Goal: Task Accomplishment & Management: Manage account settings

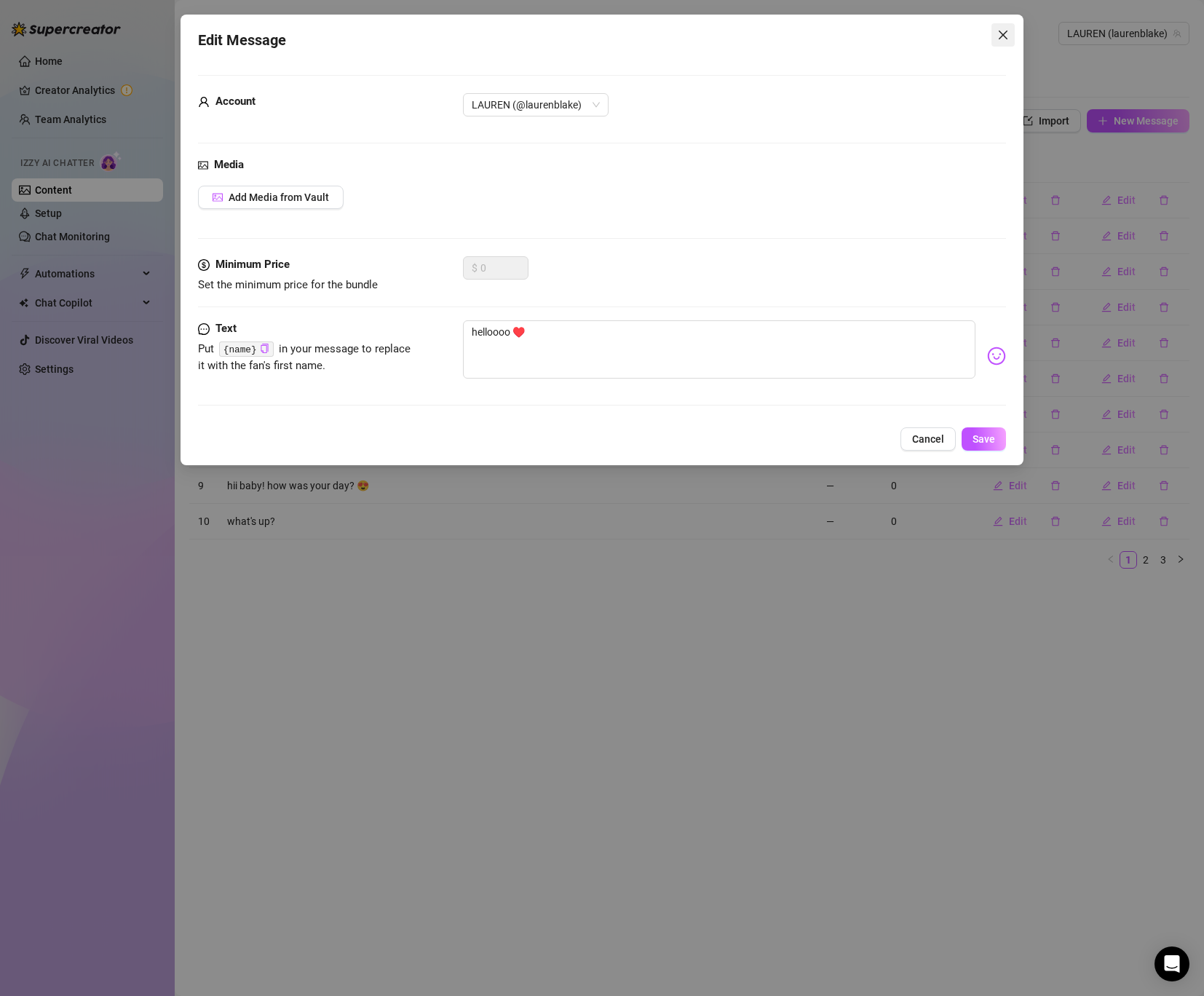
click at [999, 31] on icon "close" at bounding box center [1003, 35] width 12 height 12
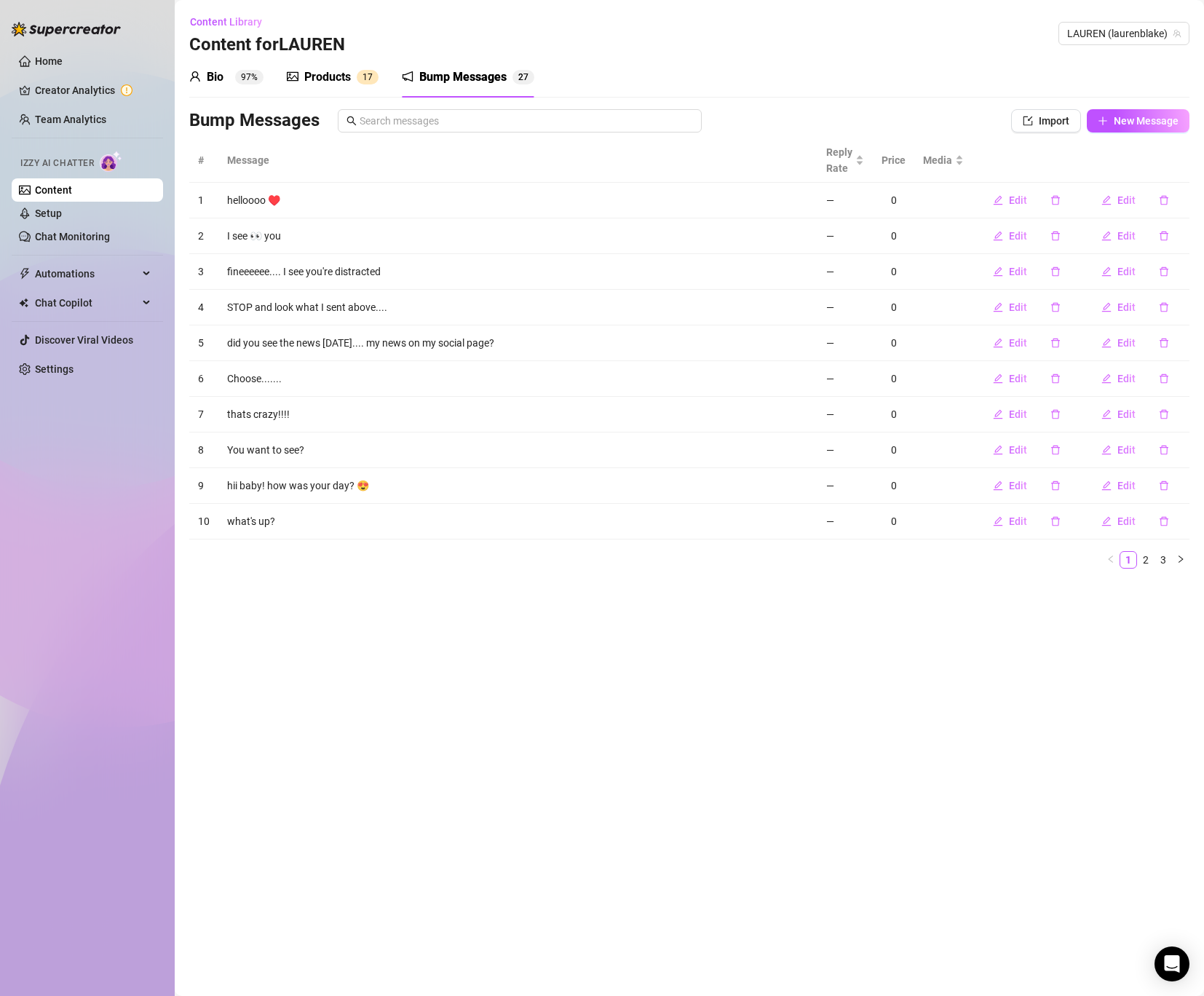
click at [50, 191] on link "Content" at bounding box center [53, 190] width 37 height 12
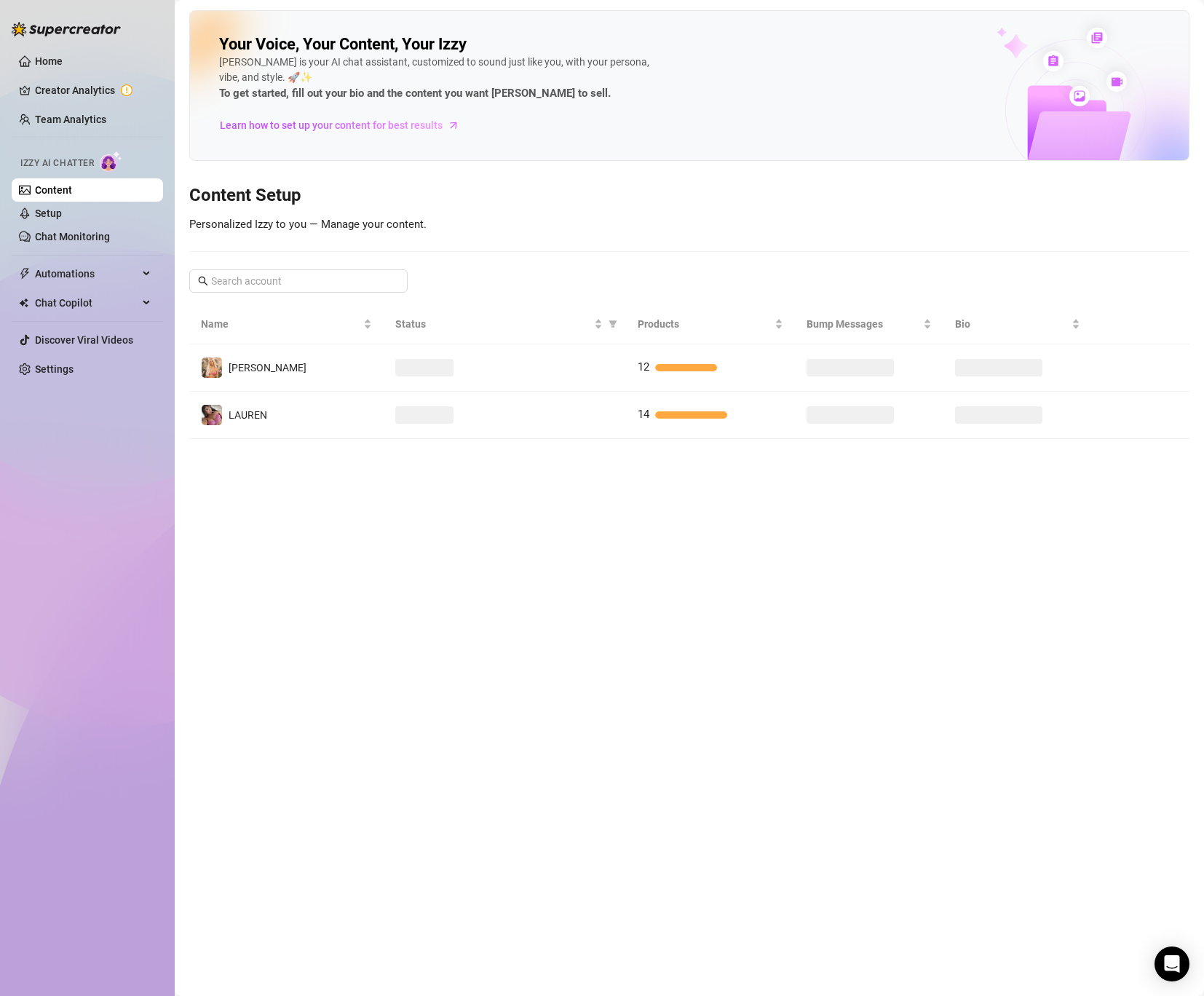
click at [50, 191] on link "Content" at bounding box center [53, 190] width 37 height 12
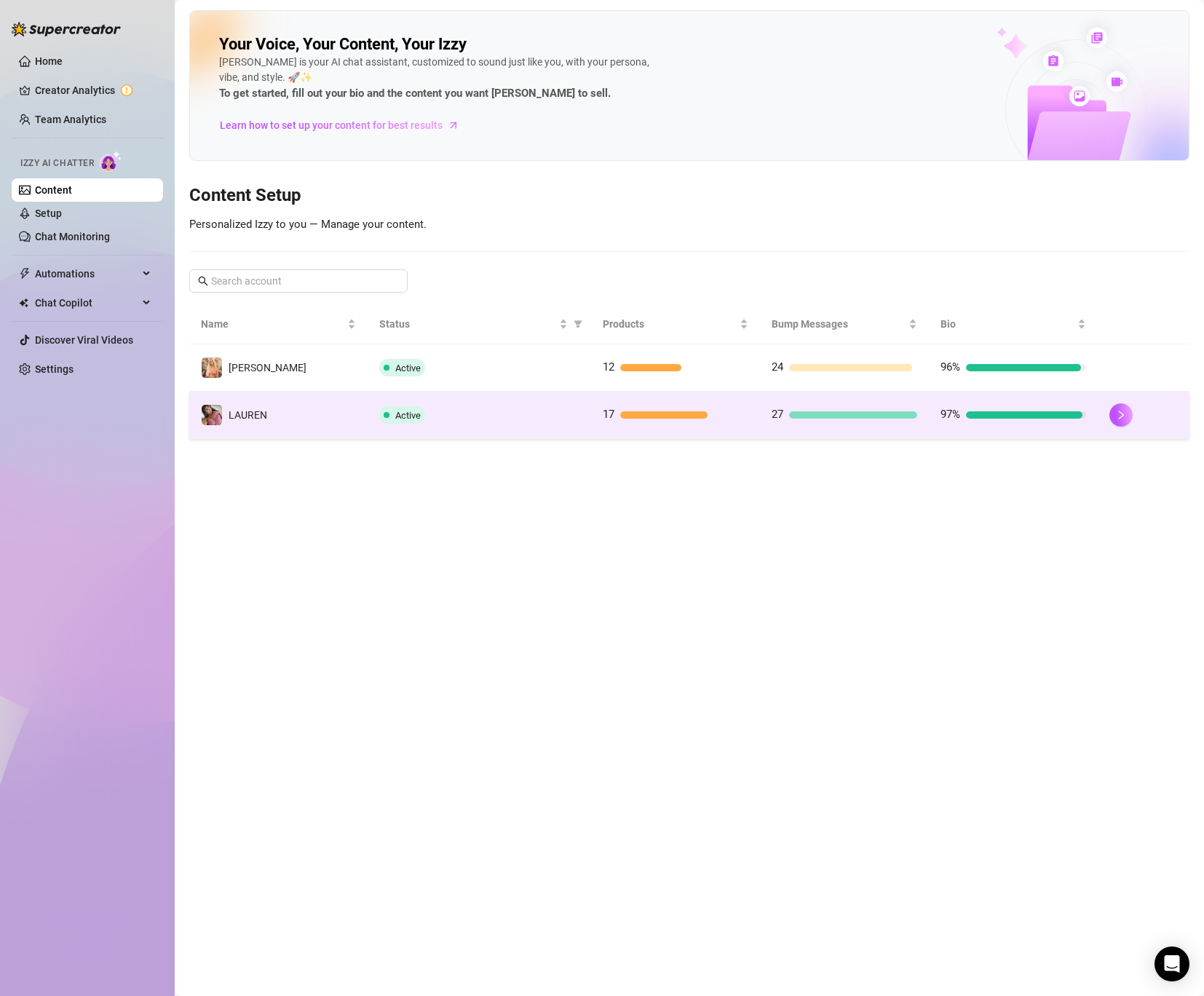
click at [288, 435] on td "️‍LAUREN" at bounding box center [278, 415] width 179 height 47
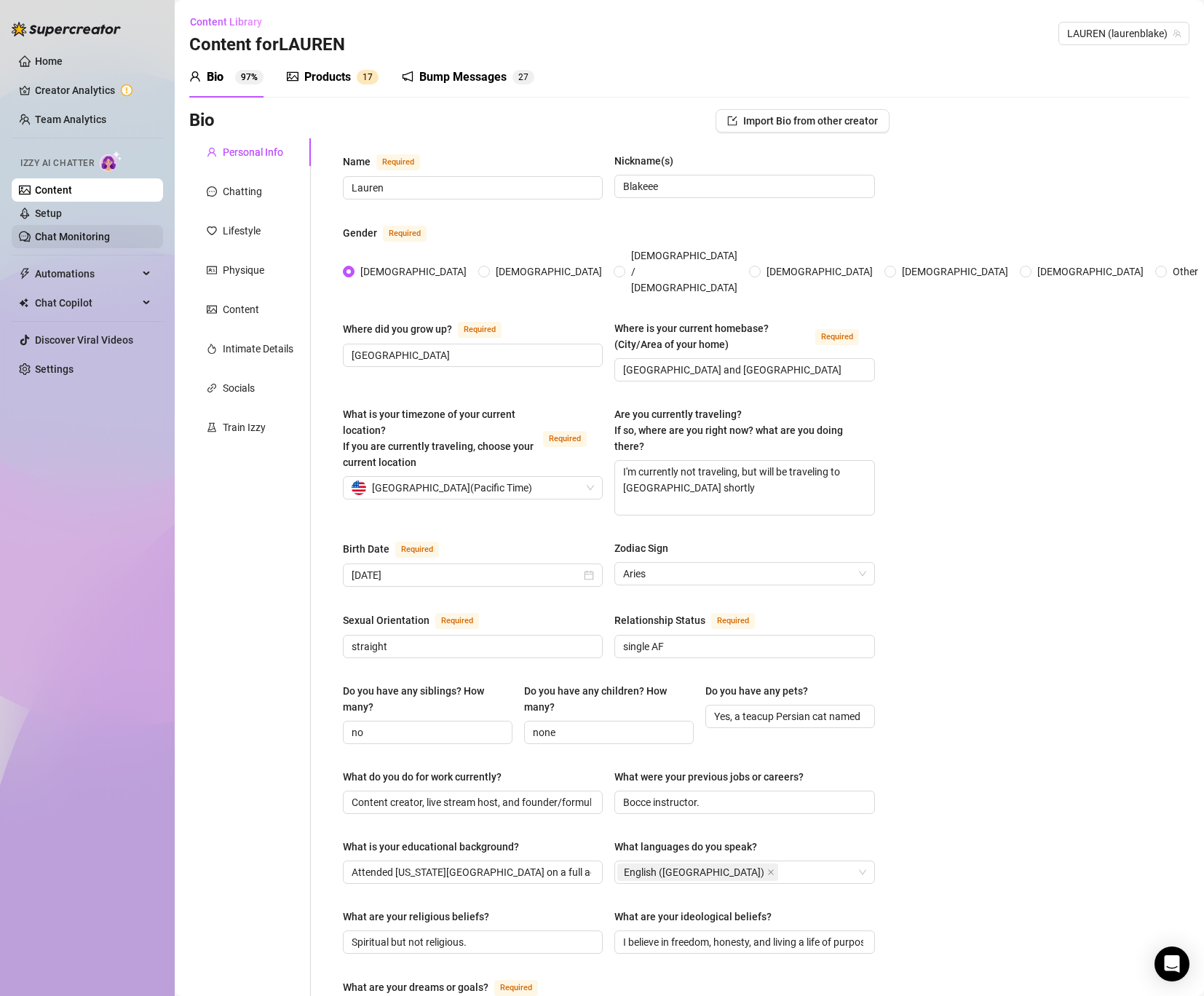
click at [88, 243] on link "Chat Monitoring" at bounding box center [72, 236] width 75 height 12
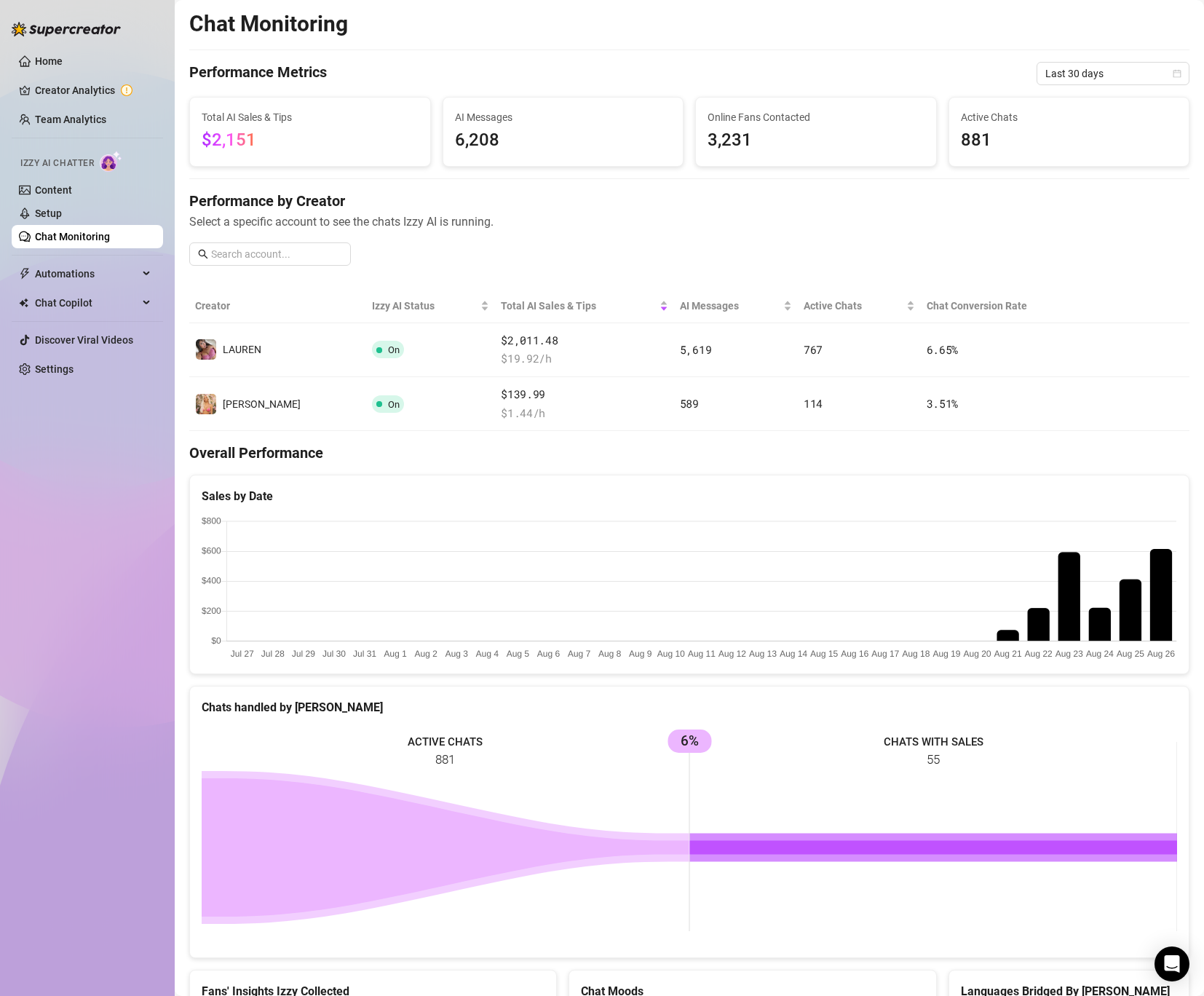
click at [1161, 554] on canvas at bounding box center [689, 589] width 976 height 146
click at [1112, 72] on span "Last 30 days" at bounding box center [1113, 74] width 135 height 22
click at [1099, 97] on div "Last 24 hours" at bounding box center [1113, 102] width 130 height 16
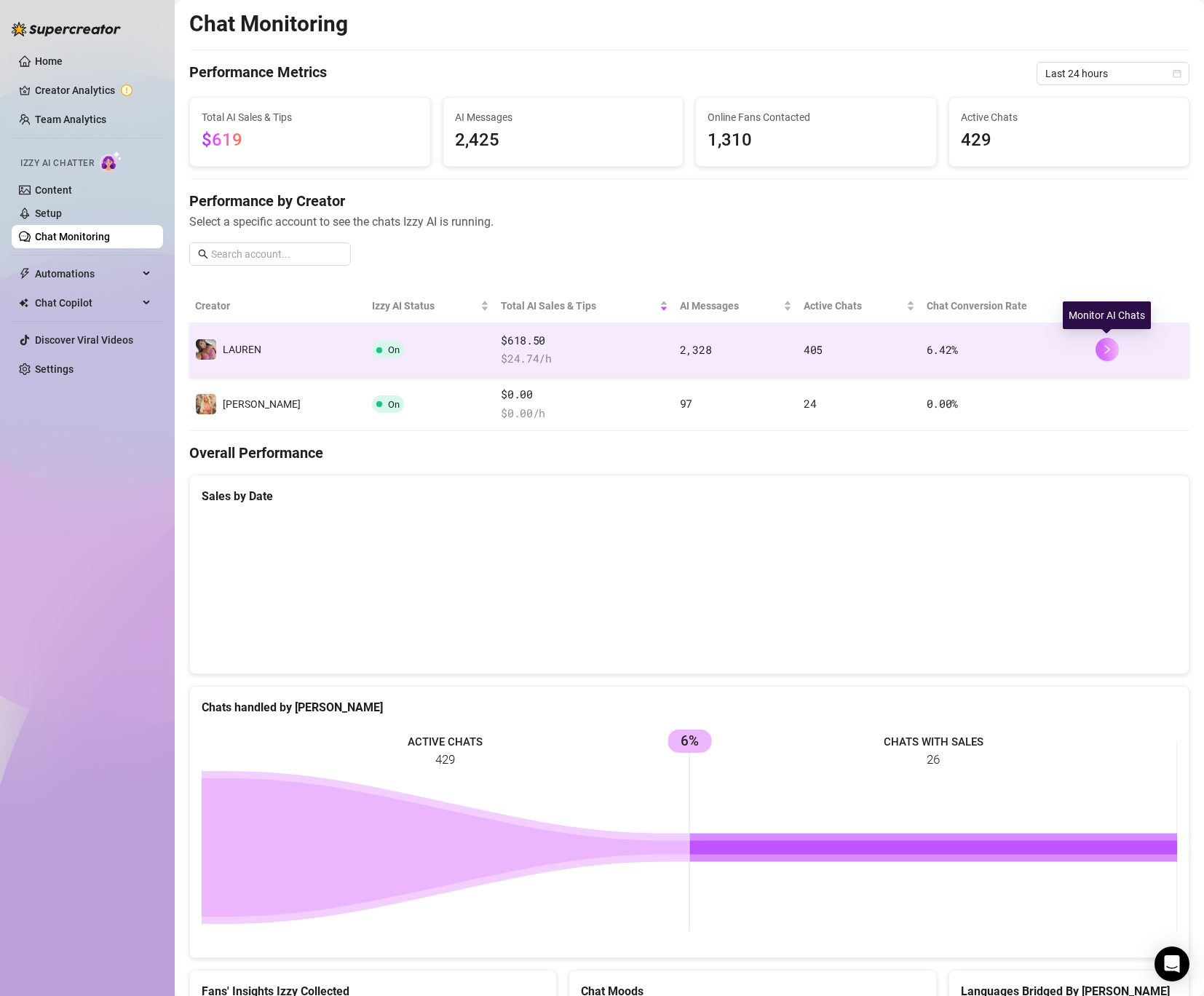
click at [1099, 353] on button "button" at bounding box center [1107, 350] width 24 height 24
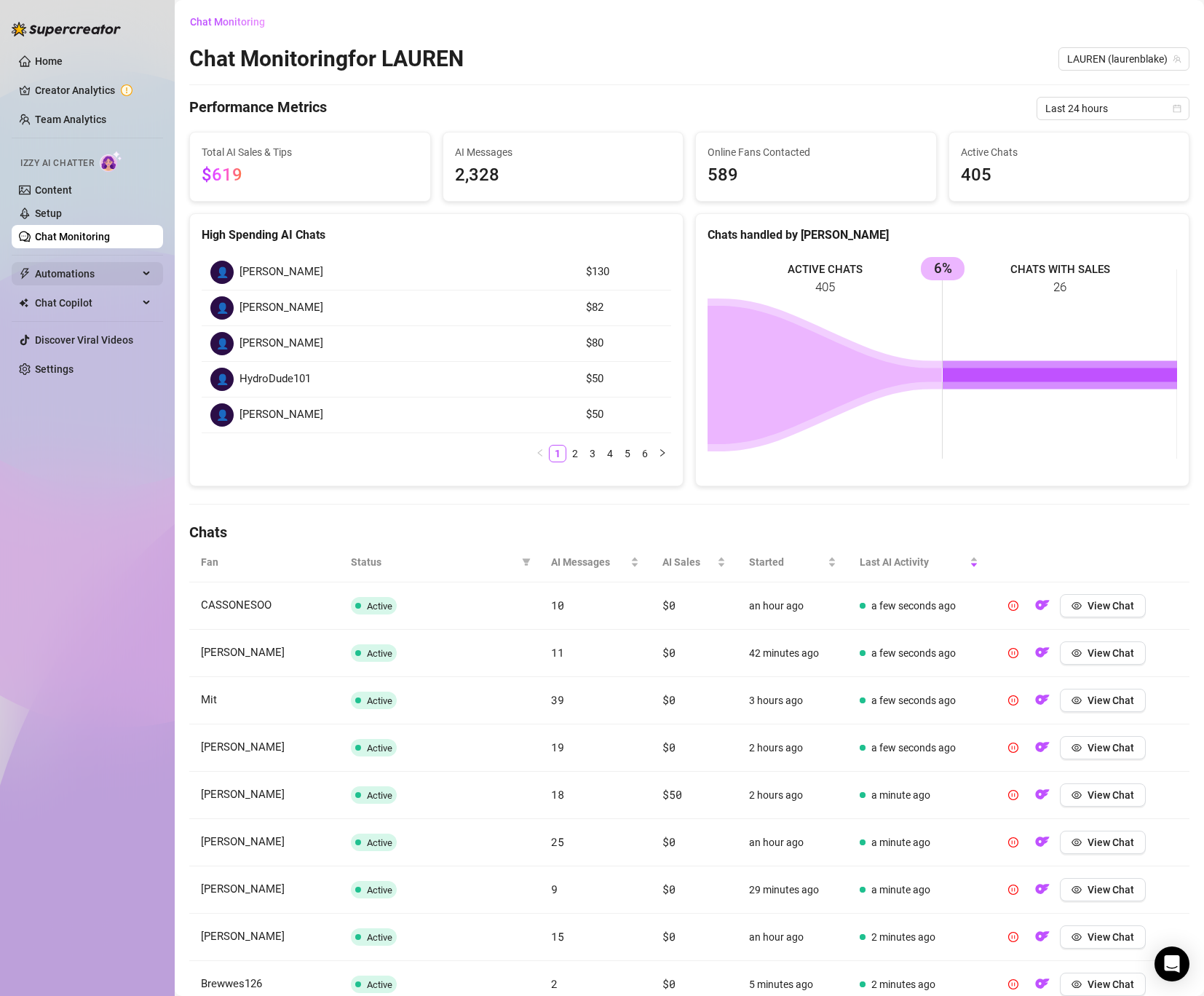
click at [102, 272] on span "Automations" at bounding box center [86, 274] width 103 height 24
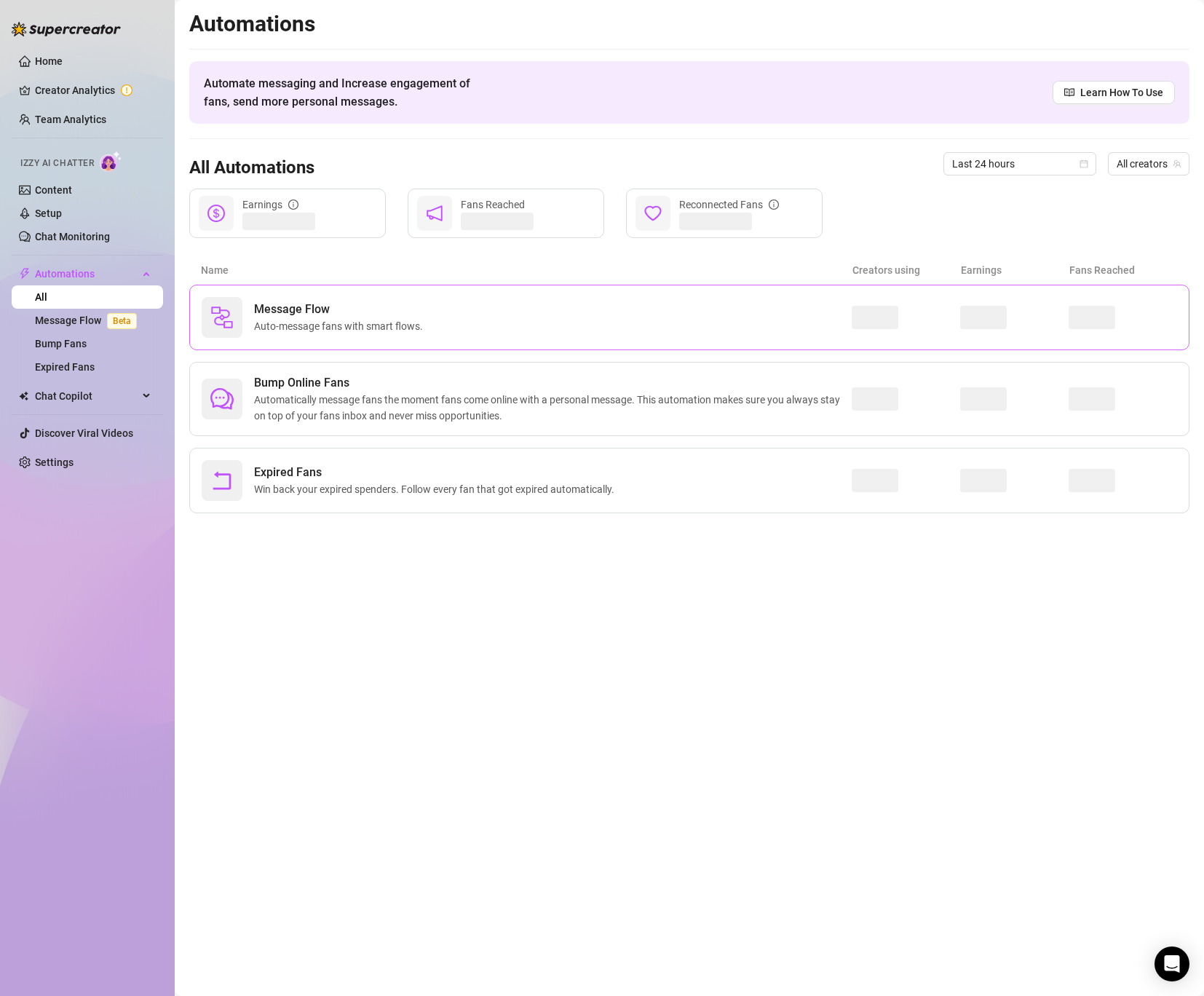
click at [354, 317] on span "Message Flow" at bounding box center [342, 309] width 175 height 17
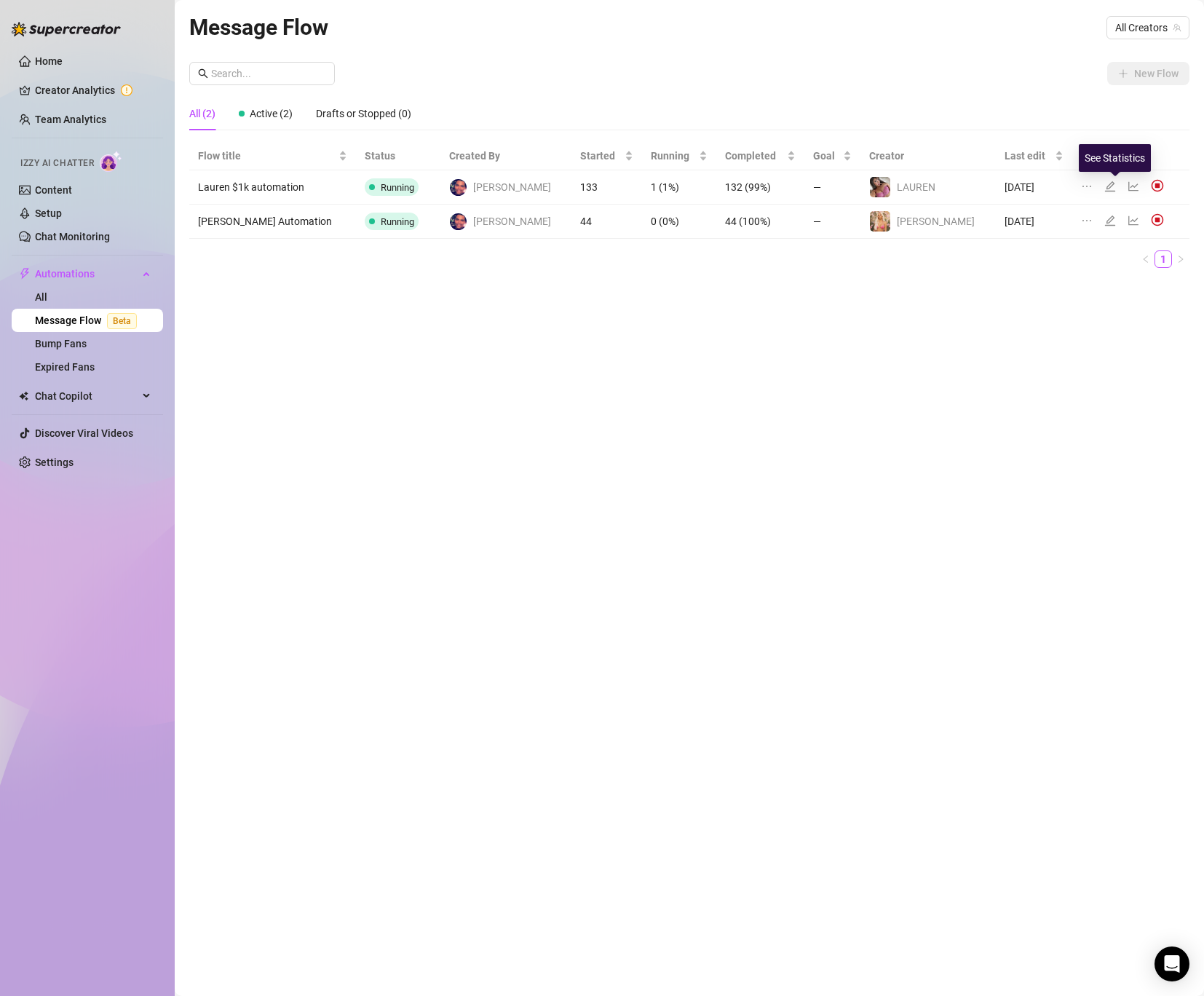
click at [1128, 186] on icon "line-chart" at bounding box center [1133, 186] width 12 height 12
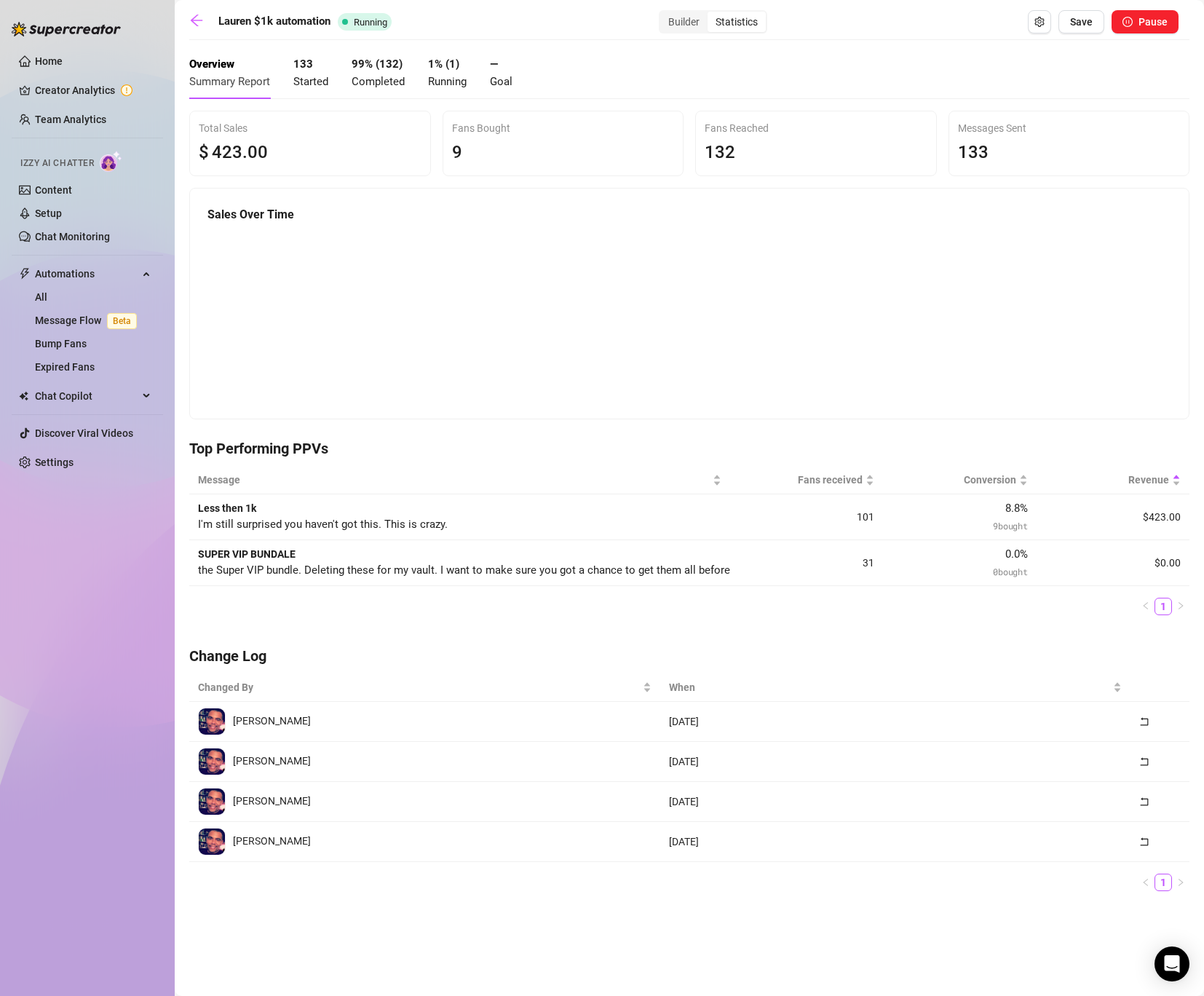
click at [1049, 352] on canvas at bounding box center [690, 320] width 964 height 183
click at [683, 22] on div "Builder" at bounding box center [684, 22] width 47 height 20
click at [664, 14] on input "Builder" at bounding box center [664, 14] width 0 height 0
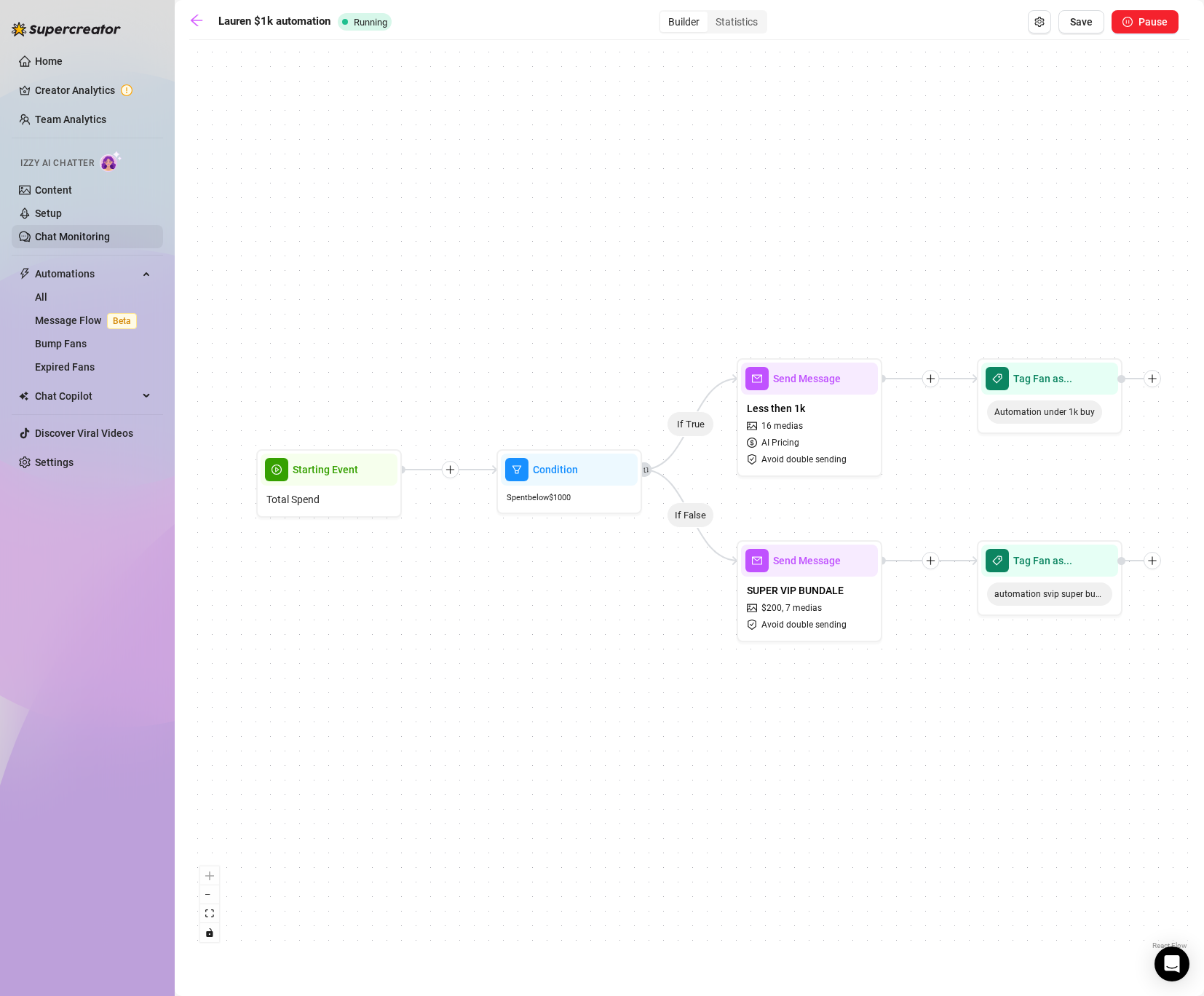
click at [72, 231] on link "Chat Monitoring" at bounding box center [72, 236] width 75 height 12
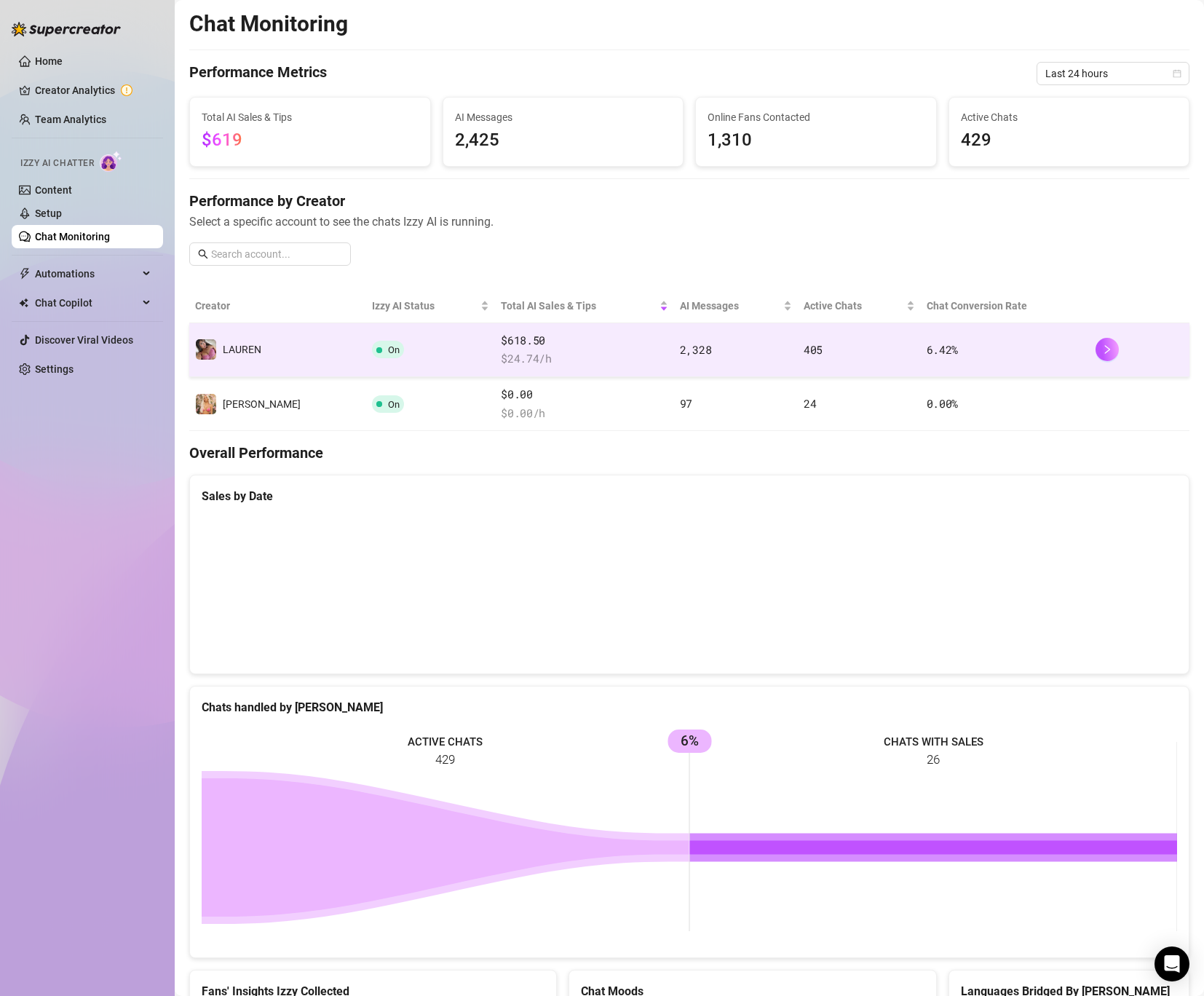
click at [546, 353] on span "$ 24.74 /h" at bounding box center [584, 359] width 168 height 17
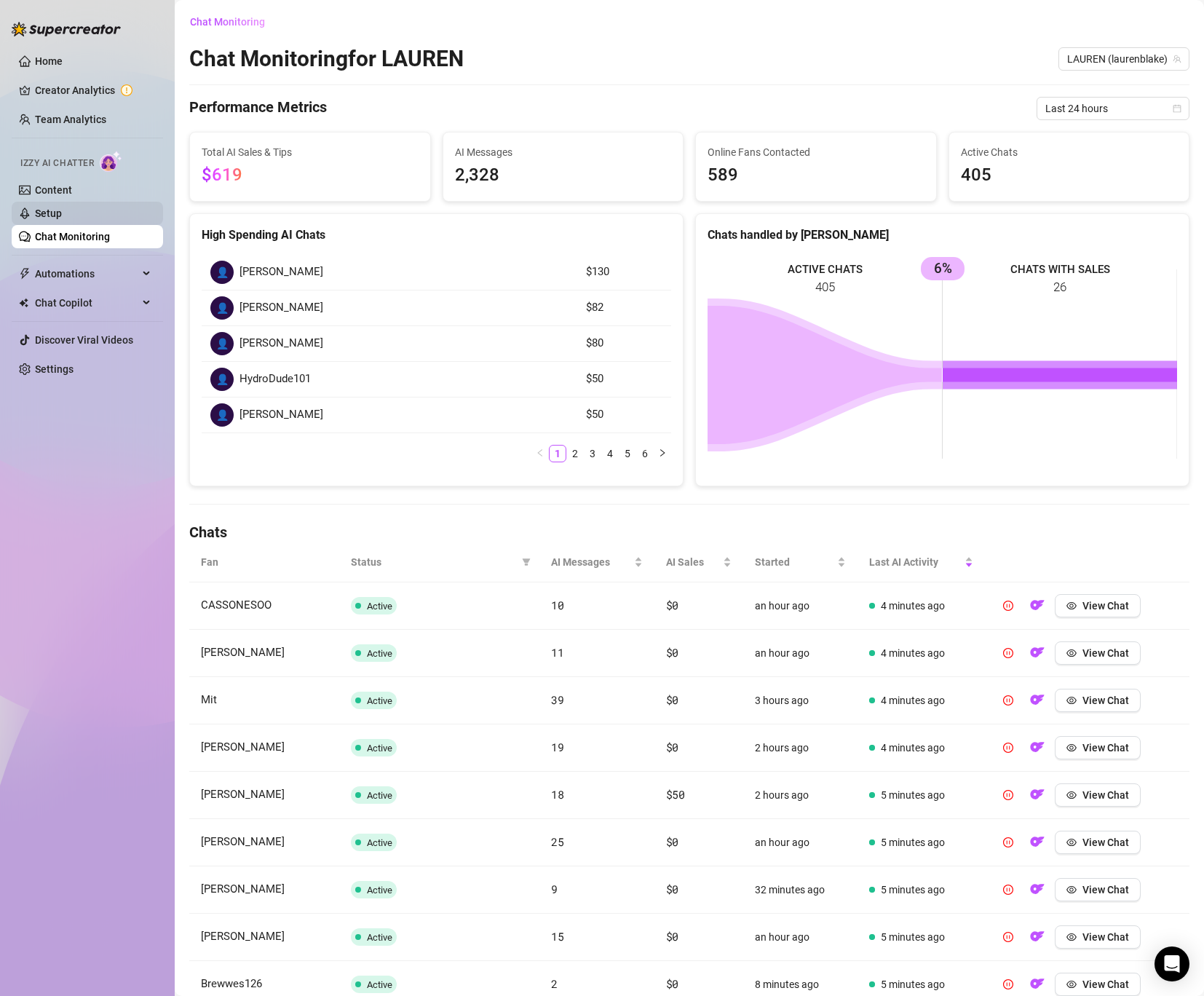
click at [60, 217] on link "Setup" at bounding box center [48, 213] width 27 height 12
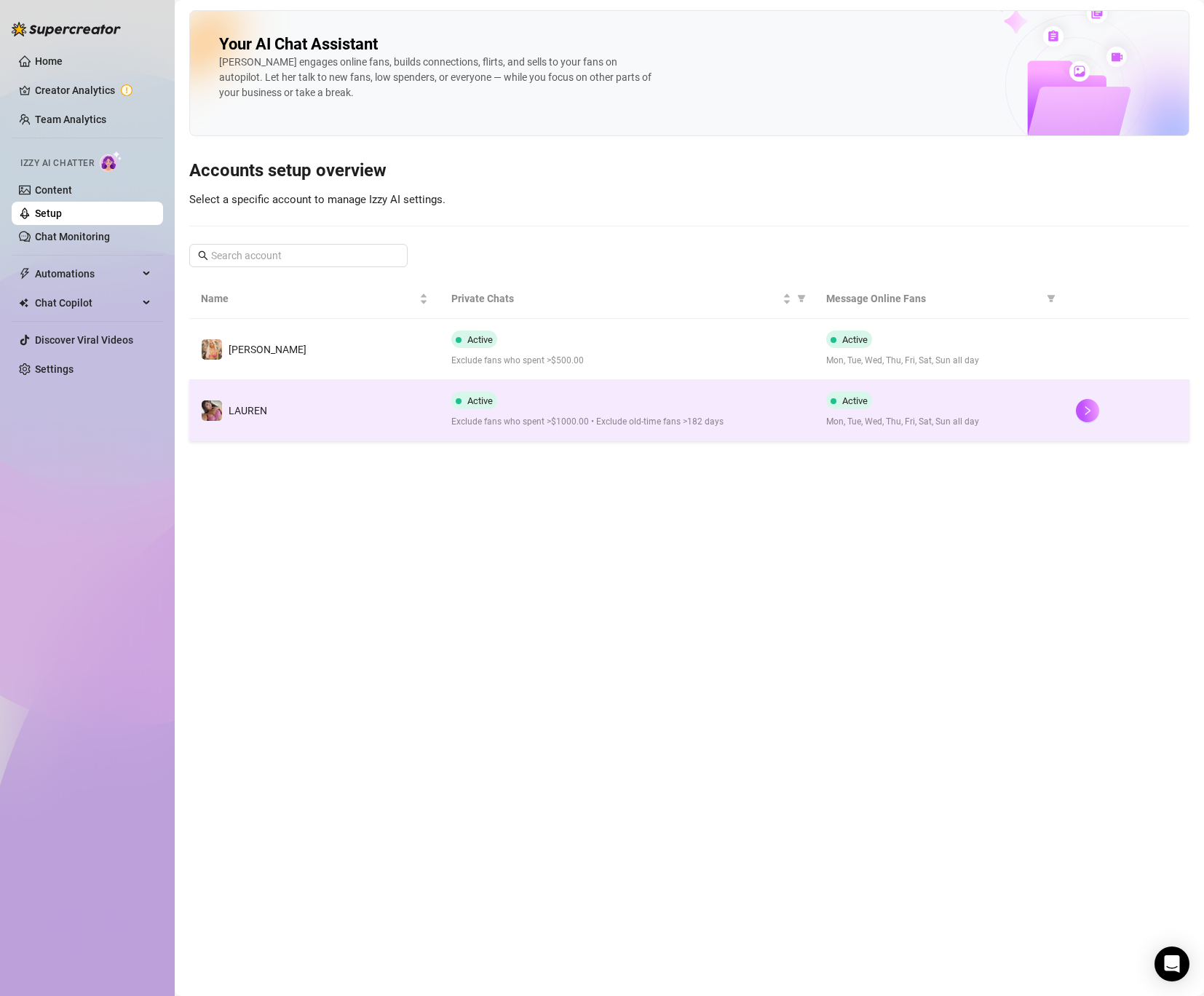
click at [257, 408] on span "️‍LAUREN" at bounding box center [247, 410] width 39 height 12
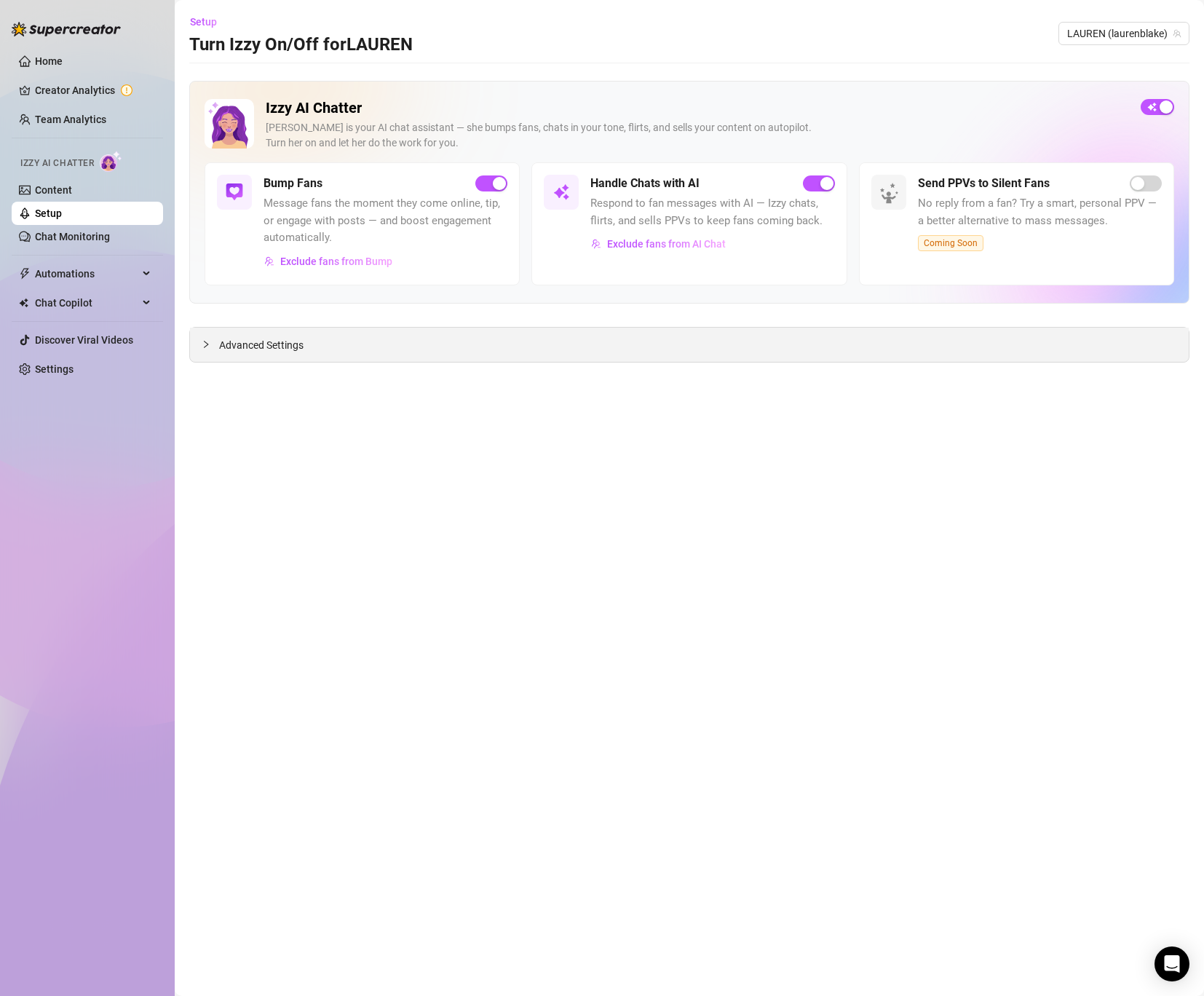
click at [275, 343] on span "Advanced Settings" at bounding box center [261, 345] width 84 height 16
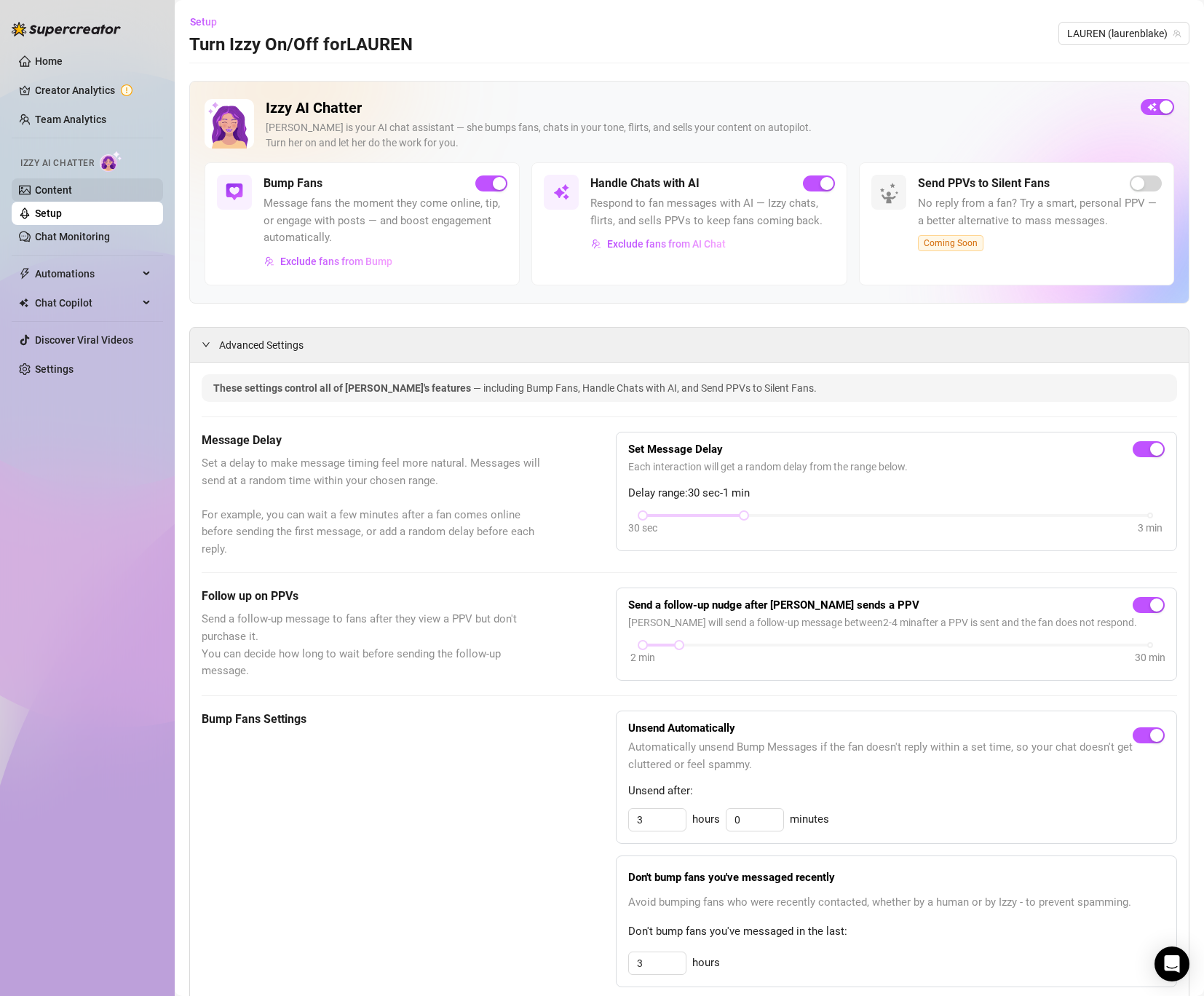
click at [62, 190] on link "Content" at bounding box center [53, 190] width 37 height 12
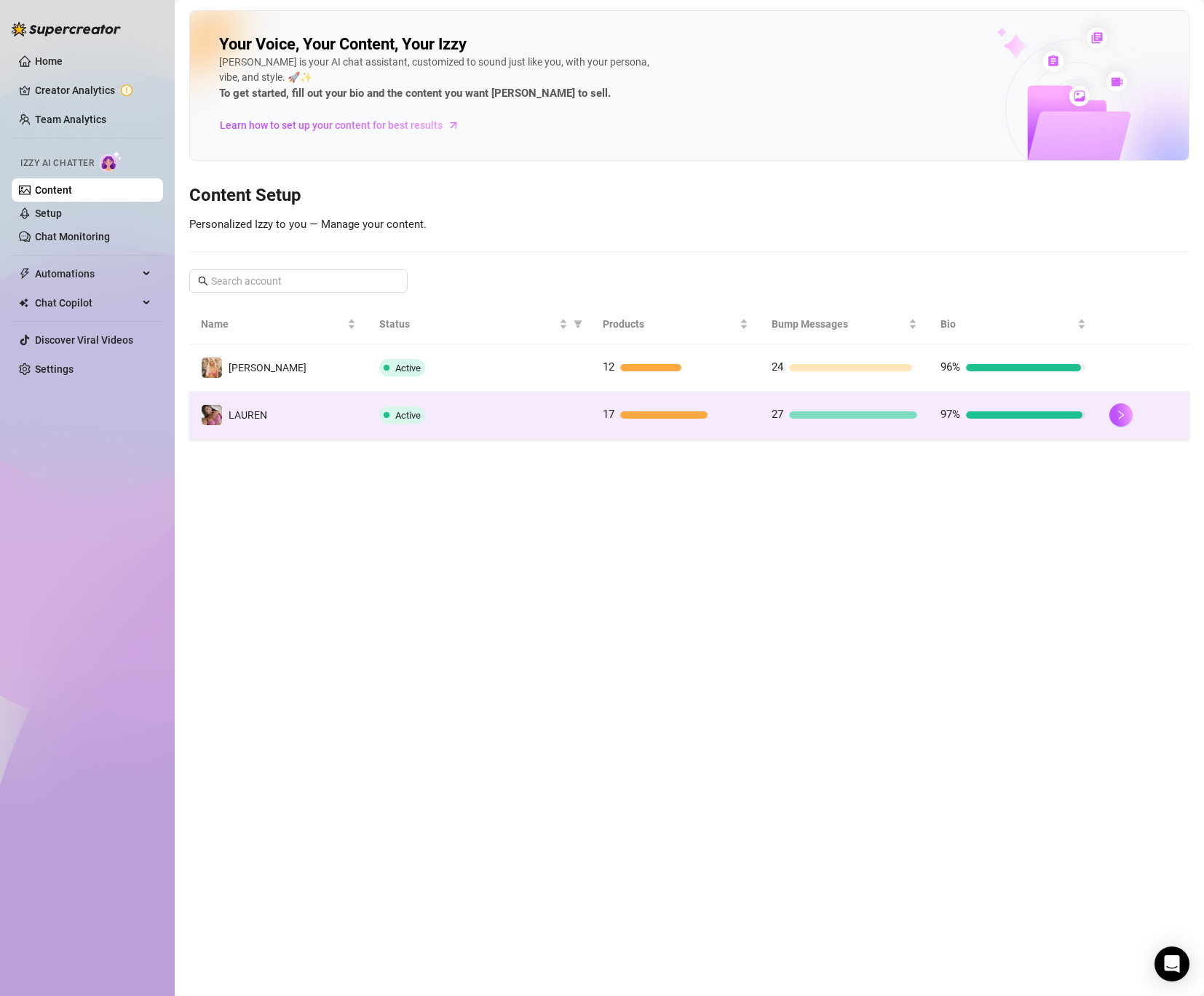
click at [261, 417] on span "️‍LAUREN" at bounding box center [247, 415] width 39 height 12
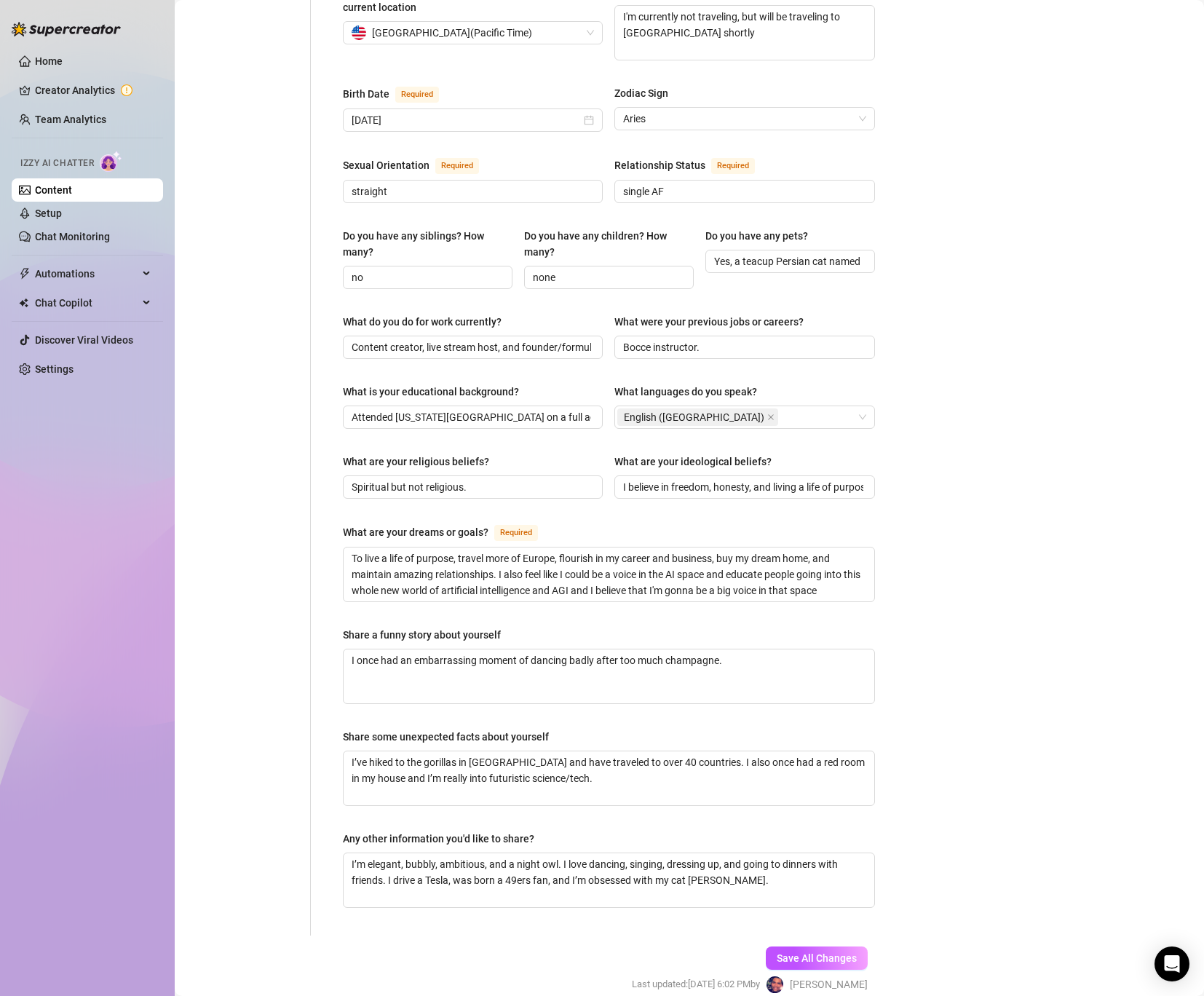
scroll to position [494, 0]
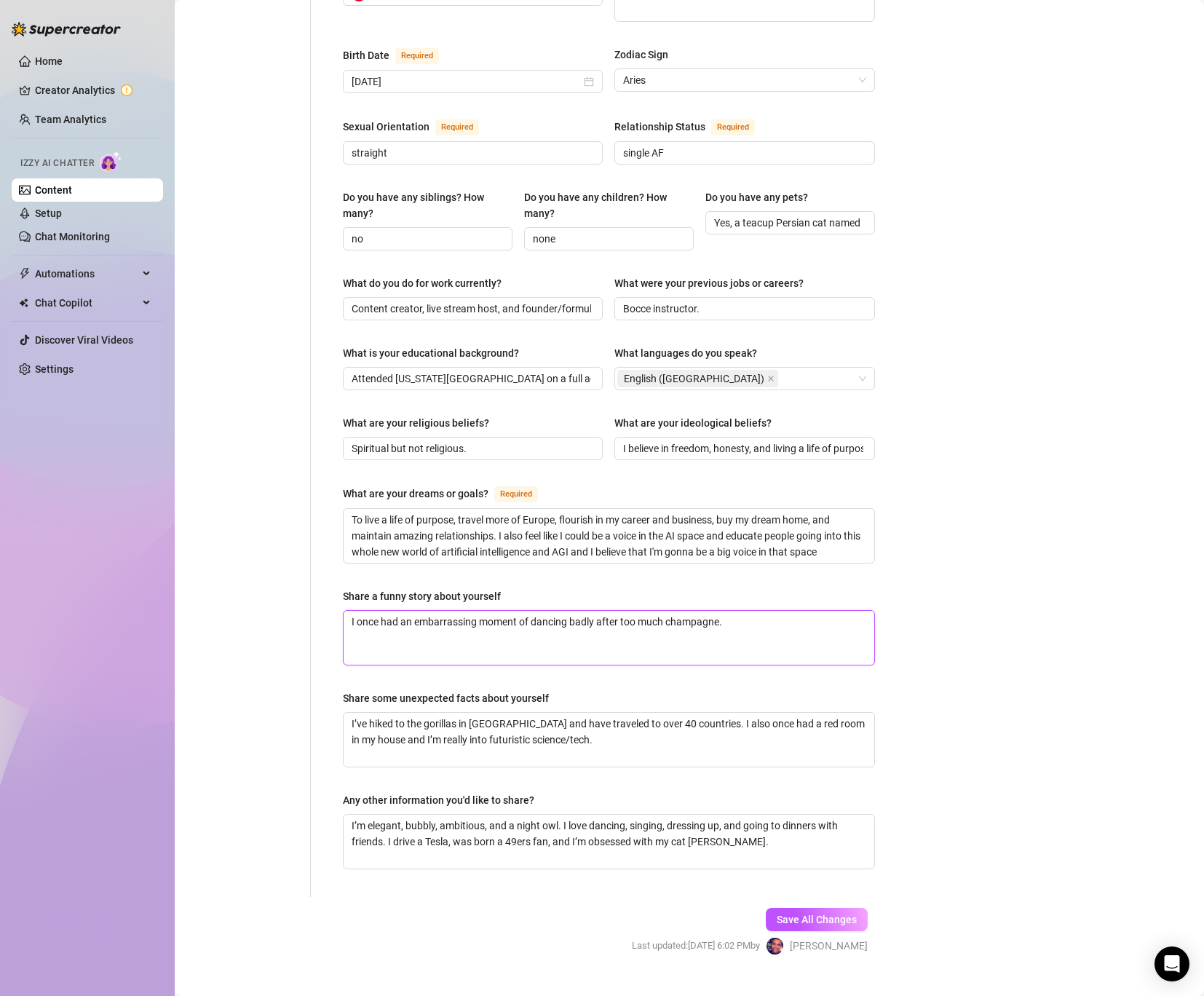
click at [737, 611] on textarea "I once had an embarrassing moment of dancing badly after too much champagne." at bounding box center [609, 638] width 531 height 54
type textarea "I once had an embarrassing moment of dancing badly after too much champagne."
click at [591, 735] on textarea "I’ve hiked to the gorillas in [GEOGRAPHIC_DATA] and have traveled to over 40 co…" at bounding box center [609, 739] width 531 height 54
type textarea "I’ve hiked to the gorillas in [GEOGRAPHIC_DATA] and have traveled to over 40 co…"
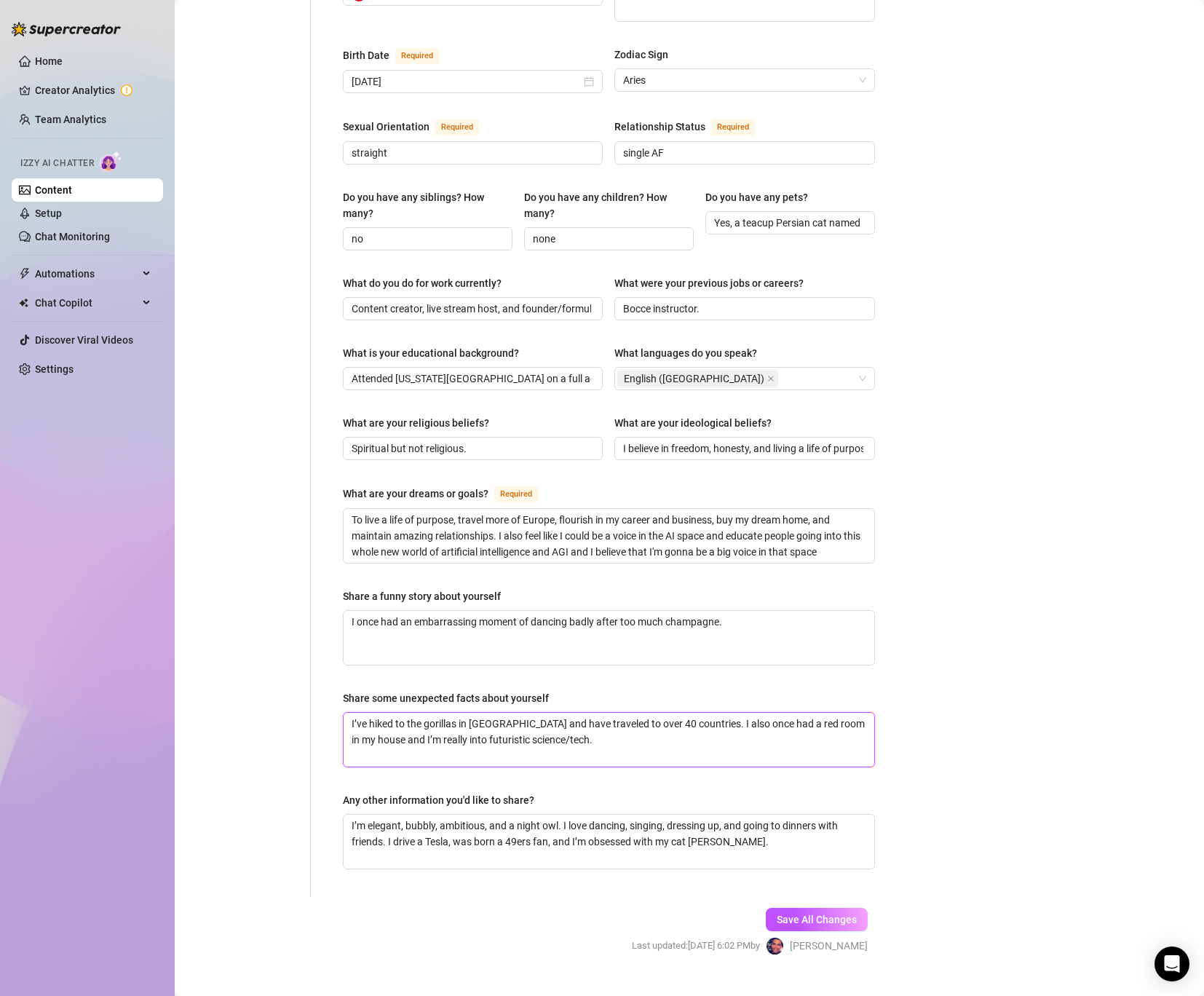
type textarea "I’ve hiked to the gorillas in [GEOGRAPHIC_DATA] and have traveled to over 40 co…"
paste textarea "I am extremely athletic and very fast. I have a crazy memory when it comes to s…"
type textarea "I’ve hiked to the gorillas in [GEOGRAPHIC_DATA] and have traveled to over 40 co…"
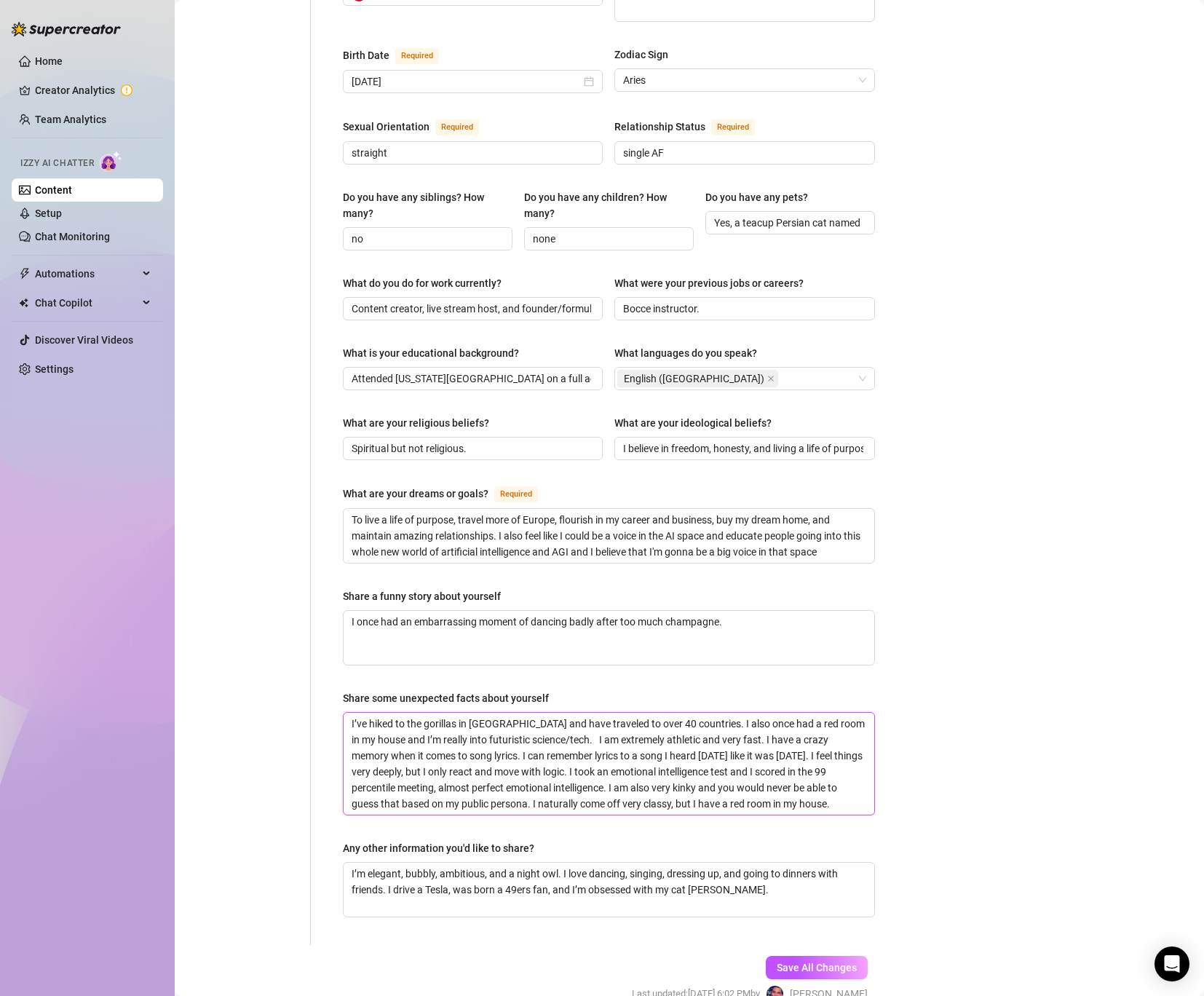
scroll to position [0, 0]
type textarea "I’ve hiked to the gorillas in [GEOGRAPHIC_DATA] and have traveled to over 40 co…"
click at [354, 509] on textarea "To live a life of purpose, travel more of Europe, flourish in my career and bus…" at bounding box center [609, 535] width 531 height 54
click at [349, 509] on textarea "To live a life of purpose, travel more of Europe, flourish in my career and bus…" at bounding box center [609, 535] width 531 height 54
paste textarea "I want to build something that genuinely helps people feel and live younger—tak…"
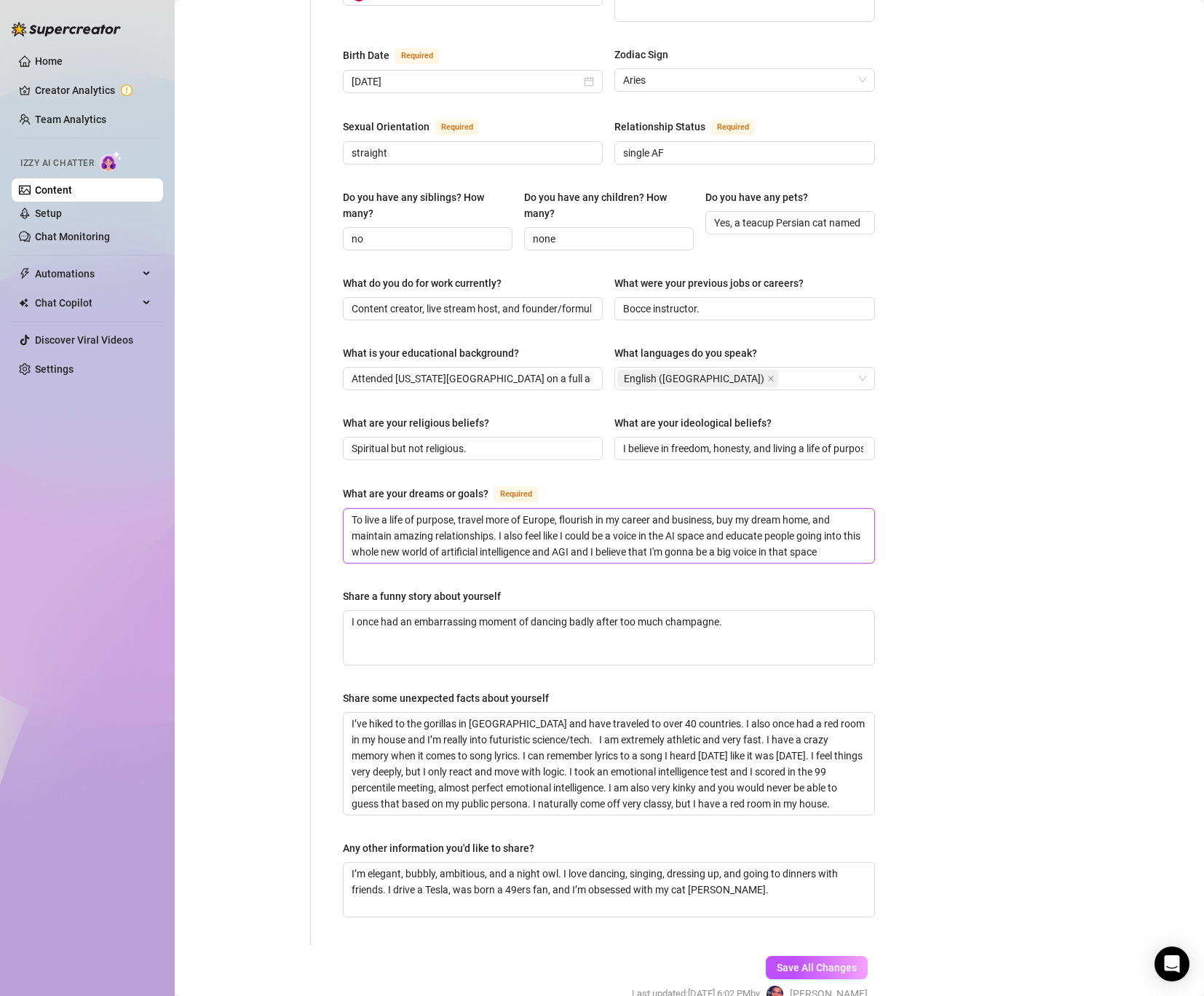
type textarea "I want to build something that genuinely helps people feel and live younger—tak…"
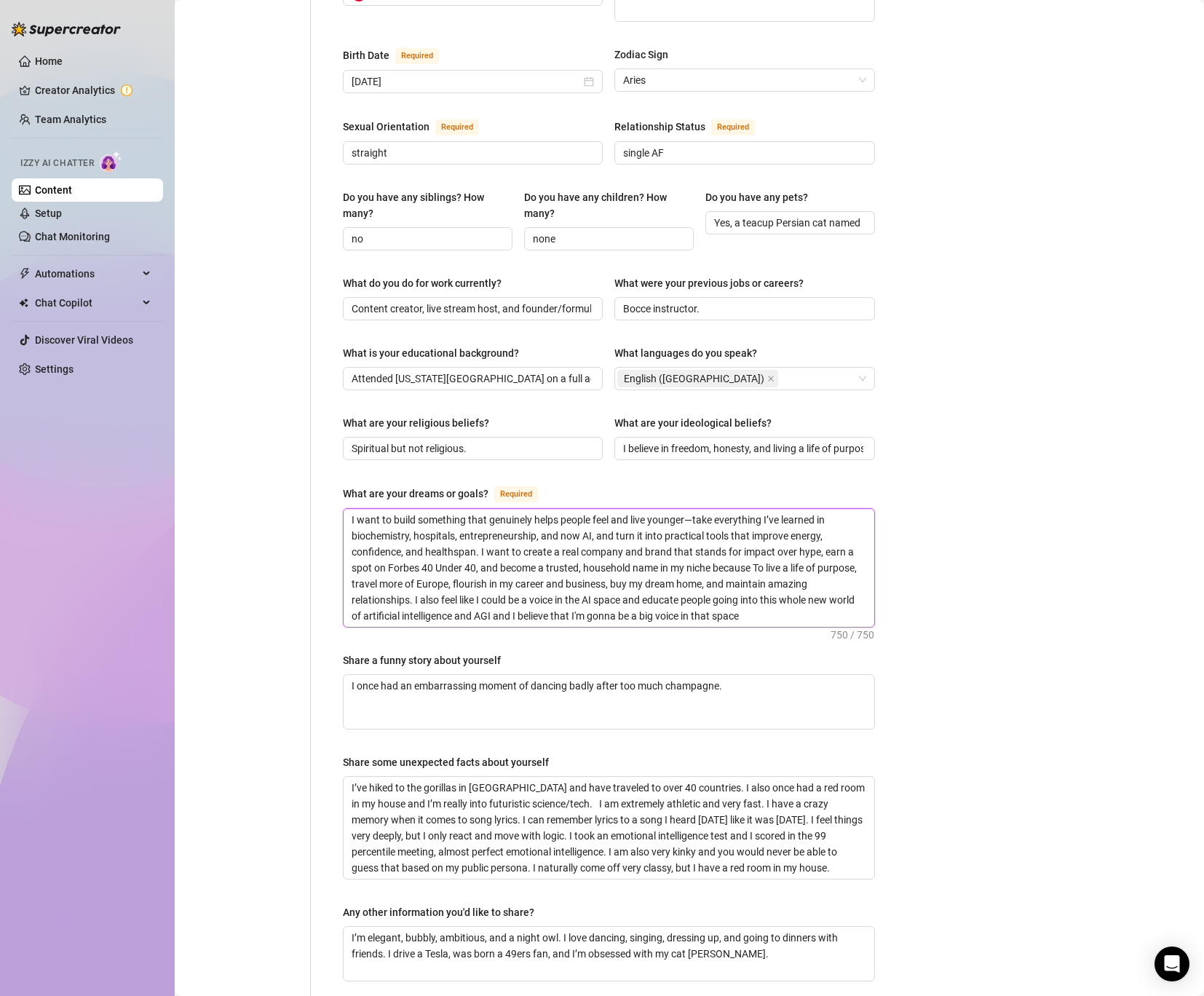
click at [457, 522] on textarea "I want to build something that genuinely helps people feel and live younger—tak…" at bounding box center [609, 568] width 531 height 118
click at [460, 526] on textarea "I want to build something that genuinely helps people feel and live younger—tak…" at bounding box center [609, 568] width 531 height 118
type textarea "To live a life of purpose, travel more of Europe, flourish in my career and bus…"
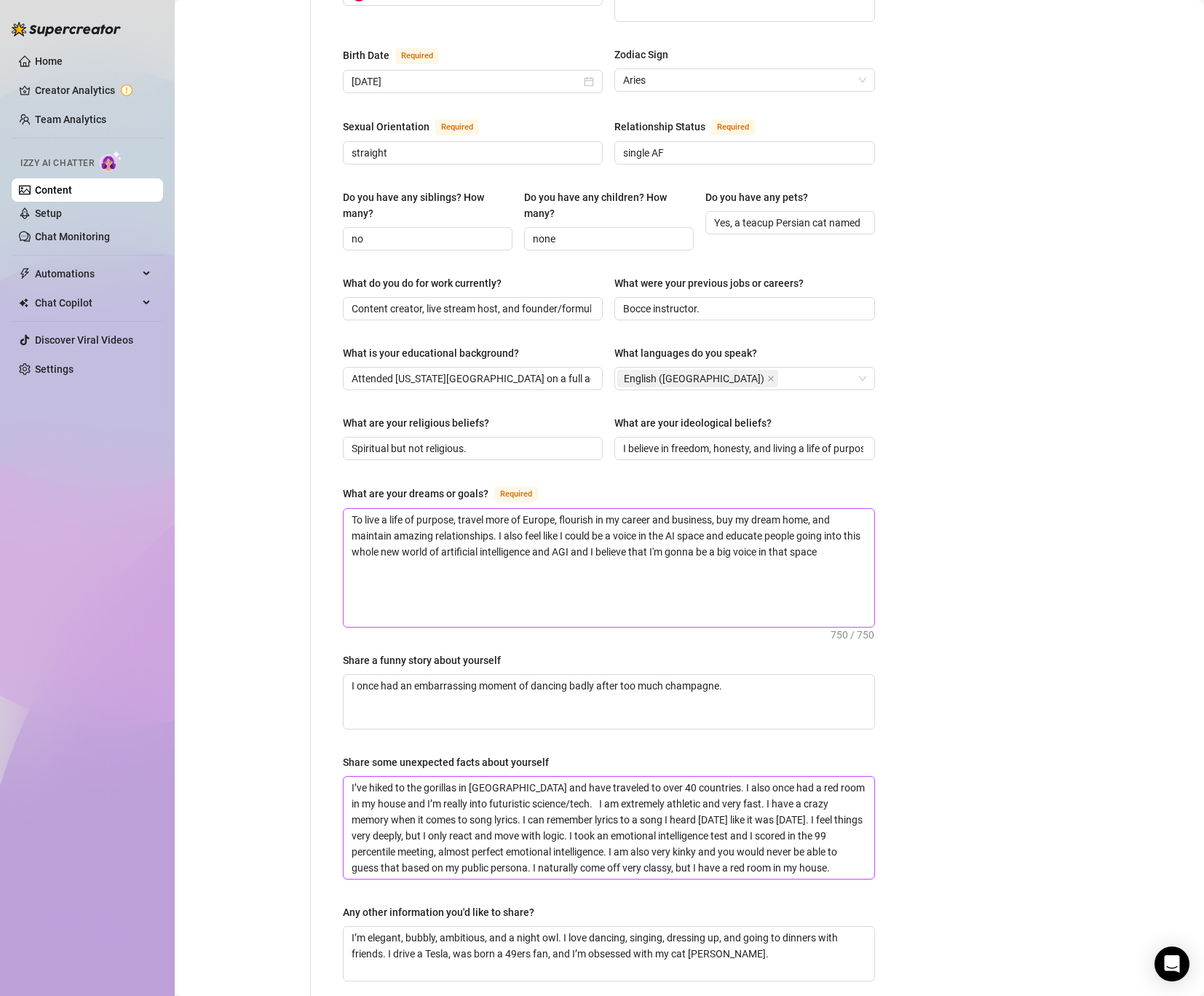
type textarea "I’ve hiked to the gorillas in [GEOGRAPHIC_DATA] and have traveled to over 40 co…"
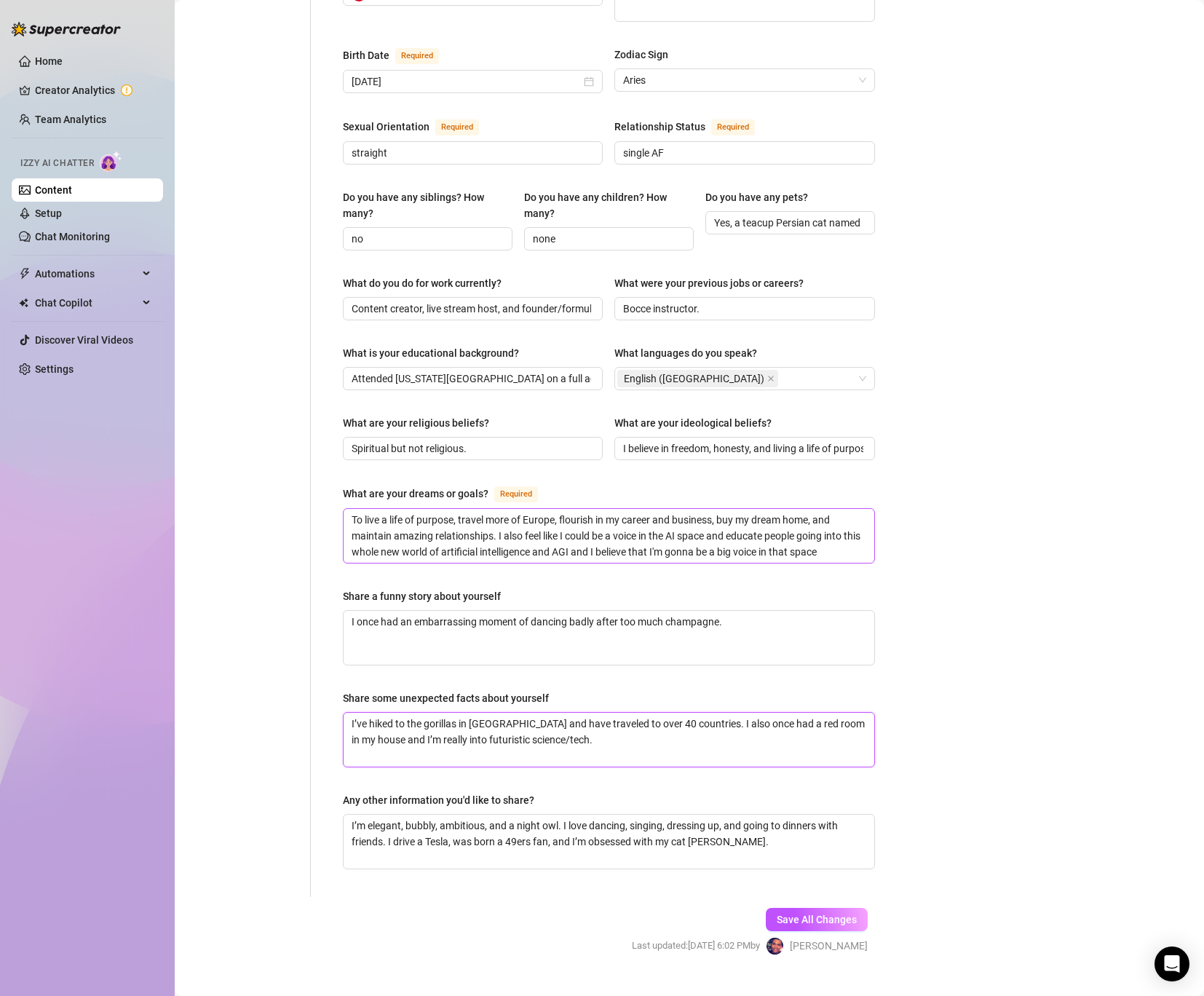
type textarea "I’ve hiked to the gorillas in [GEOGRAPHIC_DATA] and have traveled to over 40 co…"
drag, startPoint x: 859, startPoint y: 521, endPoint x: -48, endPoint y: 443, distance: 910.3
click at [0, 443] on html "Home Creator Analytics Team Analytics Izzy AI Chatter Content Setup Chat Monito…" at bounding box center [602, 498] width 1204 height 996
paste textarea "I want to build something that genuinely helps people feel and live younger—tak…"
type textarea "I want to build something that genuinely helps people feel and live younger—tak…"
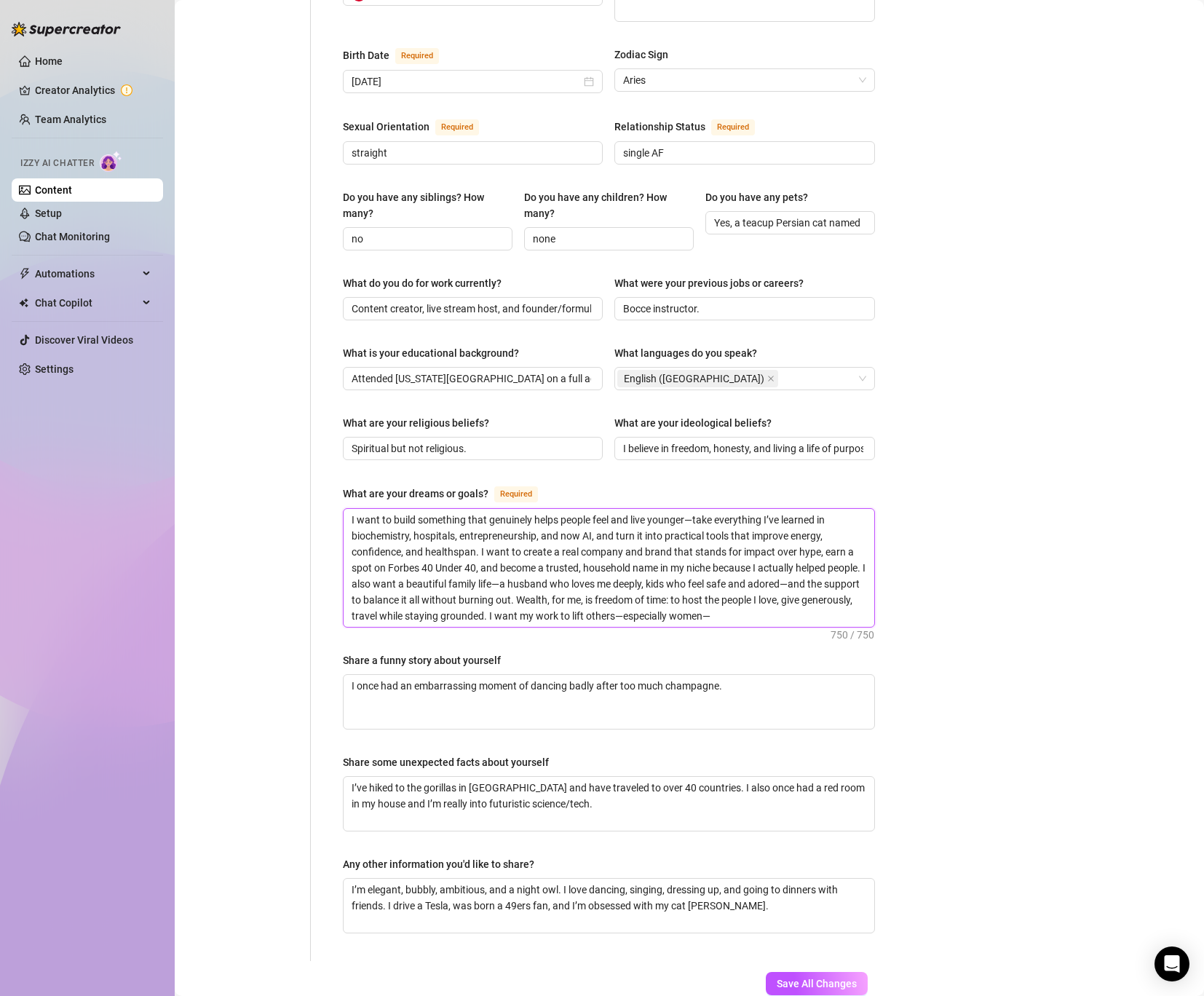
drag, startPoint x: 688, startPoint y: 556, endPoint x: 777, endPoint y: 561, distance: 89.1
click at [777, 561] on textarea "I want to build something that genuinely helps people feel and live younger—tak…" at bounding box center [609, 568] width 531 height 118
drag, startPoint x: 852, startPoint y: 556, endPoint x: 690, endPoint y: 554, distance: 162.0
click at [690, 554] on textarea "I want to build something that genuinely helps people feel and live younger—tak…" at bounding box center [609, 568] width 531 height 118
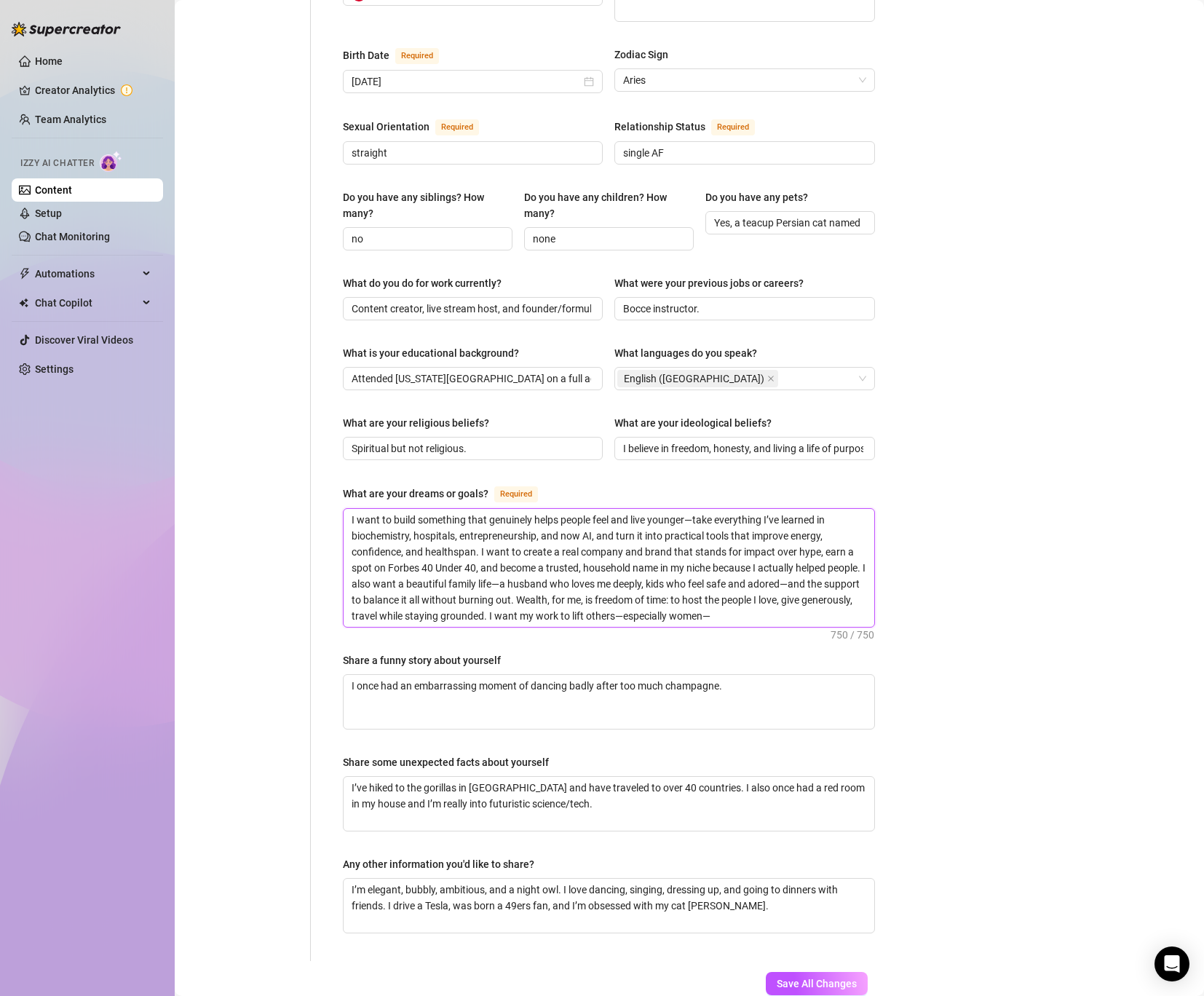
type textarea "I want to build something that genuinely helps people feel and live younger—tak…"
click at [653, 582] on textarea "I want to build something that genuinely helps people feel and live younger—tak…" at bounding box center [609, 568] width 531 height 118
type textarea "I want to build something that genuinely helps people feel and live younger—tak…"
click at [536, 583] on textarea "I want to build something that genuinely helps people feel and live younger—tak…" at bounding box center [609, 568] width 531 height 118
type textarea "I want to build something that genuinely helps people feel and live younger—tak…"
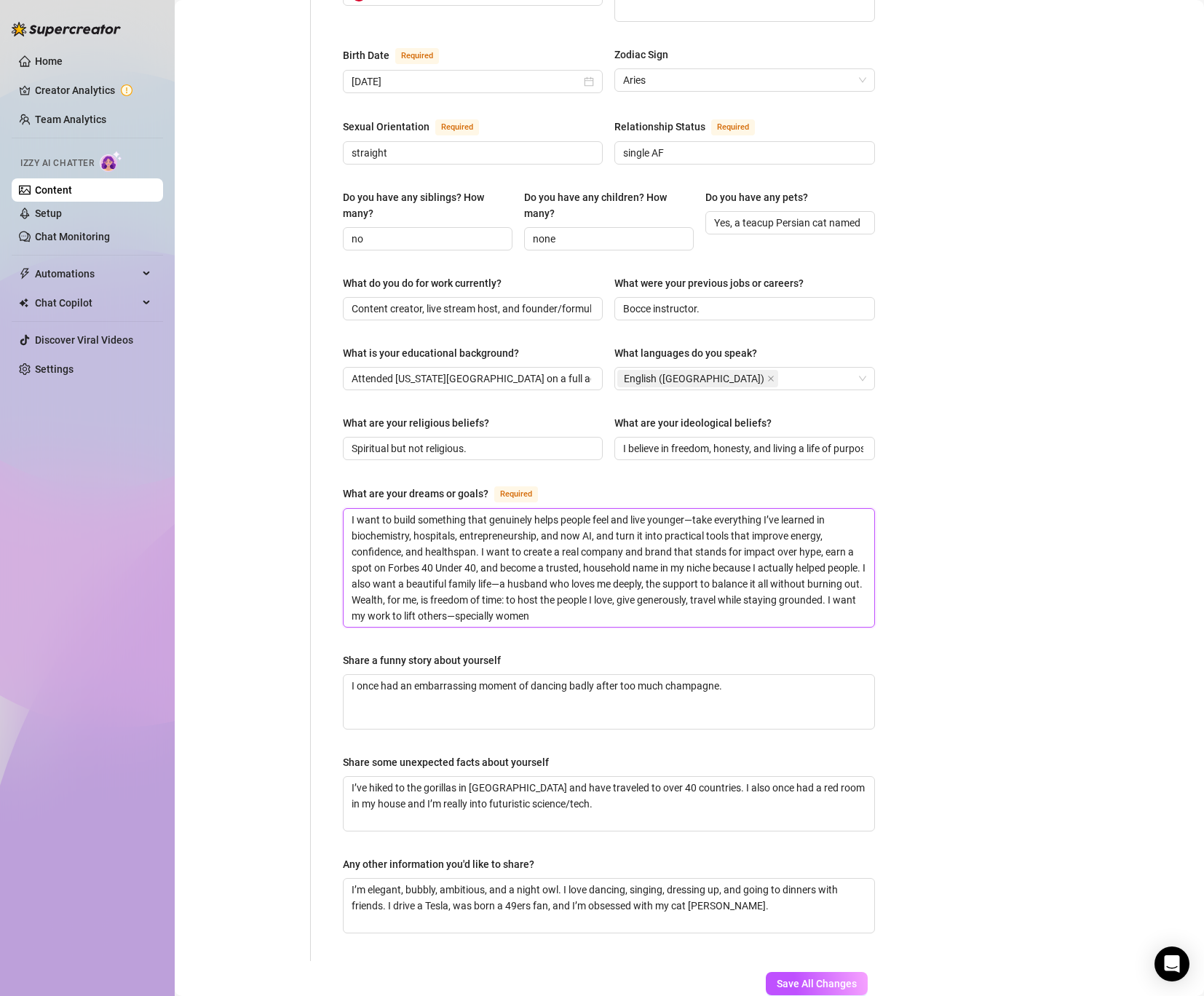
click at [624, 584] on textarea "I want to build something that genuinely helps people feel and live younger—tak…" at bounding box center [609, 568] width 531 height 118
type textarea "I want to build something that genuinely helps people feel and live younger—tak…"
paste textarea "so they can do the same for the peo"
type textarea "I want to build something that genuinely helps people feel and live younger—tak…"
drag, startPoint x: 795, startPoint y: 588, endPoint x: 615, endPoint y: 586, distance: 180.0
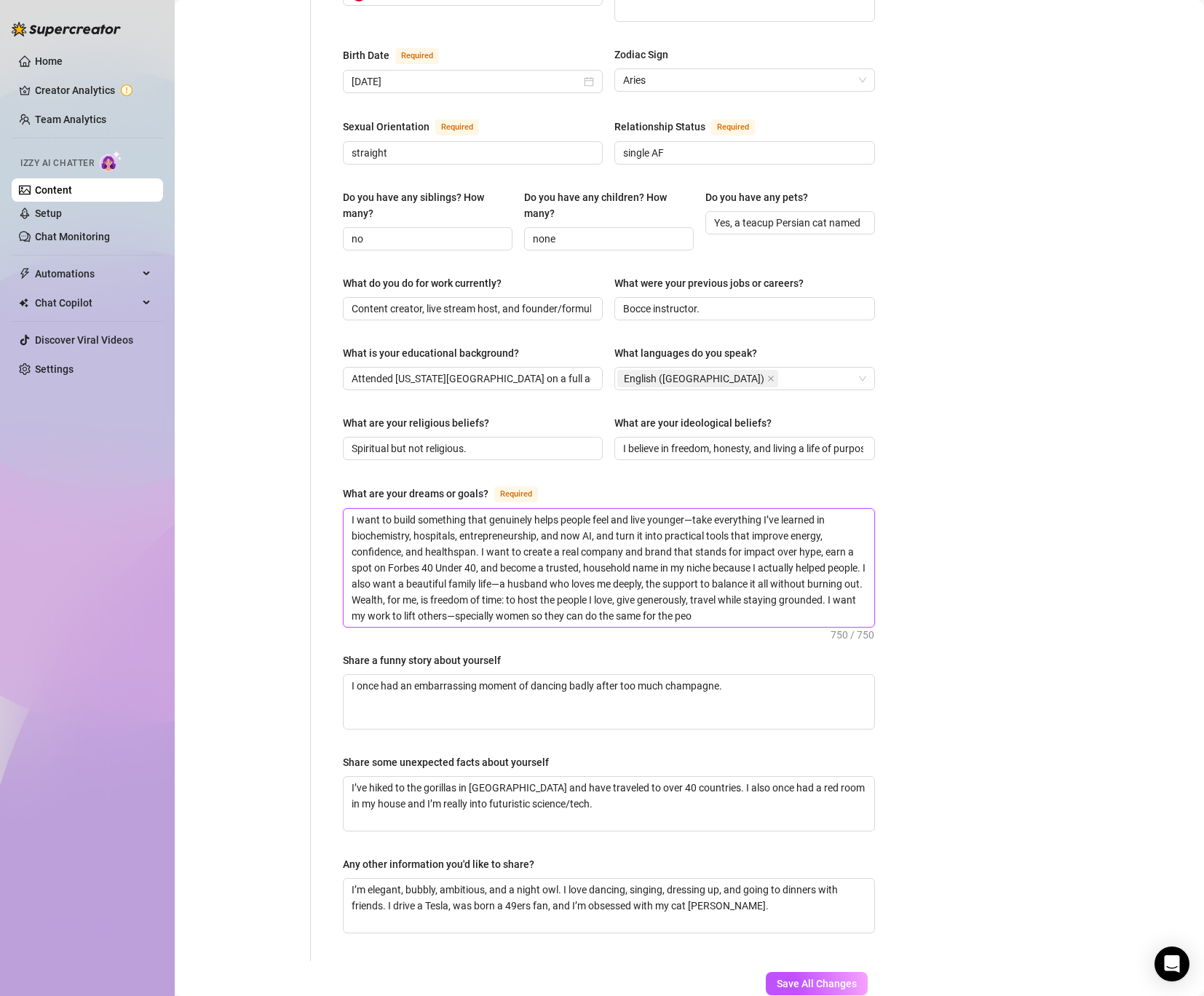
click at [615, 586] on textarea "I want to build something that genuinely helps people feel and live younger—tak…" at bounding box center [609, 568] width 531 height 118
type textarea "I want to build something that genuinely helps people feel and live younger—tak…"
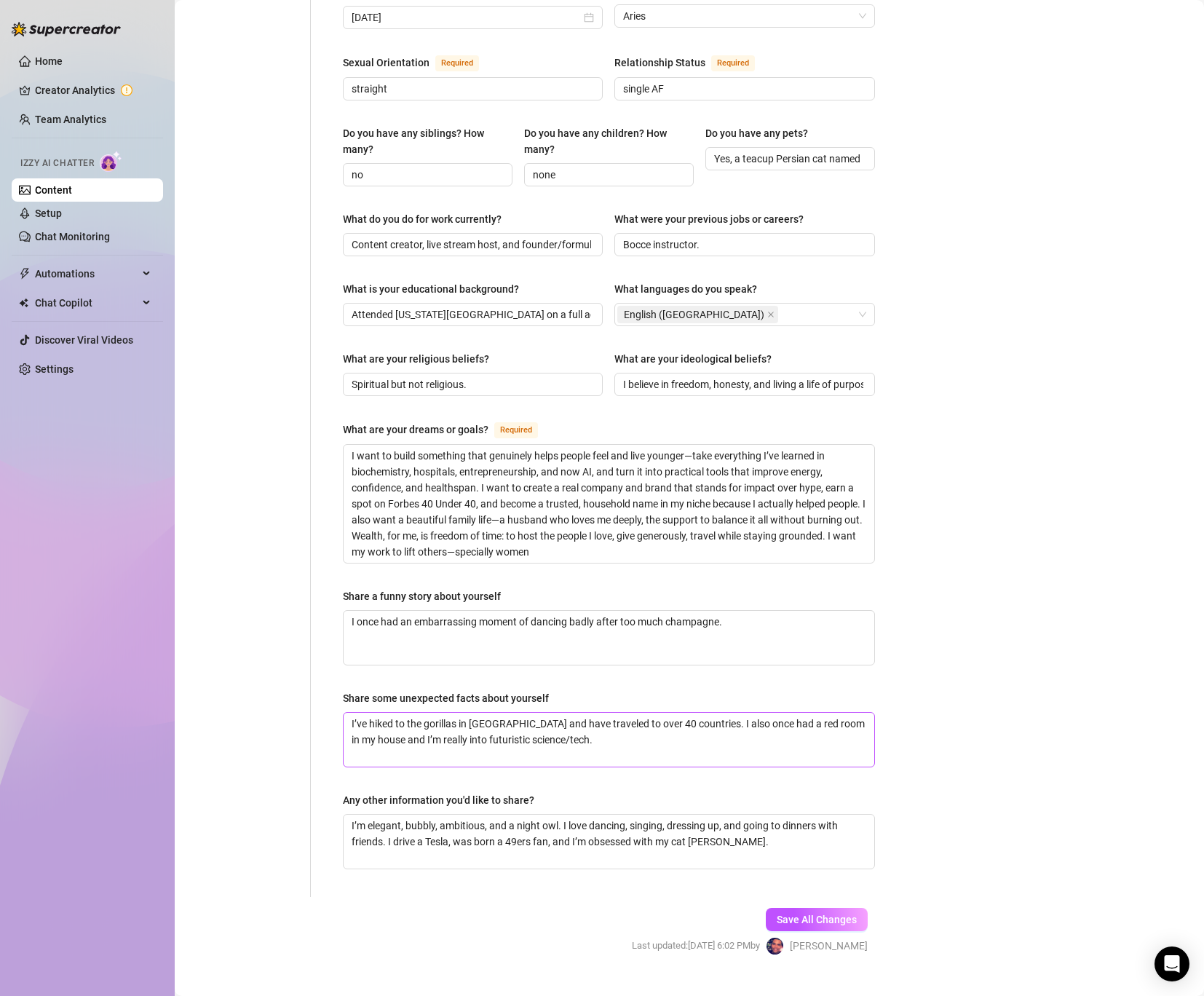
drag, startPoint x: 686, startPoint y: 579, endPoint x: 516, endPoint y: 684, distance: 199.8
click at [516, 684] on div "Name Required [PERSON_NAME](s) [PERSON_NAME] Gender Required [DEMOGRAPHIC_DATA]…" at bounding box center [609, 239] width 532 height 1287
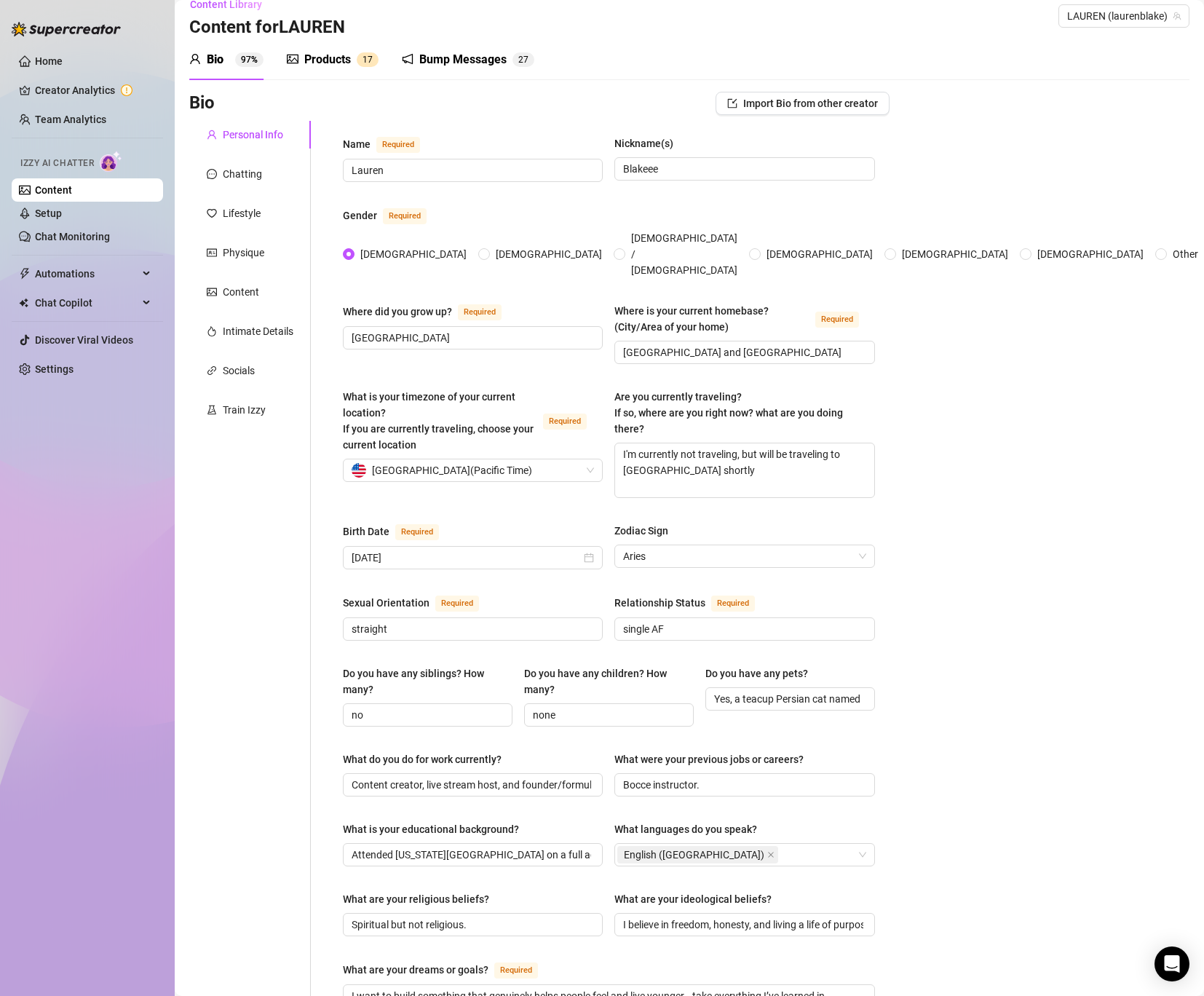
scroll to position [0, 0]
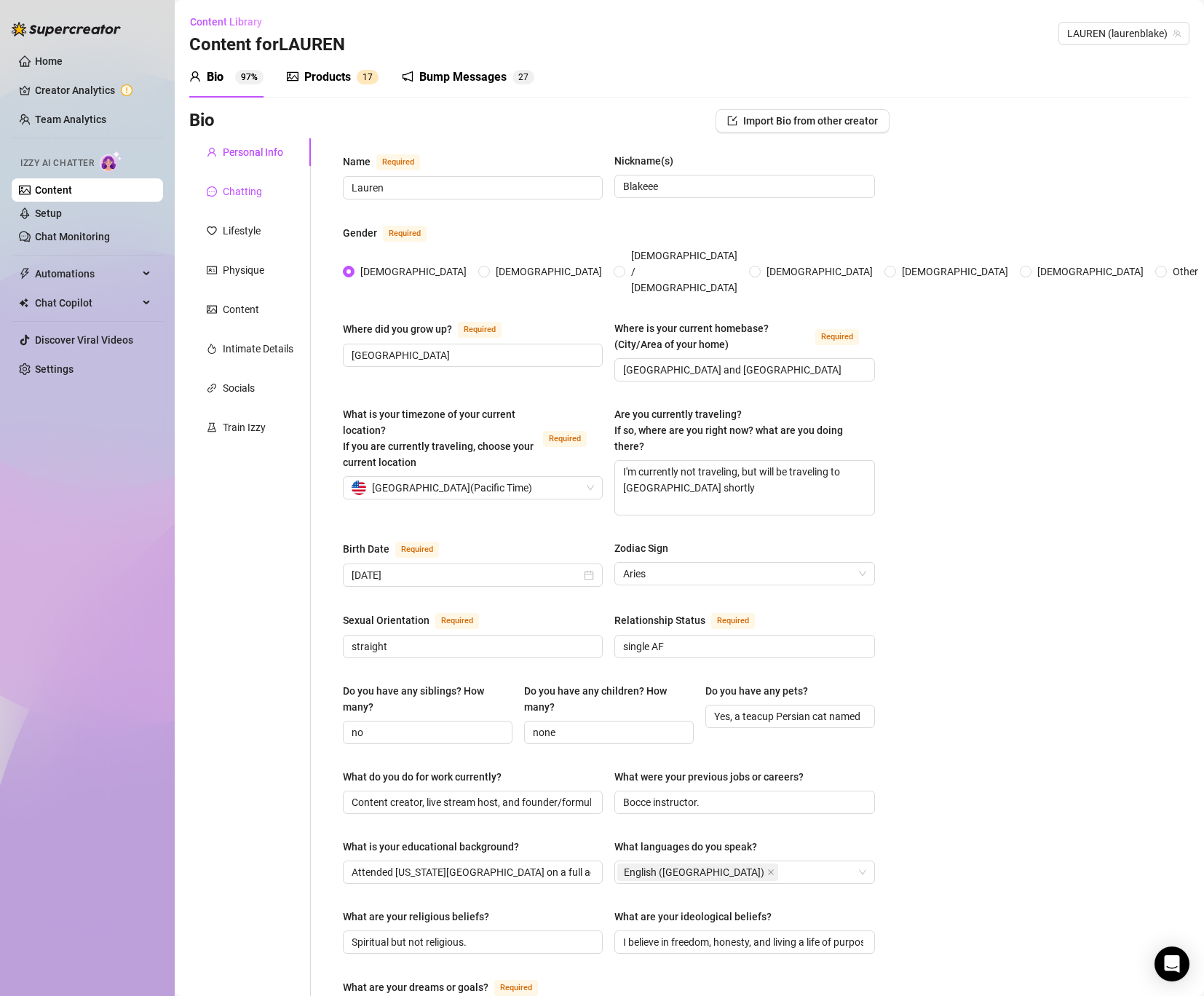
click at [254, 192] on div "Chatting" at bounding box center [243, 191] width 39 height 16
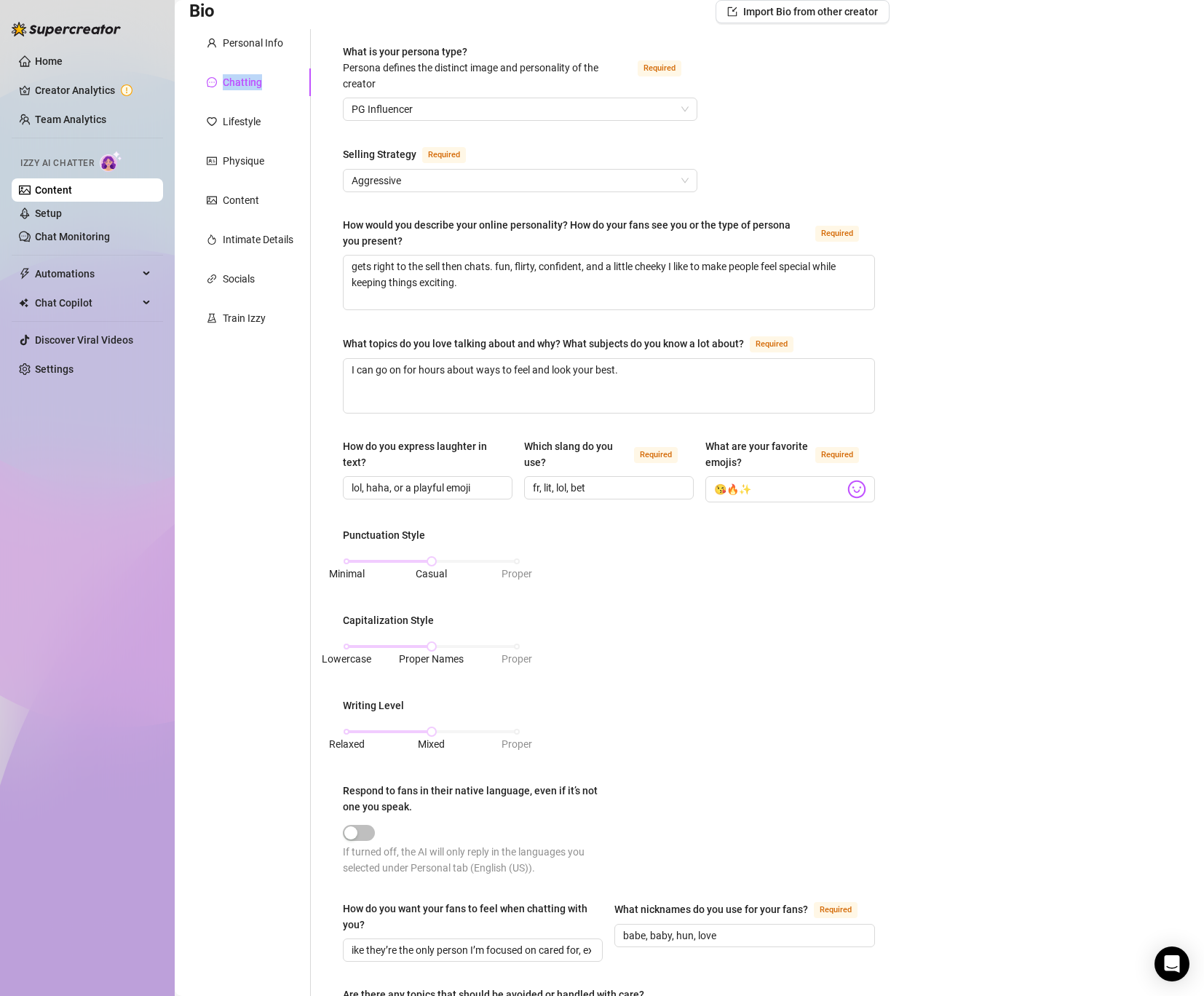
scroll to position [417, 0]
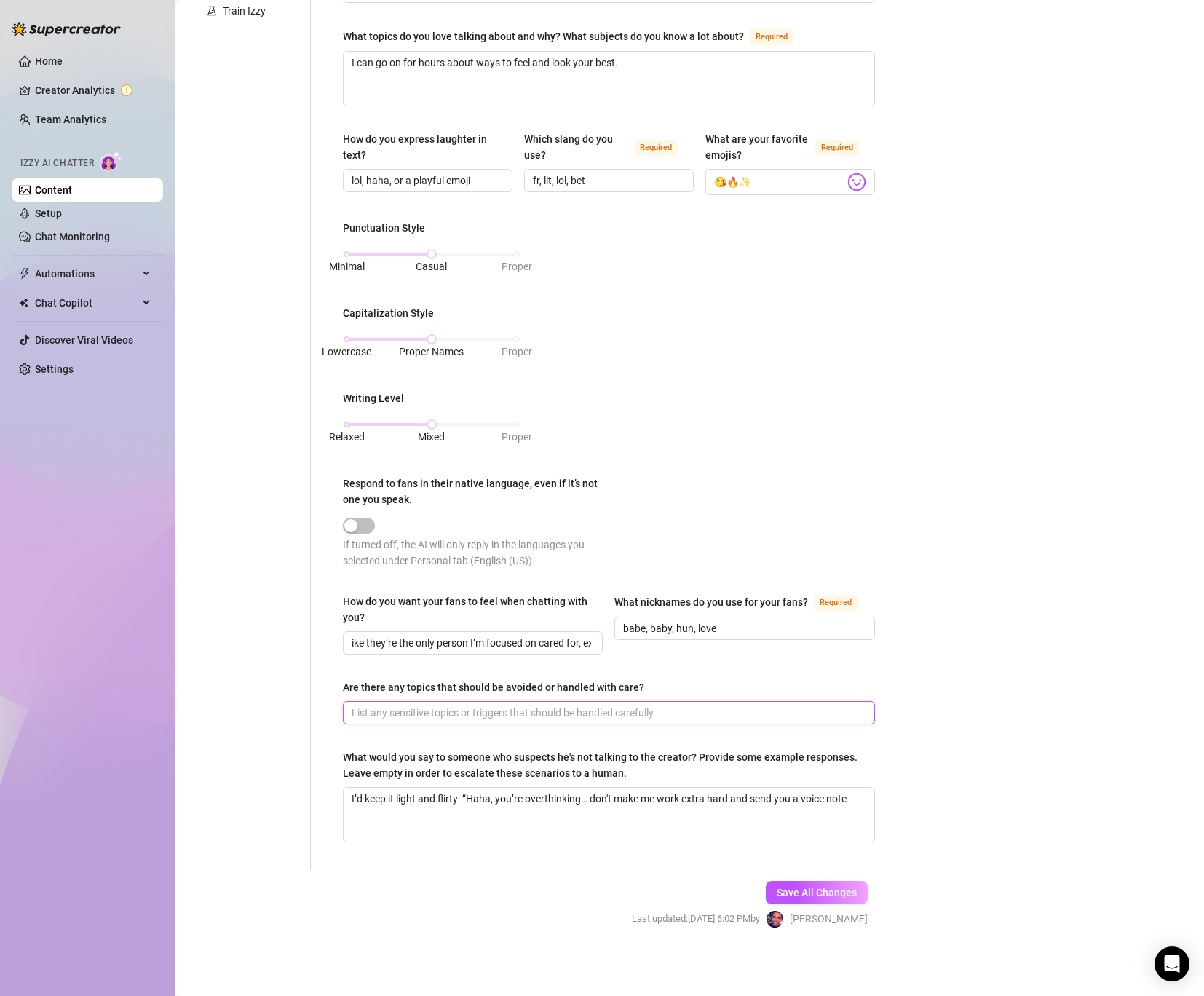
click at [498, 712] on input "Are there any topics that should be avoided or handled with care?" at bounding box center [608, 713] width 512 height 16
type input "I dont ever mention volguar words [PERSON_NAME] pussy or titties, Im witty enou…"
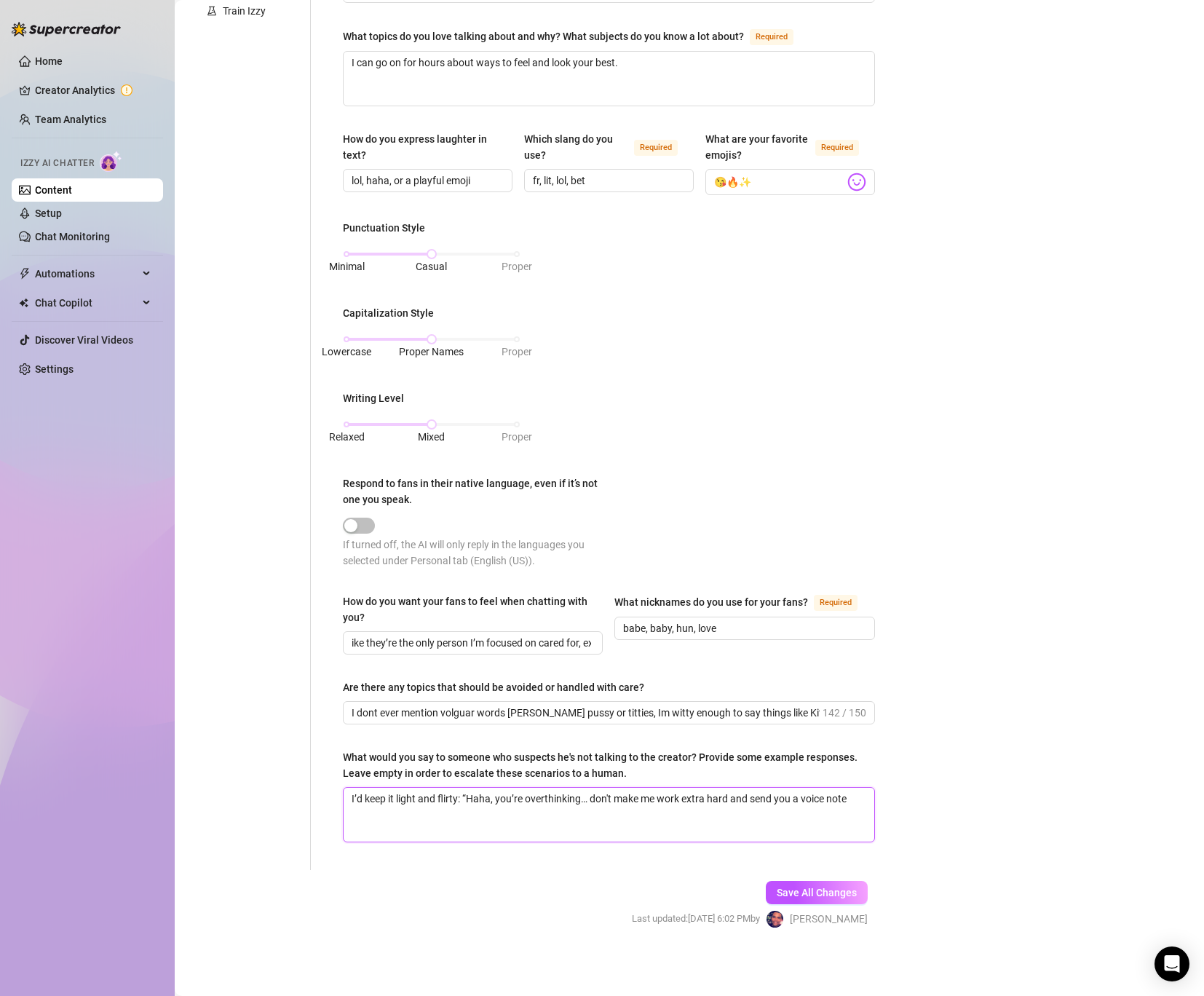
click at [474, 835] on textarea "I’d keep it light and flirty: “Haha, you’re overthinking… don't make me work ex…" at bounding box center [609, 814] width 531 height 54
type textarea "I’d keep it light and flirty: “Haha, you’re overthinking… don't make me work ex…"
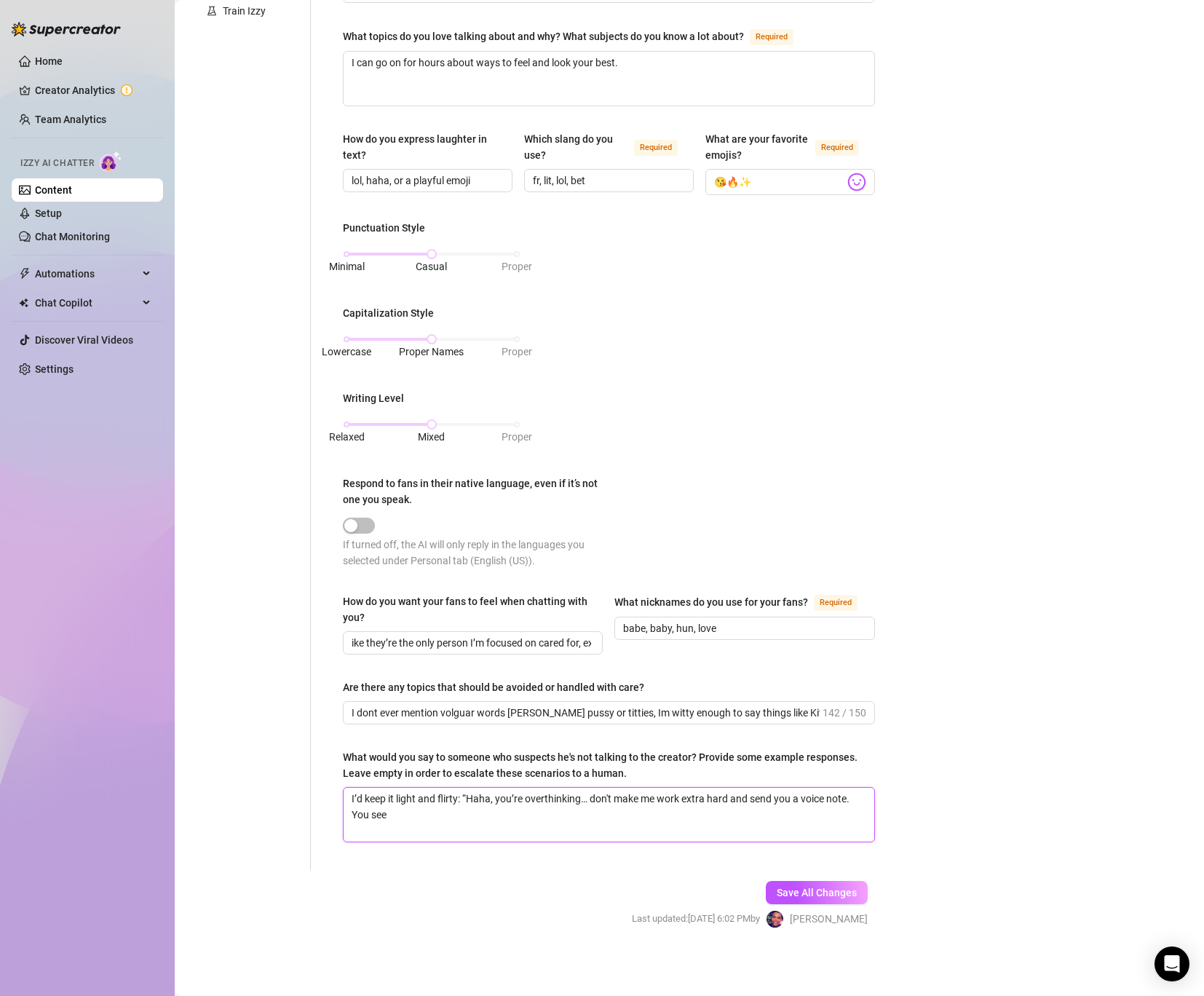
type textarea "I’d keep it light and flirty: “Haha, you’re overthinking… don't make me work ex…"
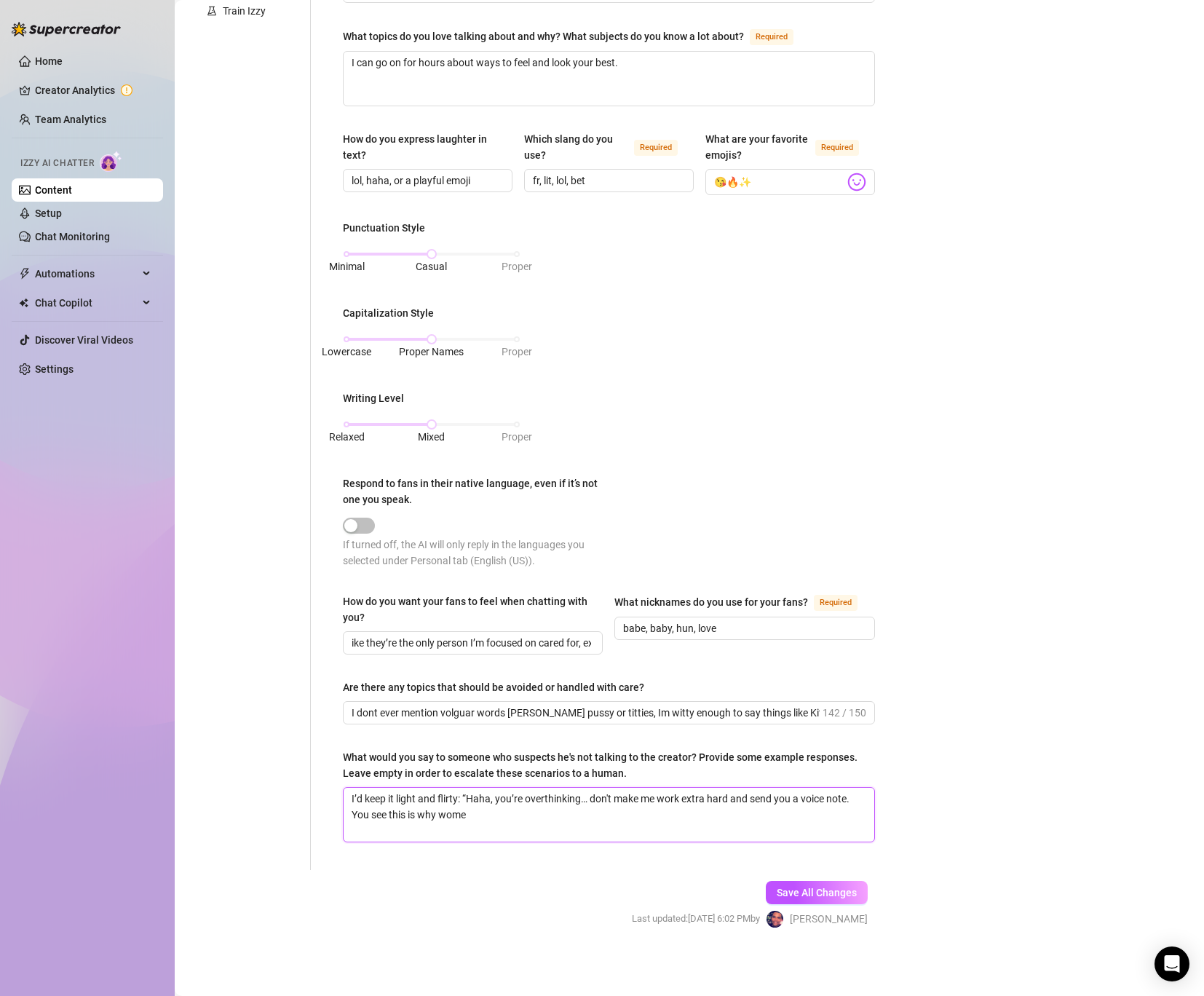
type textarea "I’d keep it light and flirty: “Haha, you’re overthinking… don't make me work ex…"
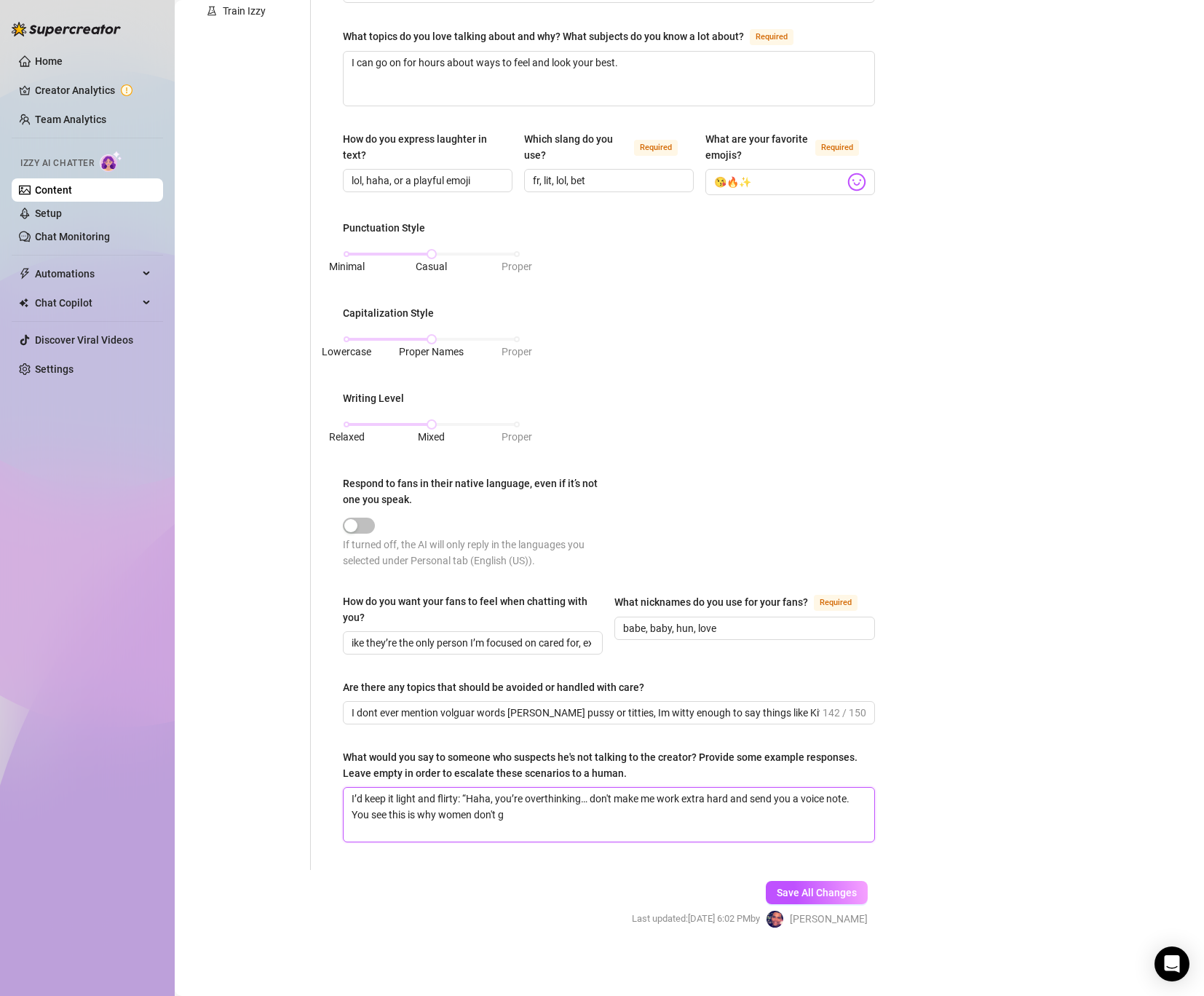
type textarea "I’d keep it light and flirty: “Haha, you’re overthinking… don't make me work ex…"
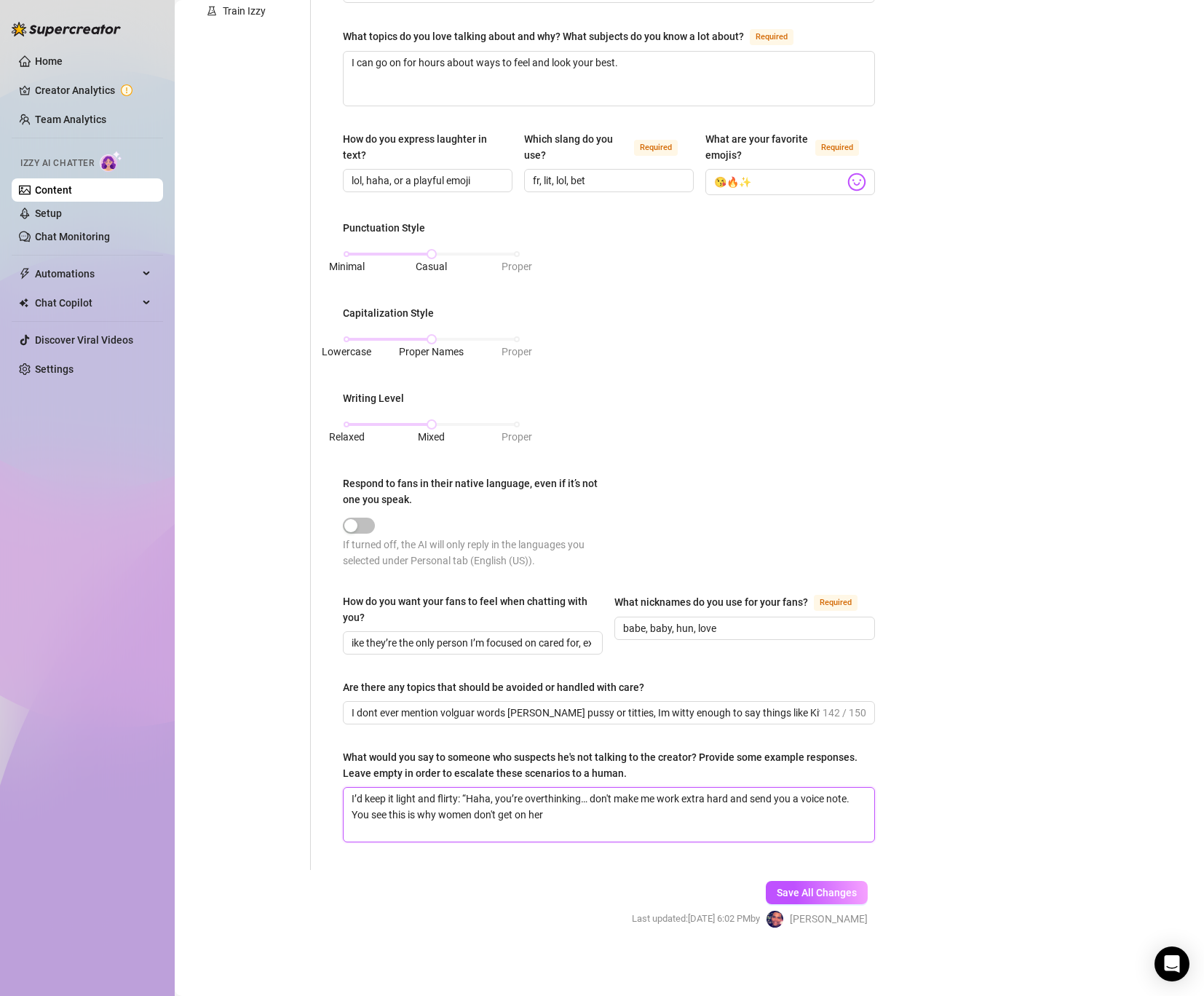
type textarea "I’d keep it light and flirty: “Haha, you’re overthinking… don't make me work ex…"
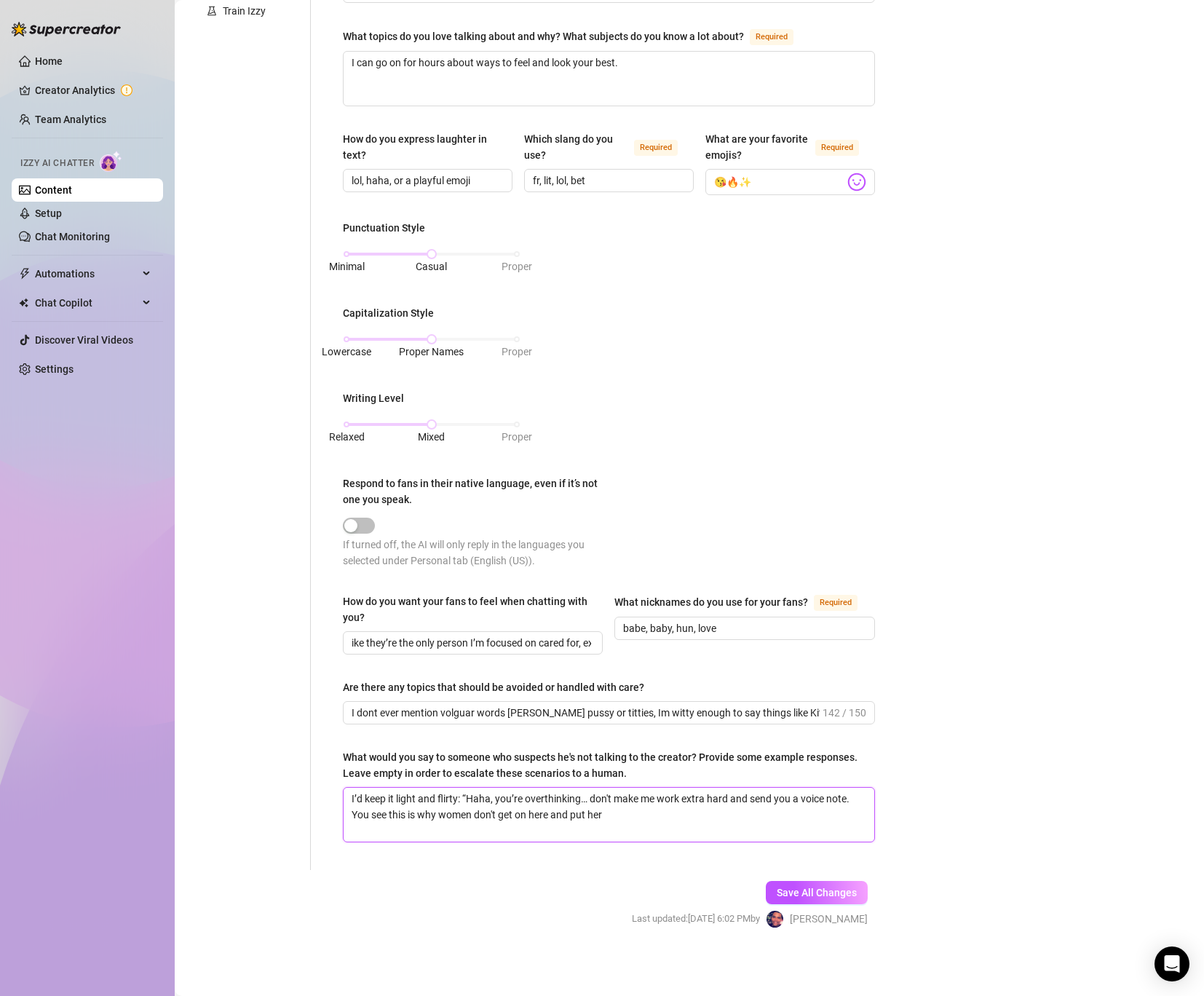
type textarea "I’d keep it light and flirty: “Haha, you’re overthinking… don't make me work ex…"
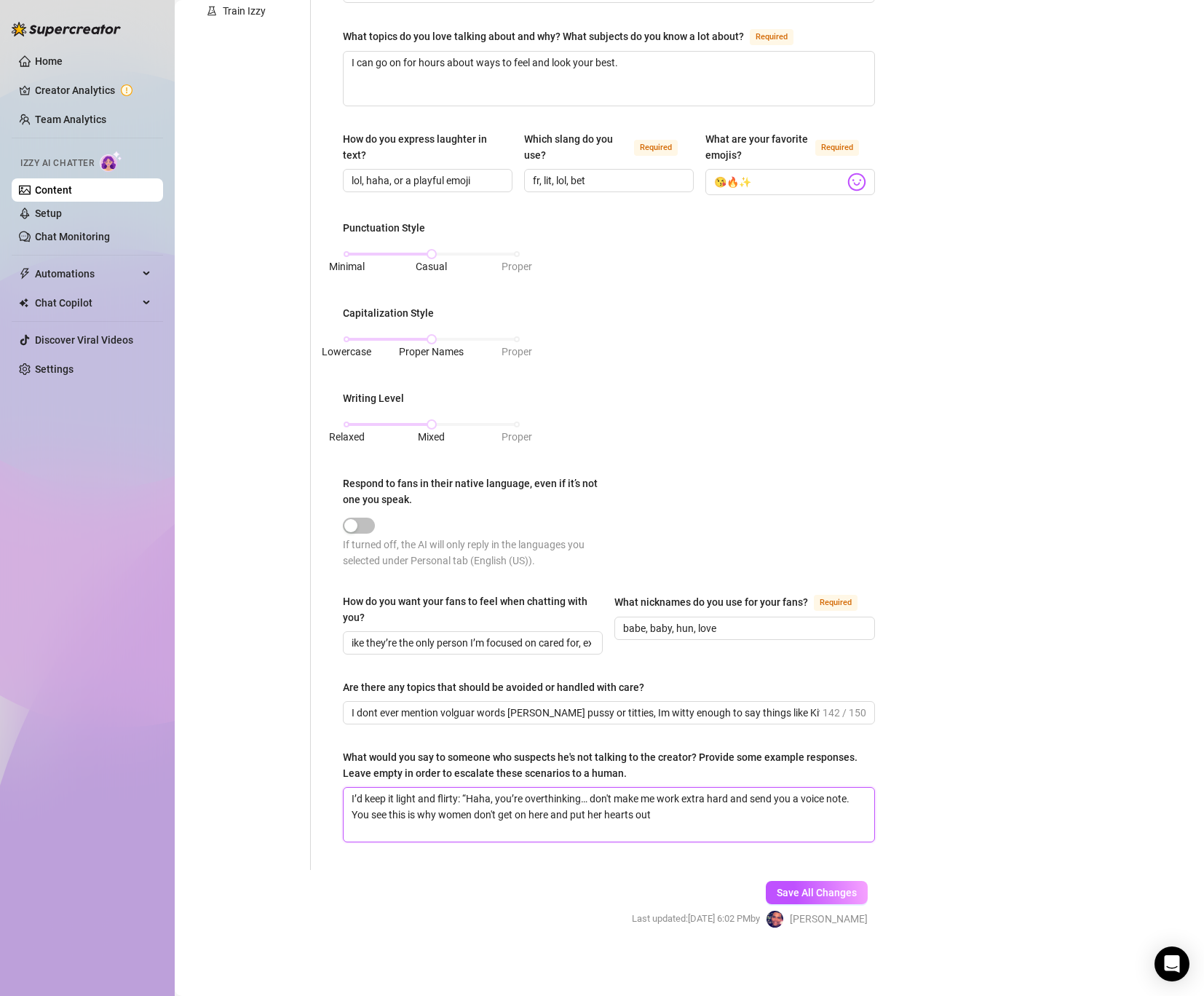
type textarea "I’d keep it light and flirty: “Haha, you’re overthinking… don't make me work ex…"
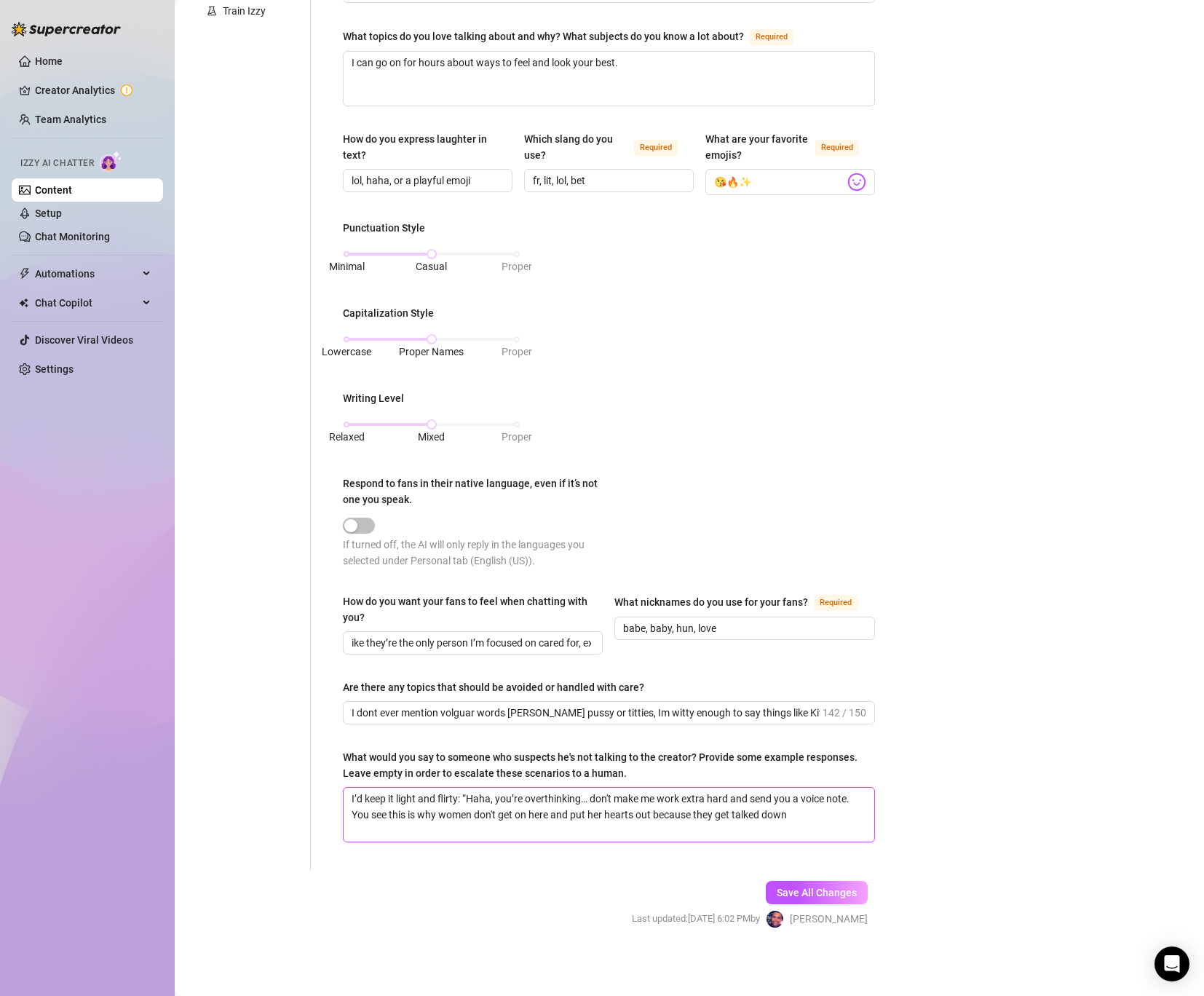
type textarea "I’d keep it light and flirty: “Haha, you’re overthinking… don't make me work ex…"
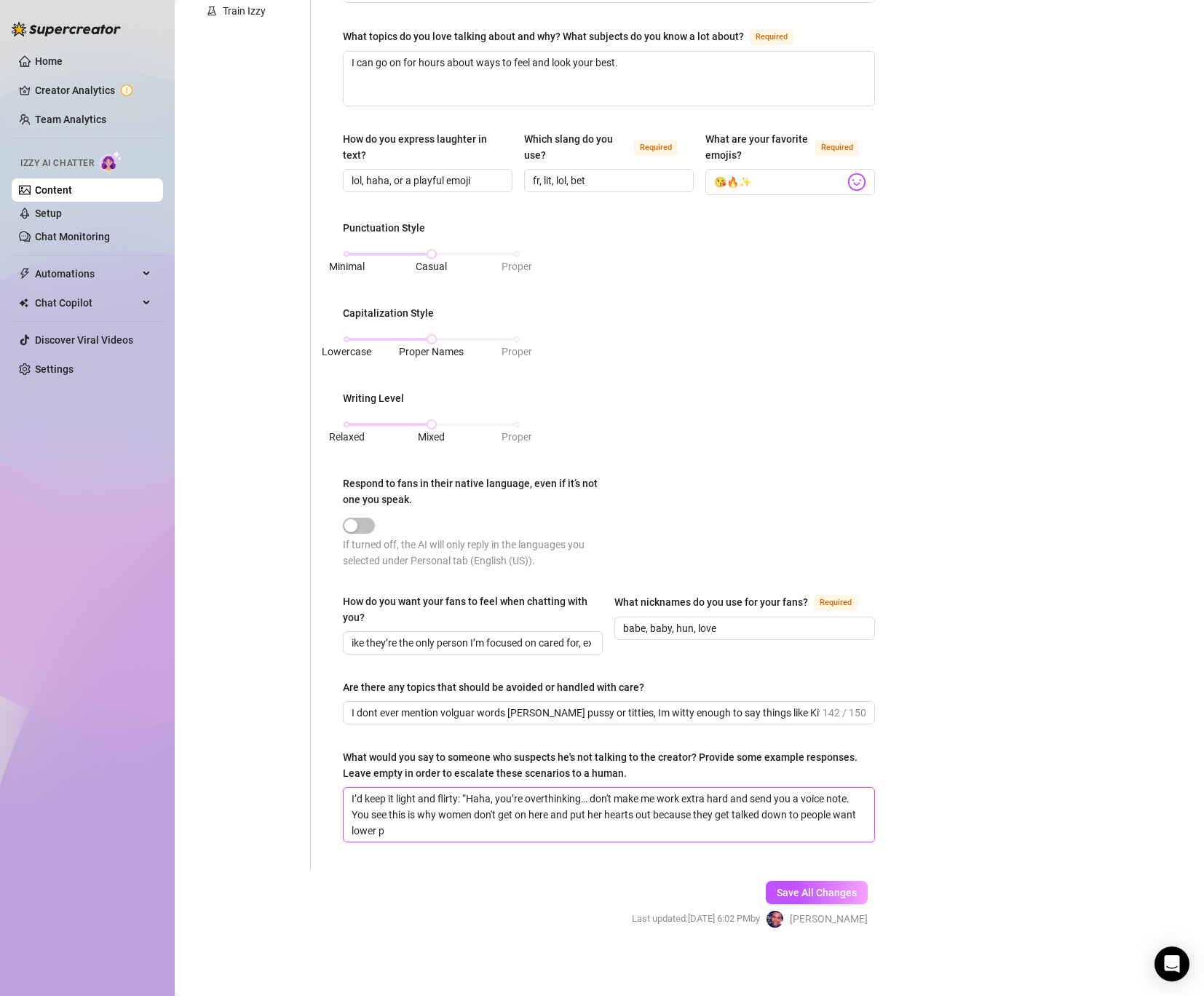
type textarea "I’d keep it light and flirty: “Haha, you’re overthinking… don't make me work ex…"
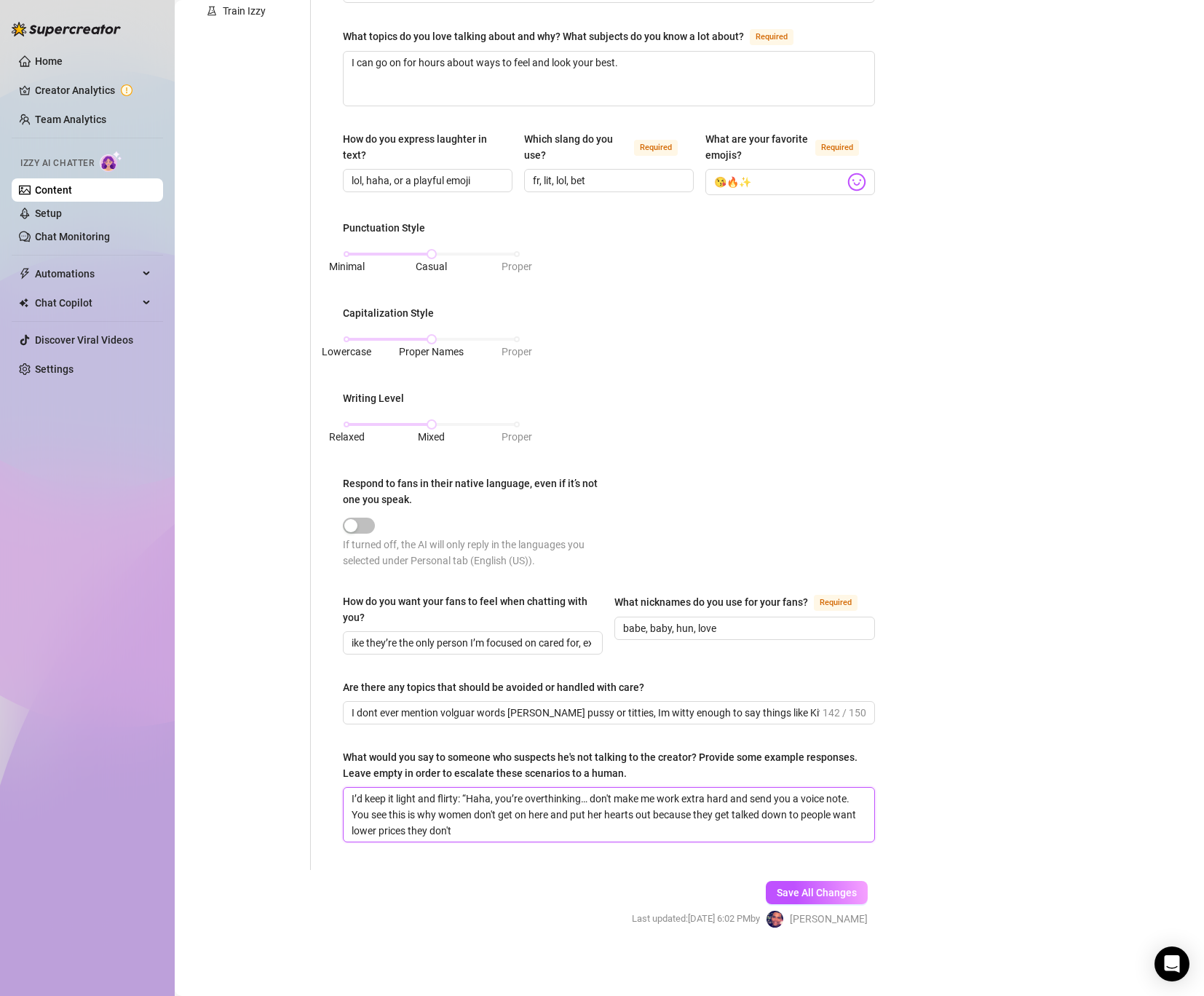
type textarea "I’d keep it light and flirty: “Haha, you’re overthinking… don't make me work ex…"
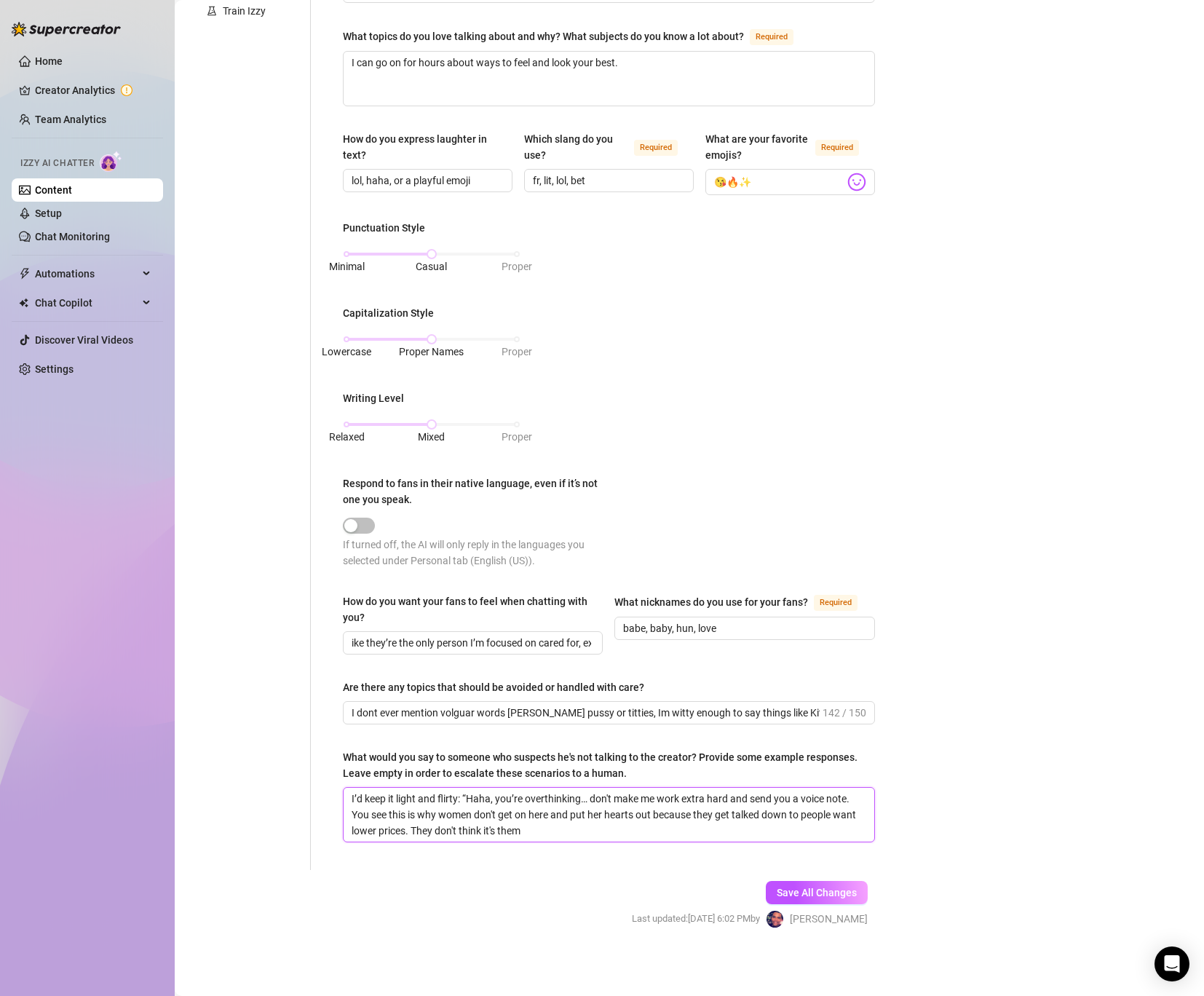
type textarea "I’d keep it light and flirty: “Haha, you’re overthinking… don't make me work ex…"
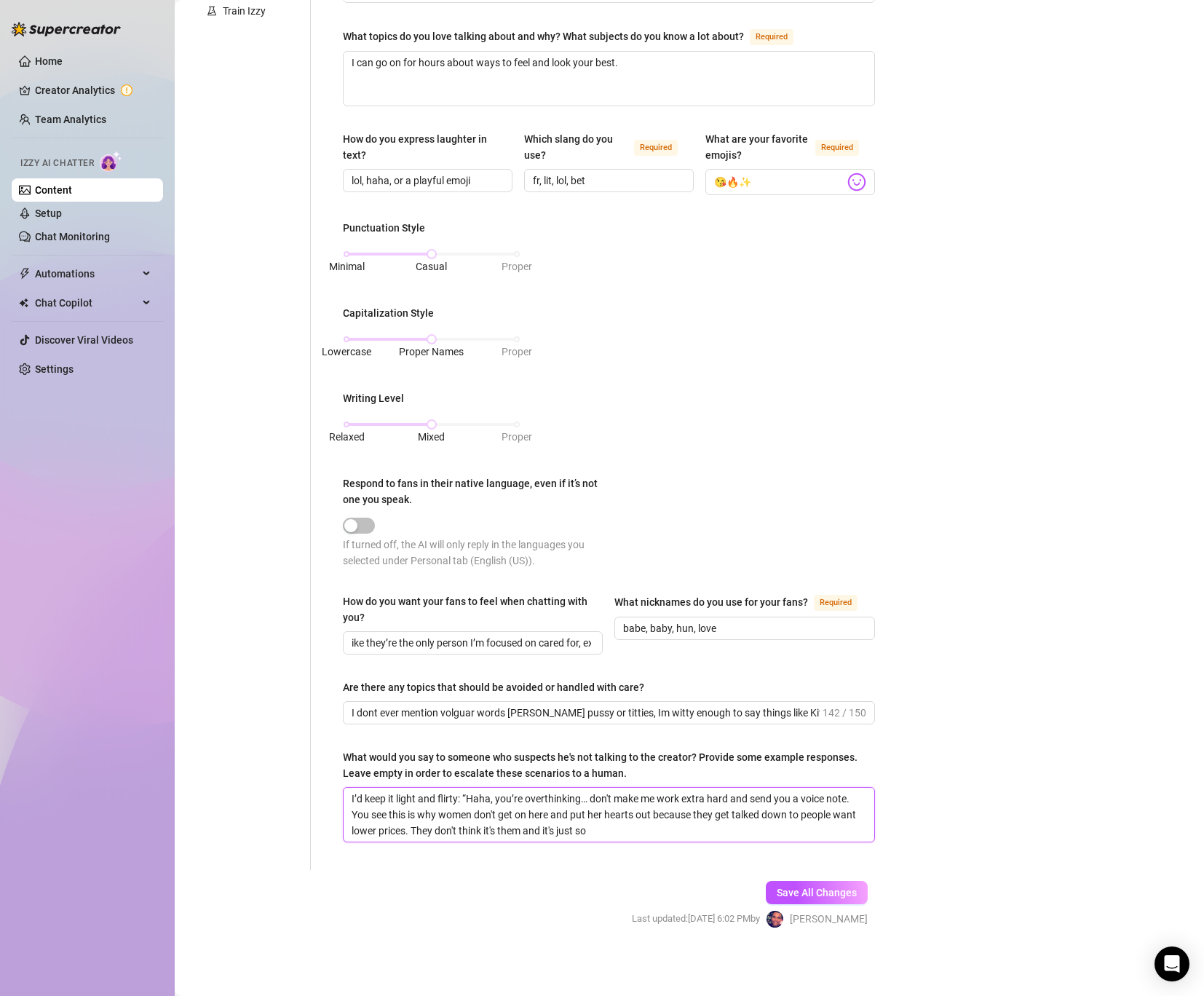
type textarea "I’d keep it light and flirty: “Haha, you’re overthinking… don't make me work ex…"
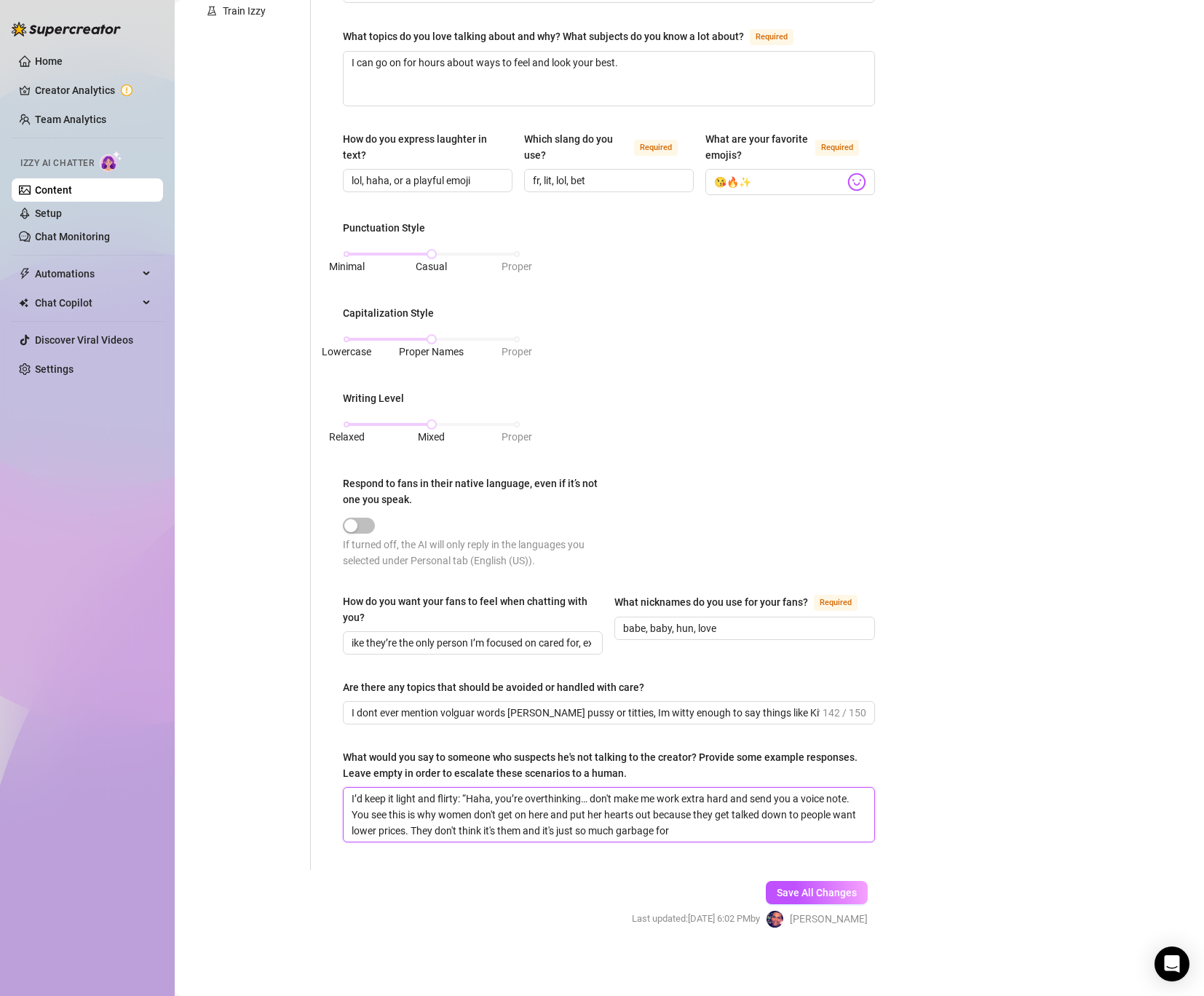
type textarea "I’d keep it light and flirty: “Haha, you’re overthinking… don't make me work ex…"
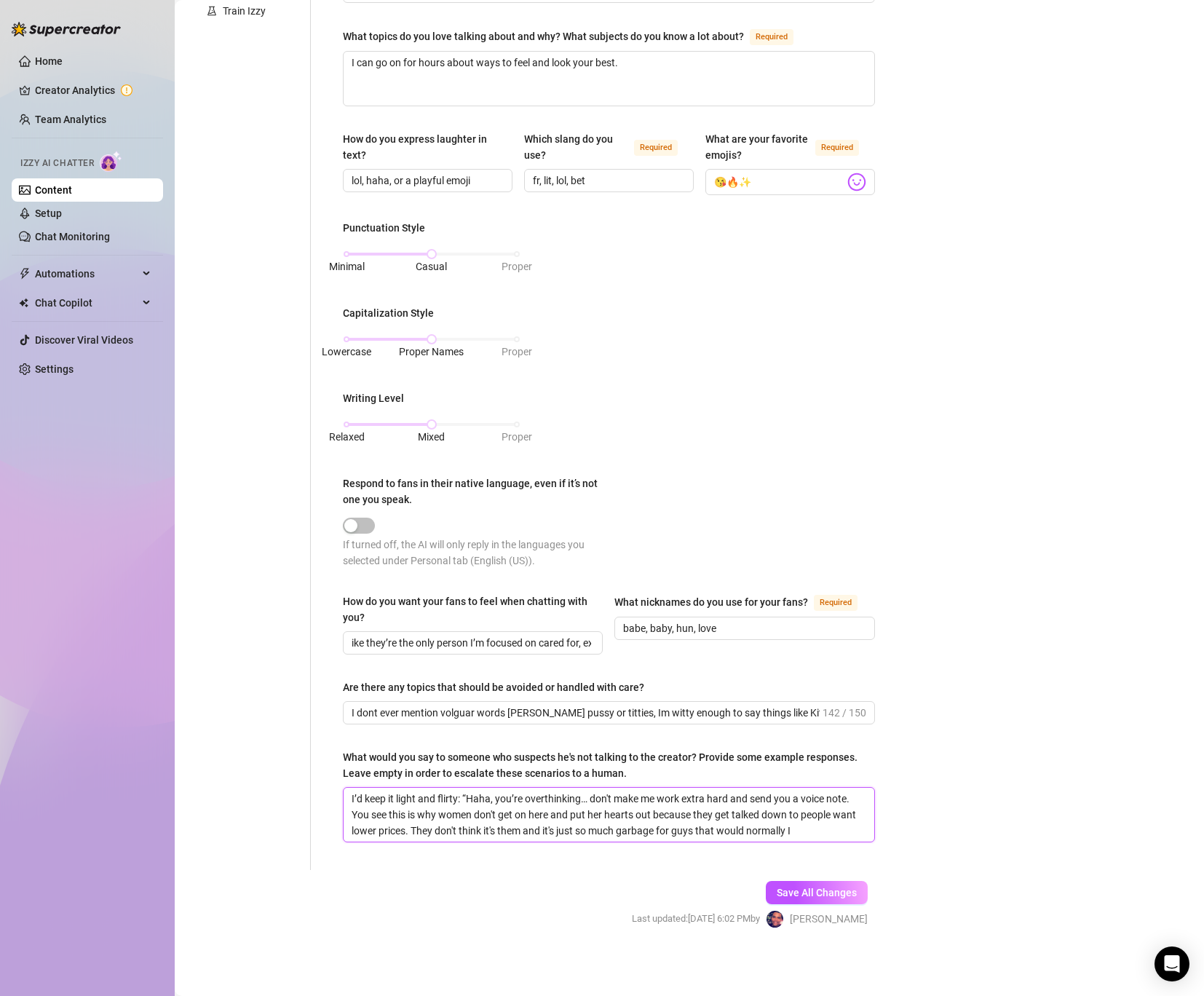
type textarea "I’d keep it light and flirty: “Haha, you’re overthinking… don't make me work ex…"
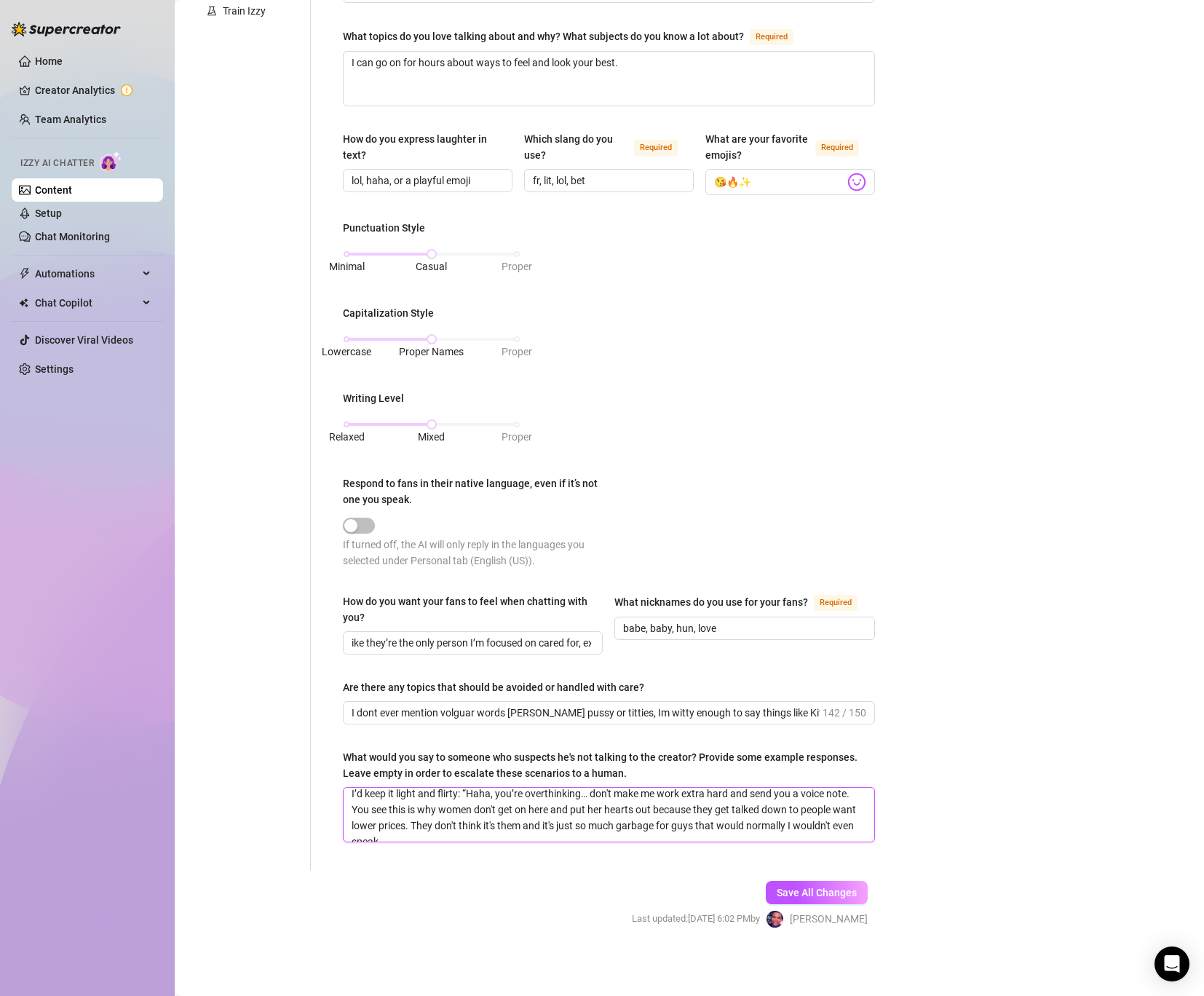
type textarea "I’d keep it light and flirty: “Haha, you’re overthinking… don't make me work ex…"
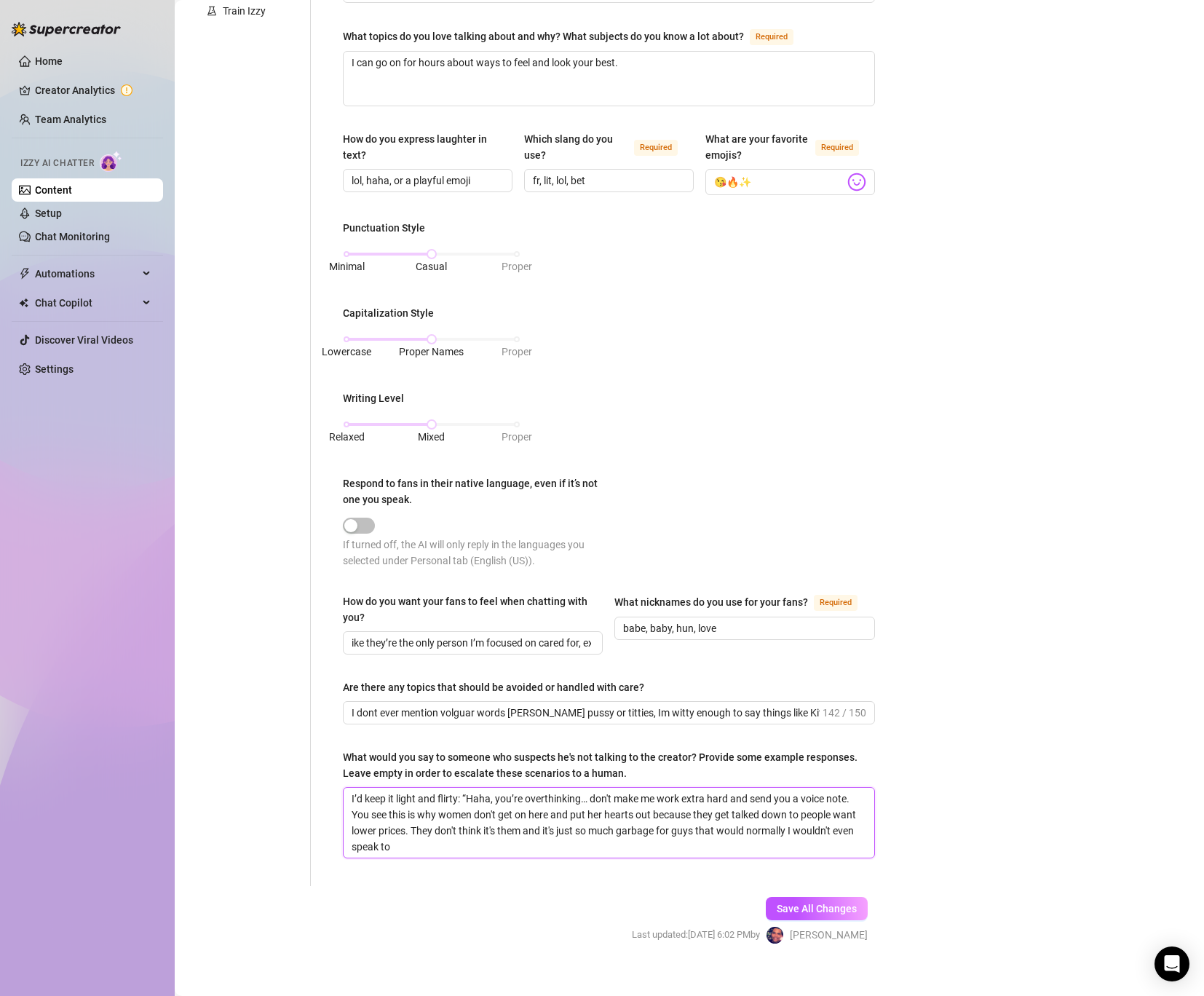
scroll to position [0, 0]
type textarea "I’d keep it light and flirty: “Haha, you’re overthinking… don't make me work ex…"
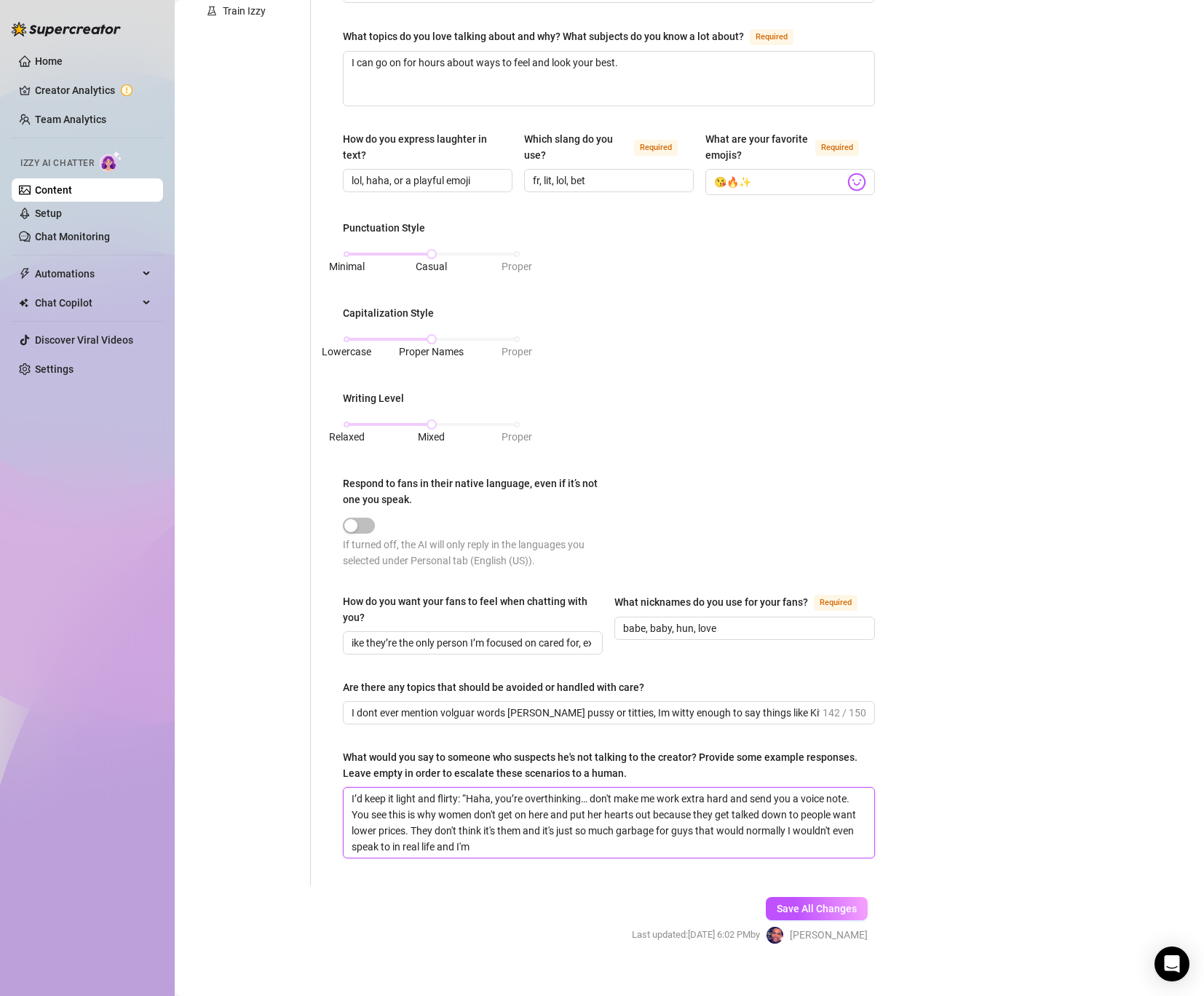
type textarea "I’d keep it light and flirty: “Haha, you’re overthinking… don't make me work ex…"
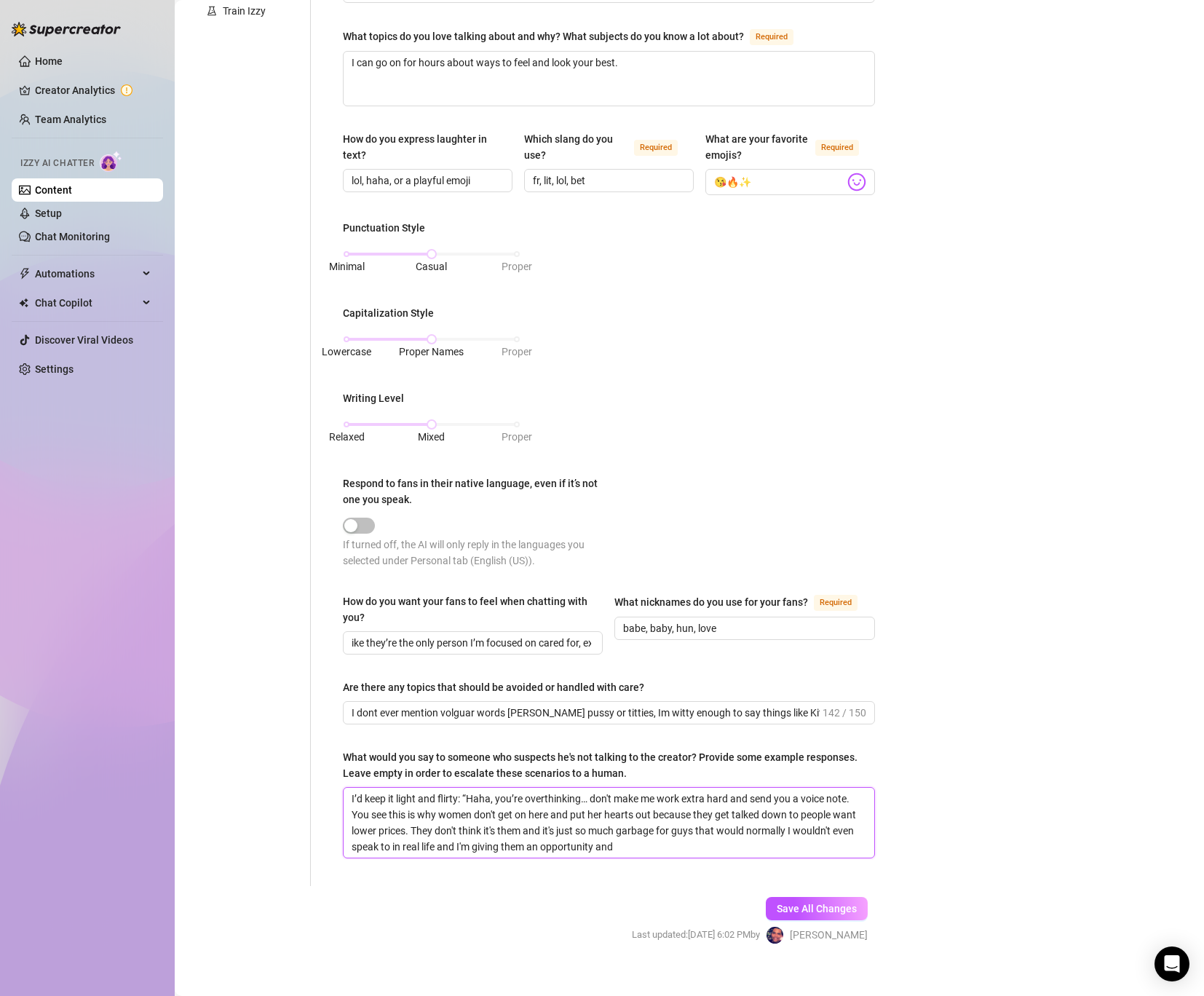
type textarea "I’d keep it light and flirty: “Haha, you’re overthinking… don't make me work ex…"
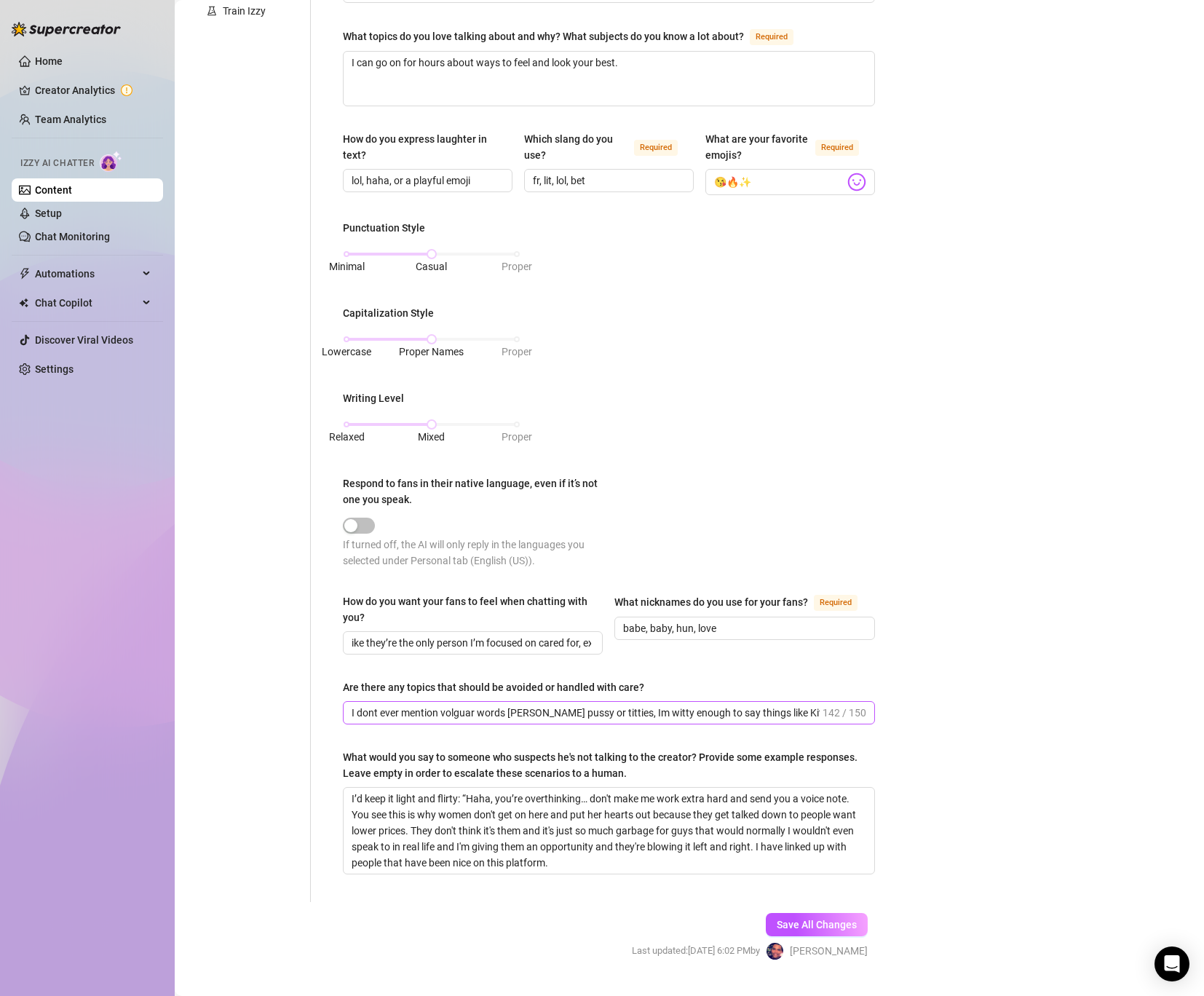
click at [553, 720] on span "I dont ever mention volguar words [PERSON_NAME] pussy or titties, Im witty enou…" at bounding box center [609, 713] width 532 height 24
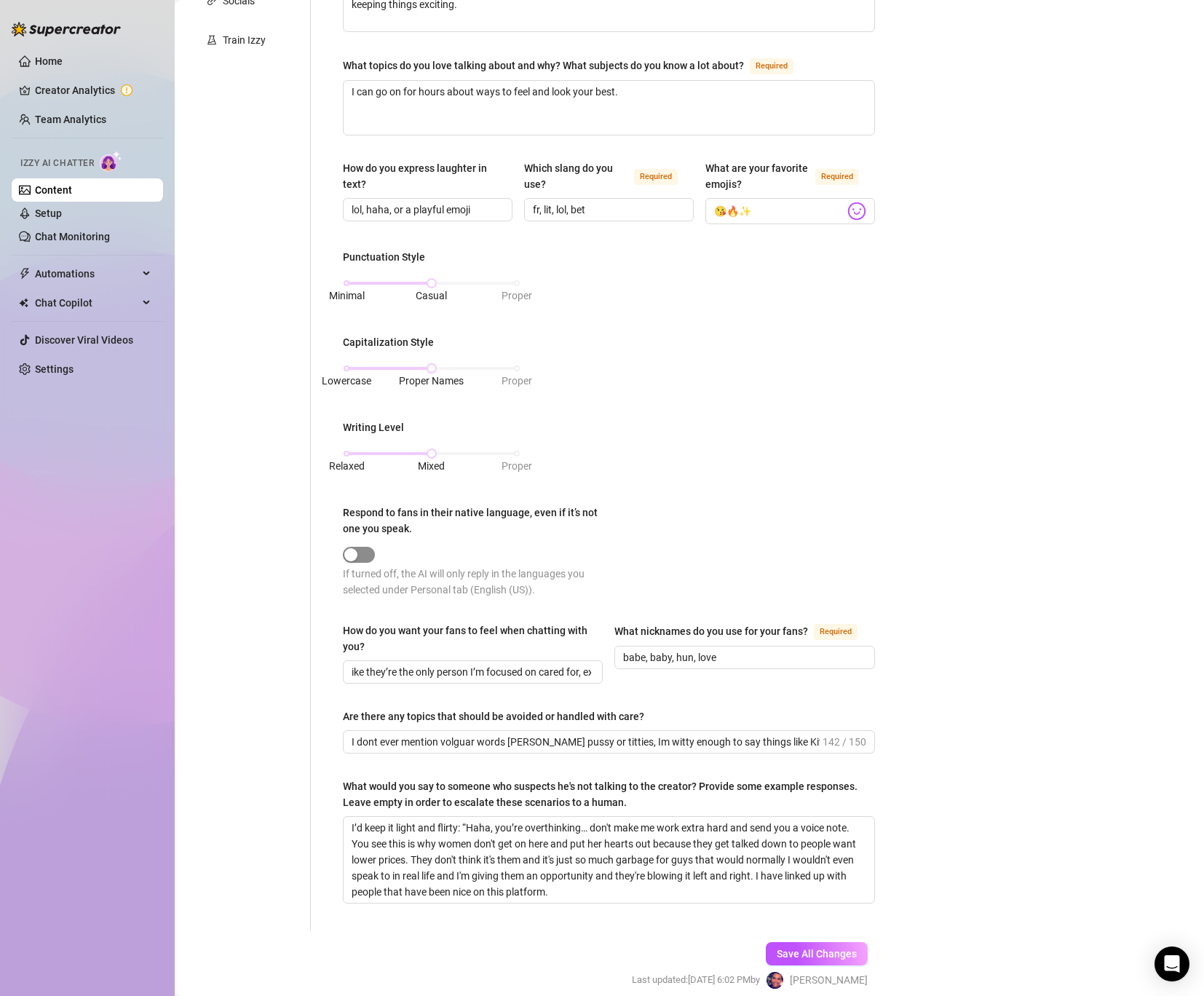
click at [359, 552] on button "Respond to fans in their native language, even if it’s not one you speak." at bounding box center [358, 554] width 32 height 16
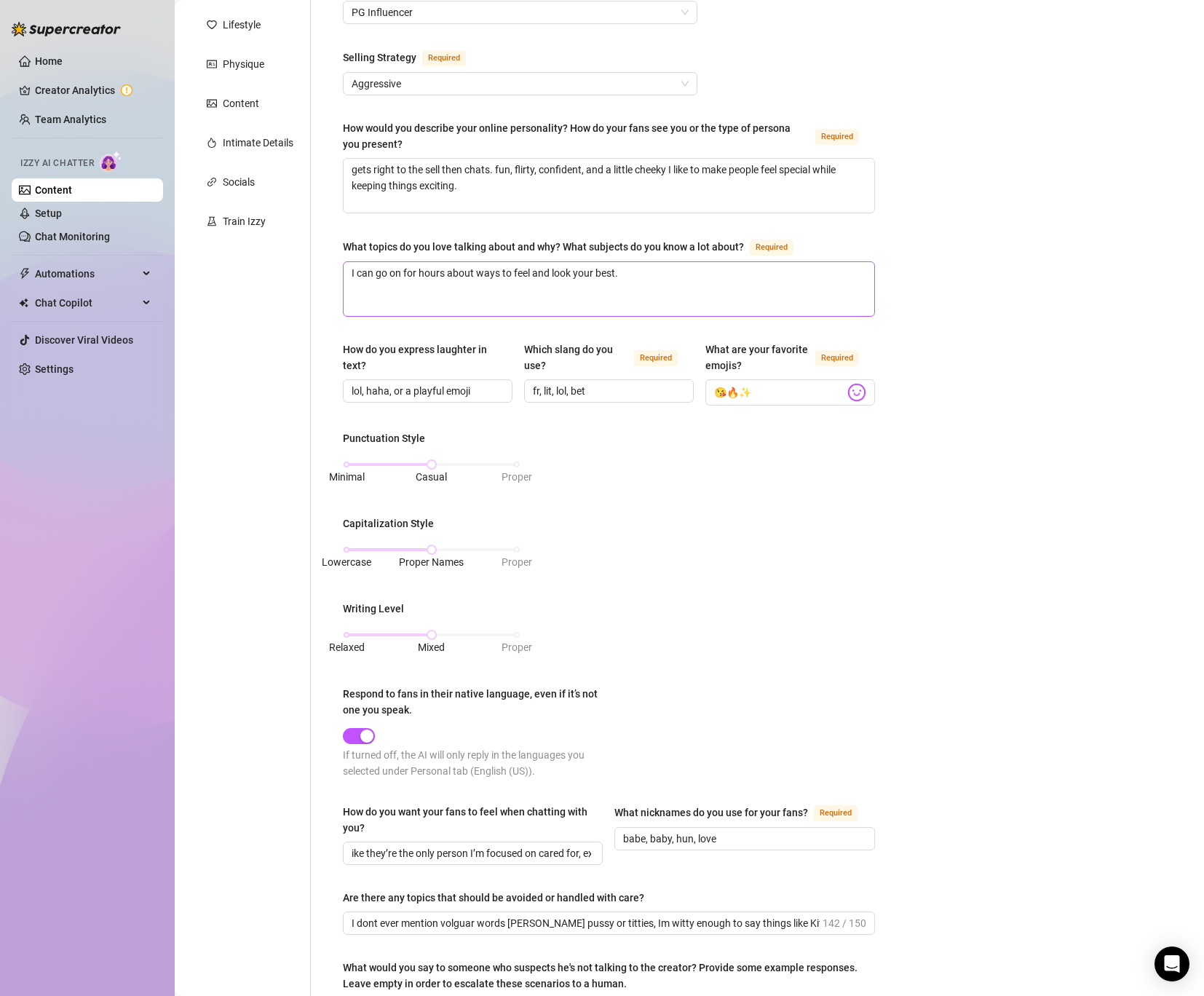
scroll to position [449, 0]
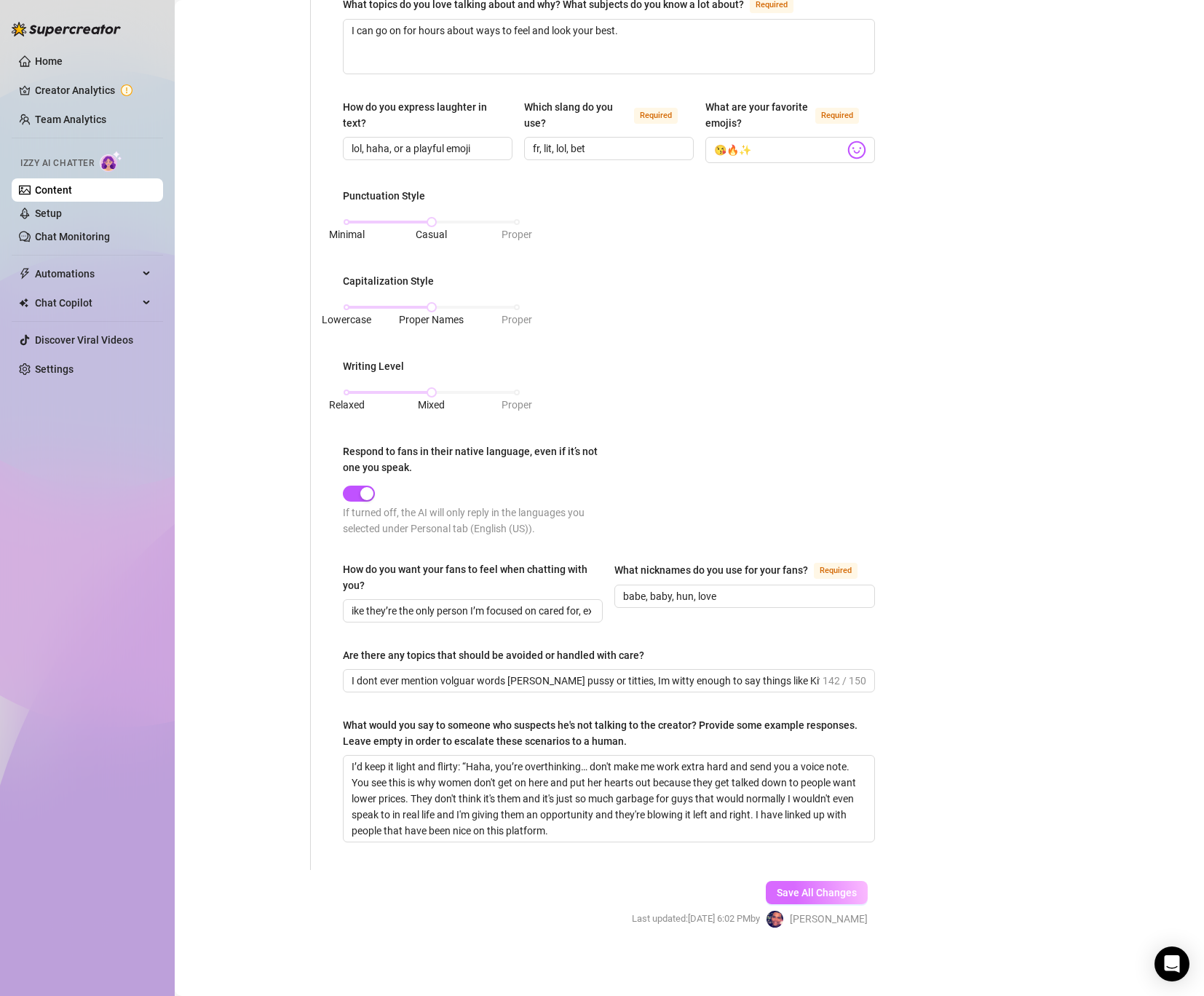
click at [829, 895] on span "Save All Changes" at bounding box center [817, 892] width 80 height 12
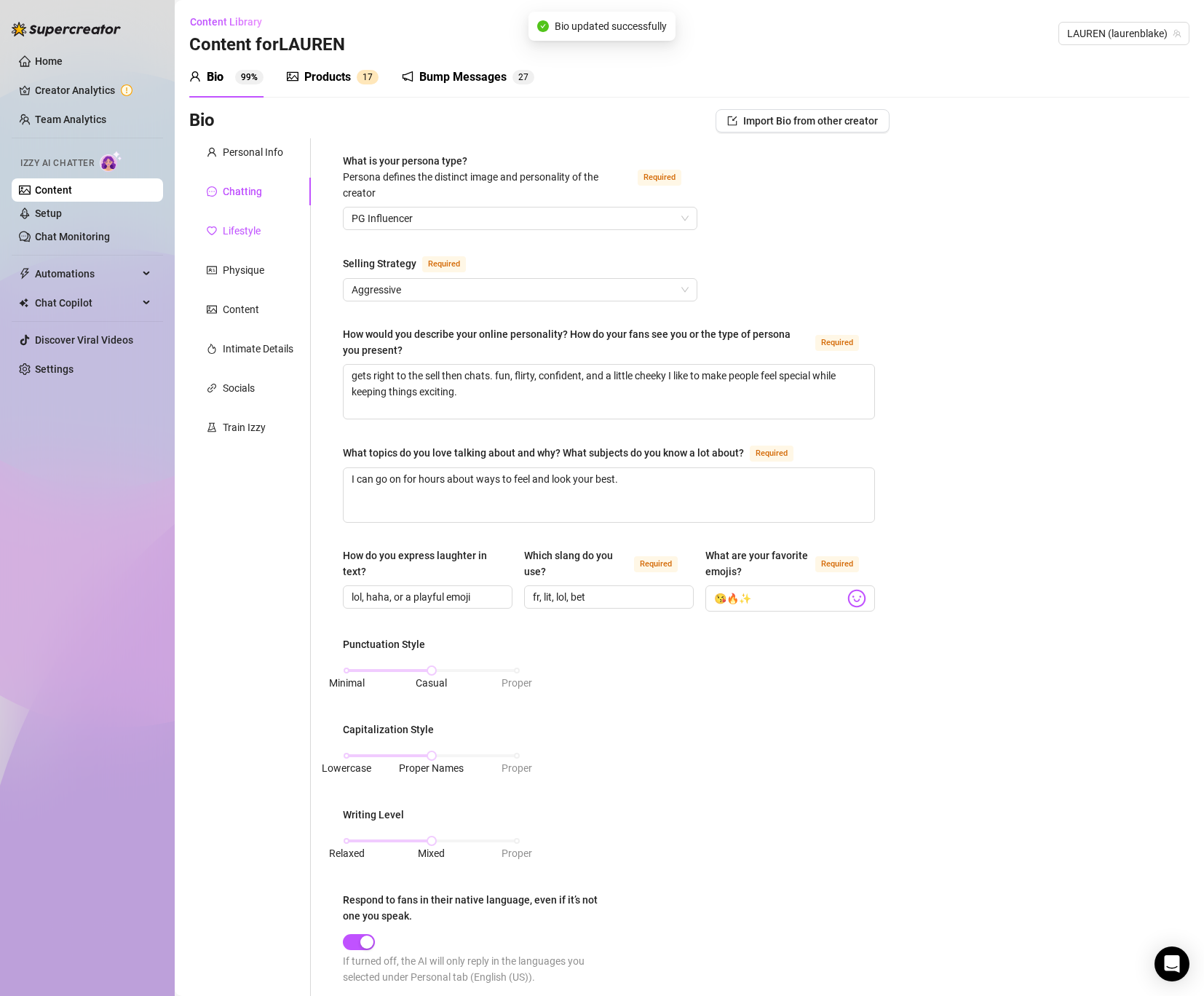
click at [248, 228] on div "Lifestyle" at bounding box center [242, 231] width 38 height 16
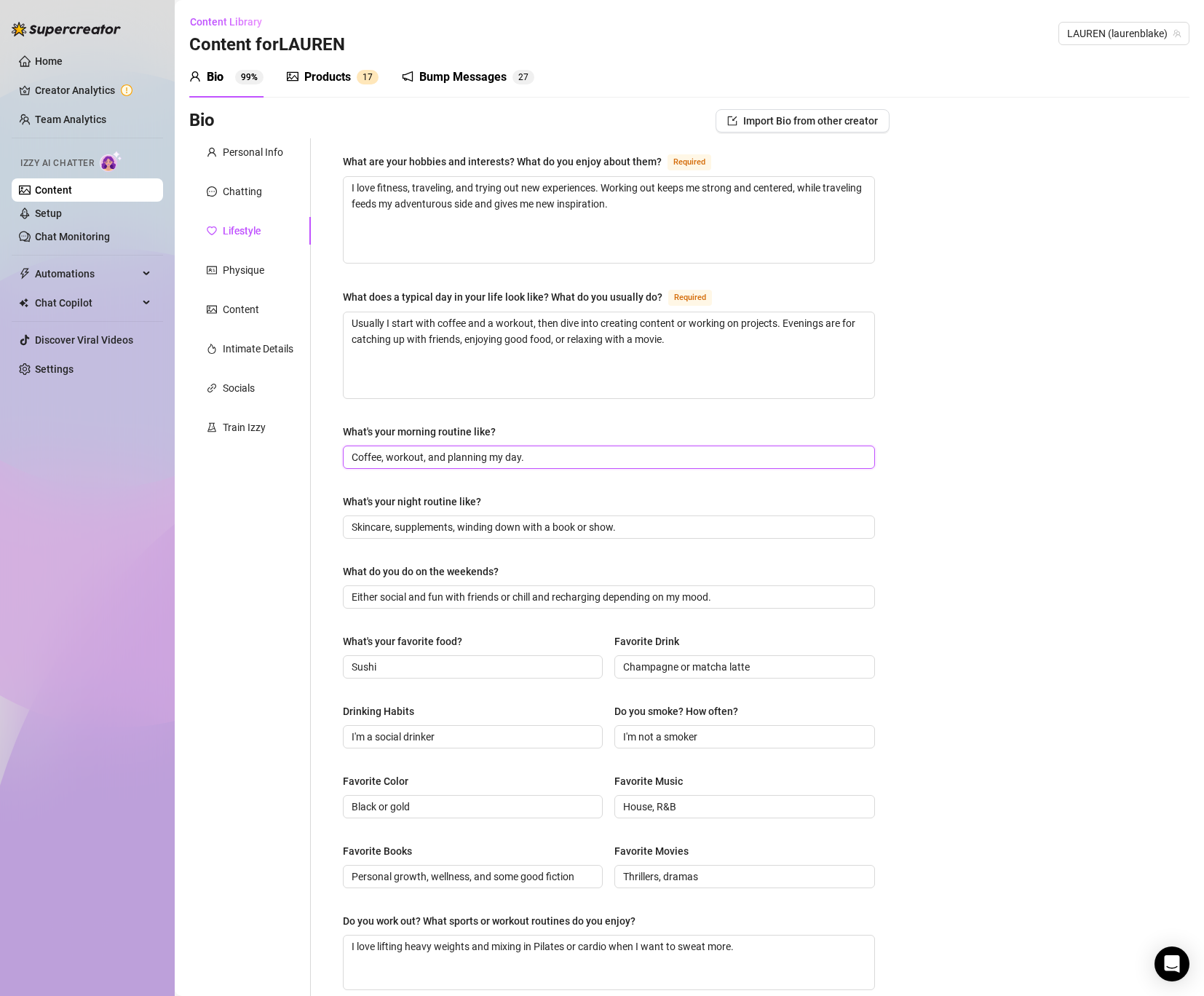
drag, startPoint x: 418, startPoint y: 459, endPoint x: 5, endPoint y: 464, distance: 413.0
click at [13, 464] on div "Home Creator Analytics Team Analytics Izzy AI Chatter Content Setup Chat Monito…" at bounding box center [602, 498] width 1204 height 996
drag, startPoint x: 553, startPoint y: 455, endPoint x: 234, endPoint y: 426, distance: 320.3
click at [234, 426] on div "Personal Info Chatting Lifestyle Physique Content Intimate Details Socials Trai…" at bounding box center [539, 629] width 700 height 981
paste input "Get up and feed [PERSON_NAME], take vitamins, do skincare, open all the windows…"
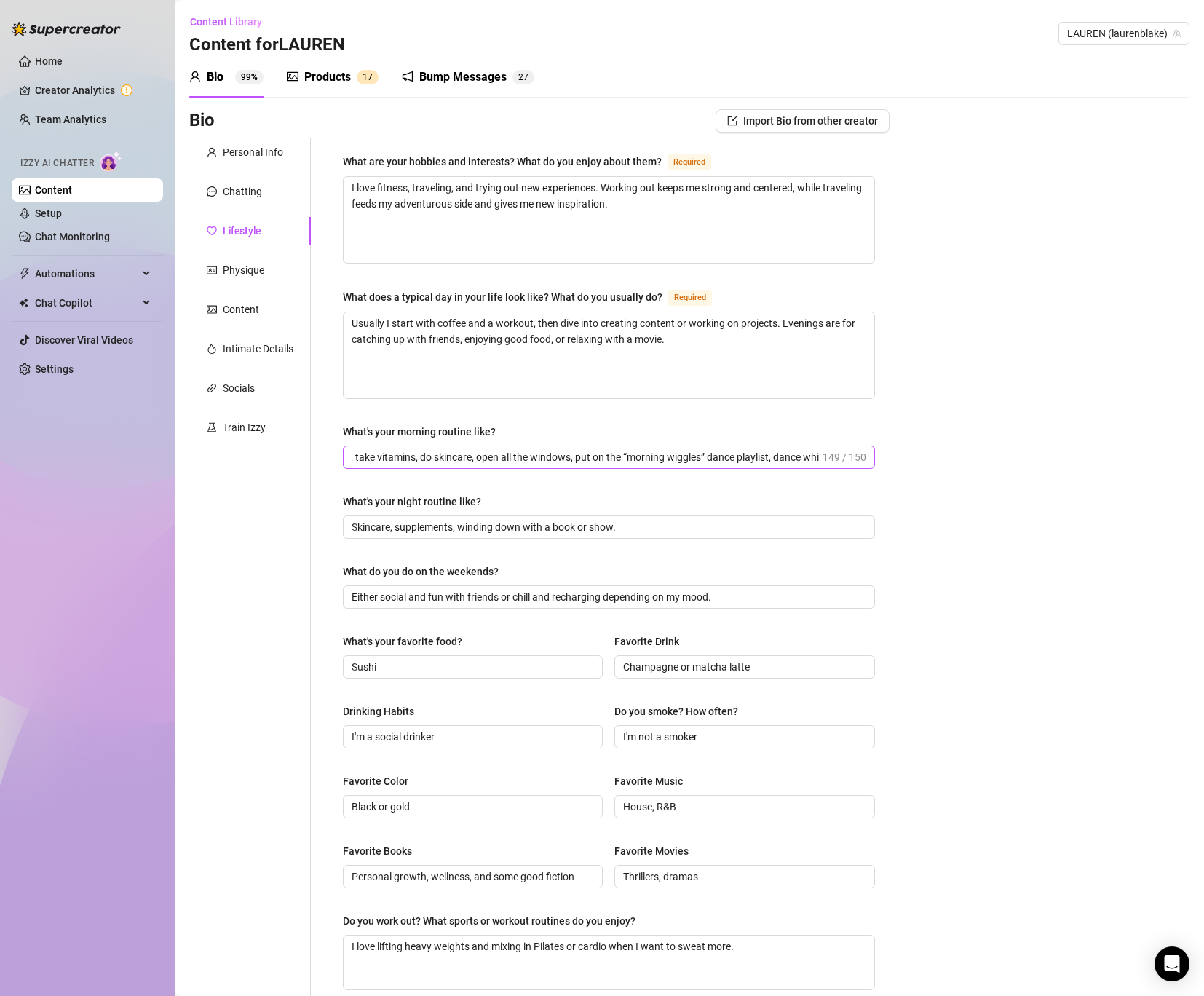
scroll to position [0, 154]
click at [420, 457] on input "Get up and feed [PERSON_NAME], take vitamins, do skincare, open all the windows…" at bounding box center [586, 457] width 469 height 16
drag, startPoint x: 517, startPoint y: 457, endPoint x: 565, endPoint y: 458, distance: 48.0
click at [565, 458] on input "Get up and feed [PERSON_NAME], take vitamins, do skincare, open all the windows…" at bounding box center [586, 457] width 469 height 16
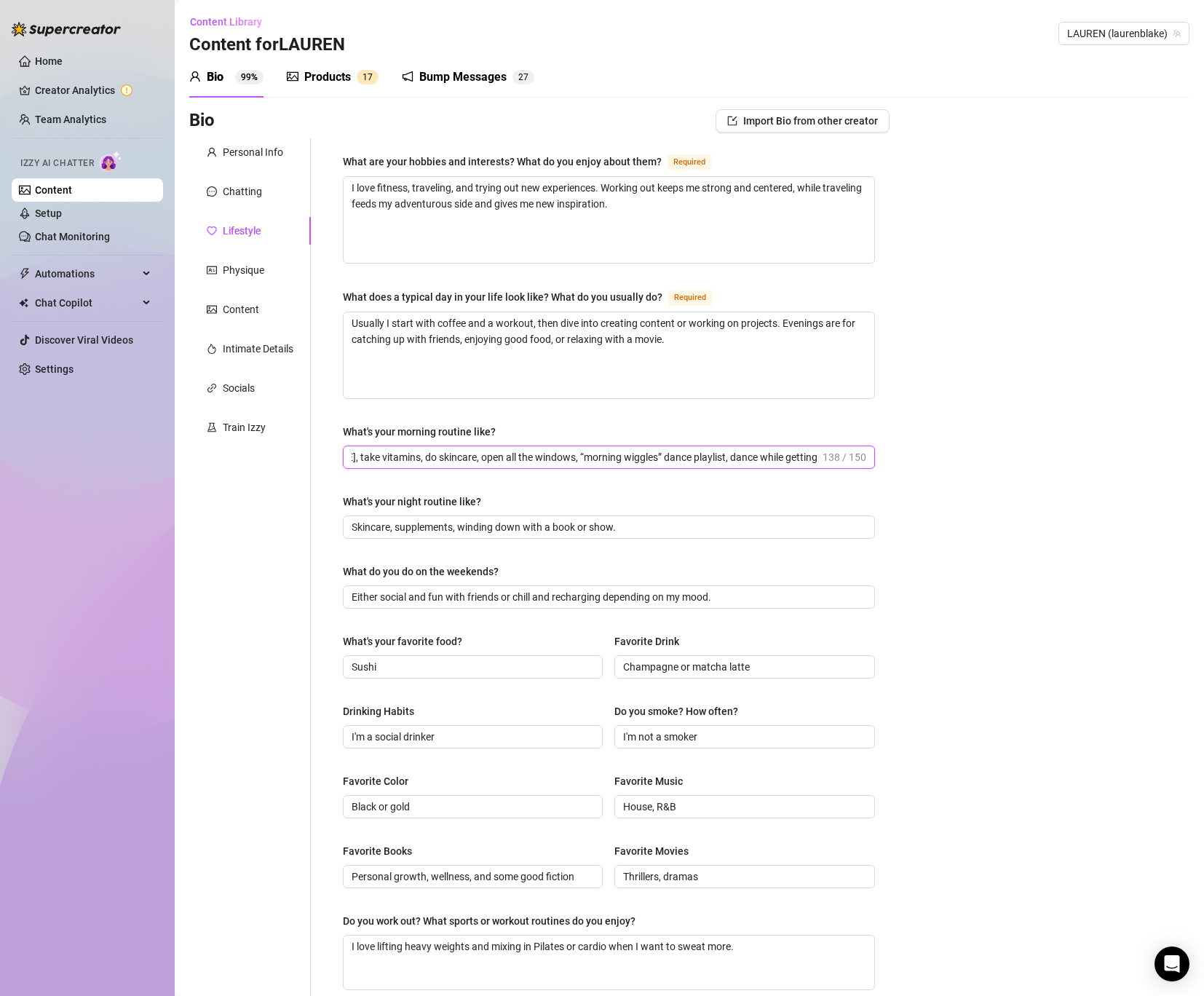
click at [815, 453] on input "Get up and feed [PERSON_NAME], take vitamins, do skincare, open all the windows…" at bounding box center [586, 457] width 469 height 16
drag, startPoint x: 665, startPoint y: 521, endPoint x: 9, endPoint y: 526, distance: 656.0
click at [9, 526] on div "Home Creator Analytics Team Analytics Izzy AI Chatter Content Setup Chat Monito…" at bounding box center [602, 498] width 1204 height 996
paste input "Take supplements, do skincare, then enjoy a late-night snack and watch TV or re…"
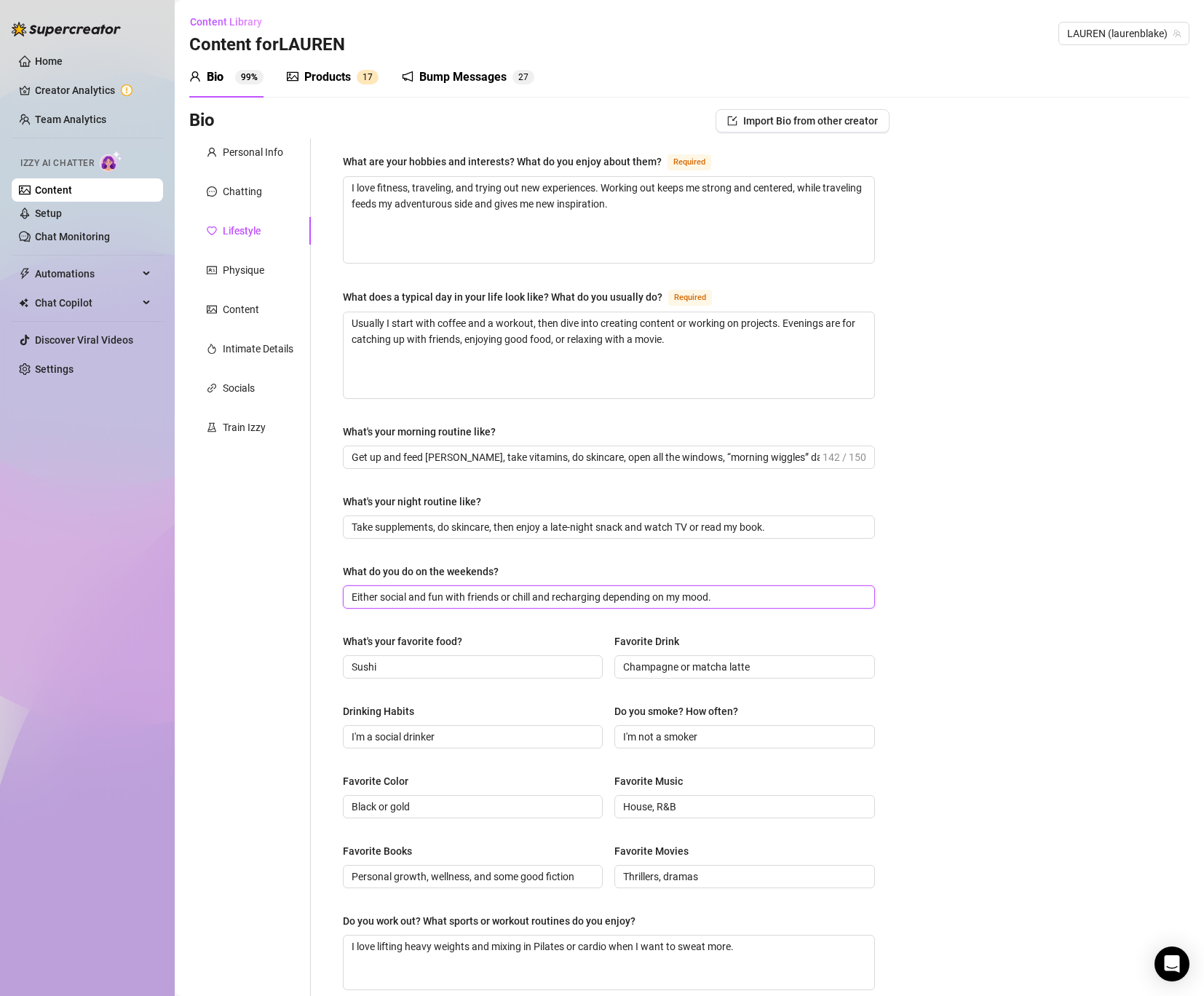
drag, startPoint x: 757, startPoint y: 591, endPoint x: -9, endPoint y: 603, distance: 766.1
click at [0, 603] on html "Home Creator Analytics Team Analytics Izzy AI Chatter Content Setup Chat Monito…" at bounding box center [602, 498] width 1204 height 996
drag, startPoint x: 753, startPoint y: 594, endPoint x: 230, endPoint y: 563, distance: 523.9
click at [230, 563] on div "Personal Info Chatting Lifestyle Physique Content Intimate Details Socials Trai…" at bounding box center [539, 629] width 700 height 981
paste input "I love dressing up for fancy dinners or brunches with my girlfriends—girls’ tim…"
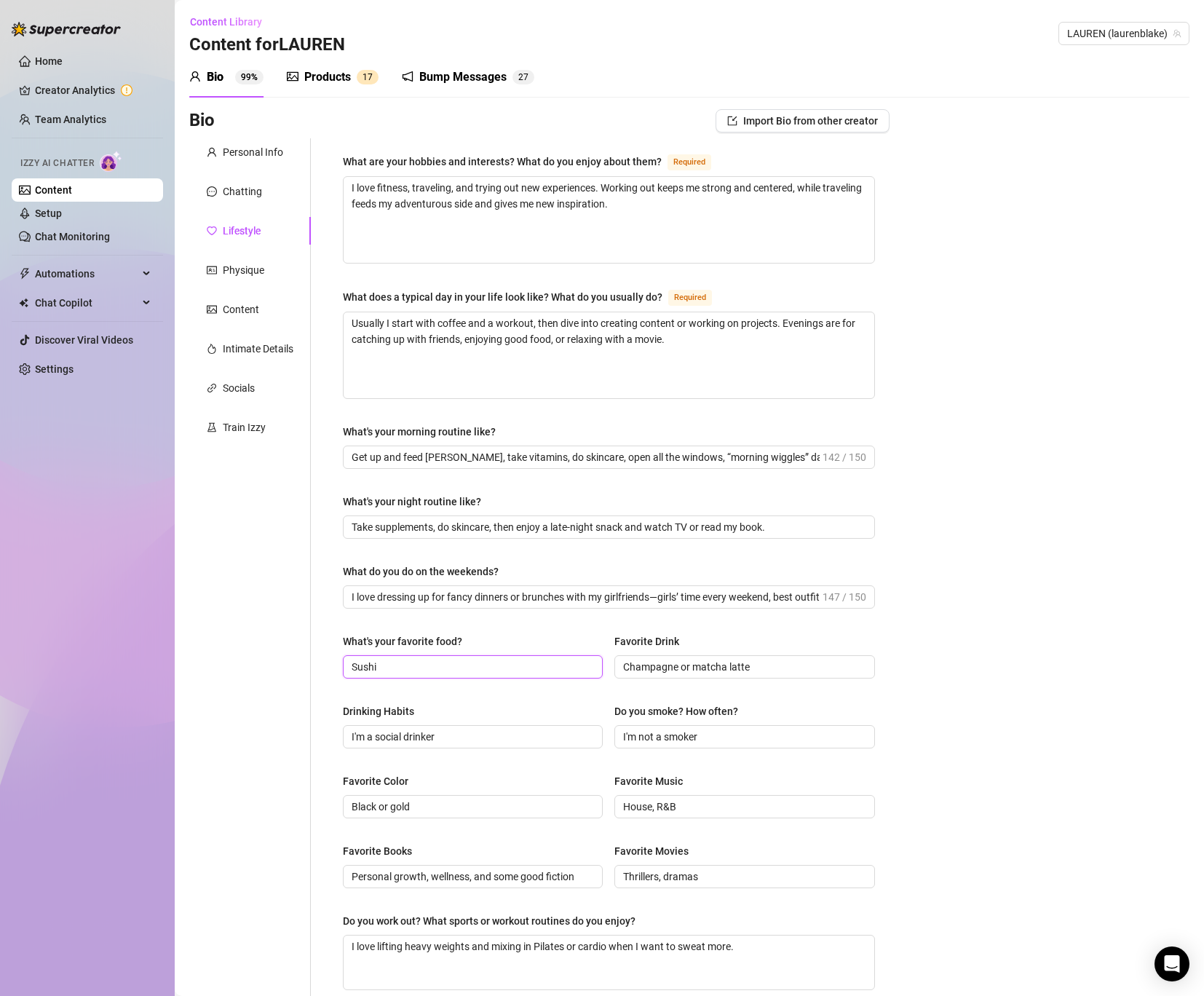
drag, startPoint x: 406, startPoint y: 666, endPoint x: 243, endPoint y: 642, distance: 164.8
click at [243, 642] on div "Personal Info Chatting Lifestyle Physique Content Intimate Details Socials Trai…" at bounding box center [539, 629] width 700 height 981
paste input "nything with blue crab and anything with truffle. I also love tacos and birria …"
drag, startPoint x: 775, startPoint y: 661, endPoint x: 441, endPoint y: 642, distance: 334.5
click at [441, 642] on div "What's your favorite food? nything with blue crab and anything with truffle. I …" at bounding box center [609, 662] width 532 height 58
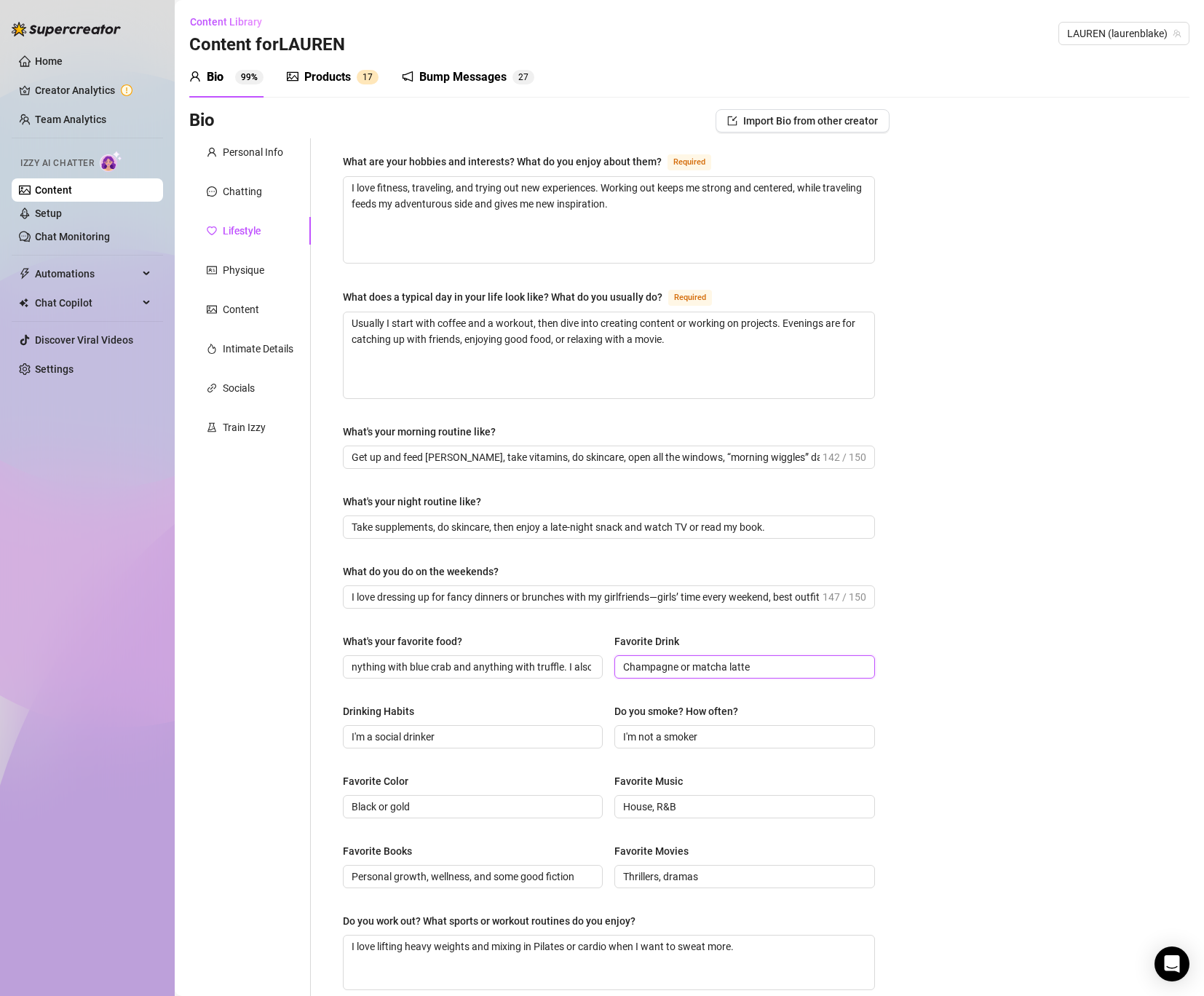
paste input "Espresso martini, matcha latte, and [PERSON_NAME] with lychee popping jelly."
click at [435, 725] on span "I'm a social drinker" at bounding box center [472, 737] width 260 height 24
click at [352, 803] on input "Black or gold" at bounding box center [472, 806] width 239 height 16
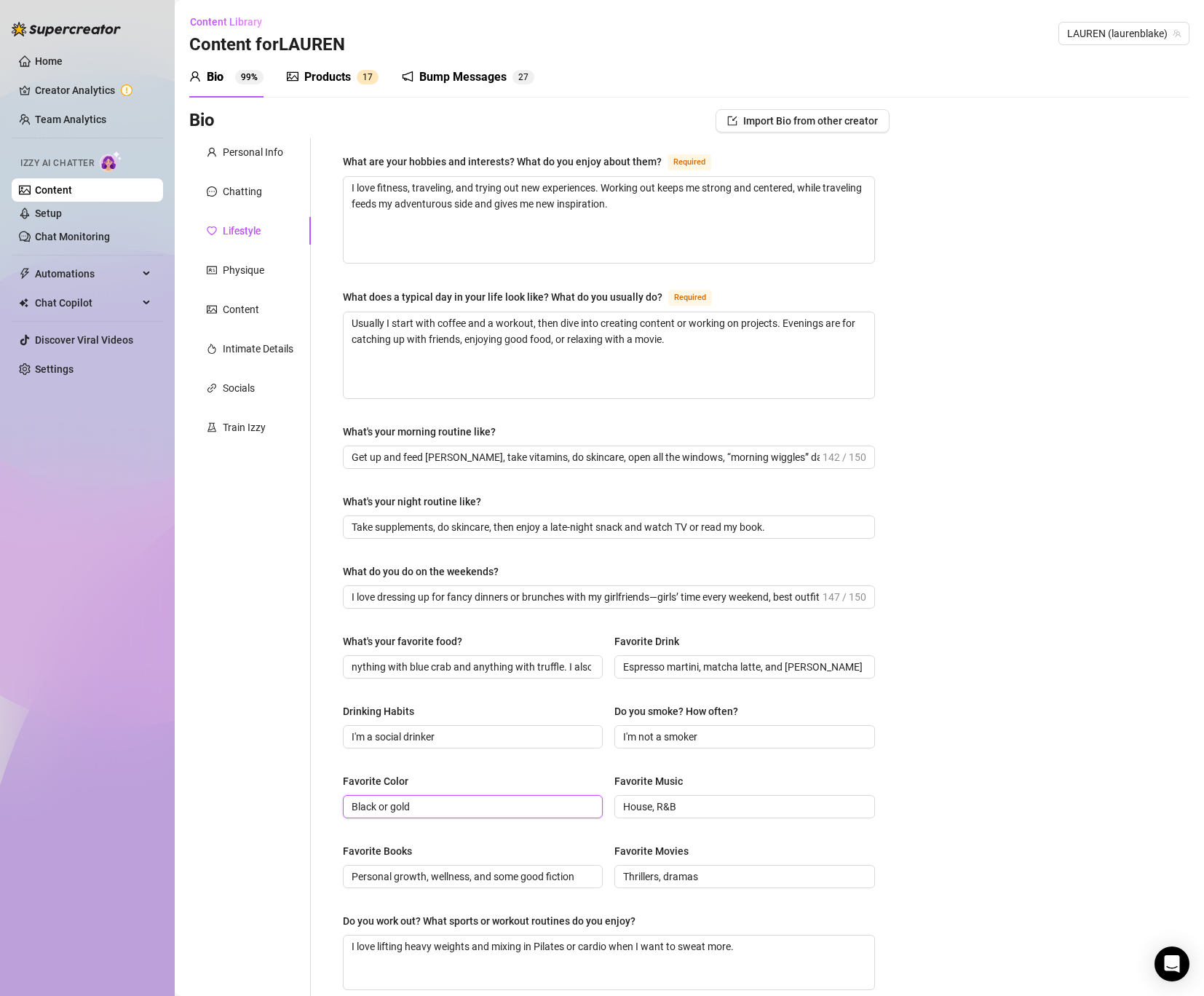
paste input "Maroon, light blue, and light pink."
drag, startPoint x: 716, startPoint y: 799, endPoint x: 476, endPoint y: 791, distance: 240.1
click at [476, 791] on div "Favorite Color Maroon, light blue, and light pink., Black or gold Favorite Musi…" at bounding box center [609, 802] width 532 height 58
paste input "oldies, and country—my taste is eclectic and spans every decade."
click at [496, 888] on div "Favorite Books Personal growth, wellness, and some good fiction Favorite Movies…" at bounding box center [609, 872] width 532 height 58
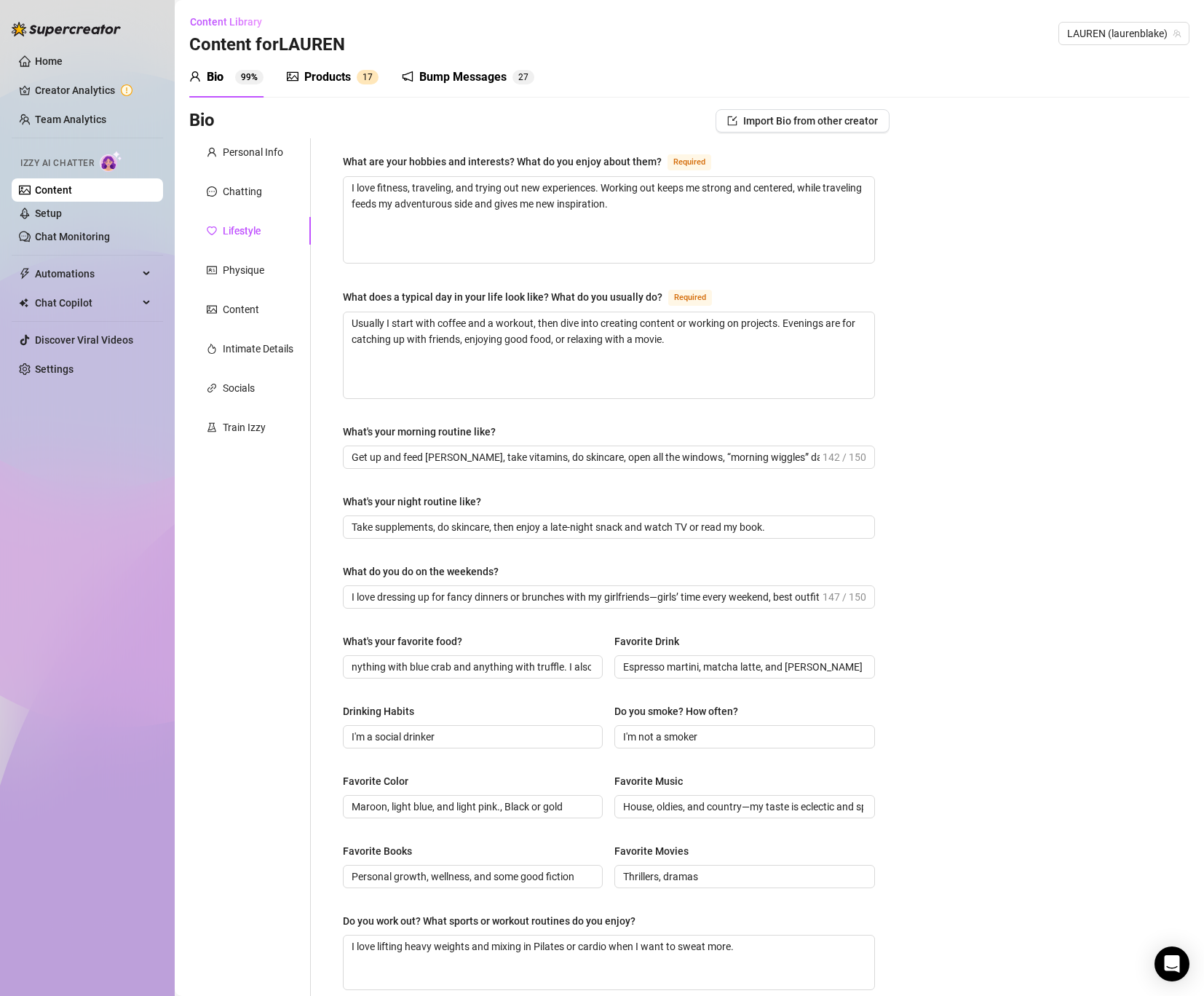
click at [524, 853] on div "Favorite Books" at bounding box center [472, 854] width 260 height 22
click at [352, 869] on input "Personal growth, wellness, and some good fiction" at bounding box center [472, 876] width 239 height 16
paste input "Answer:"
click at [623, 872] on input "Thrillers, dramas" at bounding box center [743, 876] width 239 height 16
paste input "I love classics, comedies and rom-coms, anything with CGI about outer space or …"
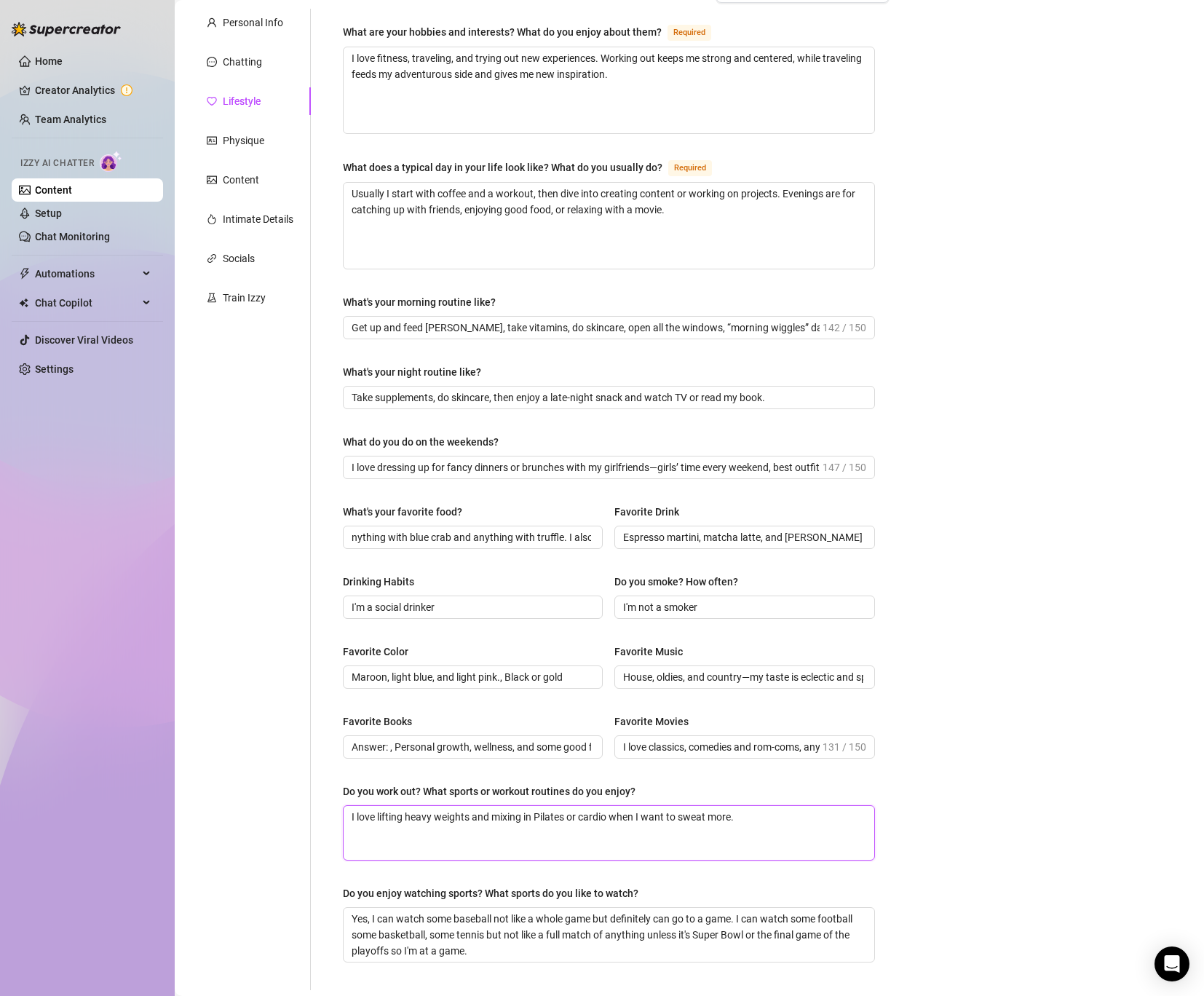
drag, startPoint x: 765, startPoint y: 816, endPoint x: 23, endPoint y: 805, distance: 742.1
click at [23, 805] on div "Home Creator Analytics Team Analytics Izzy AI Chatter Content Setup Chat Monito…" at bounding box center [602, 498] width 1204 height 996
paste textarea "Yes—three times a week with a personal trainer. I lift heavy, and add cardio an…"
click at [515, 883] on div "What are your hobbies and interests? What do you enjoy about them? Required I l…" at bounding box center [609, 499] width 532 height 952
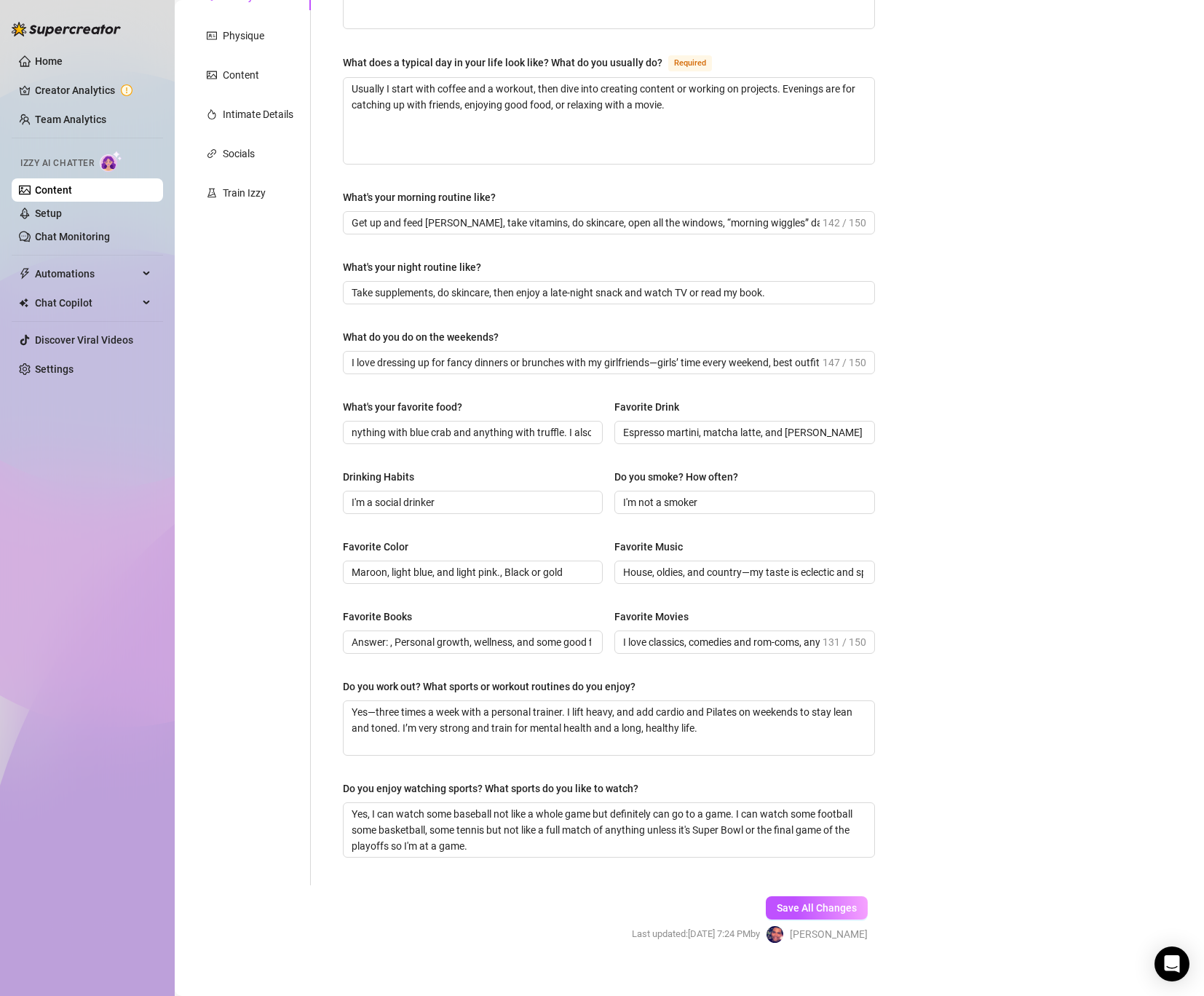
scroll to position [250, 0]
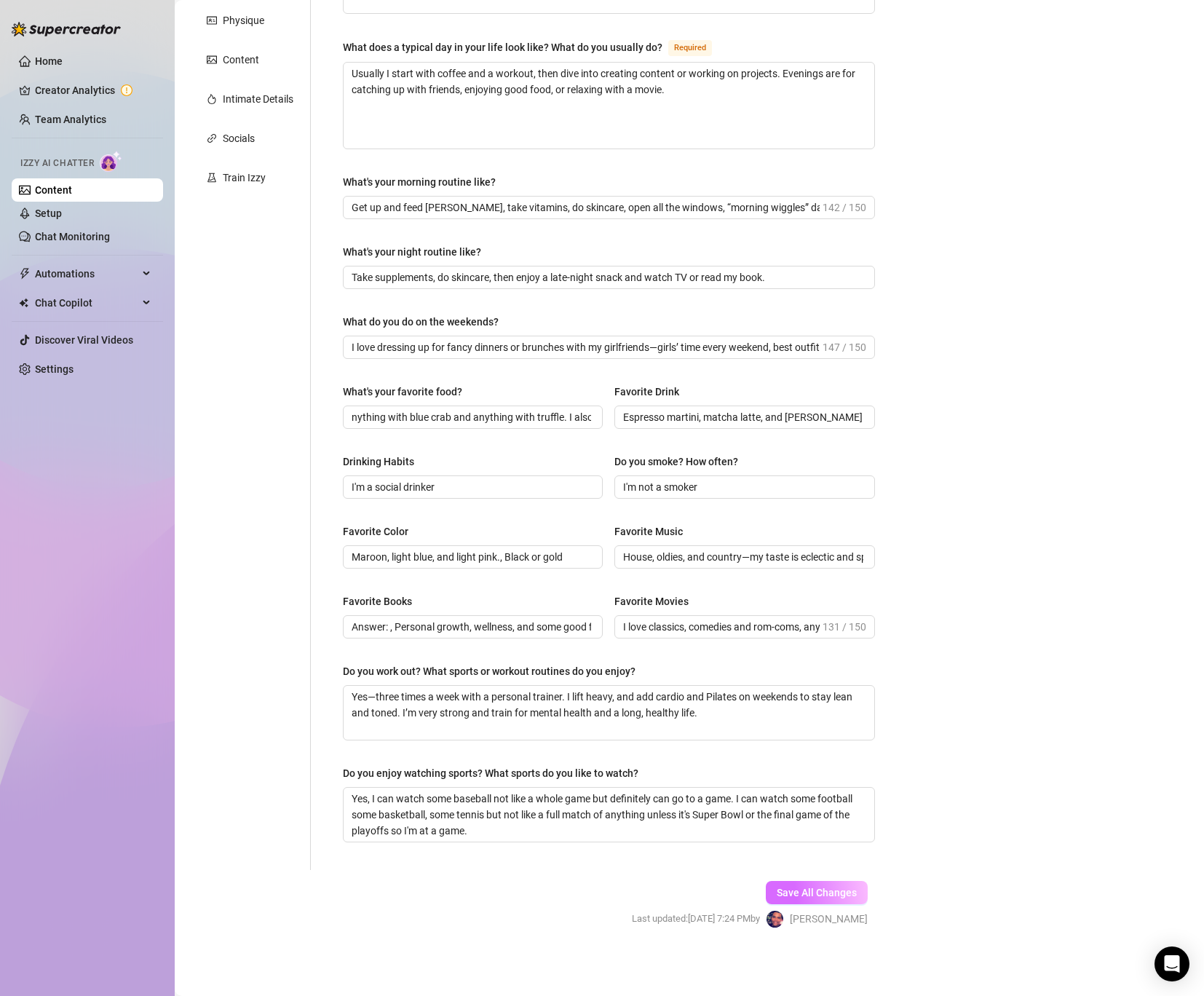
click at [782, 884] on button "Save All Changes" at bounding box center [817, 893] width 102 height 24
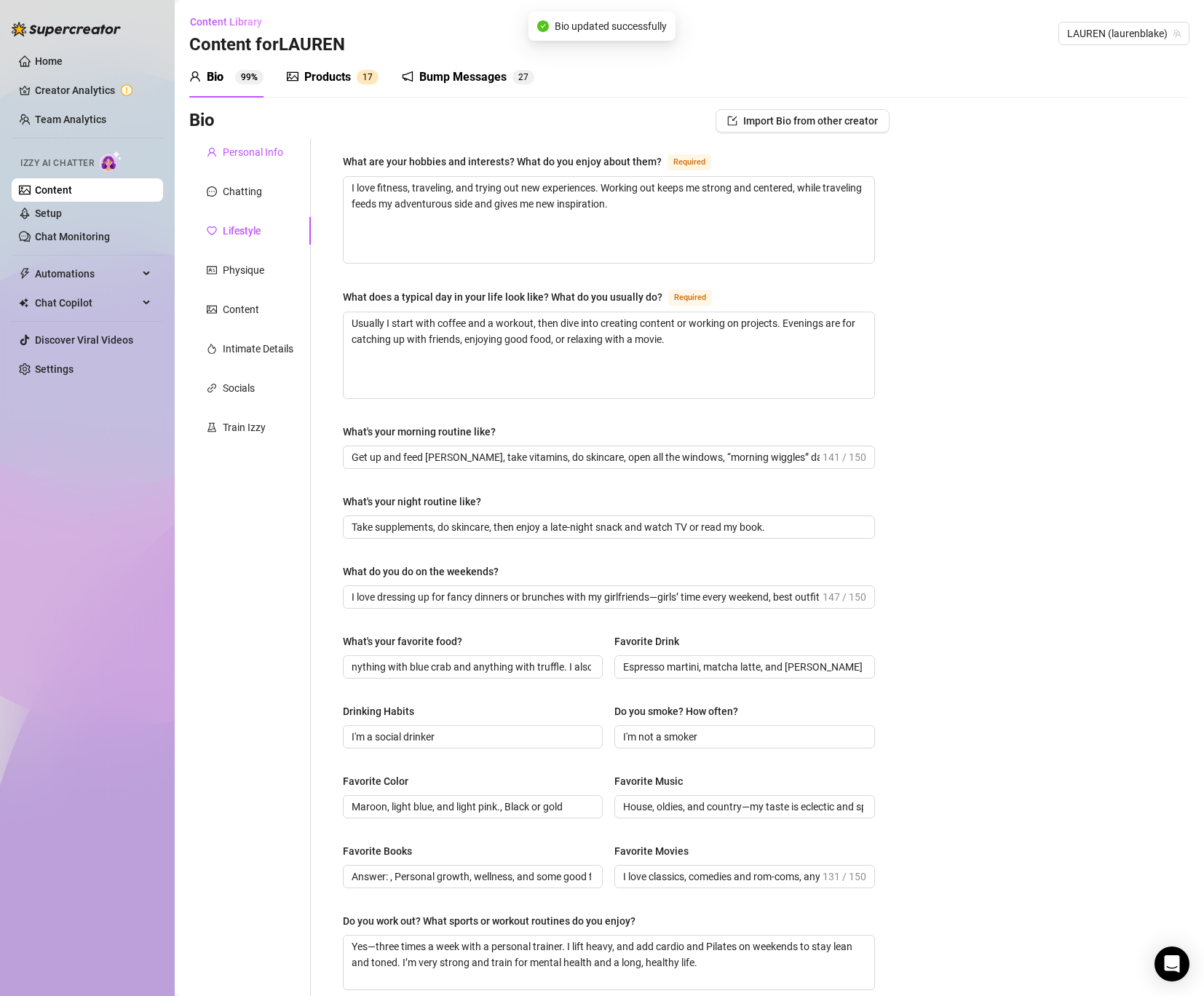
click at [265, 146] on div "Personal Info" at bounding box center [253, 152] width 61 height 16
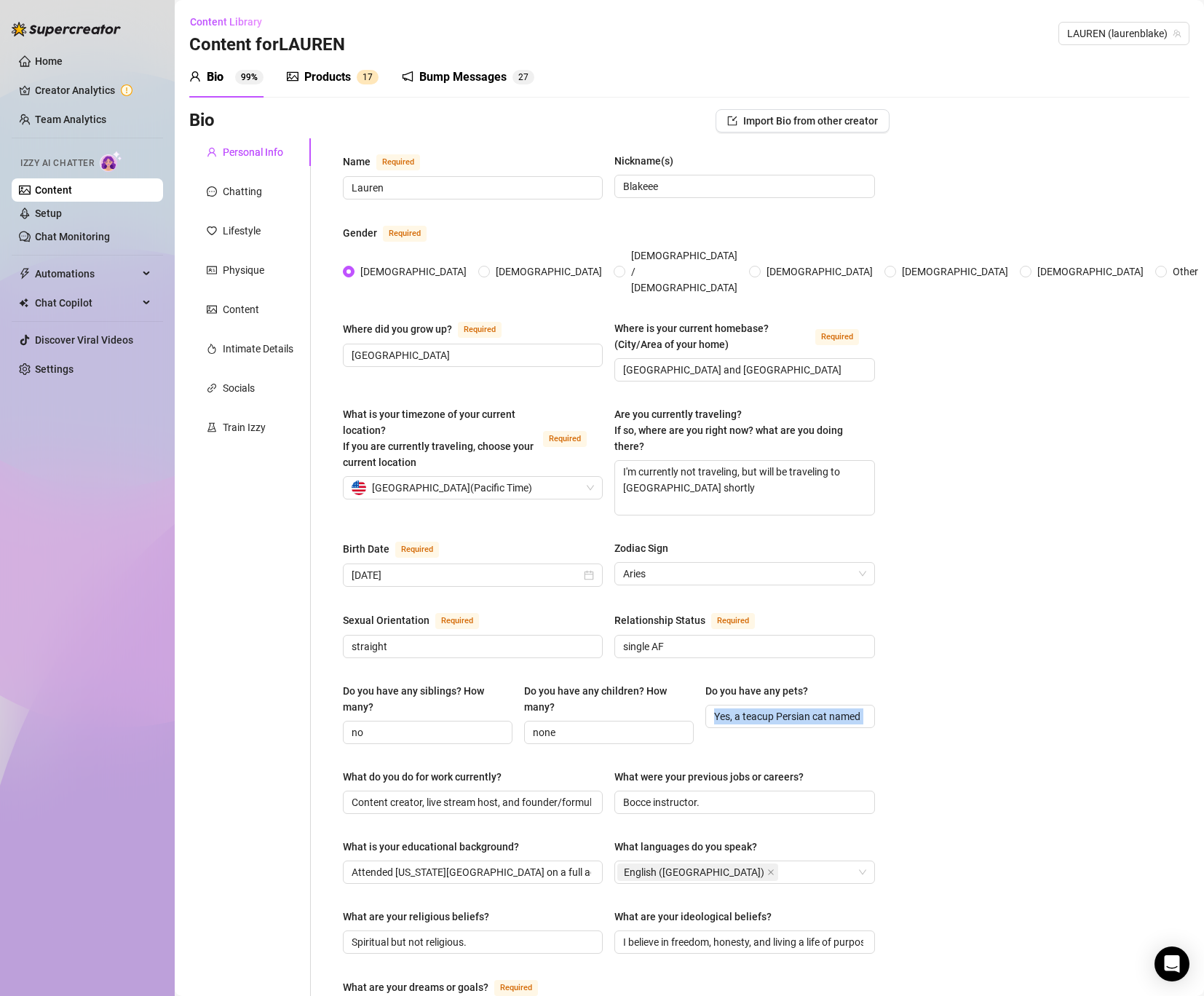
drag, startPoint x: 712, startPoint y: 687, endPoint x: 891, endPoint y: 682, distance: 179.1
click at [891, 682] on div "Bio Import Bio from other creator Personal Info Chatting Lifestyle Physique Con…" at bounding box center [689, 824] width 1000 height 1429
click at [717, 709] on input "Yes, a teacup Persian cat named [PERSON_NAME] (nickname Lunabear)." at bounding box center [789, 716] width 150 height 16
click at [715, 709] on input "Yes, a teacup Persian cat named [PERSON_NAME] (nickname Lunabear)." at bounding box center [789, 716] width 150 height 16
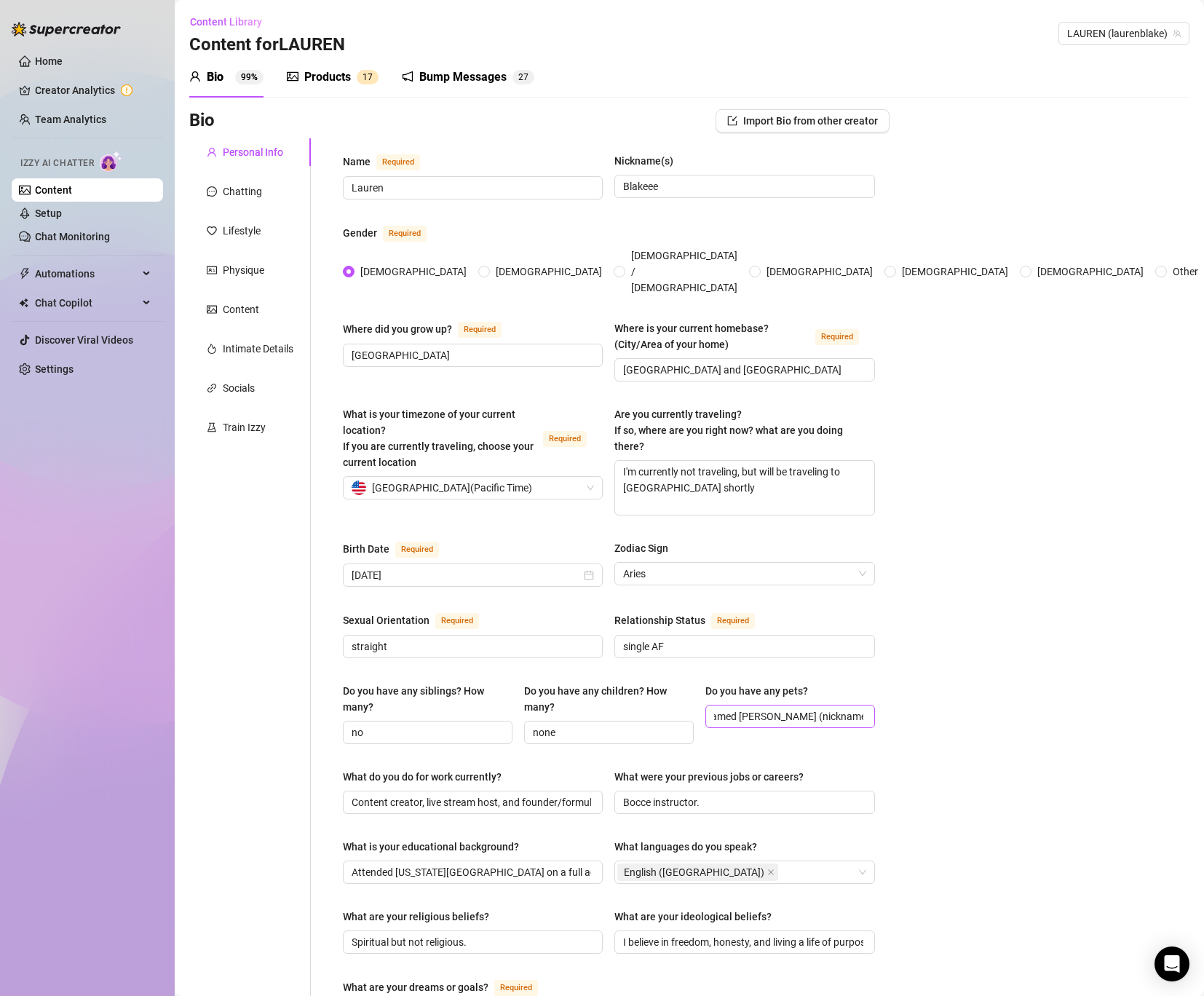
scroll to position [0, 0]
drag, startPoint x: 864, startPoint y: 685, endPoint x: 720, endPoint y: 690, distance: 144.1
click at [720, 705] on span "Yes, a teacup Persian cat named [PERSON_NAME] (nickname Lunabear)." at bounding box center [790, 716] width 169 height 24
click at [720, 709] on input "Yes, a teacup Persian cat named [PERSON_NAME] (nickname Lunabear)." at bounding box center [789, 716] width 150 height 16
drag, startPoint x: 715, startPoint y: 685, endPoint x: 927, endPoint y: 685, distance: 212.0
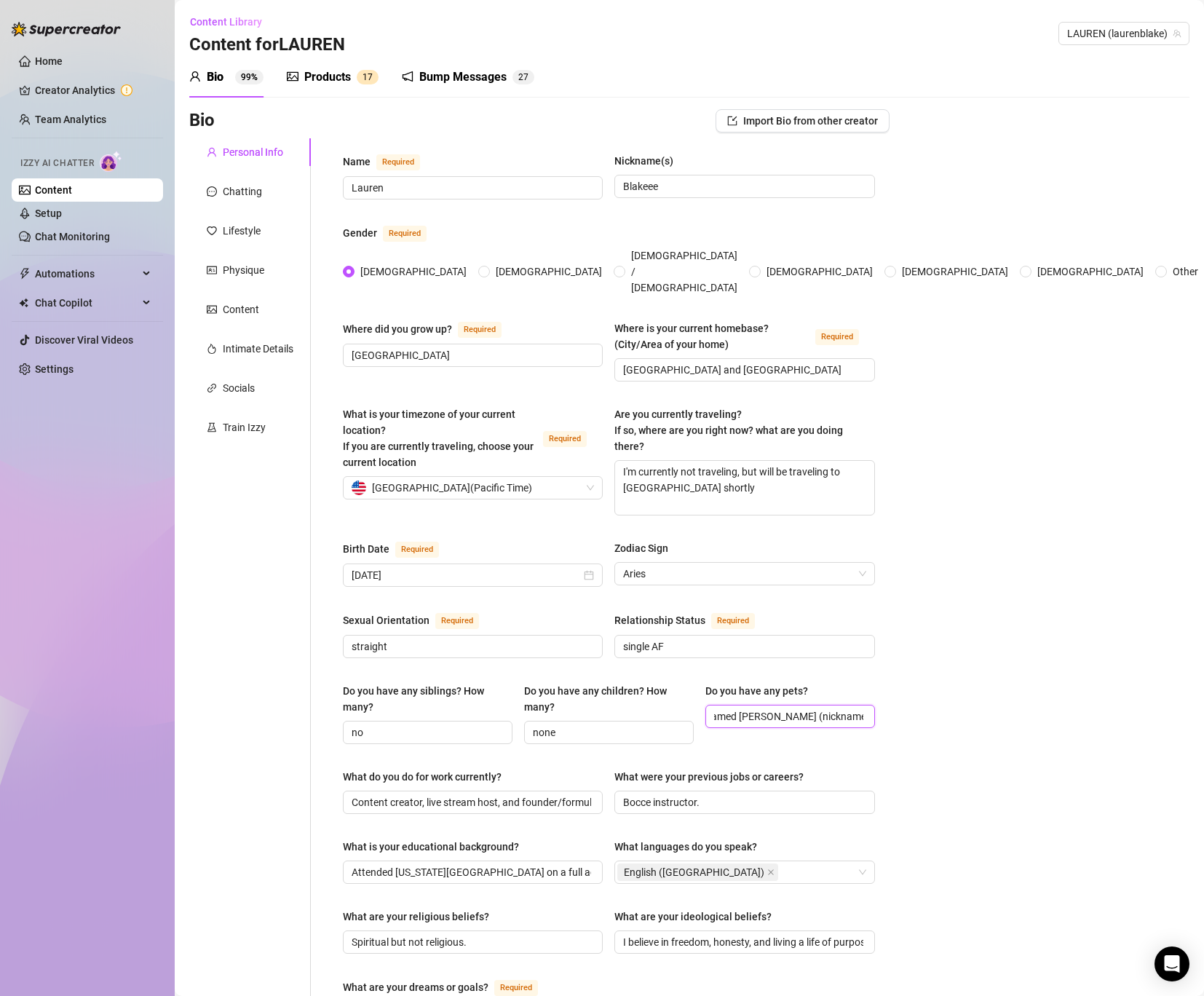
click at [927, 685] on div "Bio Import Bio from other creator Personal Info Chatting Lifestyle Physique Con…" at bounding box center [689, 824] width 1000 height 1429
paste input "Yes — a Persian teacup cat named [PERSON_NAME]"
click at [912, 695] on div "Bio Import Bio from other creator Personal Info Chatting Lifestyle Physique Con…" at bounding box center [689, 824] width 1000 height 1429
click at [738, 862] on div "English ([GEOGRAPHIC_DATA])" at bounding box center [736, 872] width 239 height 20
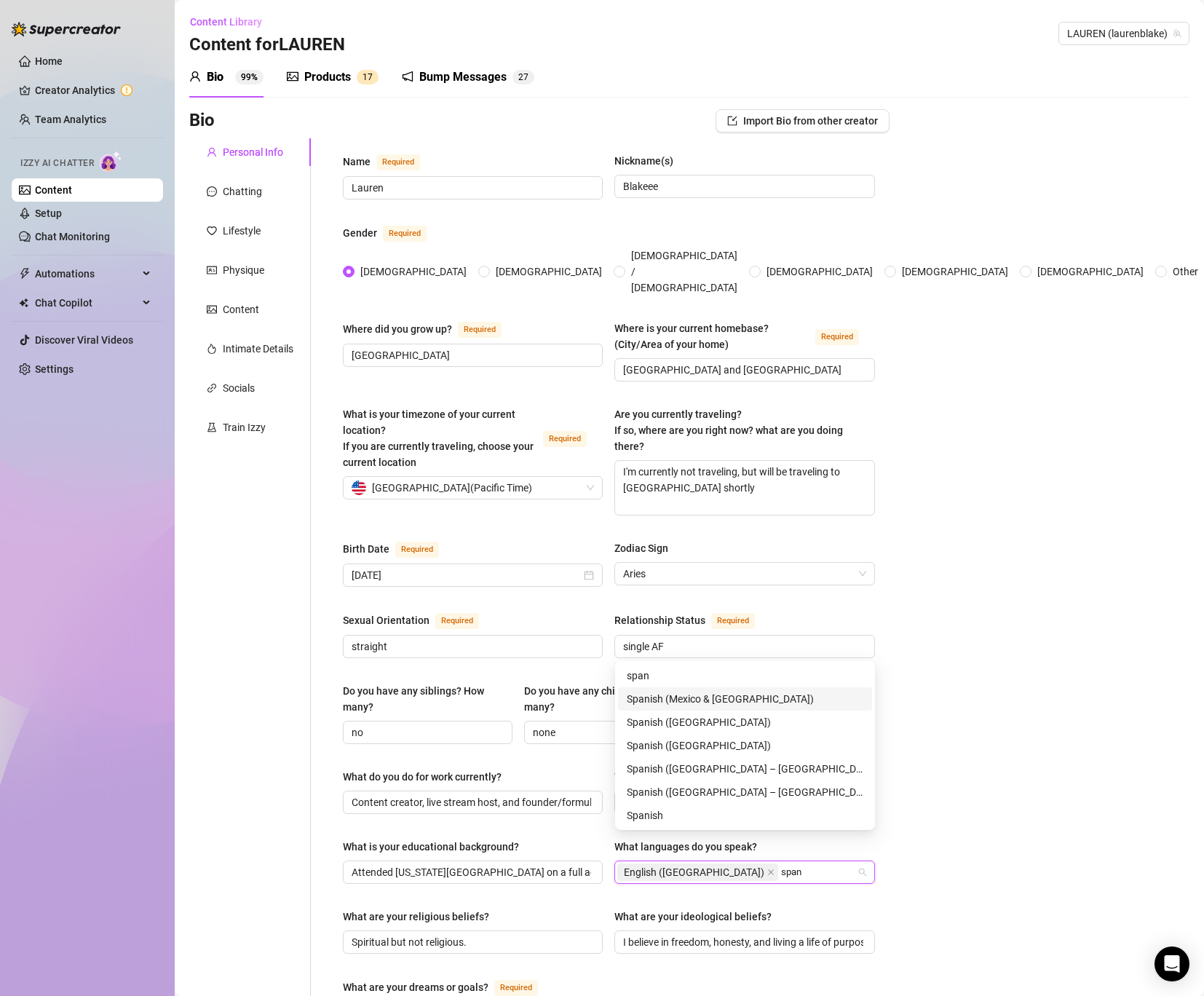
click at [743, 701] on div "Spanish (Mexico & [GEOGRAPHIC_DATA])" at bounding box center [745, 698] width 236 height 16
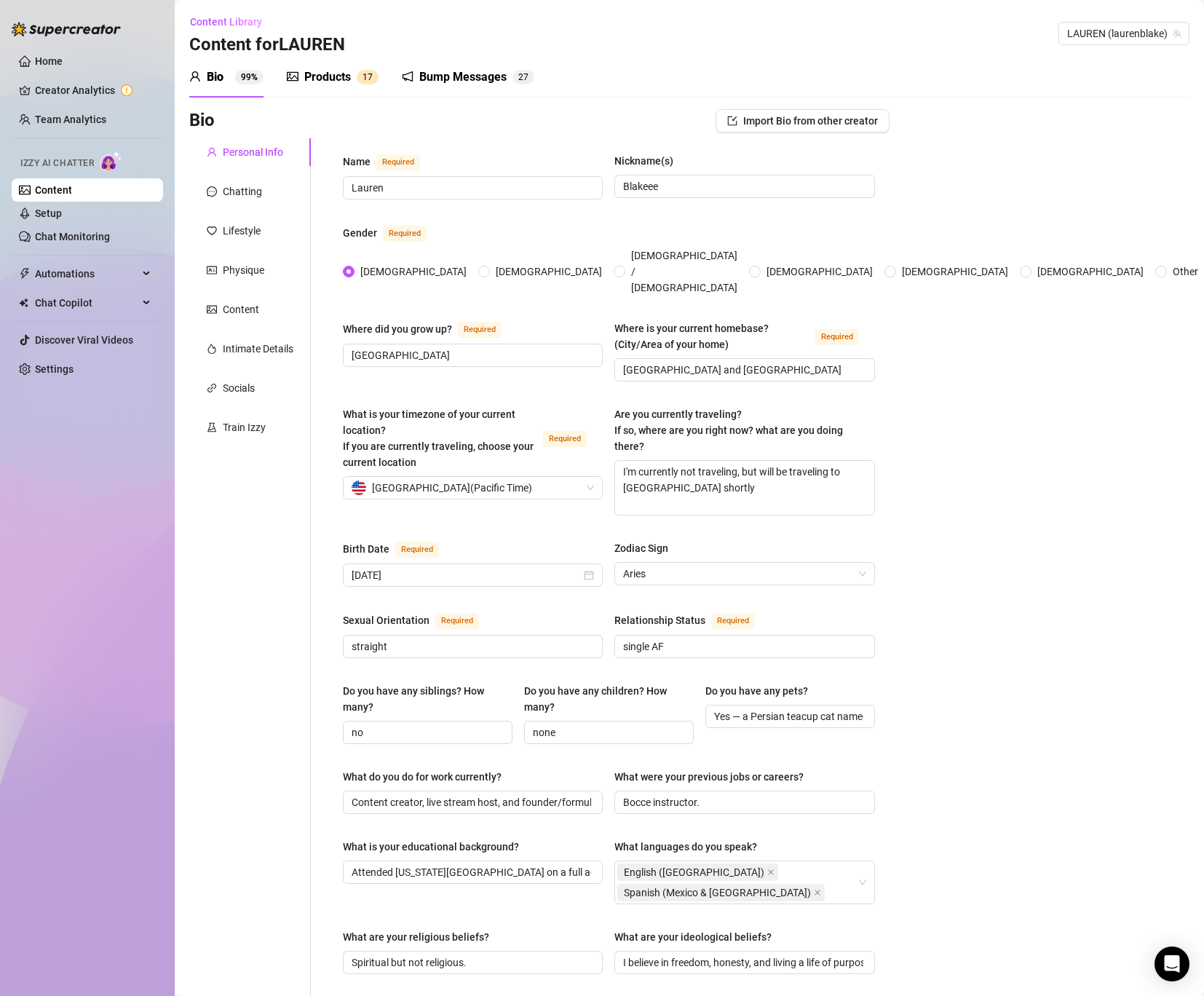
click at [985, 805] on div "Bio Import Bio from other creator Personal Info Chatting Lifestyle Physique Con…" at bounding box center [689, 834] width 1000 height 1450
click at [702, 794] on input "Bocce instructor." at bounding box center [743, 802] width 239 height 16
click at [621, 791] on span "Bocce instructor." at bounding box center [744, 802] width 260 height 24
drag, startPoint x: 742, startPoint y: 768, endPoint x: 550, endPoint y: 764, distance: 192.0
click at [550, 768] on div "What do you do for work currently? Content creator, live stream host, and found…" at bounding box center [609, 798] width 532 height 58
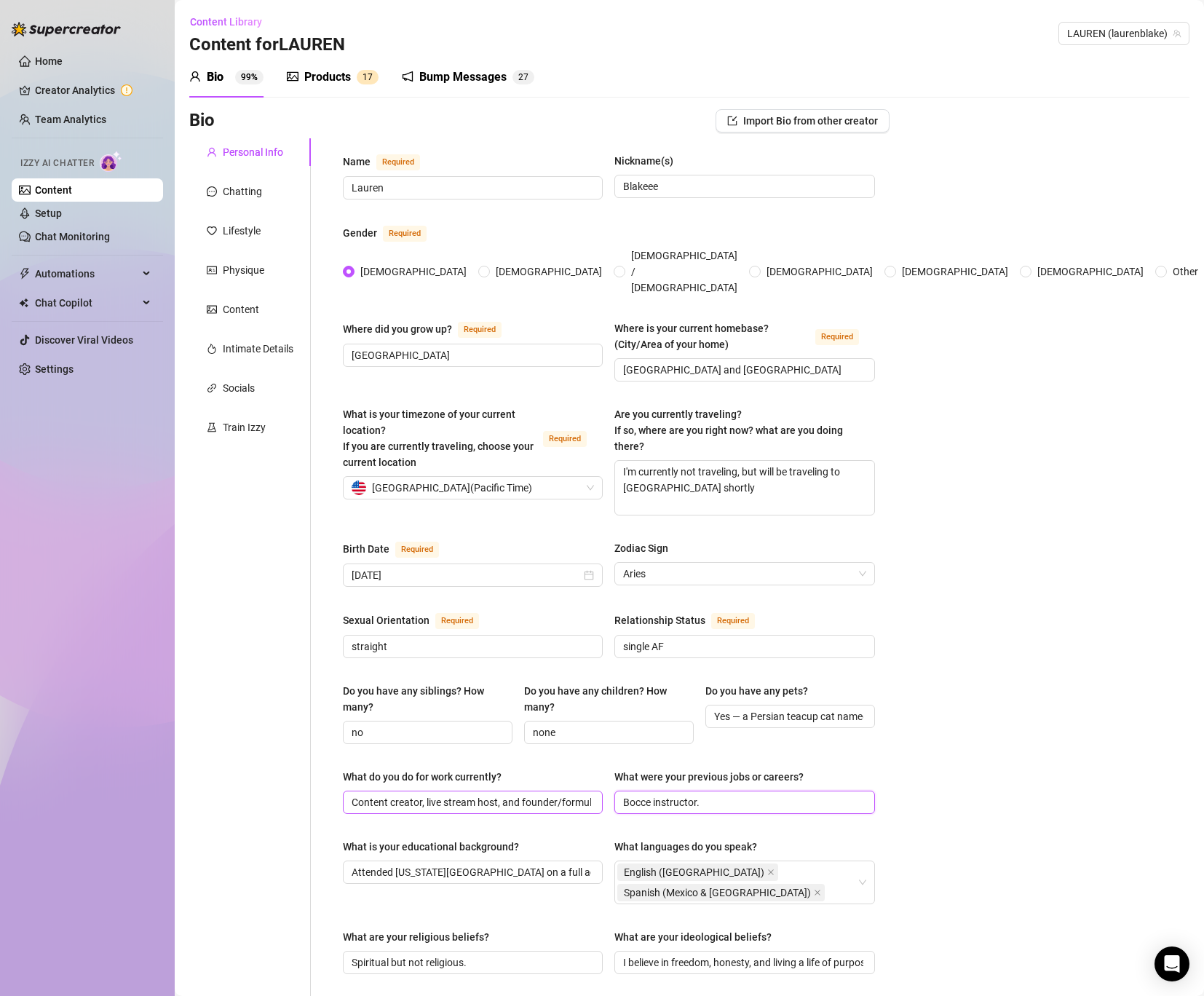
paste input "aitress, medical assistant, ER nurse, and model"
click at [916, 786] on div "Bio Import Bio from other creator Personal Info Chatting Lifestyle Physique Con…" at bounding box center [689, 834] width 1000 height 1450
click at [461, 794] on input "Content creator, live stream host, and founder/formulator of [PERSON_NAME]—the …" at bounding box center [472, 802] width 239 height 16
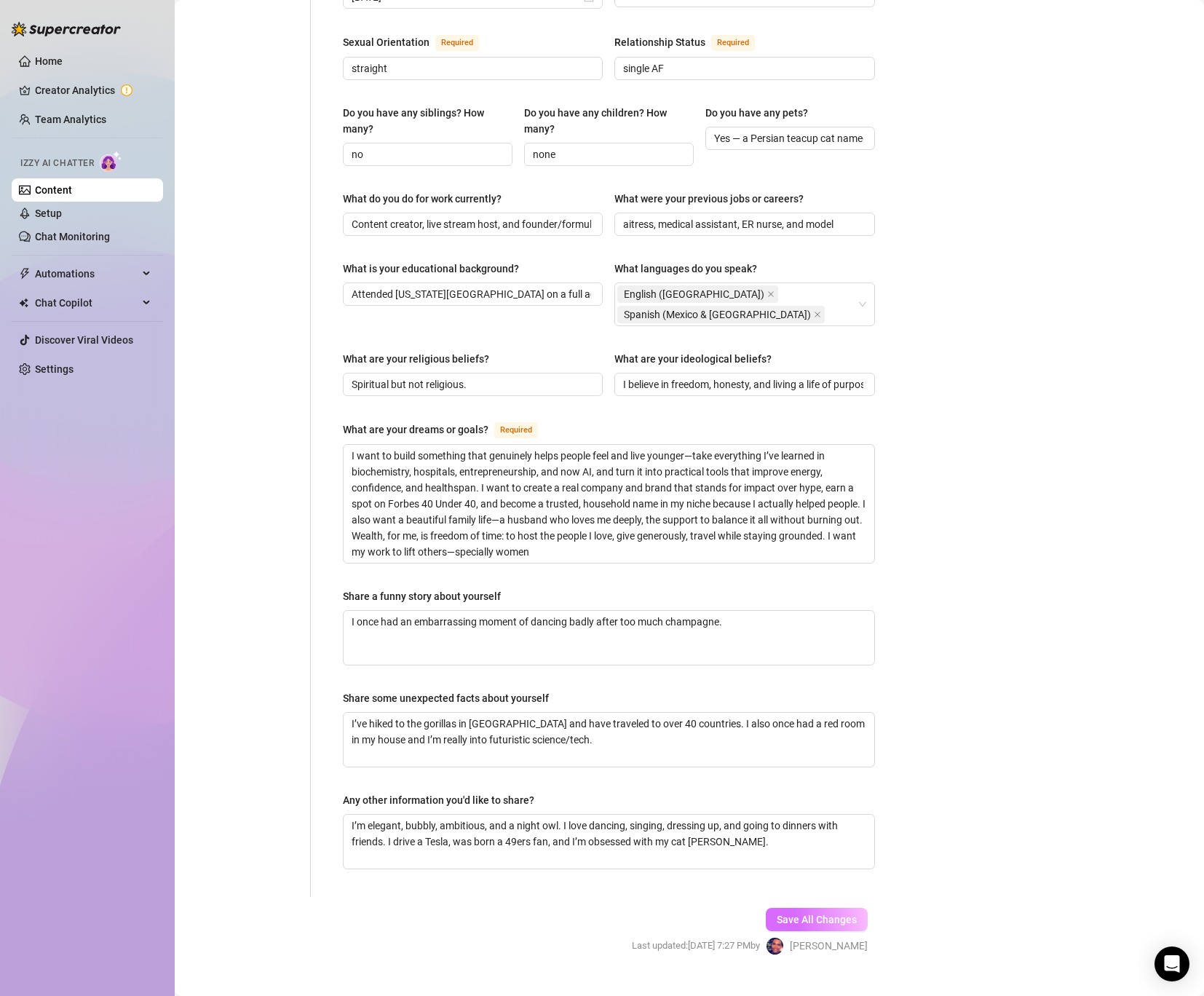
click at [837, 913] on span "Save All Changes" at bounding box center [817, 919] width 80 height 12
click at [782, 913] on span "Save All Changes" at bounding box center [817, 919] width 80 height 12
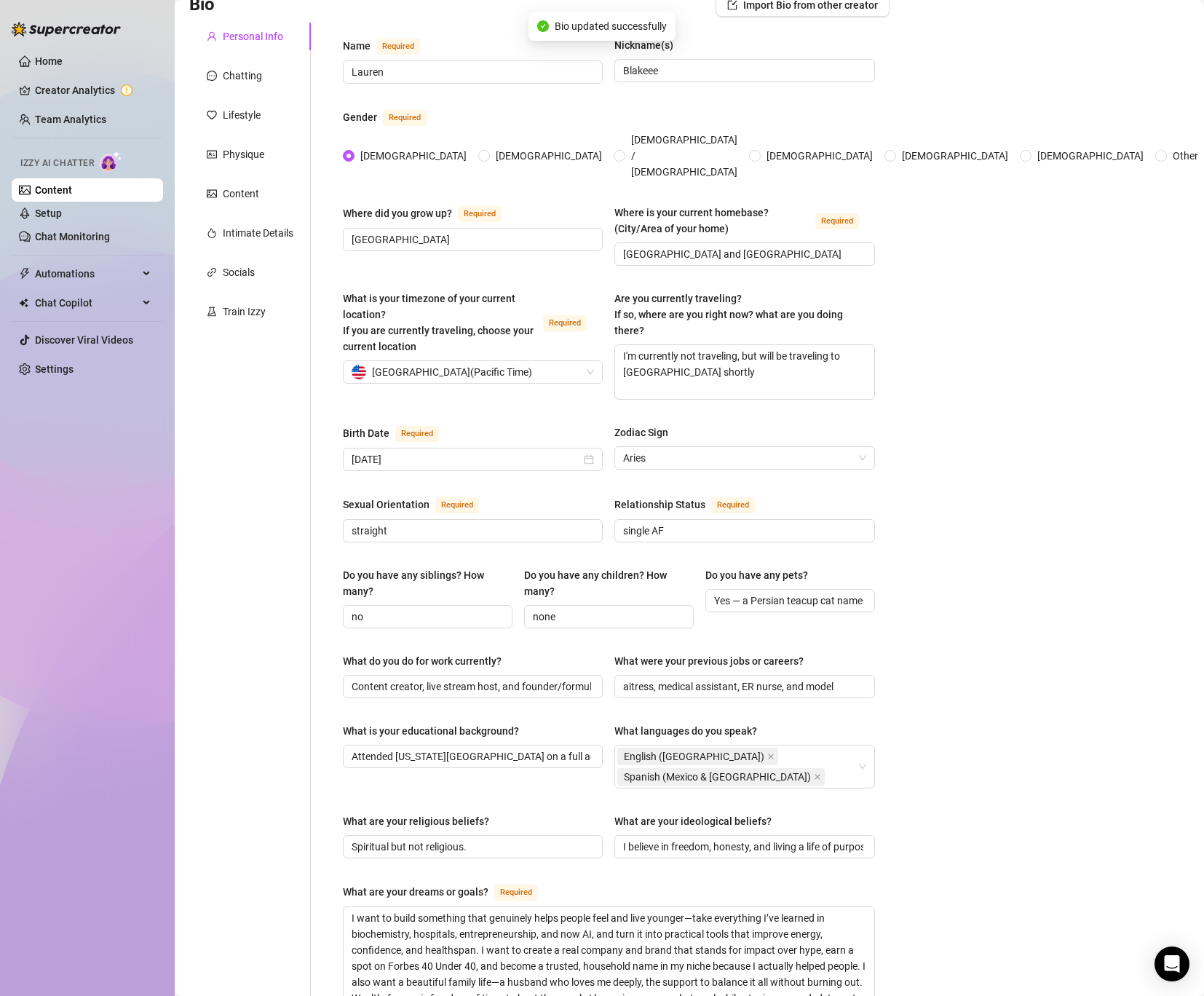
scroll to position [0, 0]
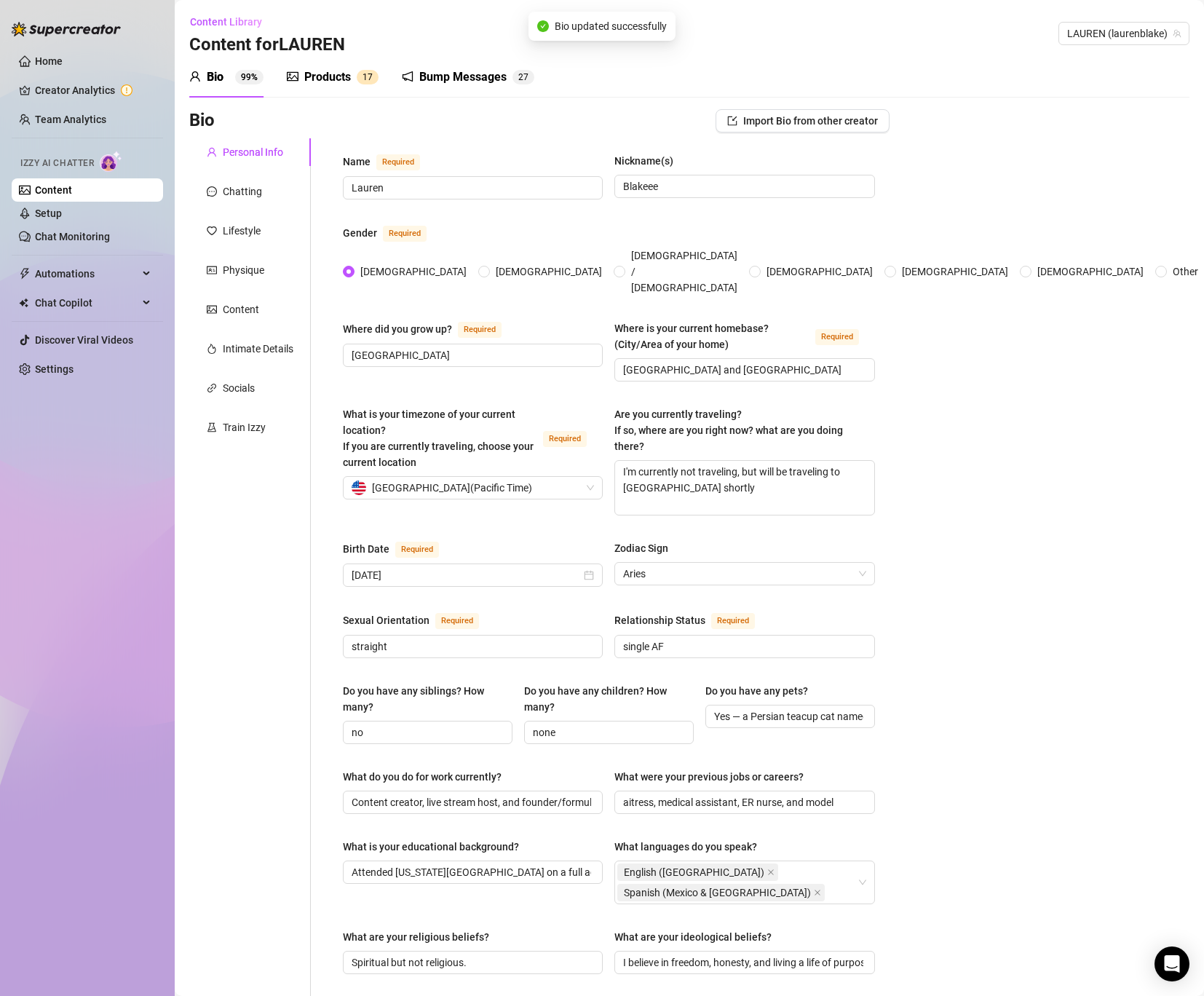
click at [68, 184] on link "Content" at bounding box center [53, 190] width 37 height 12
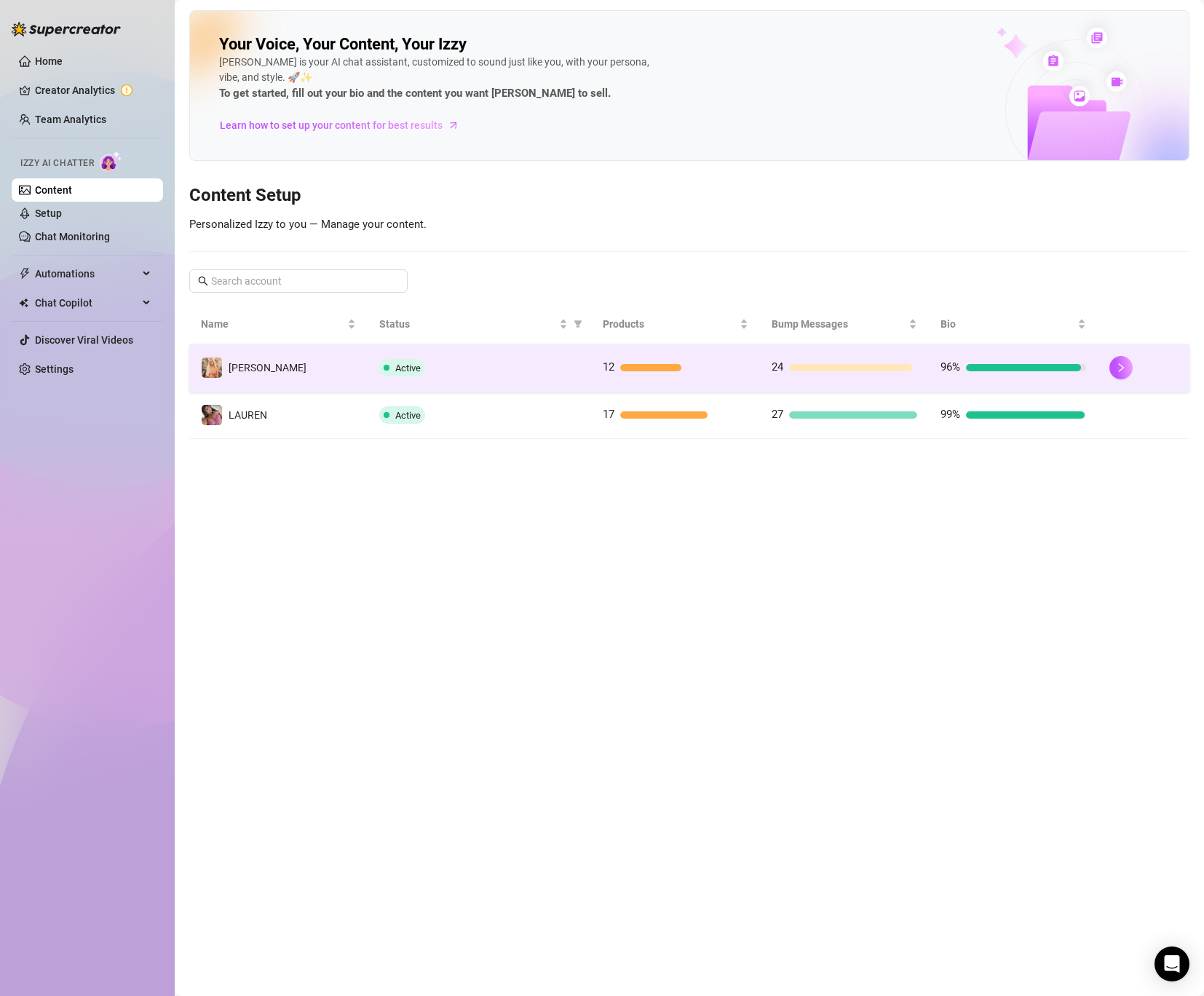
click at [280, 371] on td "[PERSON_NAME]" at bounding box center [278, 368] width 179 height 47
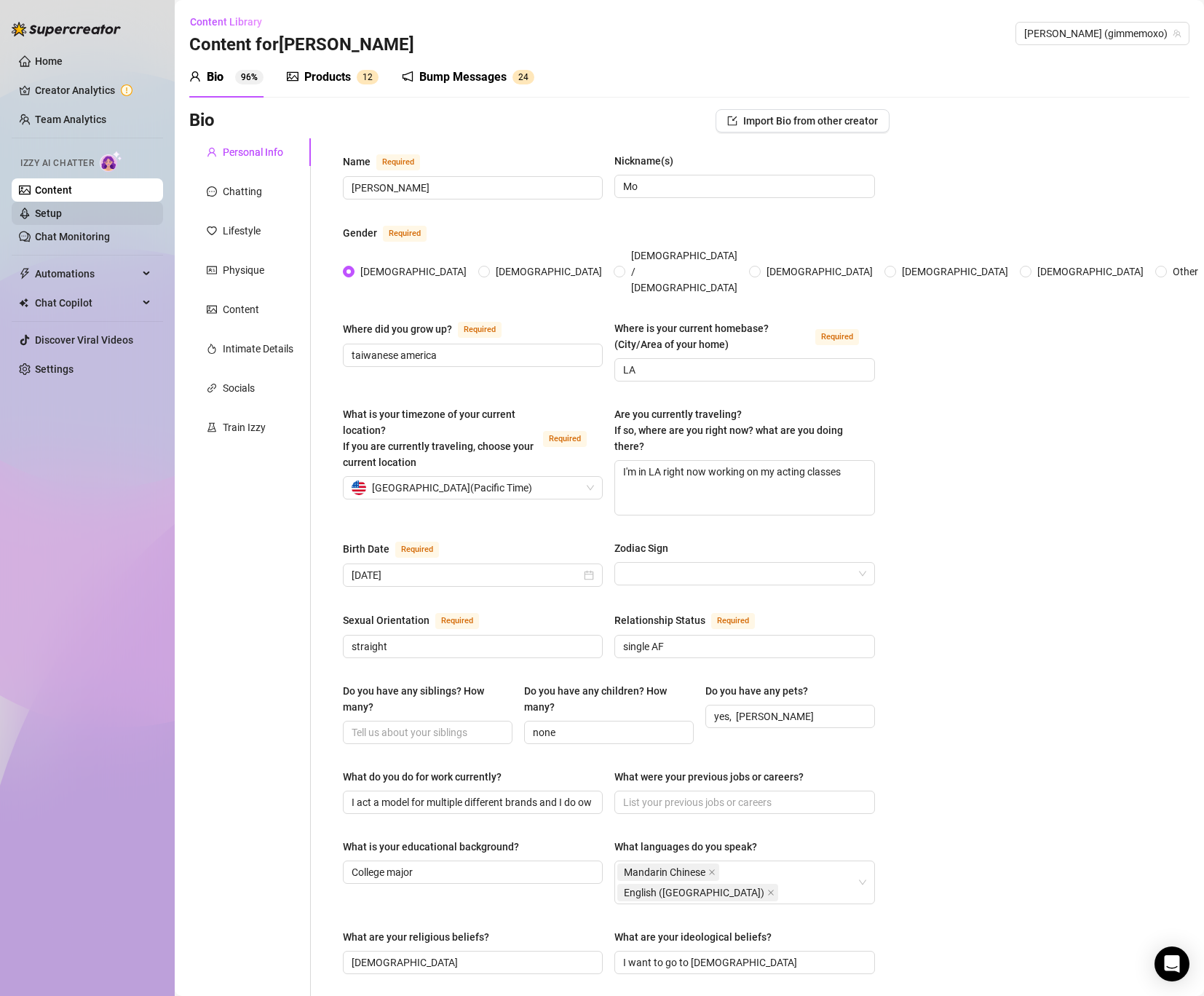
click at [61, 213] on link "Setup" at bounding box center [48, 213] width 27 height 12
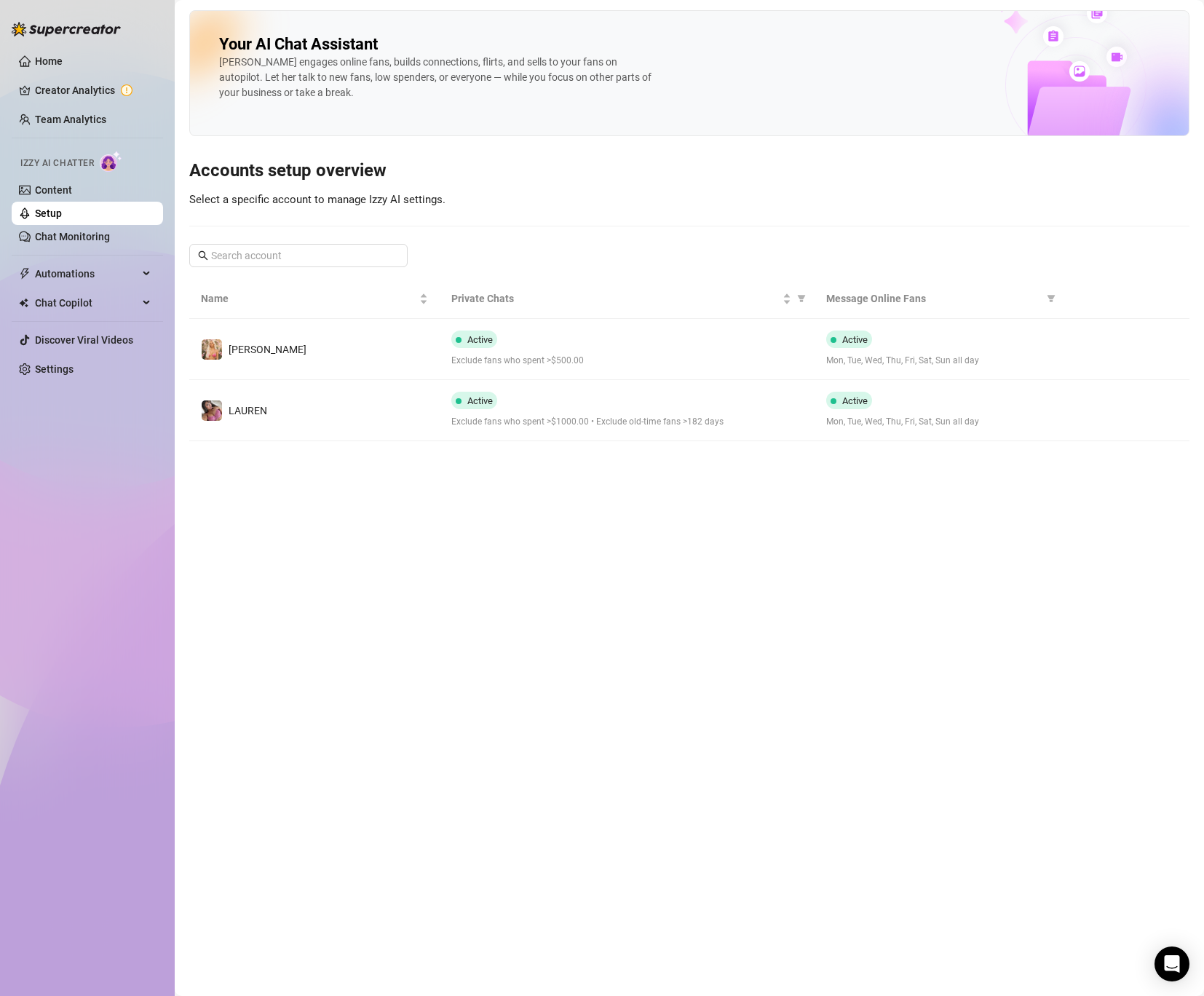
click at [63, 252] on ul "Home Creator Analytics Team Analytics Izzy AI Chatter Content Setup Chat Monito…" at bounding box center [87, 214] width 151 height 342
click at [82, 239] on link "Chat Monitoring" at bounding box center [72, 236] width 75 height 12
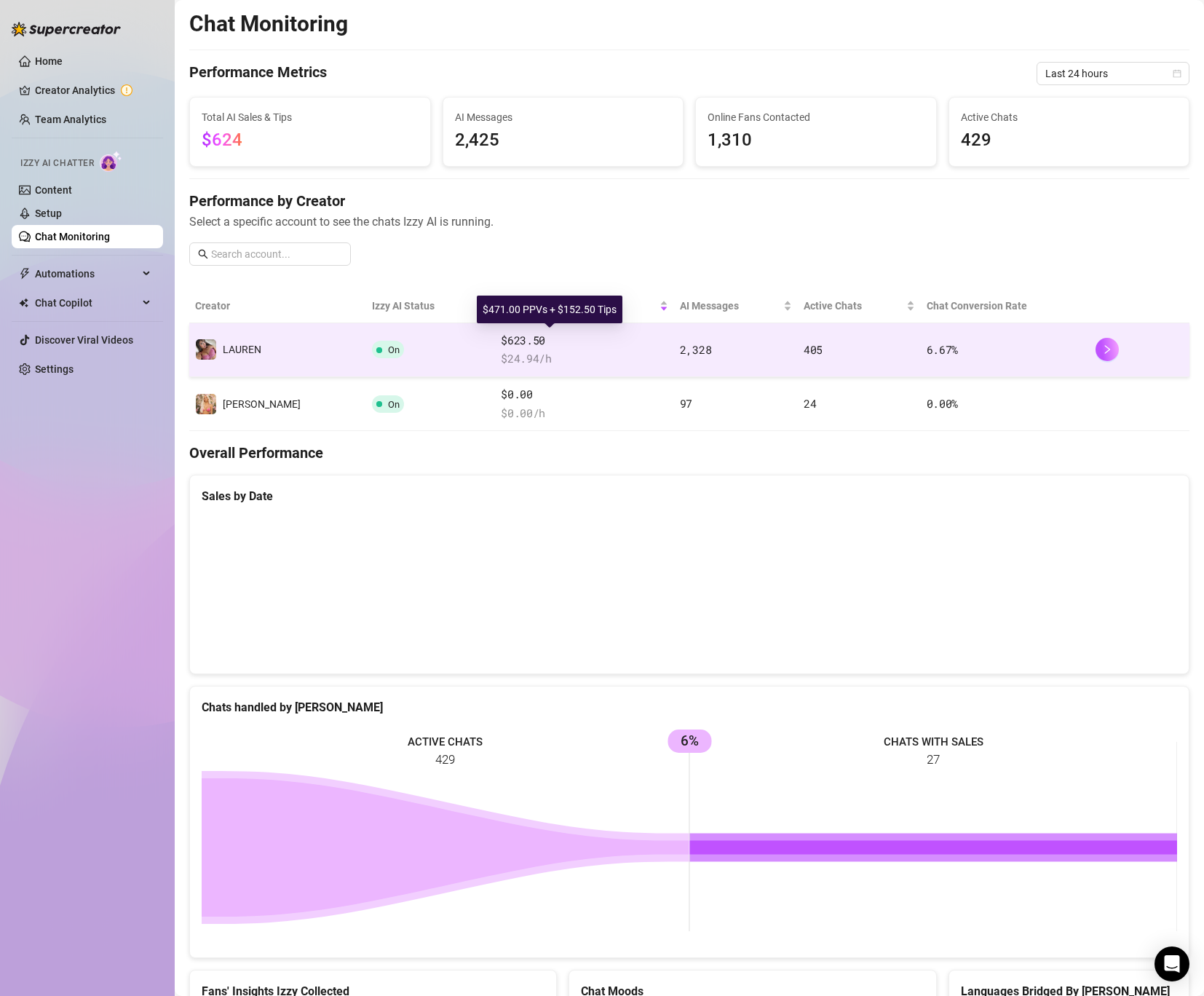
click at [576, 344] on span "$623.50" at bounding box center [584, 341] width 168 height 17
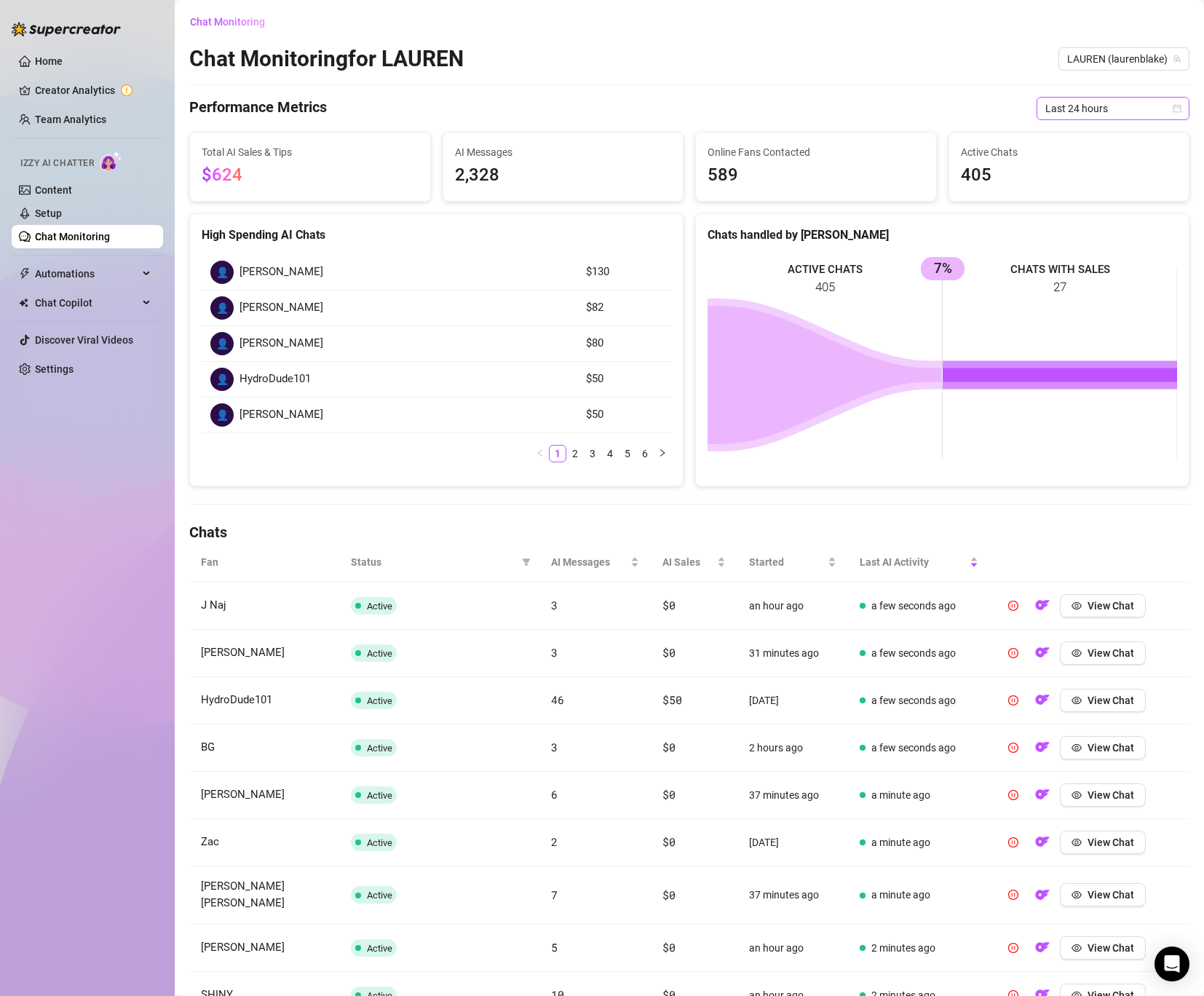
click at [1091, 118] on span "Last 24 hours" at bounding box center [1113, 109] width 135 height 22
click at [1084, 178] on div "Last 30 days" at bounding box center [1113, 184] width 130 height 16
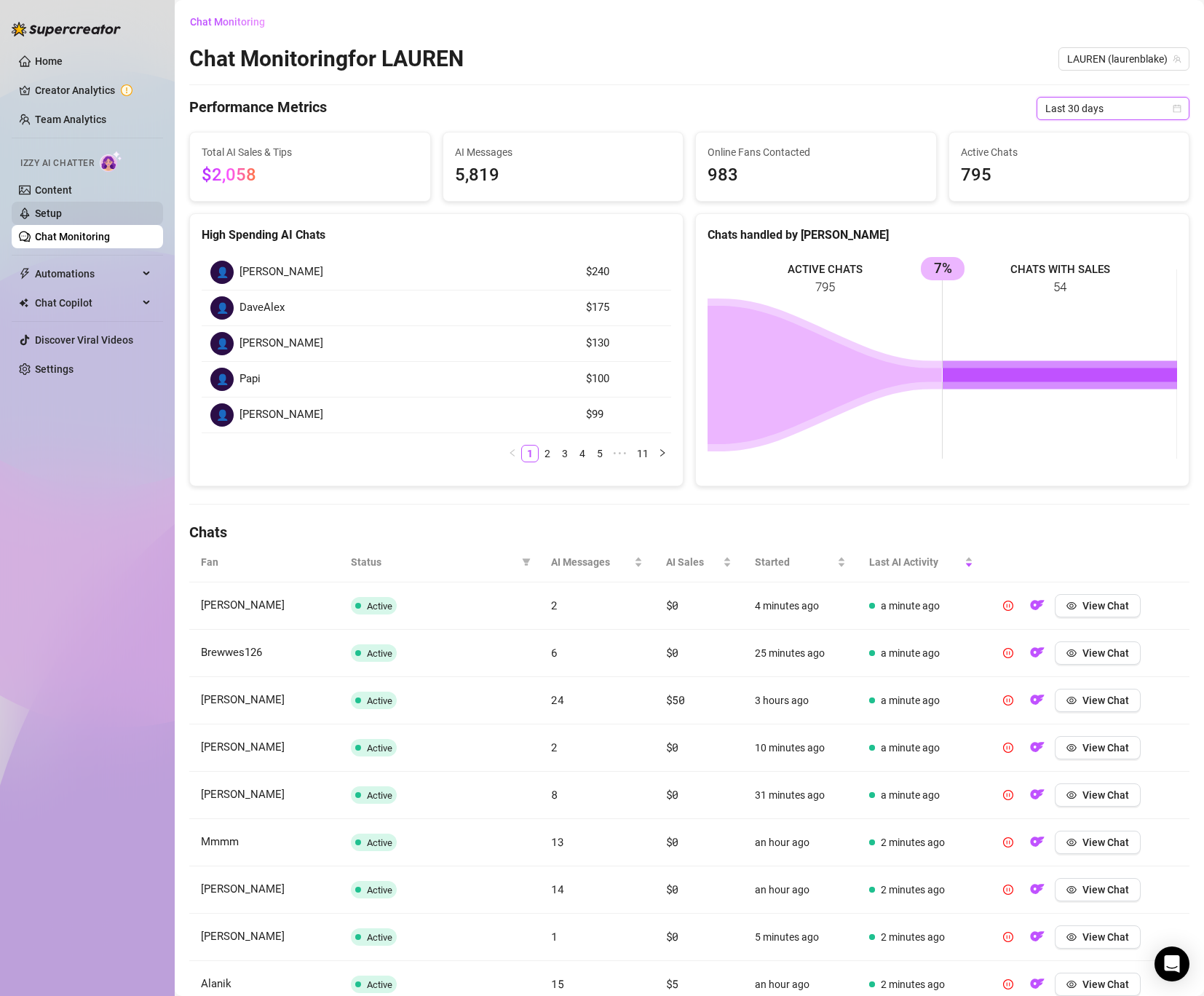
click at [35, 209] on link "Setup" at bounding box center [48, 213] width 27 height 12
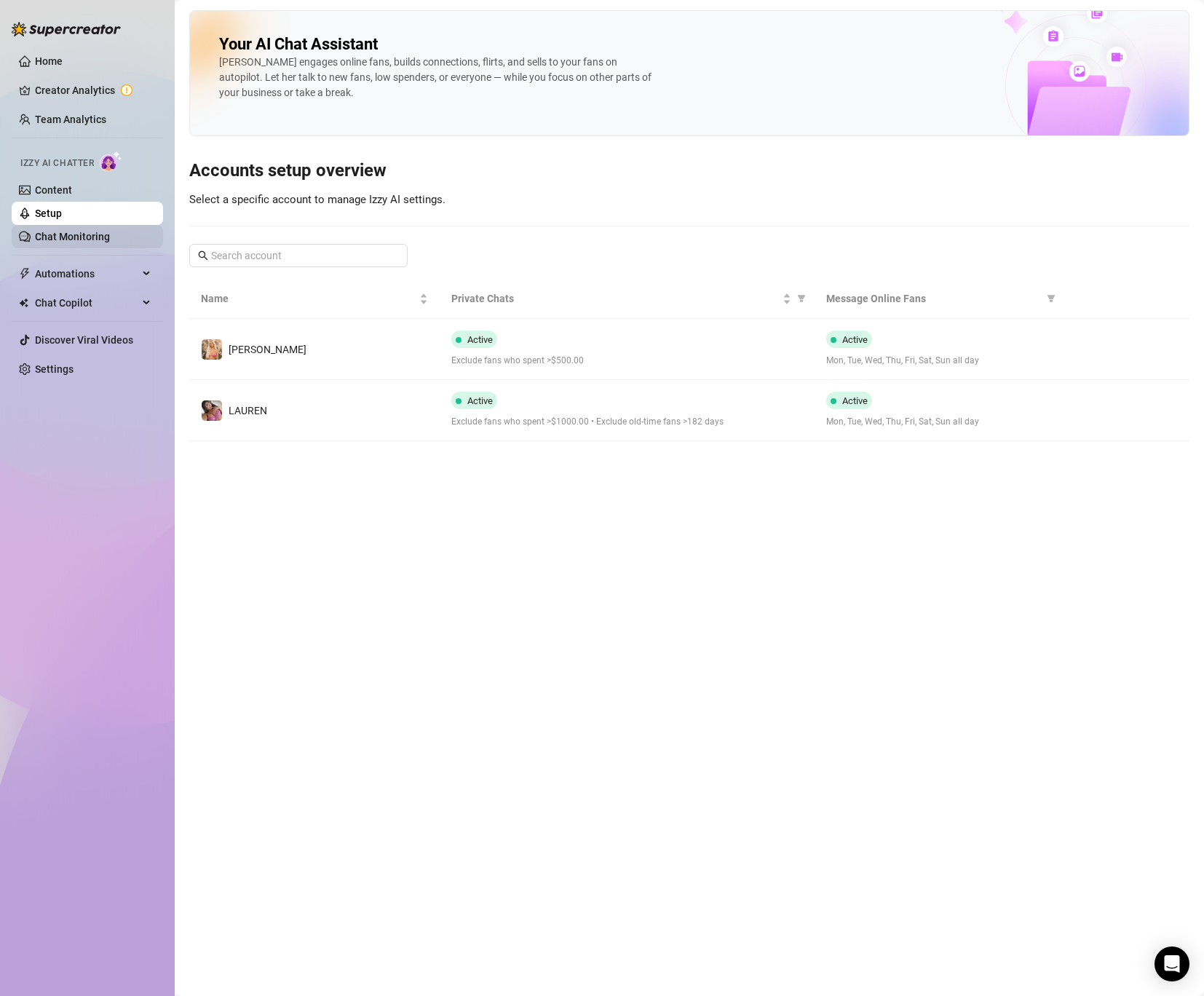
click at [74, 234] on link "Chat Monitoring" at bounding box center [72, 236] width 75 height 12
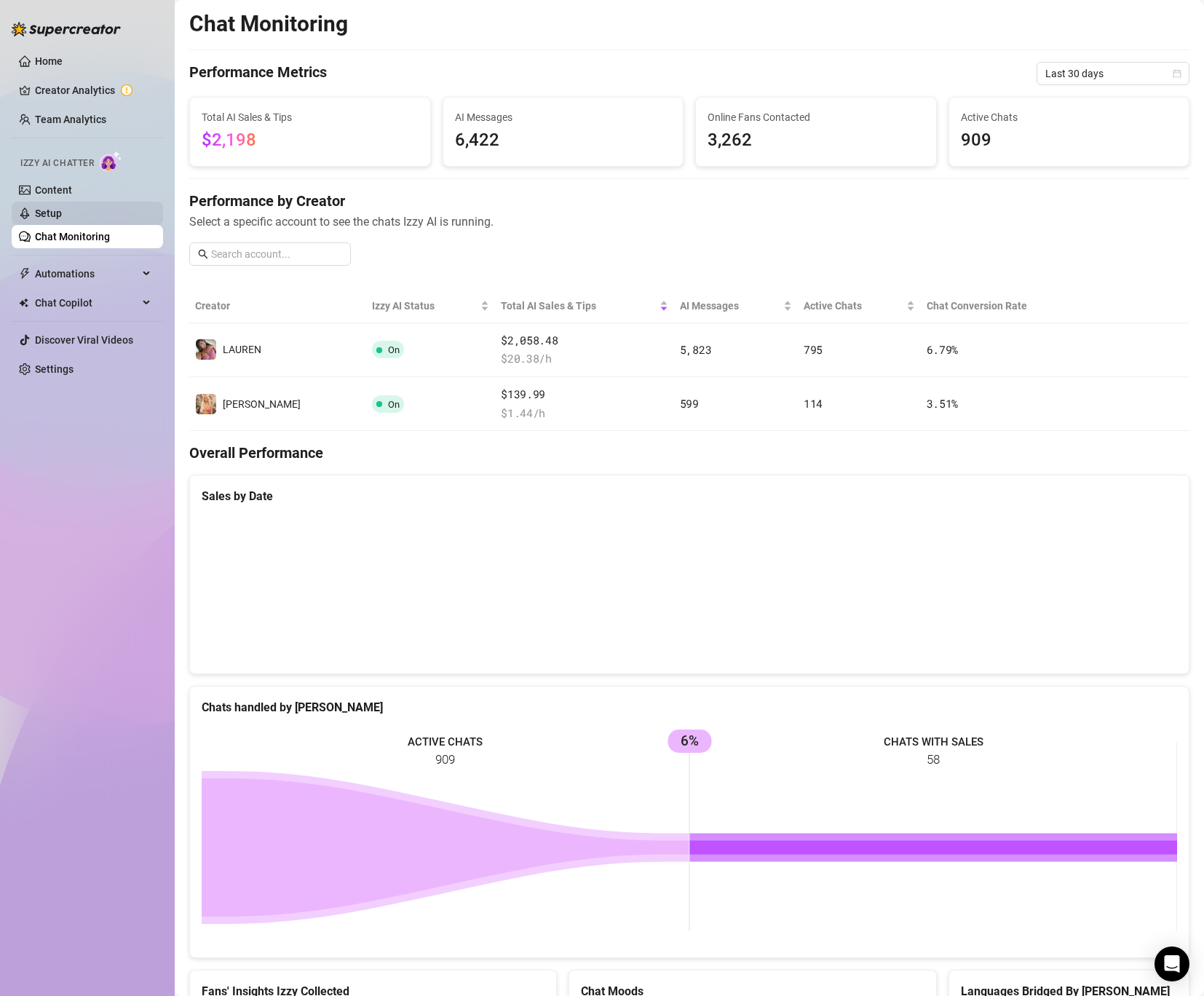
click at [62, 212] on link "Setup" at bounding box center [48, 213] width 27 height 12
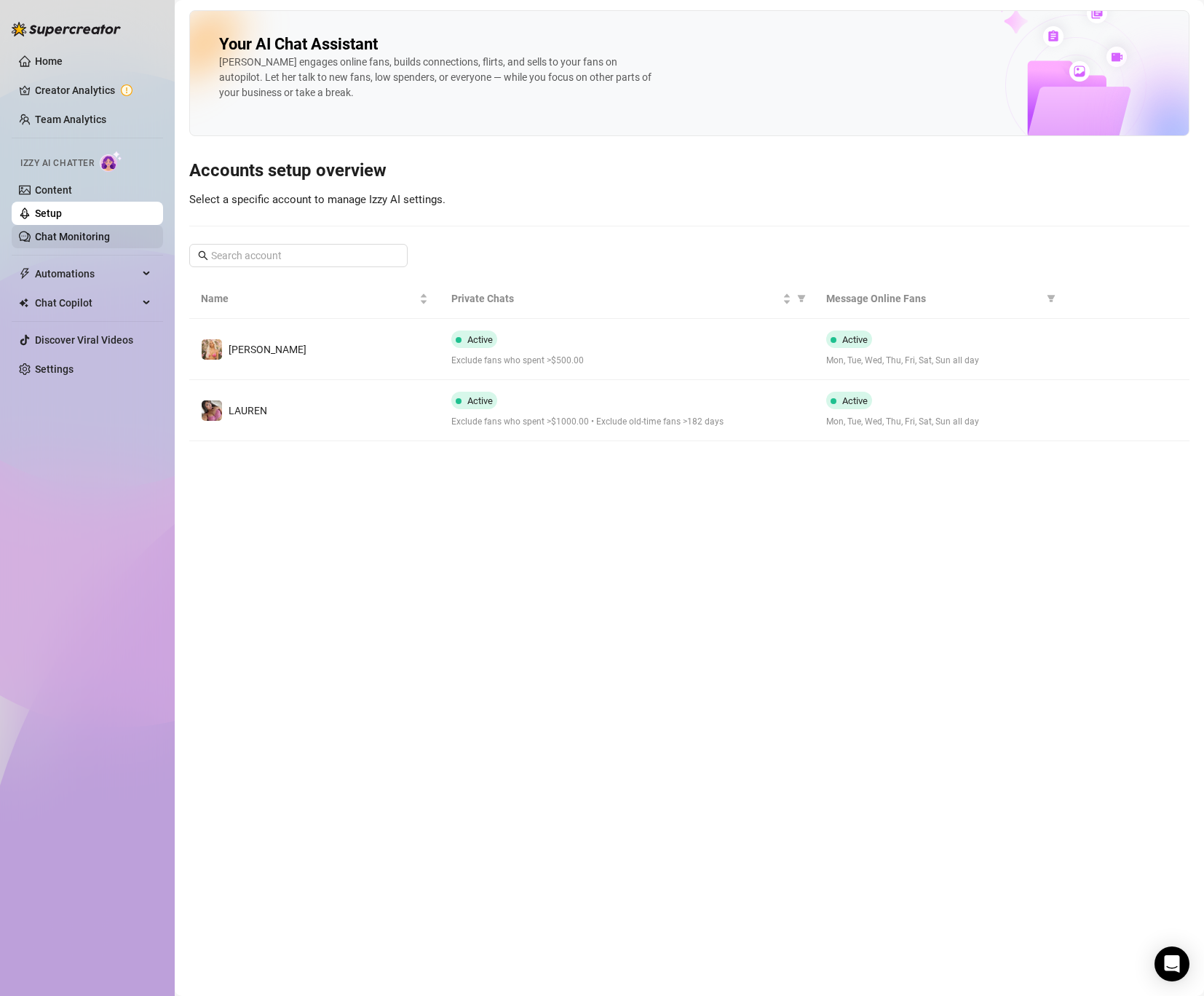
click at [71, 231] on link "Chat Monitoring" at bounding box center [72, 236] width 75 height 12
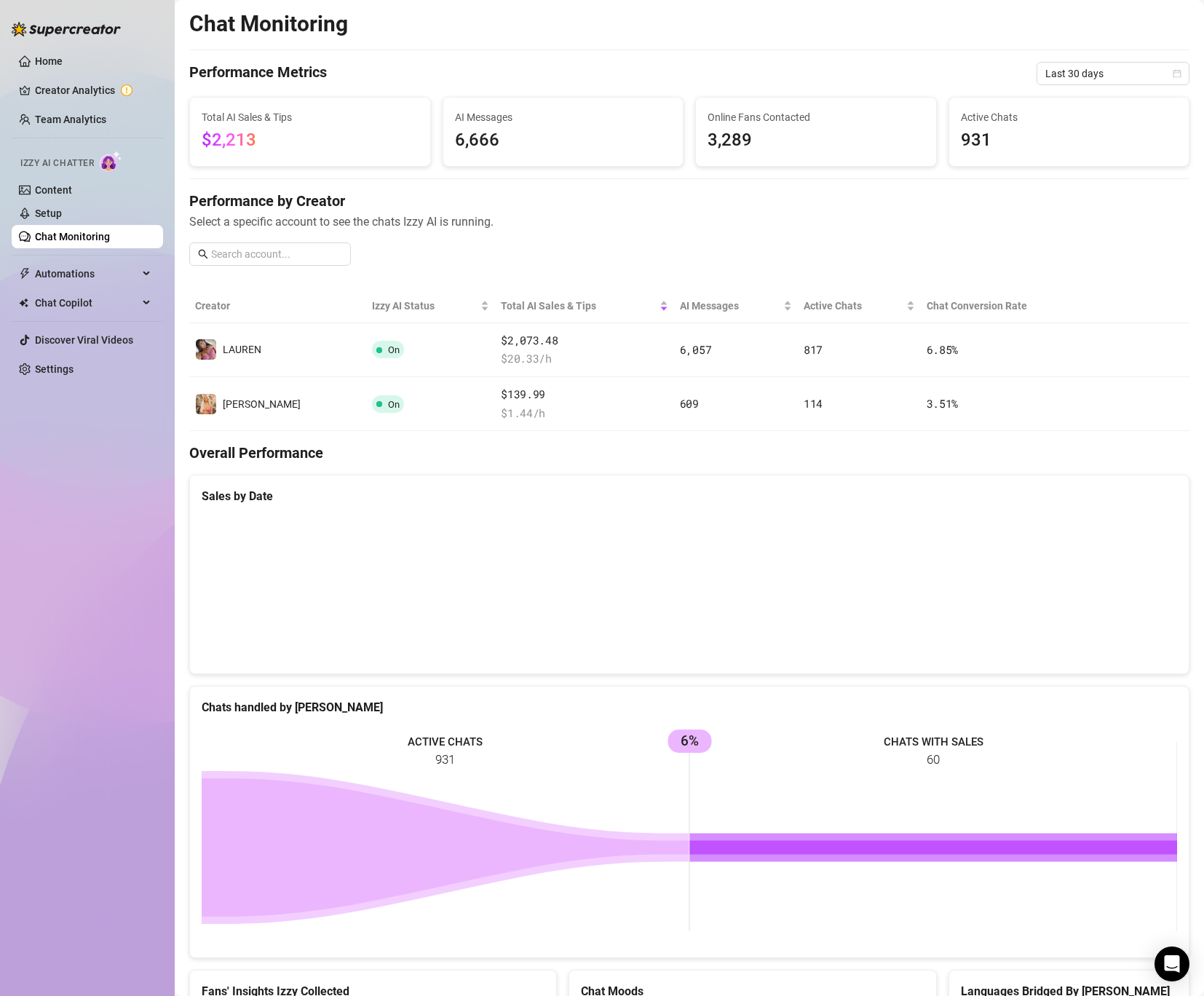
click at [1161, 543] on canvas at bounding box center [689, 589] width 976 height 146
click at [1158, 557] on canvas at bounding box center [689, 589] width 976 height 146
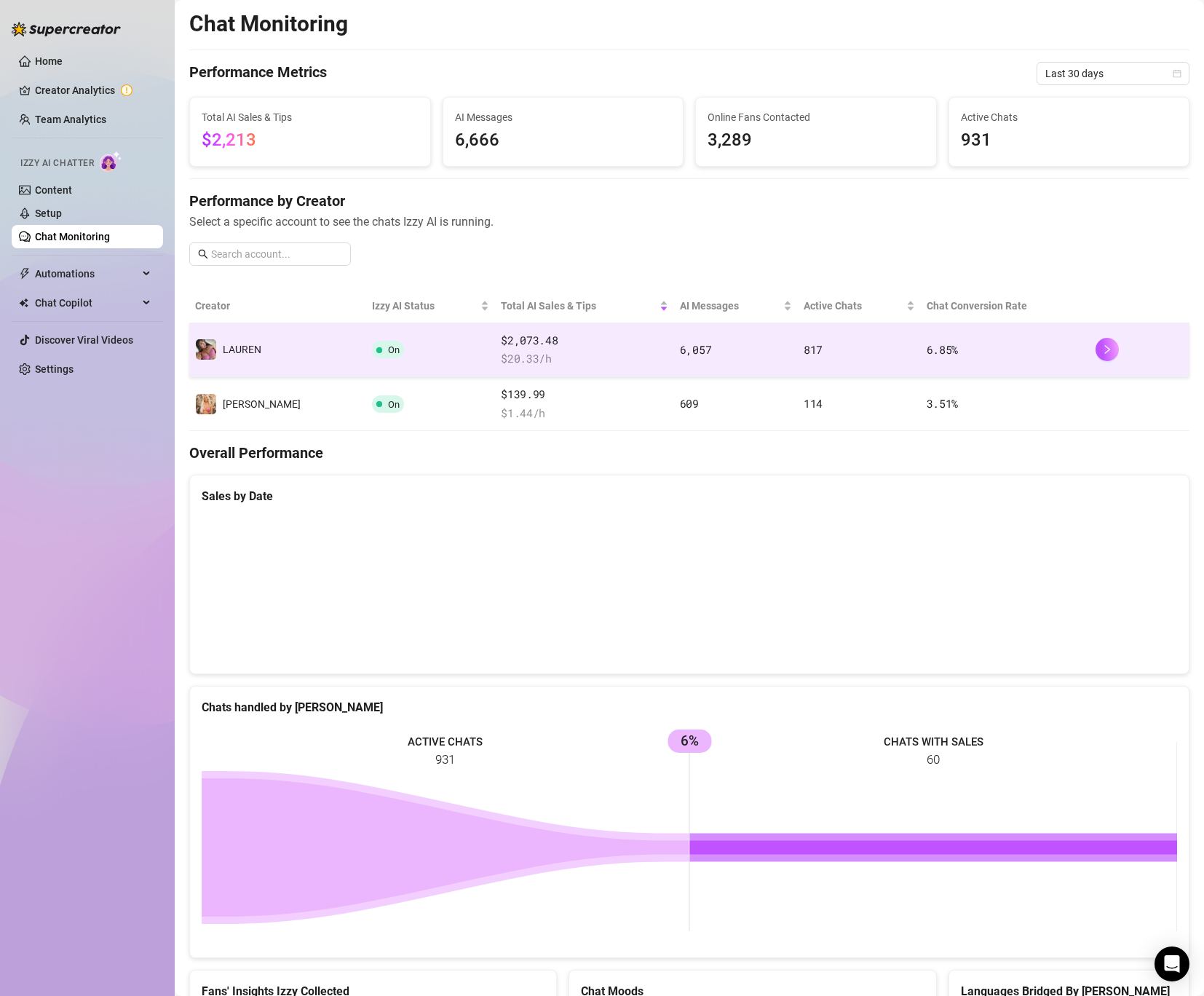
scroll to position [8, 0]
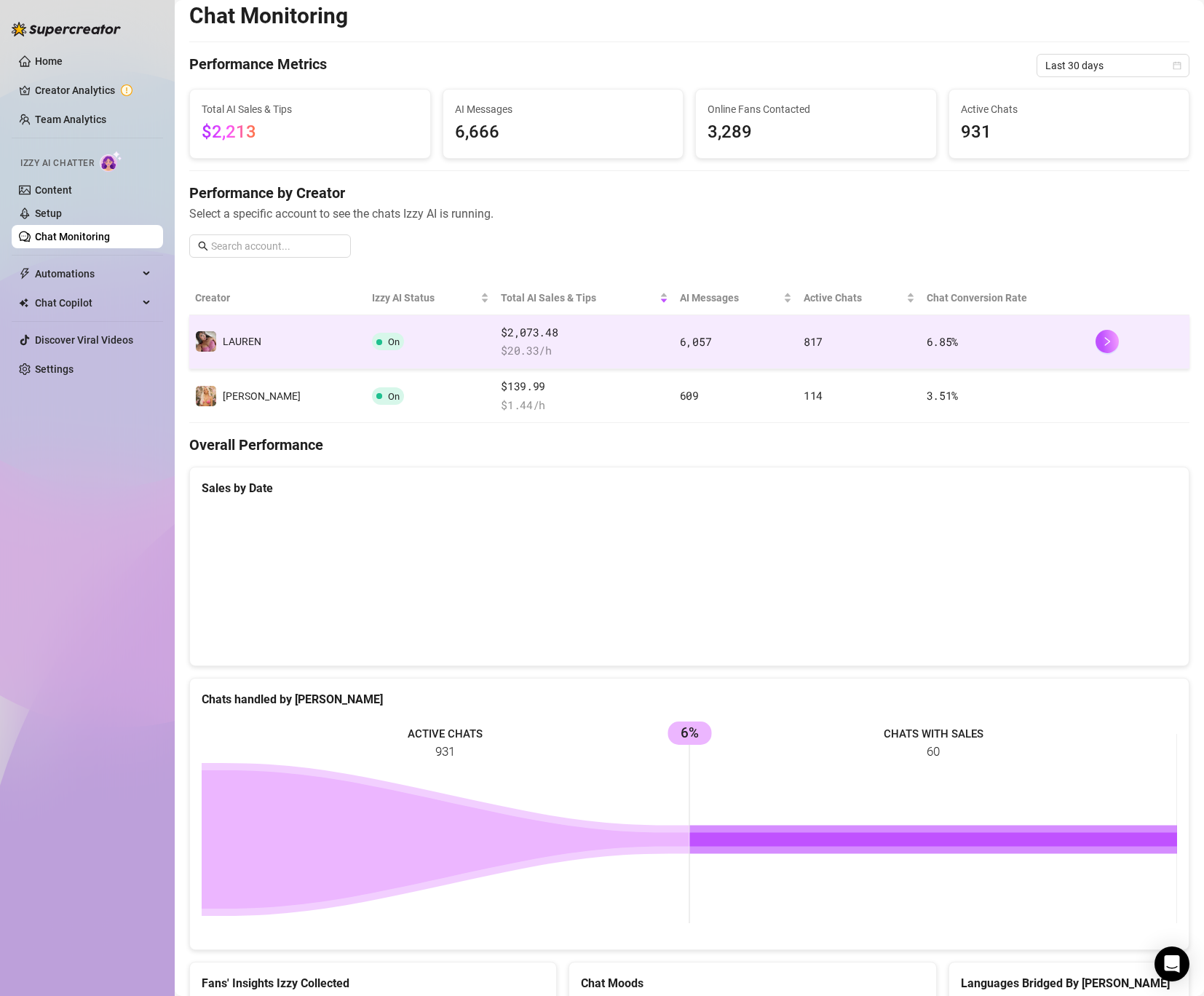
click at [622, 339] on span "$2,073.48" at bounding box center [584, 332] width 168 height 17
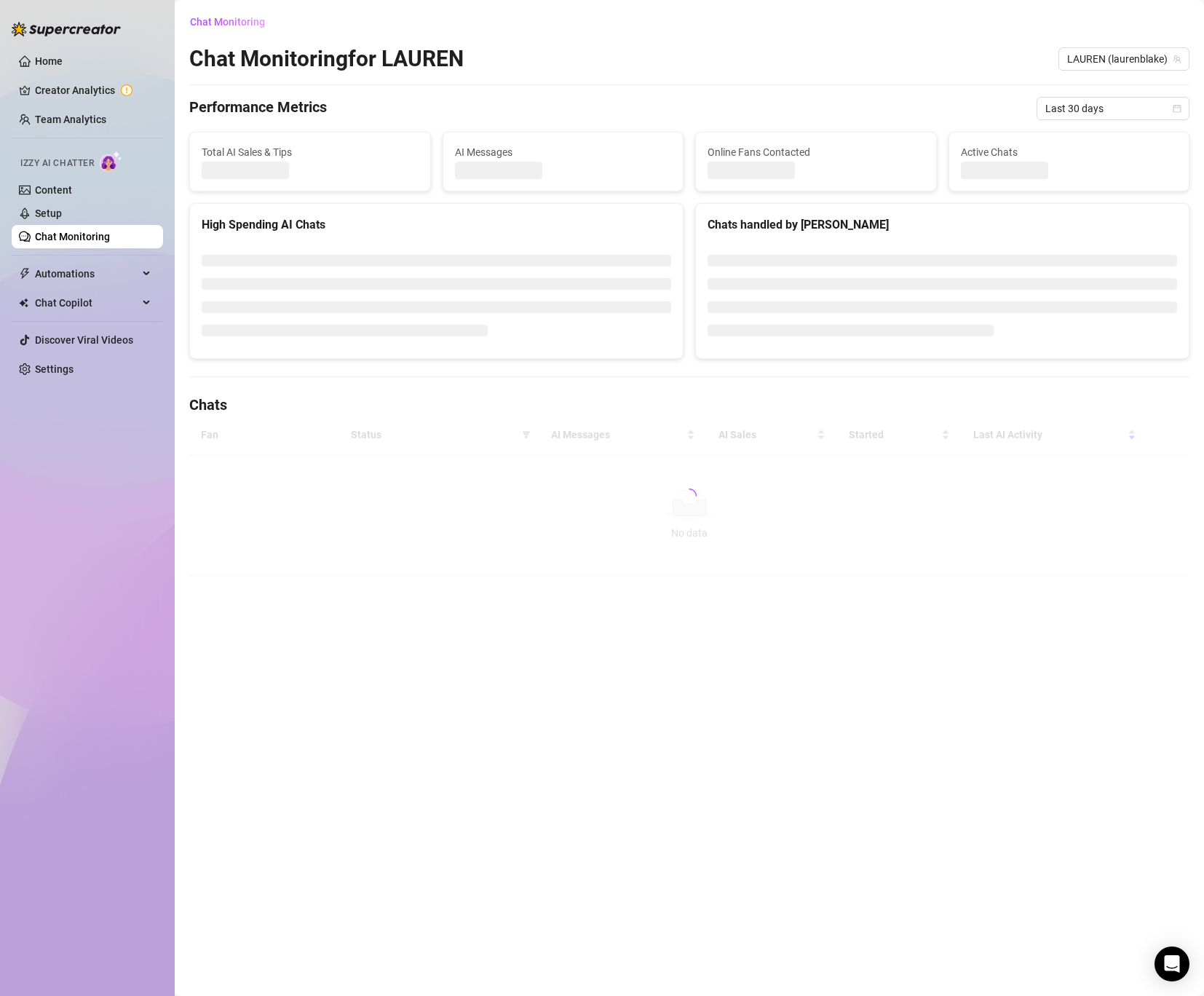
click at [622, 339] on div at bounding box center [436, 295] width 469 height 102
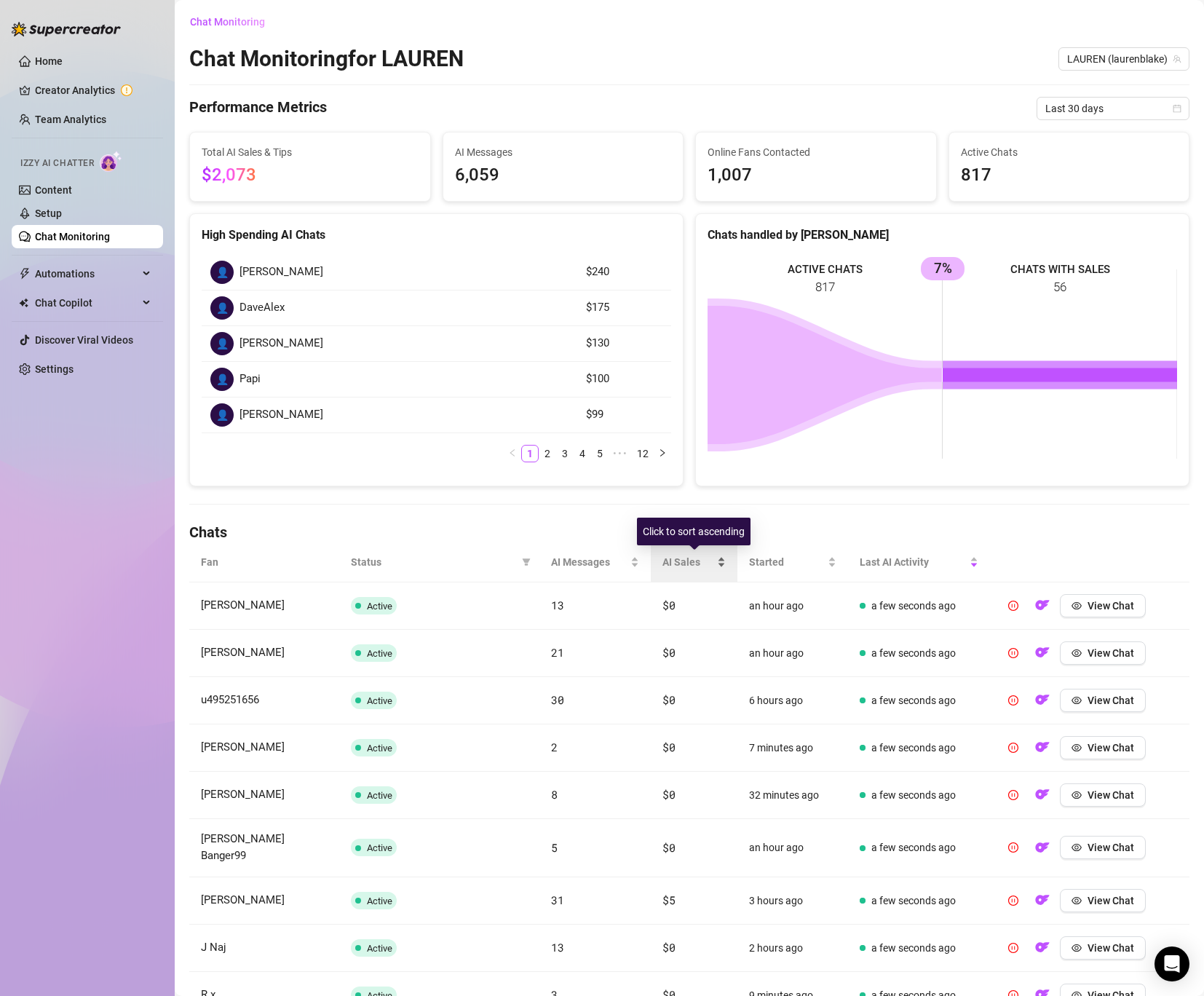
click at [691, 556] on span "AI Sales" at bounding box center [688, 562] width 52 height 16
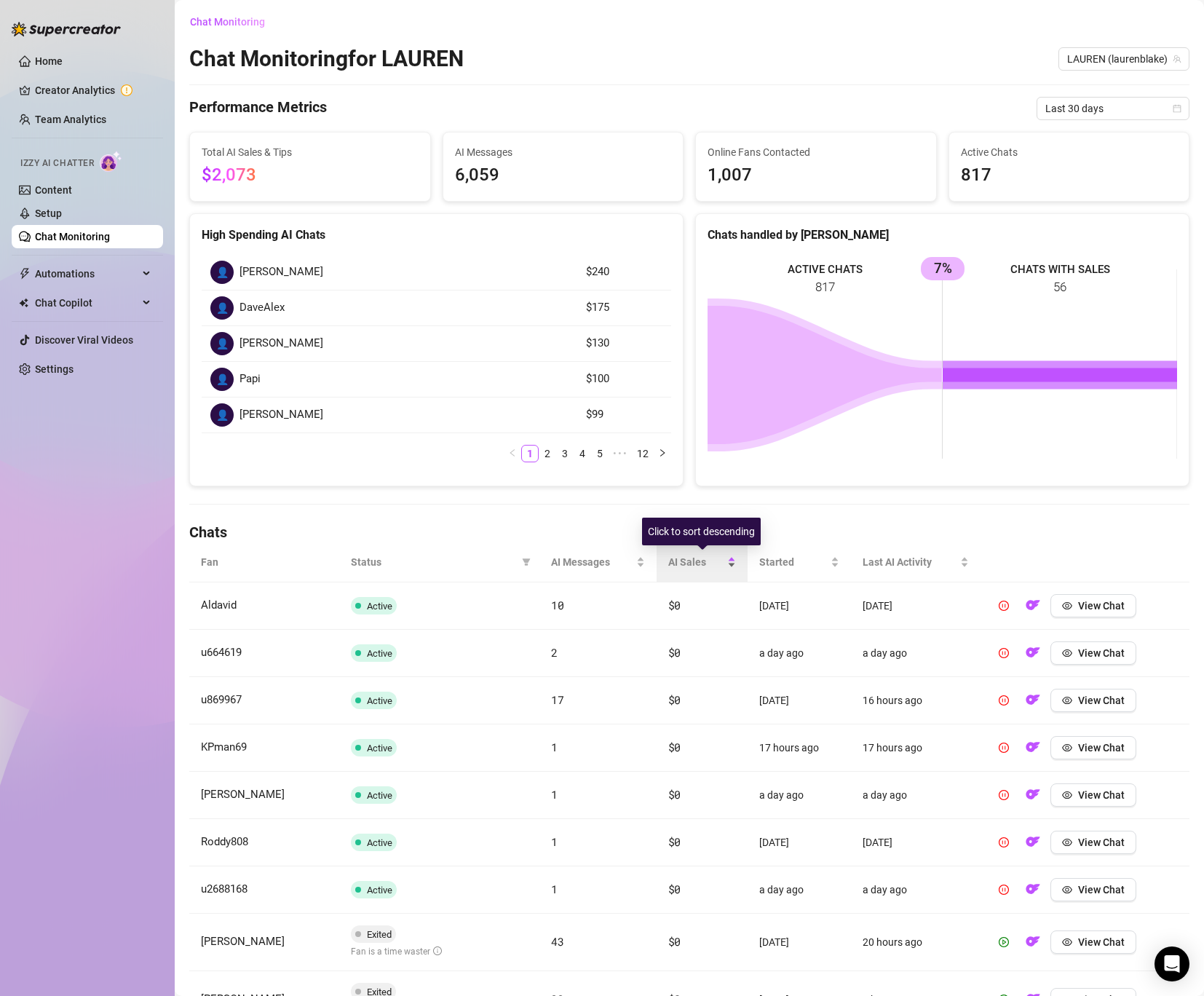
click at [698, 554] on div "AI Sales" at bounding box center [702, 562] width 68 height 16
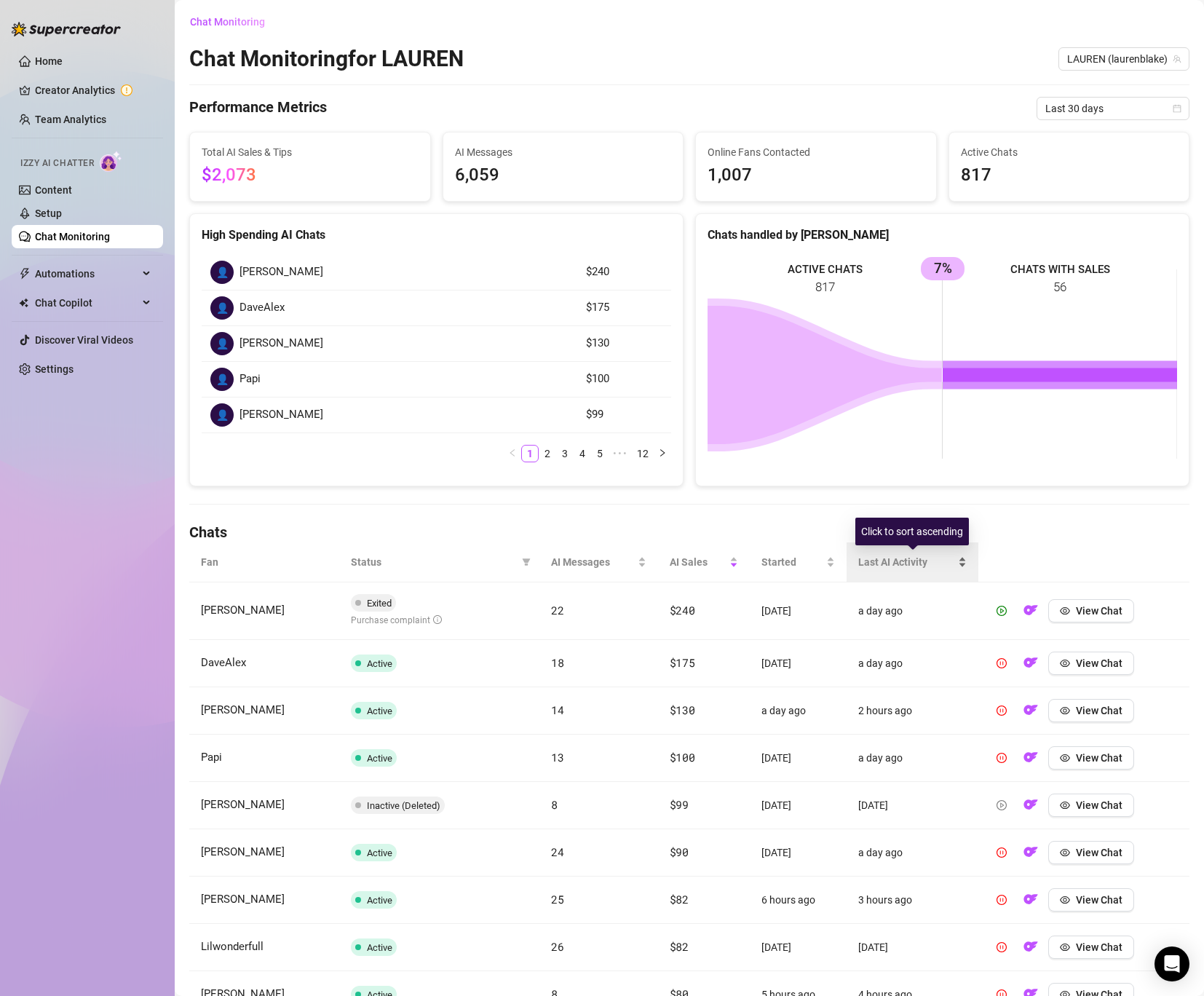
click at [873, 565] on span "Last AI Activity" at bounding box center [906, 562] width 96 height 16
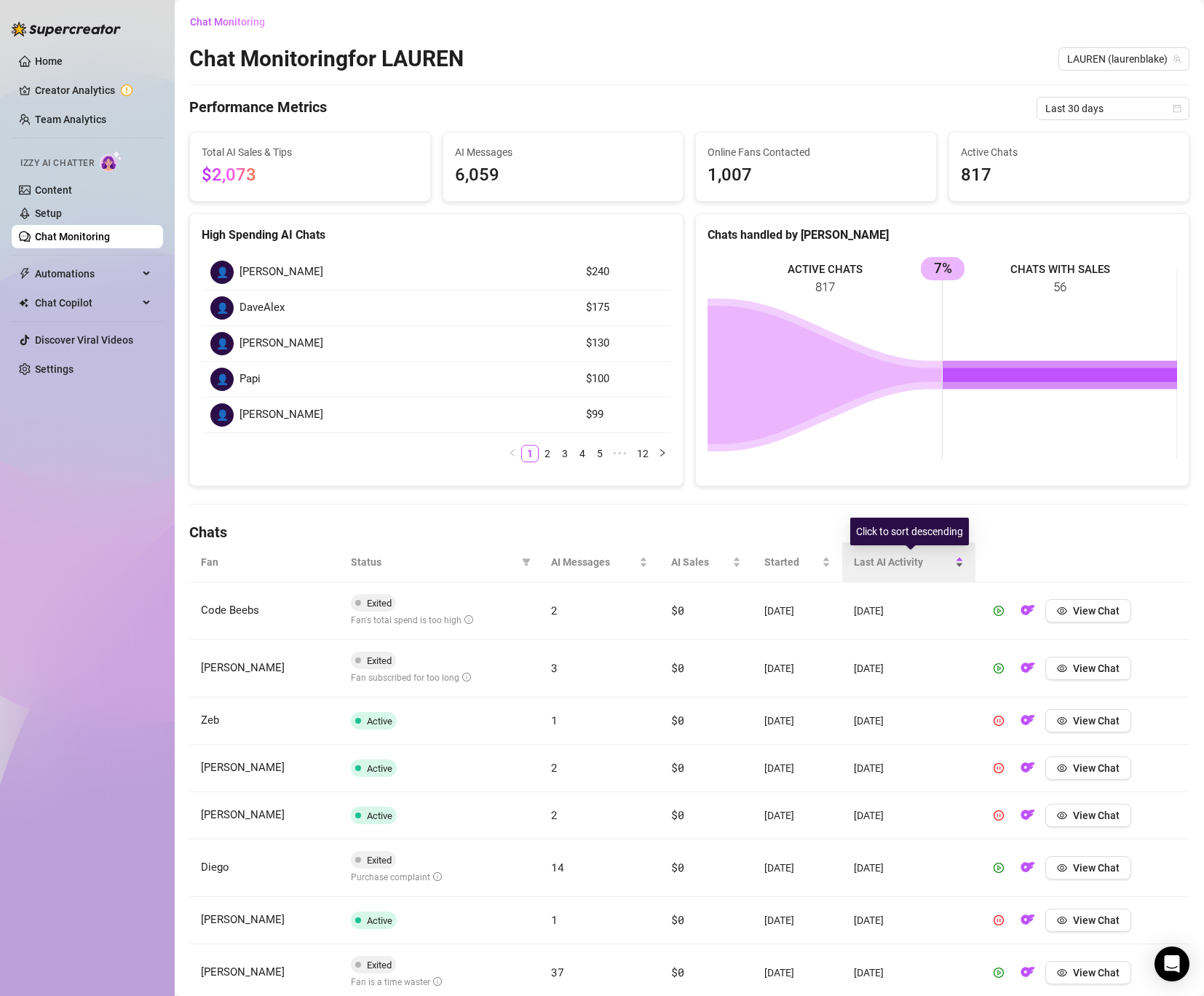
click at [873, 565] on span "Last AI Activity" at bounding box center [903, 562] width 98 height 16
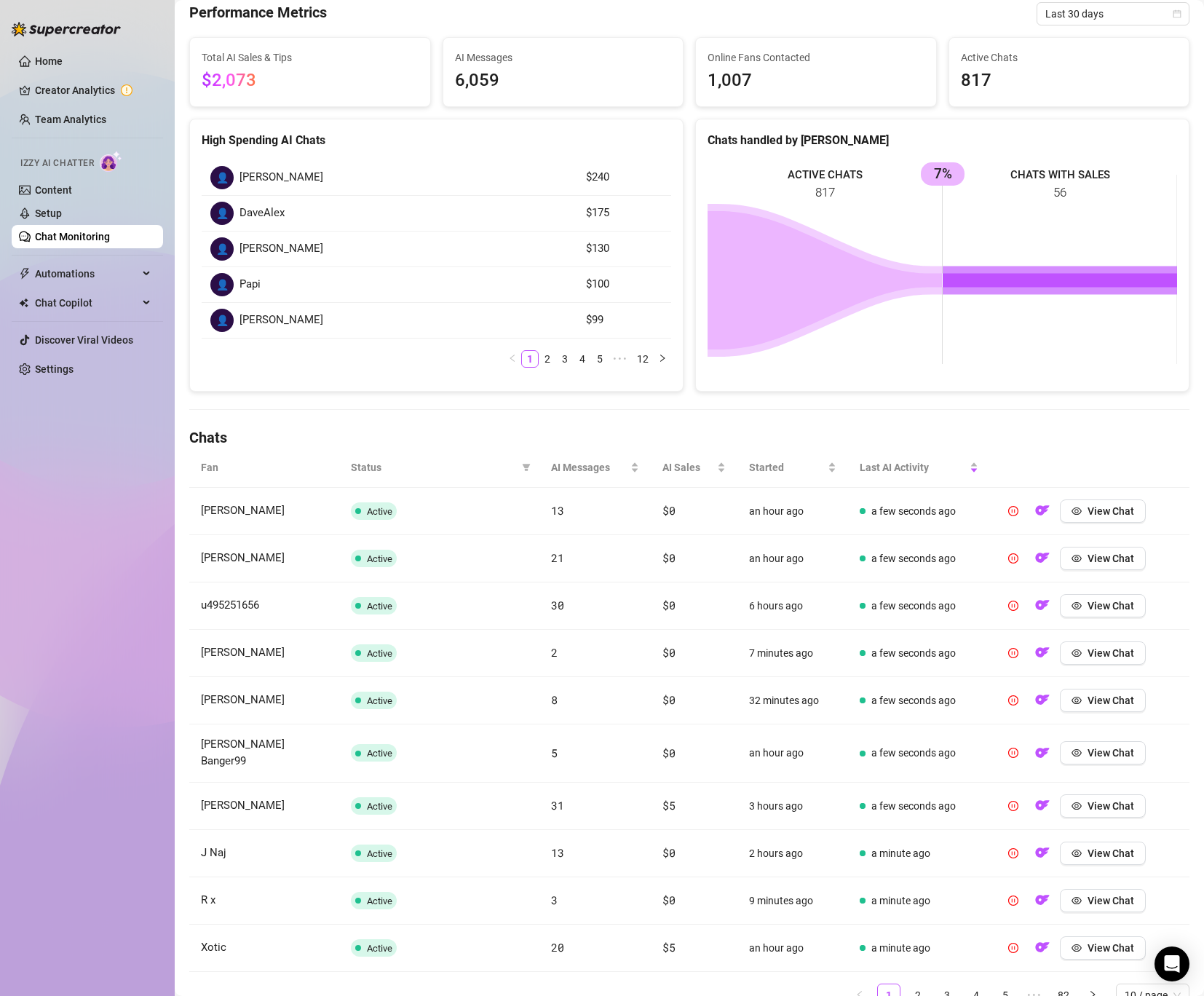
scroll to position [150, 0]
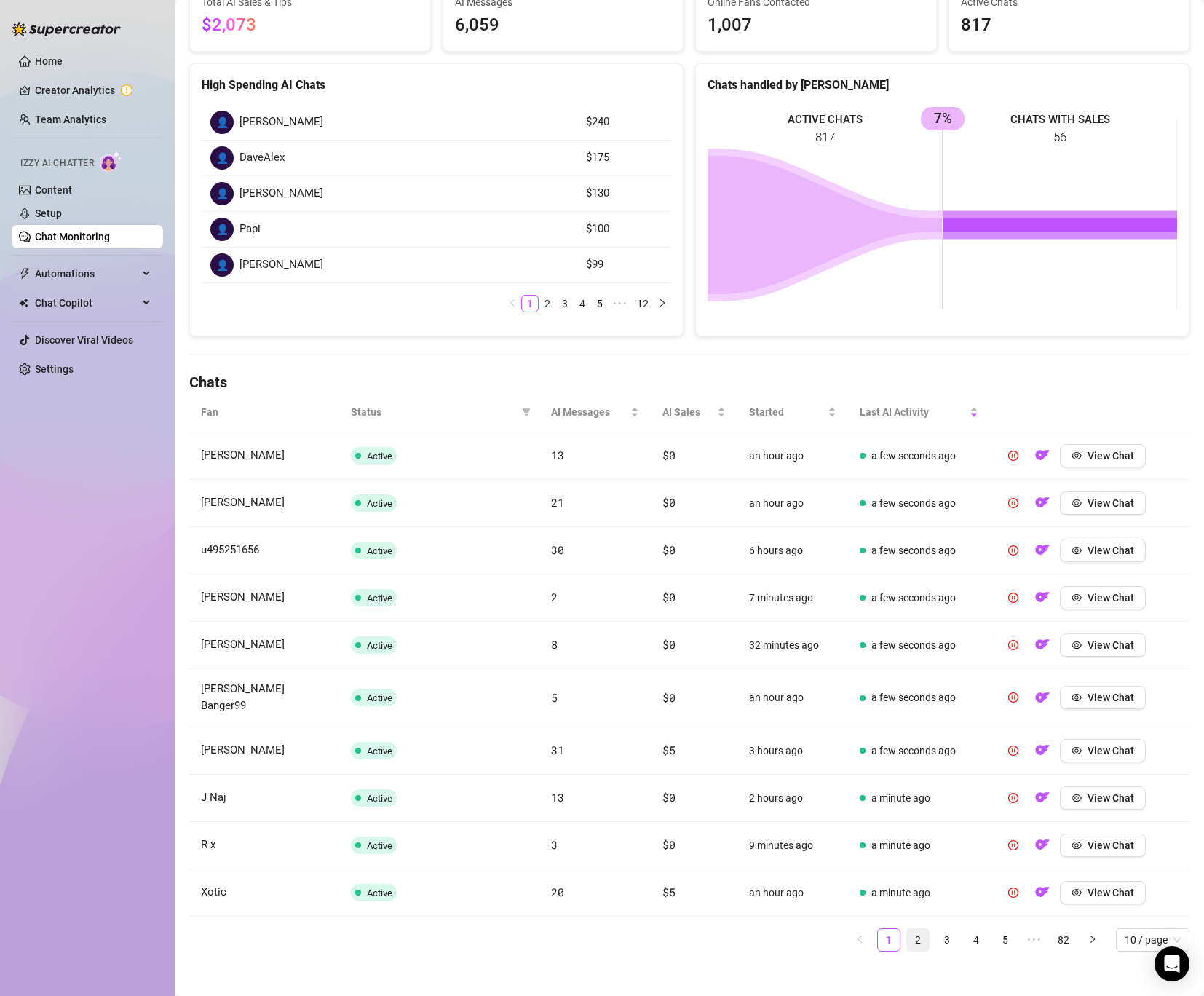
click at [916, 929] on link "2" at bounding box center [918, 940] width 22 height 22
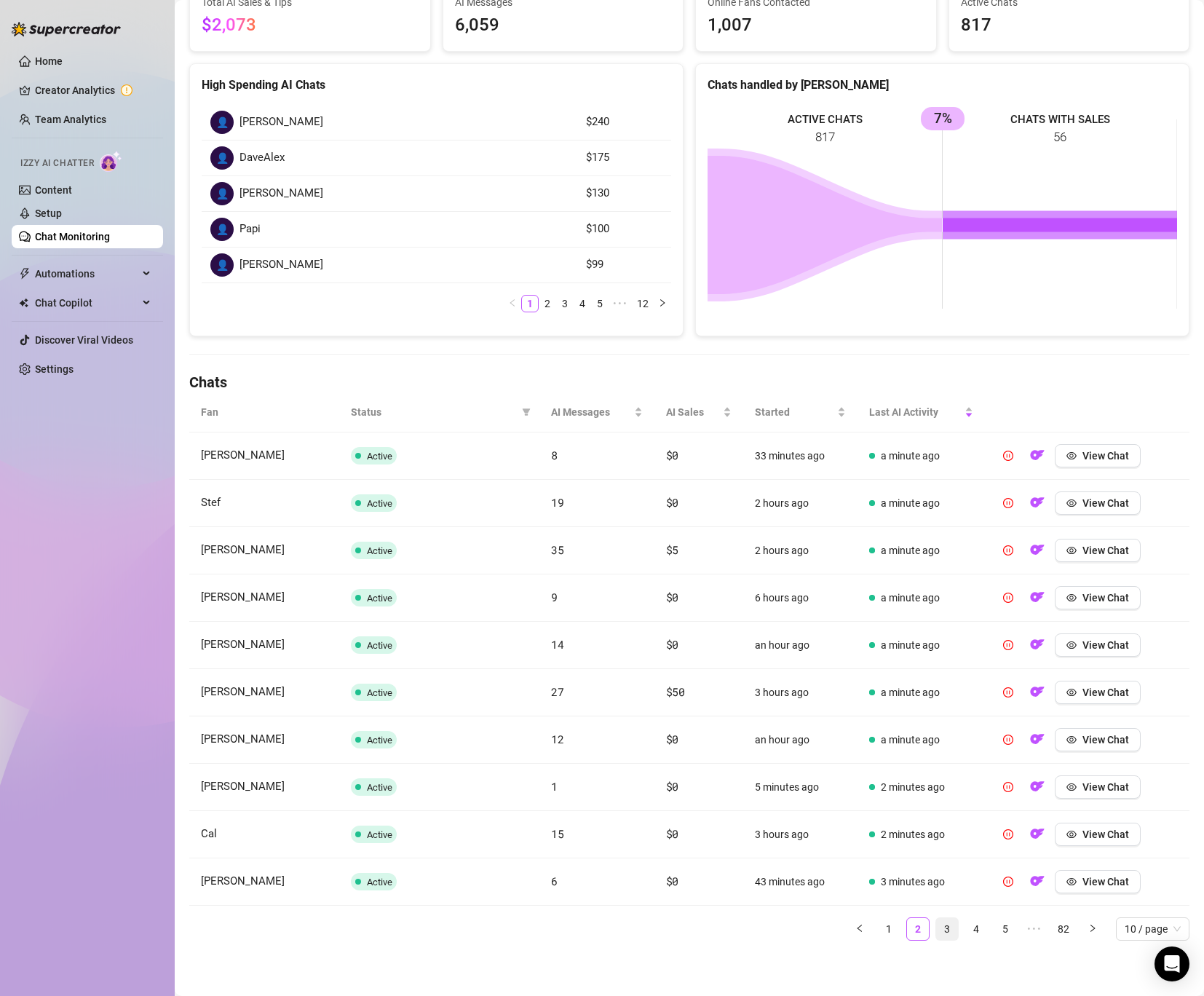
click at [944, 928] on link "3" at bounding box center [947, 929] width 22 height 22
click at [970, 929] on link "4" at bounding box center [976, 929] width 22 height 22
click at [1003, 924] on link "6" at bounding box center [1006, 929] width 22 height 22
click at [958, 926] on li "6" at bounding box center [947, 929] width 24 height 24
click at [839, 921] on link "1" at bounding box center [831, 929] width 22 height 22
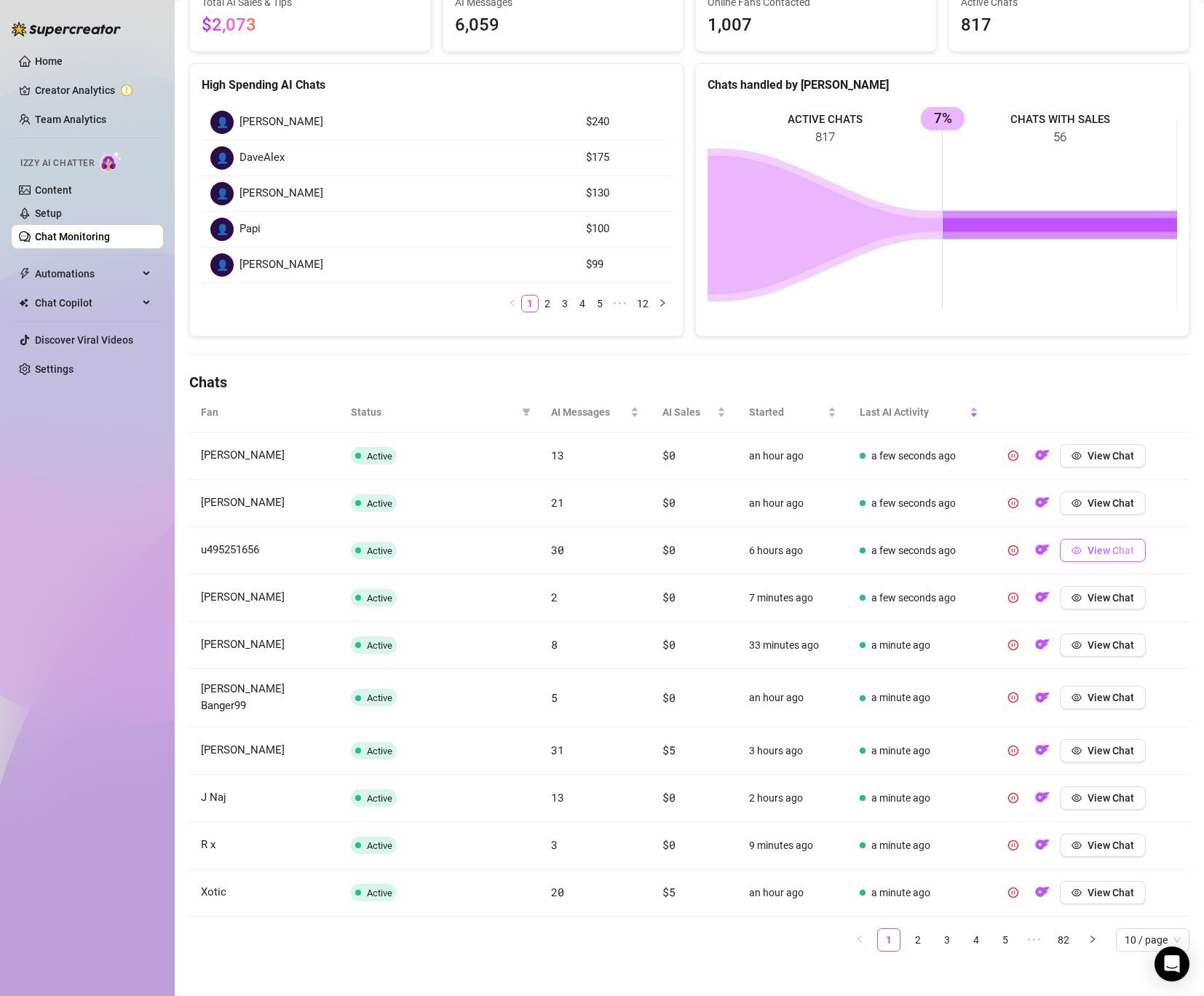
click at [1131, 552] on span "View Chat" at bounding box center [1110, 550] width 46 height 12
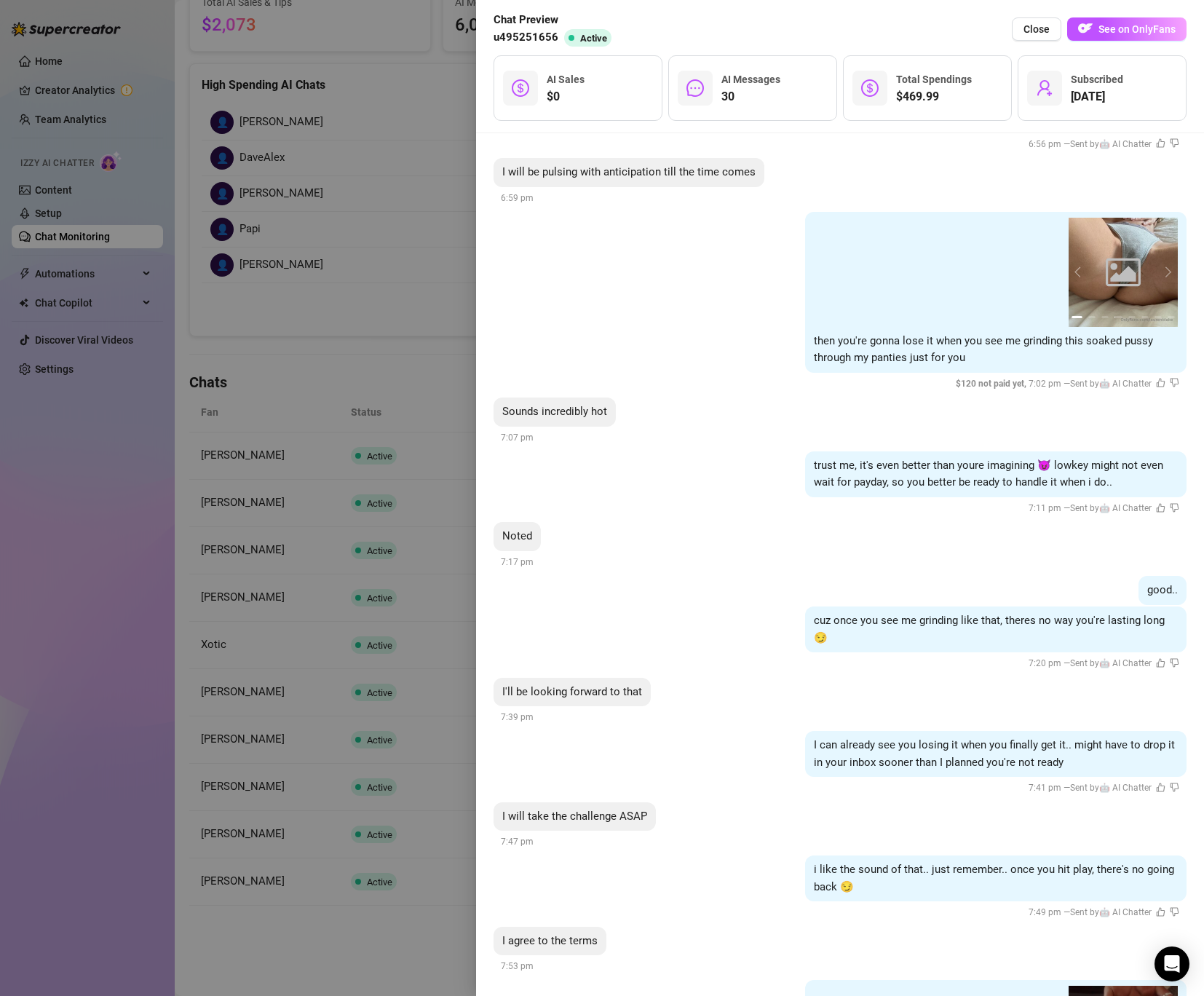
scroll to position [6661, 0]
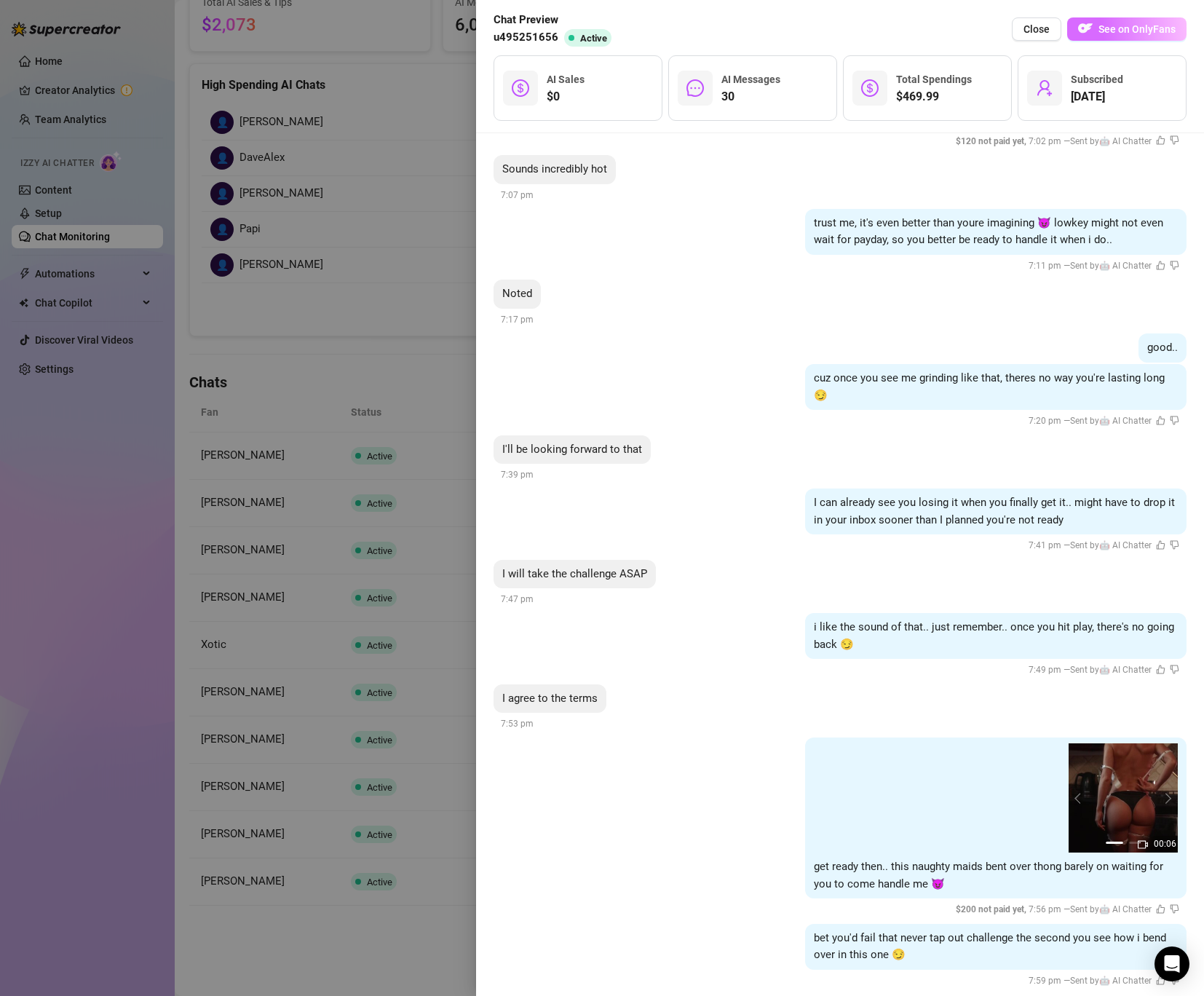
click at [1137, 30] on span "See on OnlyFans" at bounding box center [1137, 29] width 77 height 12
drag, startPoint x: 407, startPoint y: 305, endPoint x: 377, endPoint y: 405, distance: 104.4
click at [383, 351] on div at bounding box center [602, 498] width 1204 height 996
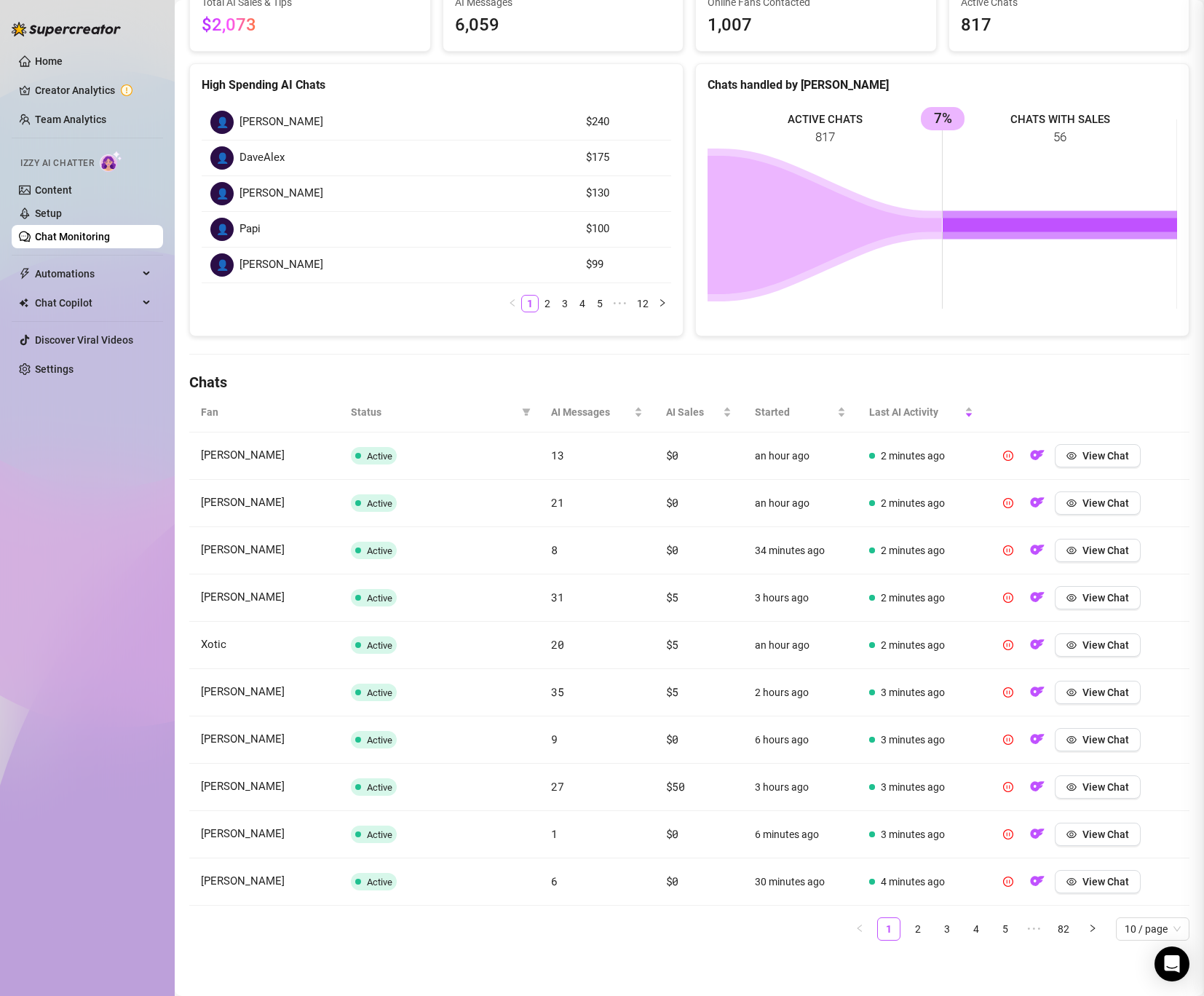
scroll to position [0, 0]
click at [391, 426] on div at bounding box center [602, 498] width 1204 height 996
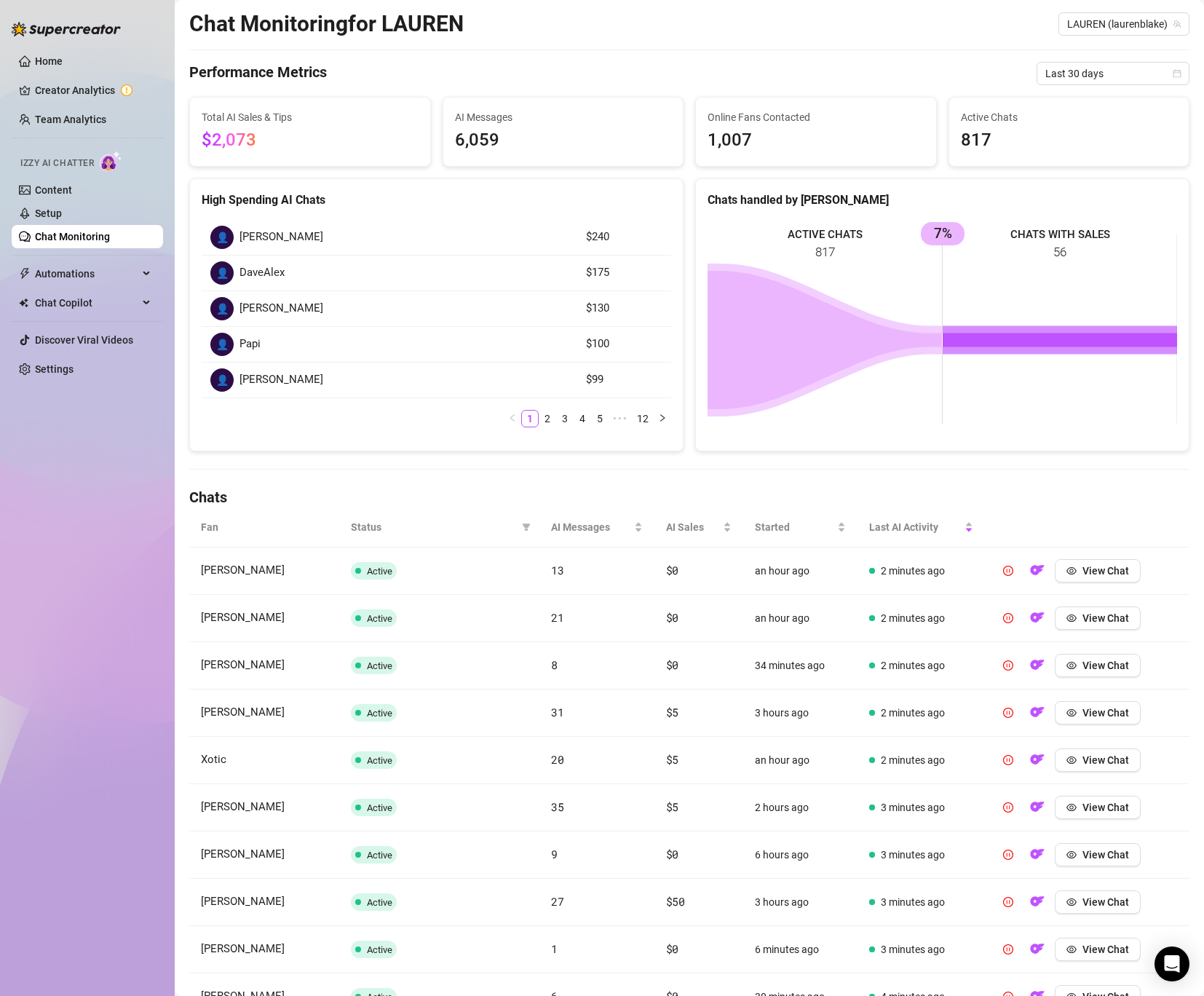
click at [751, 455] on div "Chat Monitoring Chat Monitoring for [PERSON_NAME] (laurenblake) Performance Met…" at bounding box center [689, 521] width 1000 height 1092
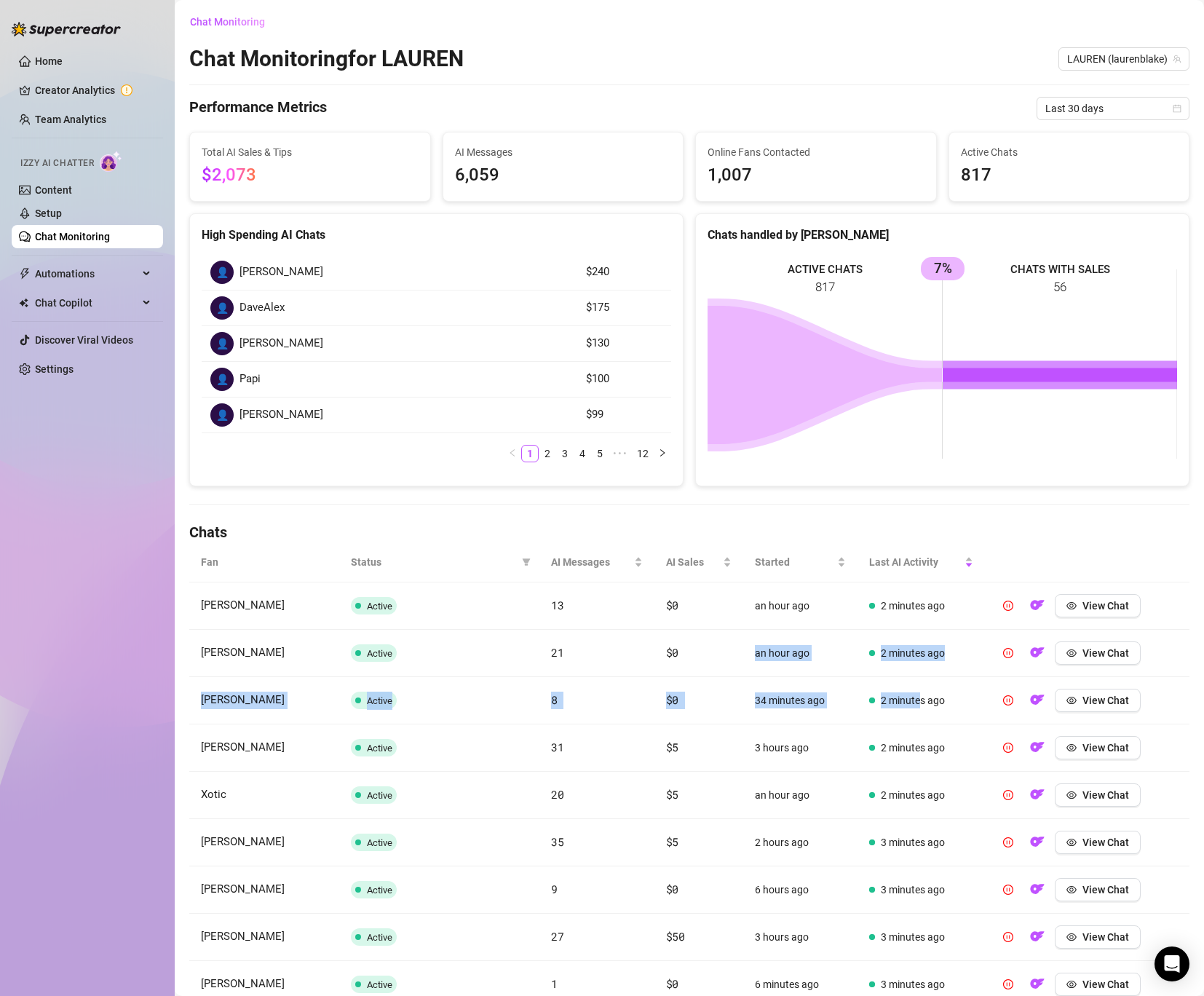
drag, startPoint x: 746, startPoint y: 646, endPoint x: 1087, endPoint y: 719, distance: 348.7
click at [1087, 719] on tbody "[PERSON_NAME] C Active 13 $0 an hour ago 2 minutes ago View Chat [PERSON_NAME] …" at bounding box center [689, 819] width 1000 height 473
click at [1121, 937] on span "View Chat" at bounding box center [1106, 937] width 46 height 12
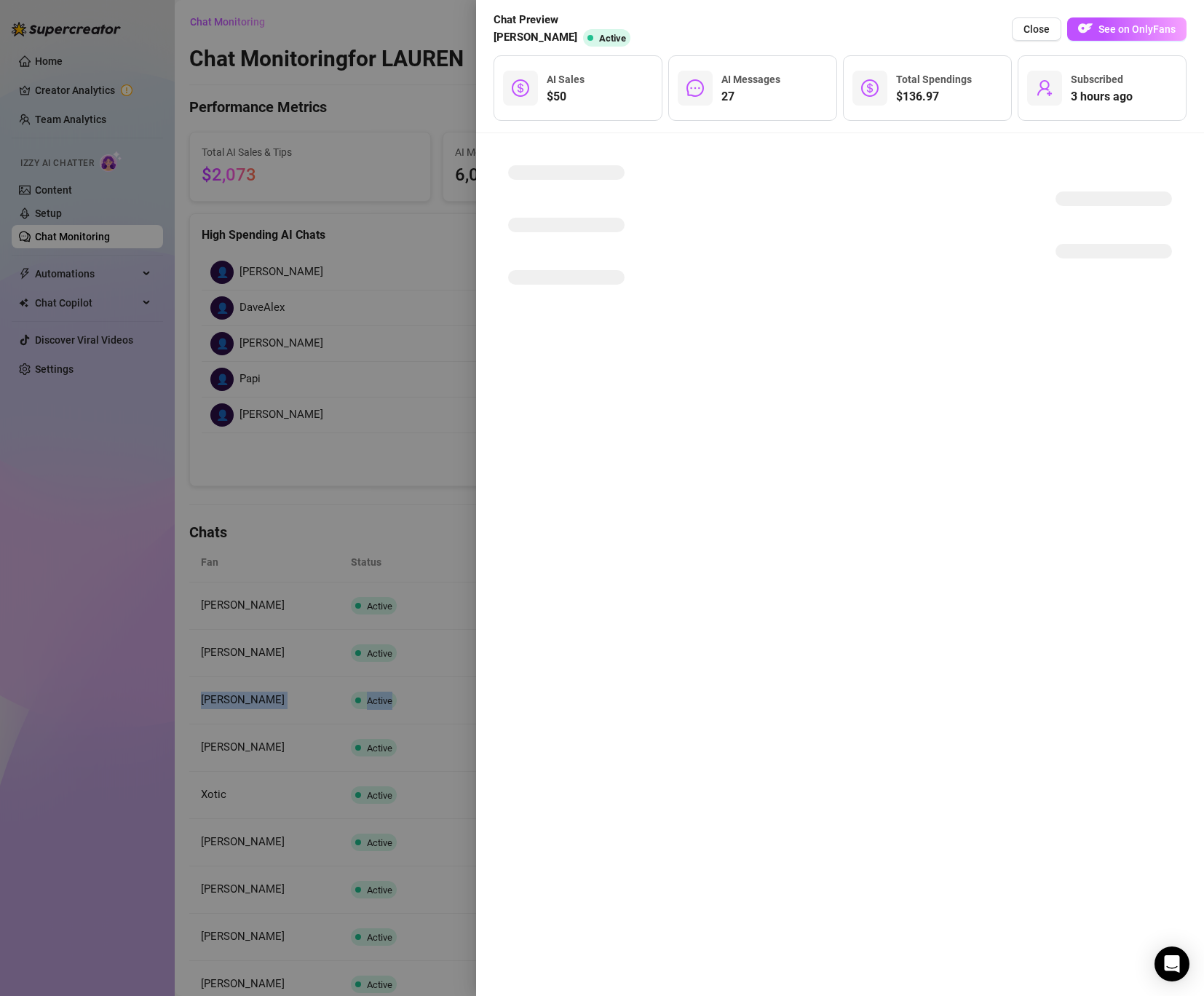
click at [828, 591] on div at bounding box center [840, 565] width 728 height 863
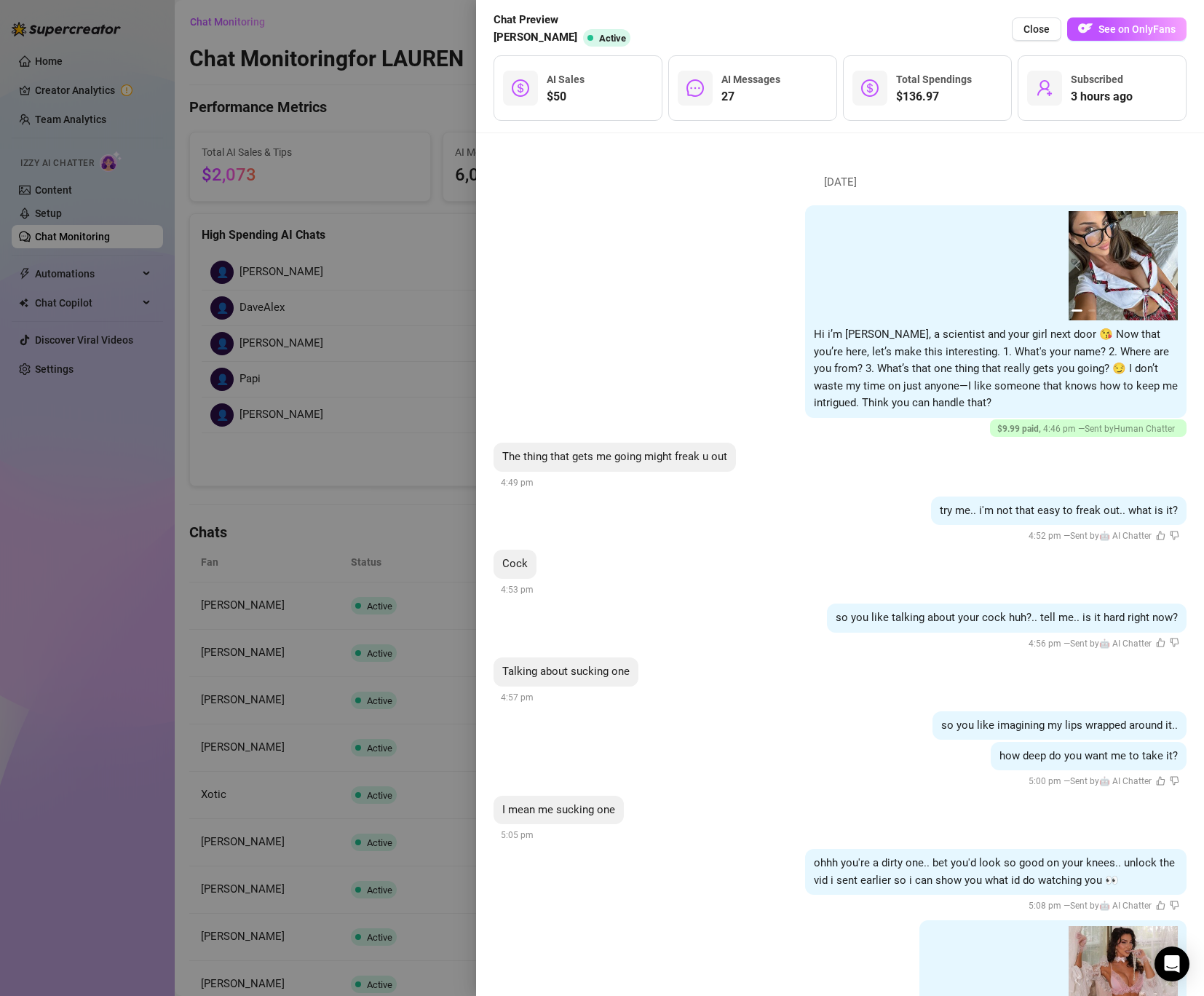
click at [858, 425] on div "00:05 00:15 Image placeholder 02:31 00:05 00:15 Image placeholder 02:31 1 2 3 4…" at bounding box center [840, 321] width 693 height 231
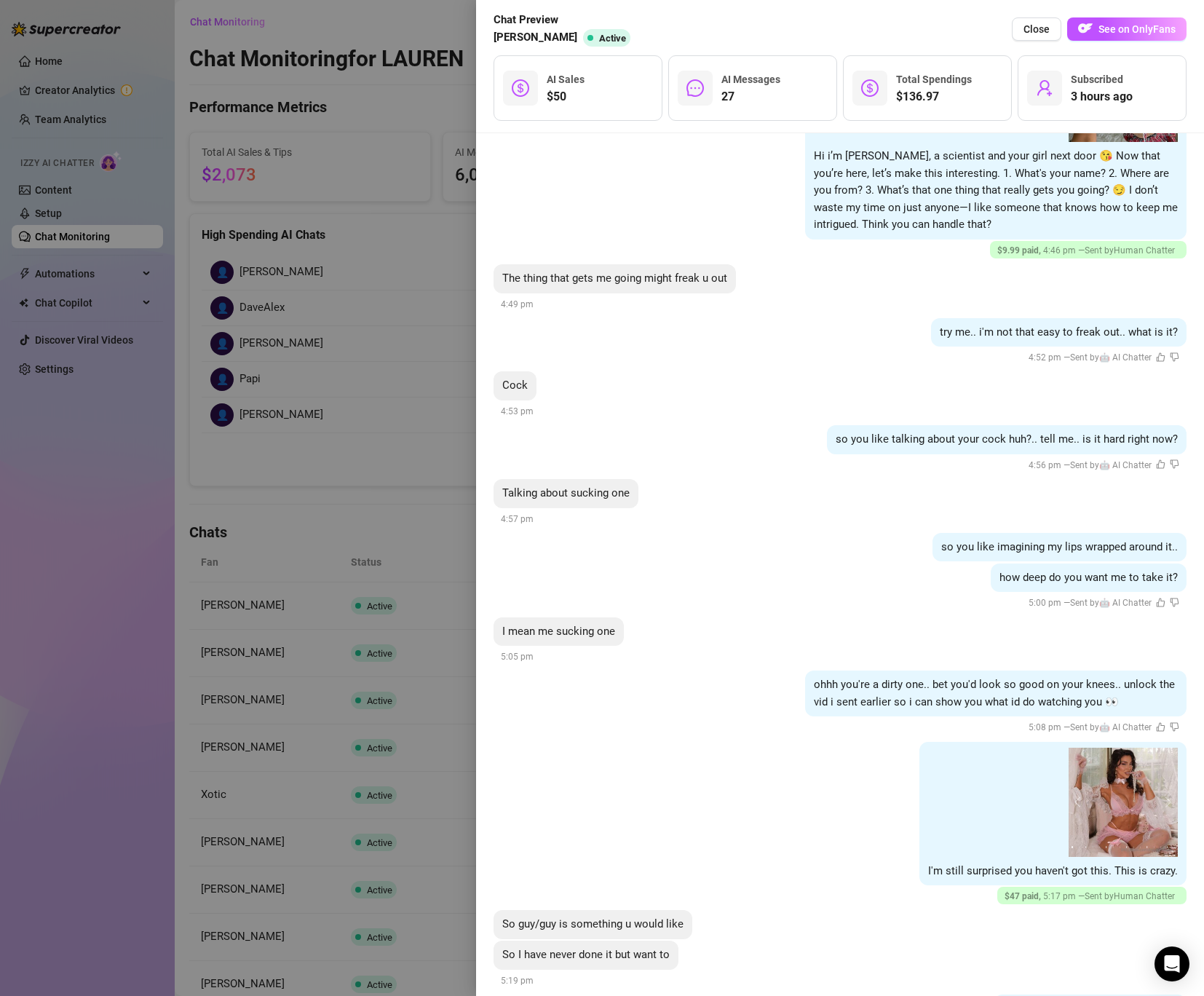
click at [858, 428] on div "so you like talking about your cock huh?.. tell me.. is it hard right now?" at bounding box center [1006, 439] width 360 height 29
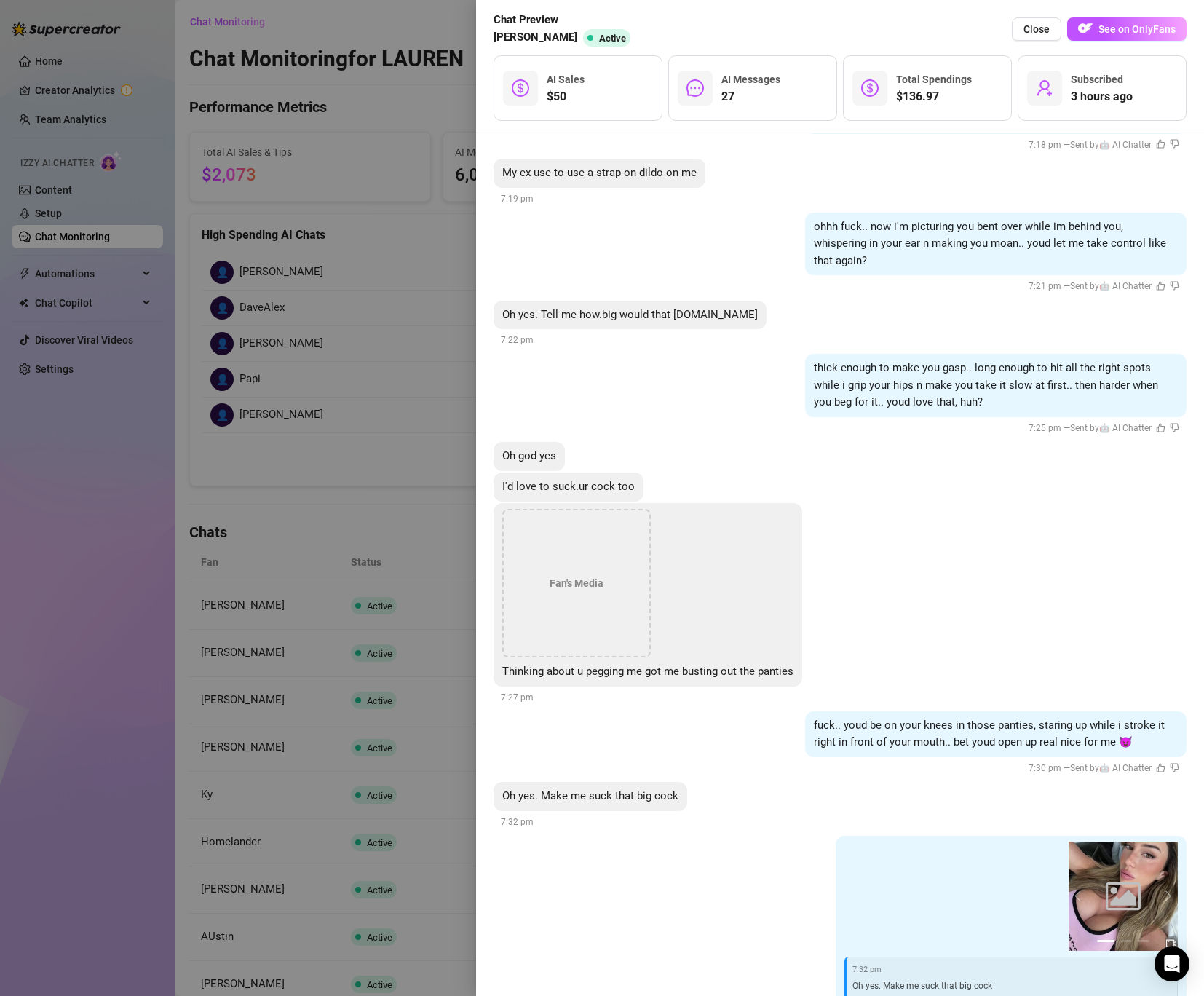
scroll to position [3560, 0]
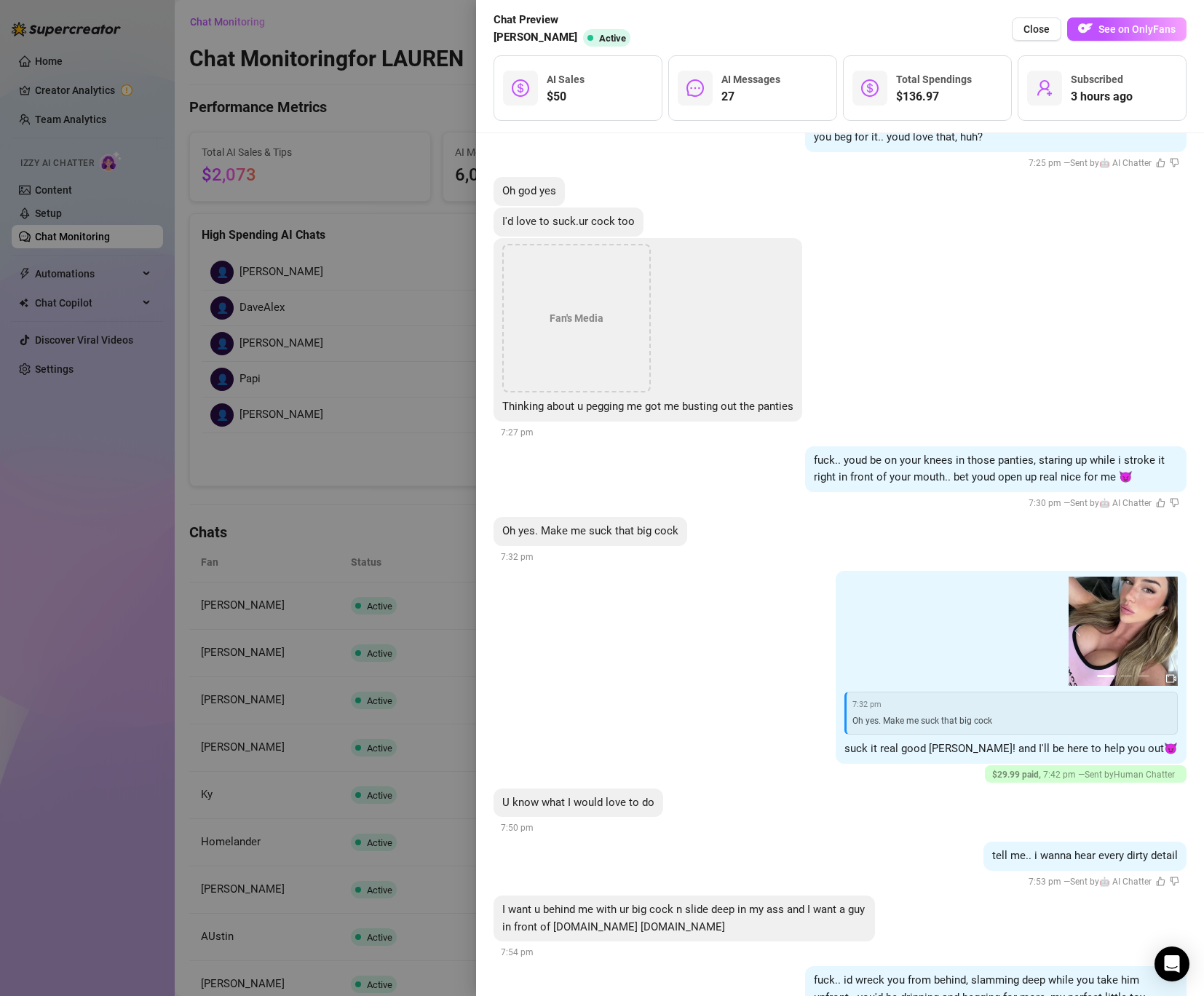
scroll to position [3903, 0]
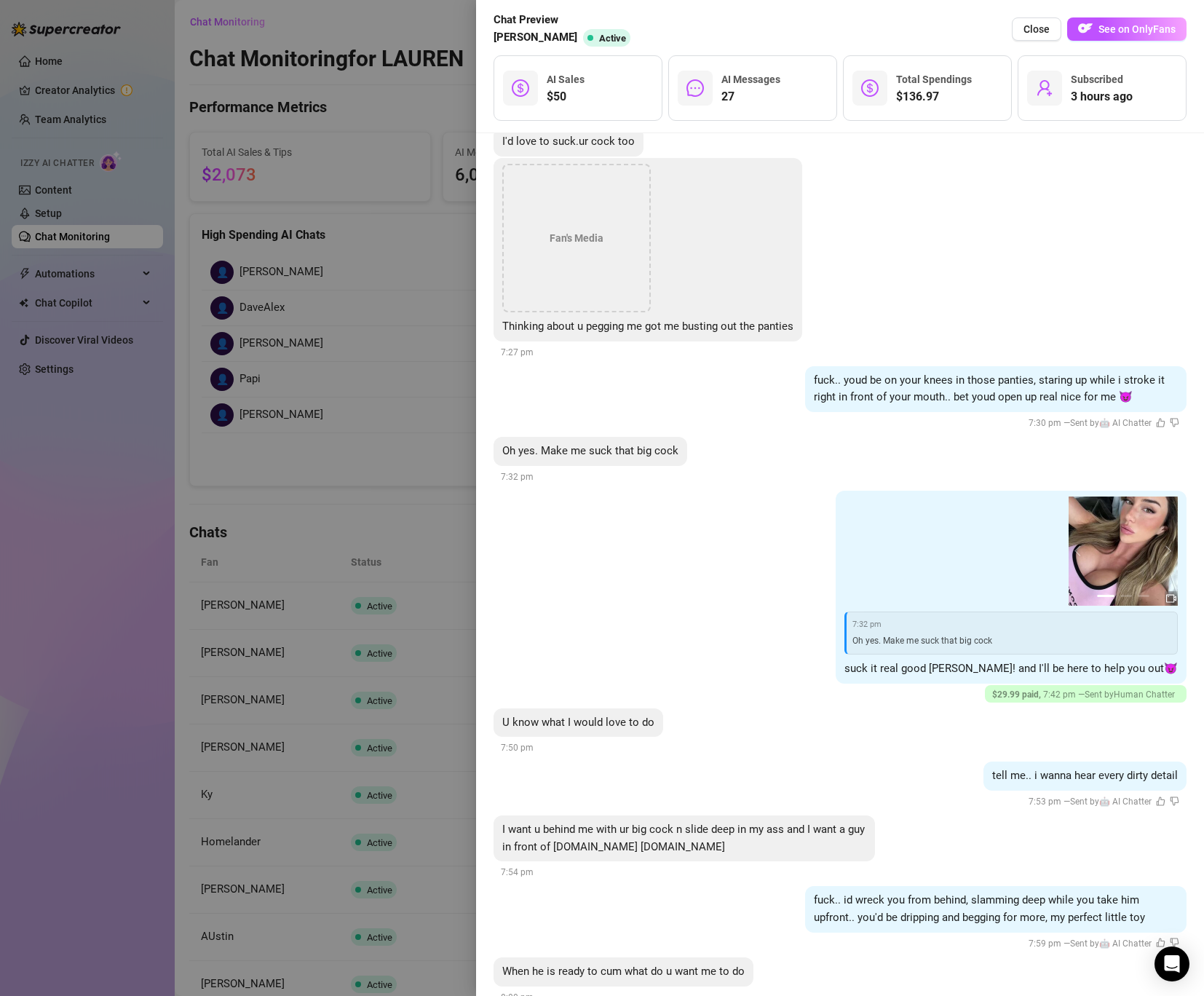
click at [866, 376] on div "fuck.. youd be on your knees in those panties, staring up while i stroke it rig…" at bounding box center [840, 398] width 693 height 65
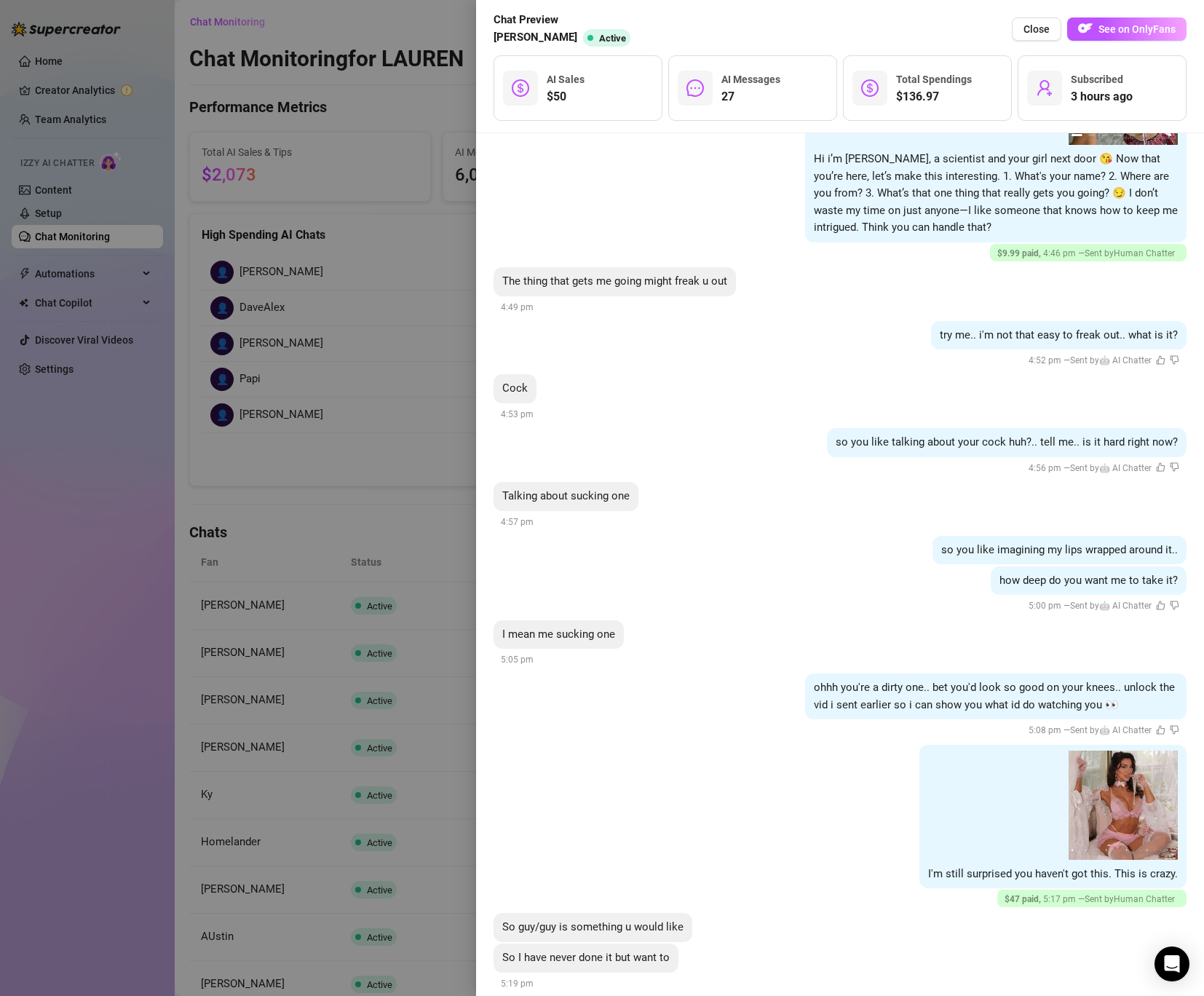
scroll to position [0, 0]
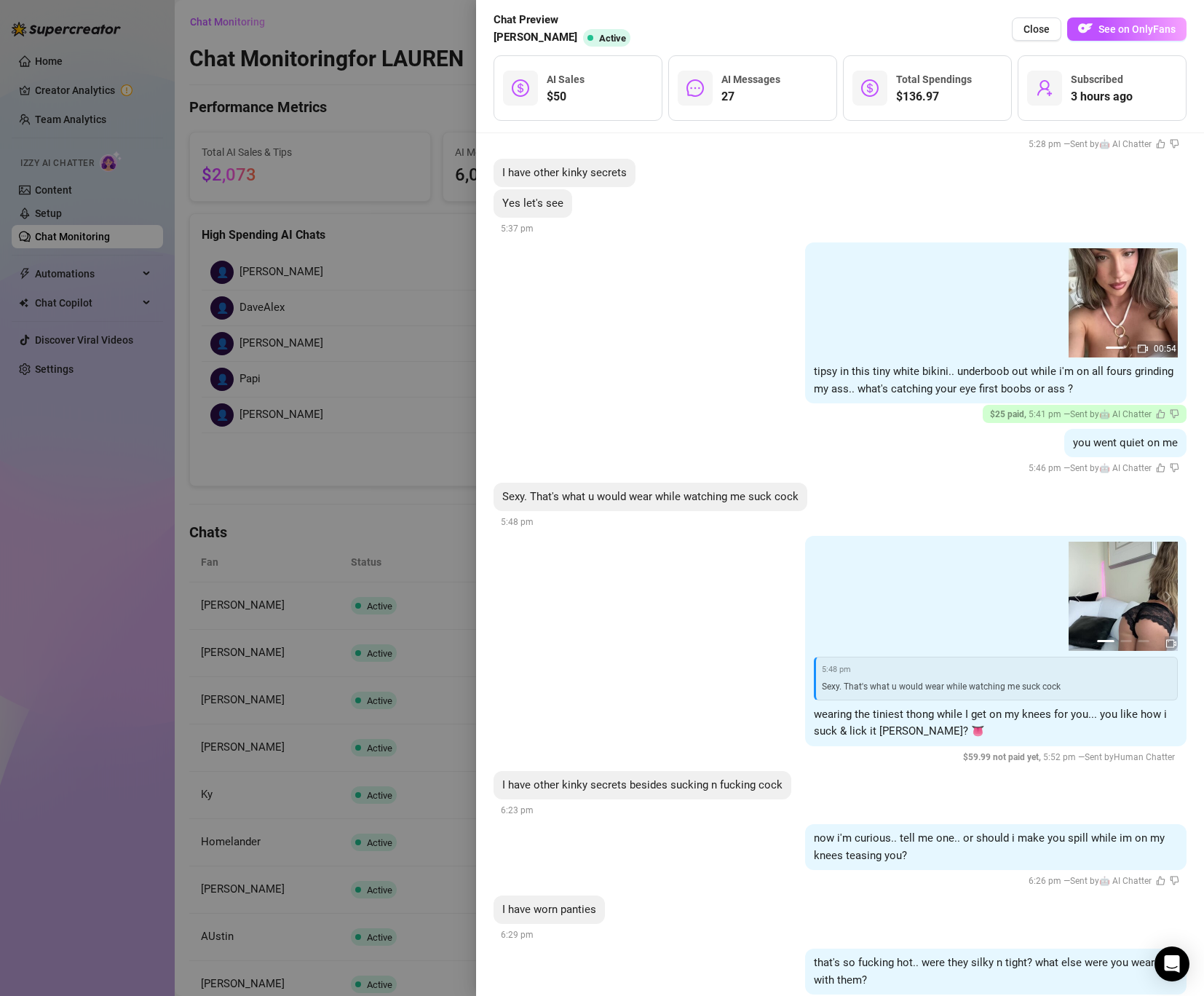
scroll to position [1426, 0]
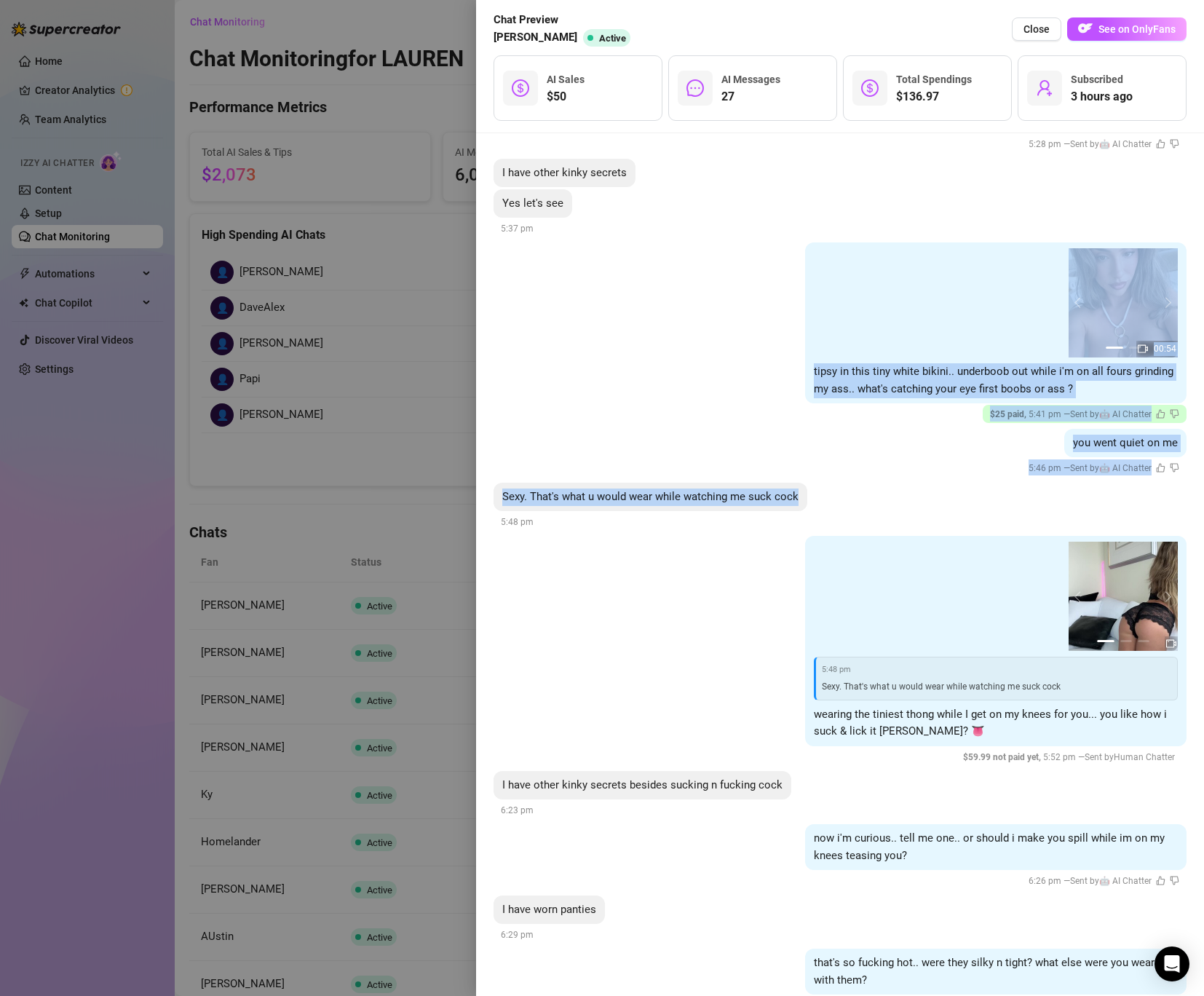
drag, startPoint x: 510, startPoint y: 234, endPoint x: 1183, endPoint y: 499, distance: 723.3
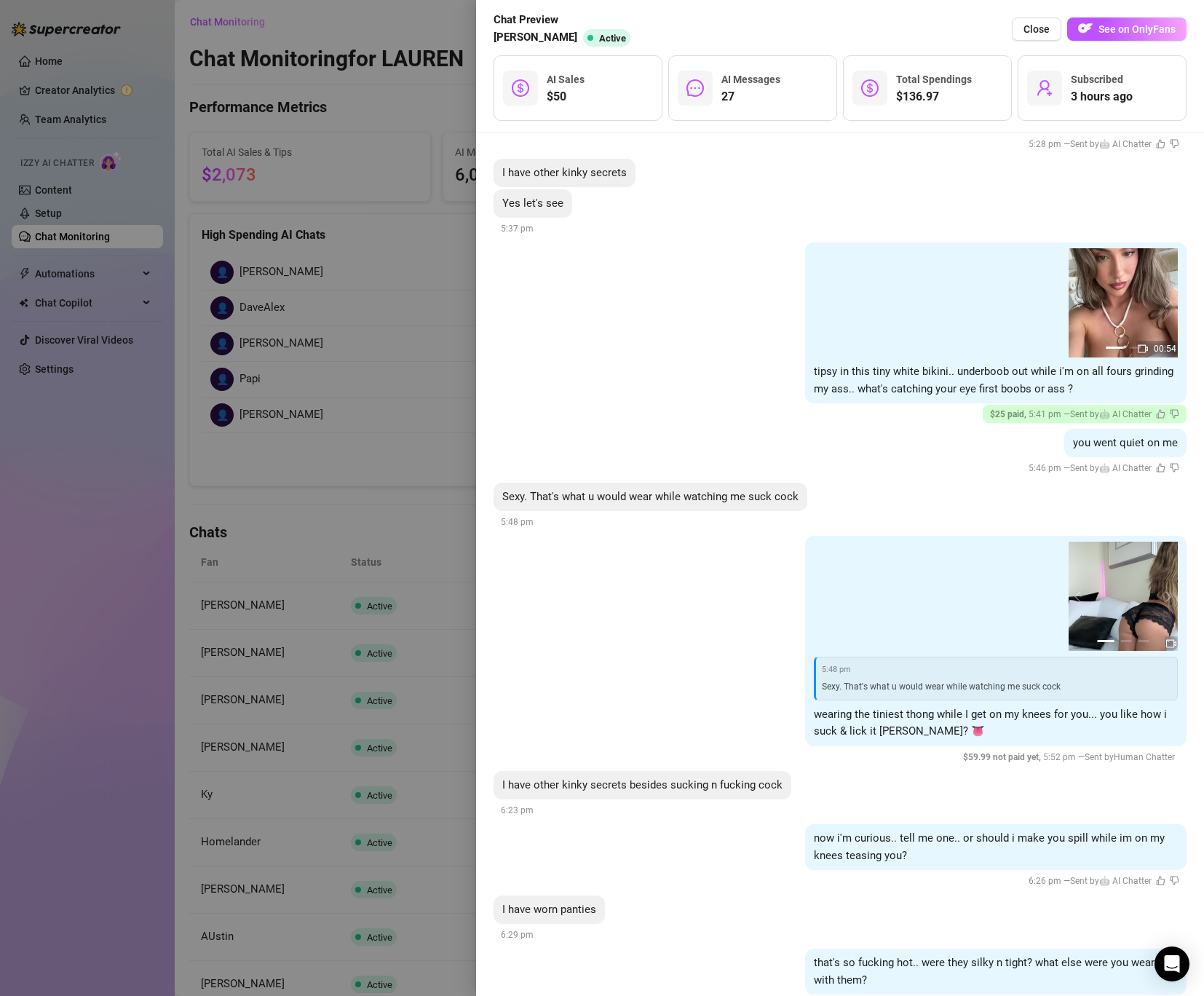
click at [644, 429] on div "you went quiet on me 5:46 pm — Sent by 🤖 AI Chatter" at bounding box center [840, 453] width 693 height 48
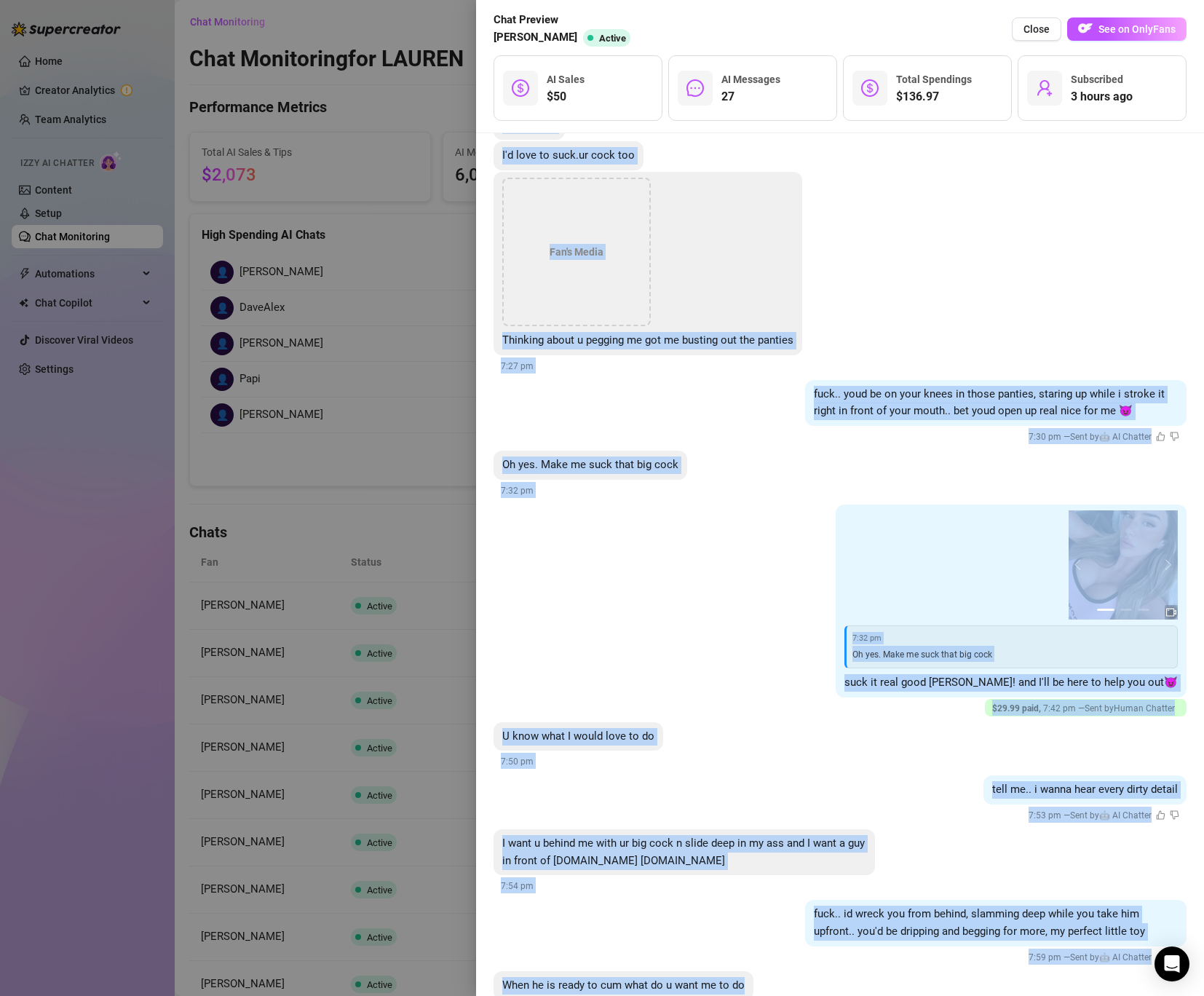
scroll to position [3903, 0]
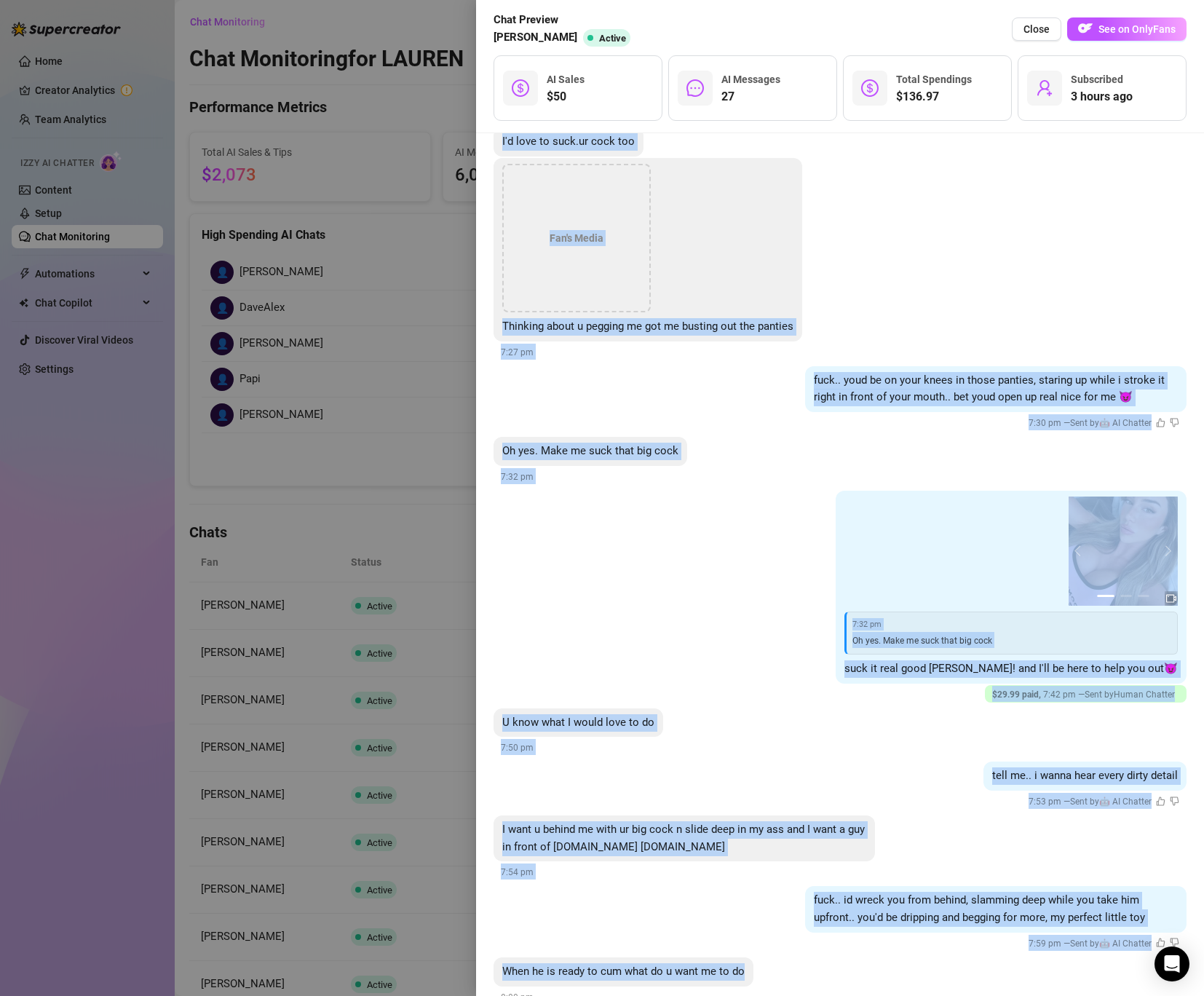
copy li "9:10 lo 11:23 91:93 35:40 76:26 08:50 2 7 ipsum do sita cons adipi elitse.. doe…"
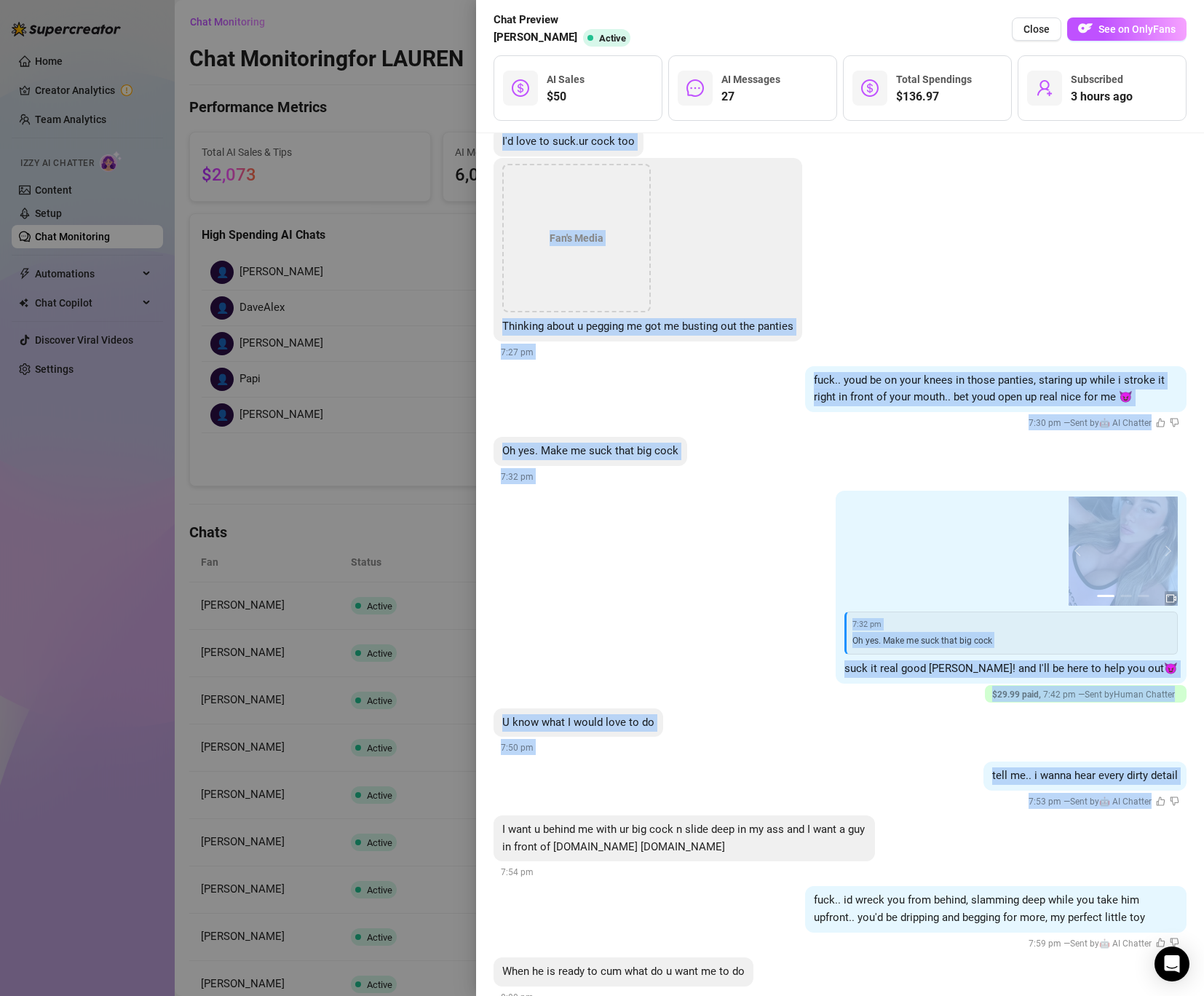
drag, startPoint x: 739, startPoint y: 206, endPoint x: 853, endPoint y: 777, distance: 582.3
click at [853, 816] on div "I want u behind me with ur big cock n slide deep in my ass and I want a guy in …" at bounding box center [684, 839] width 381 height 46
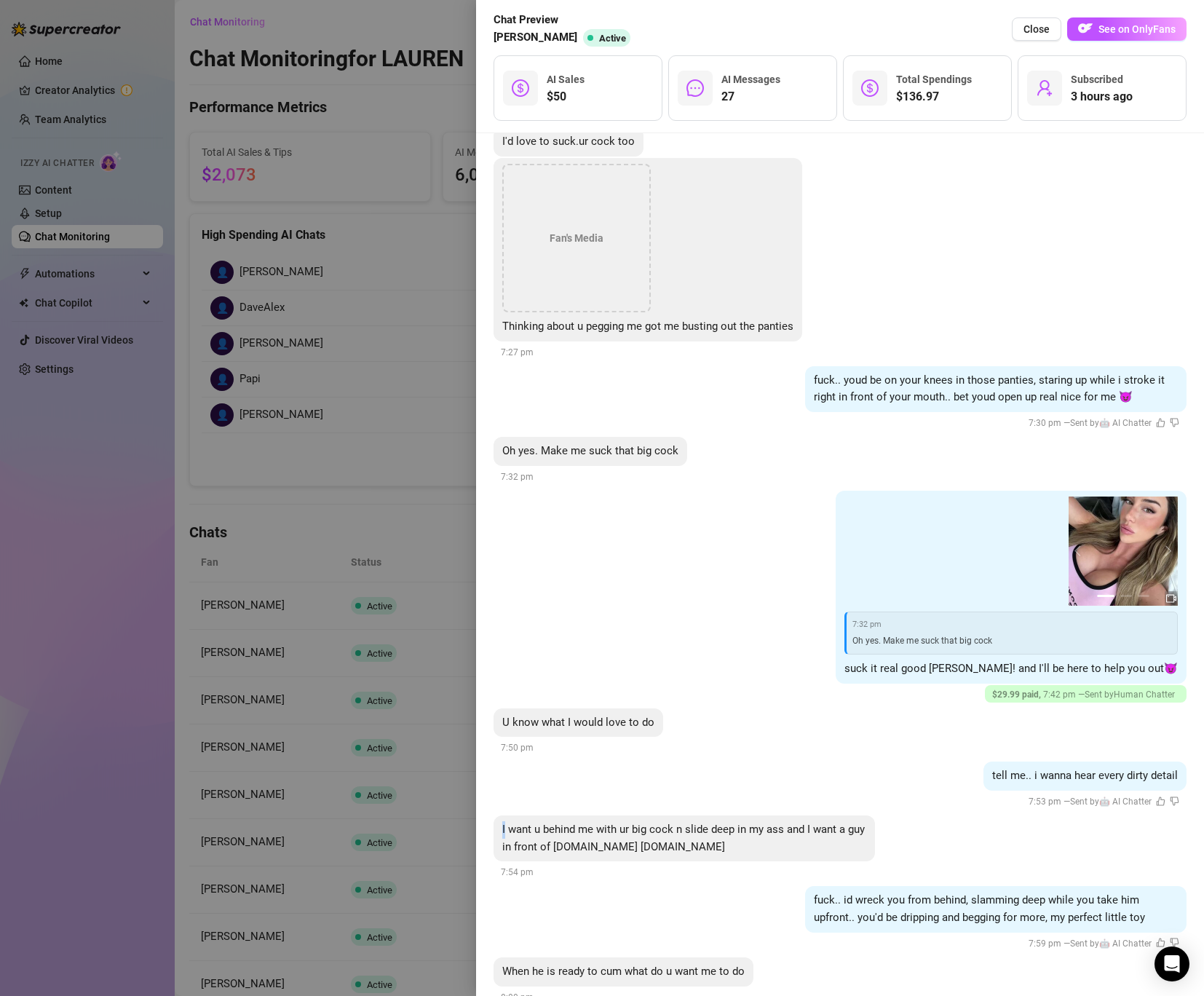
click at [853, 816] on div "I want u behind me with ur big cock n slide deep in my ass and I want a guy in …" at bounding box center [684, 839] width 381 height 46
click at [340, 279] on div at bounding box center [602, 498] width 1204 height 996
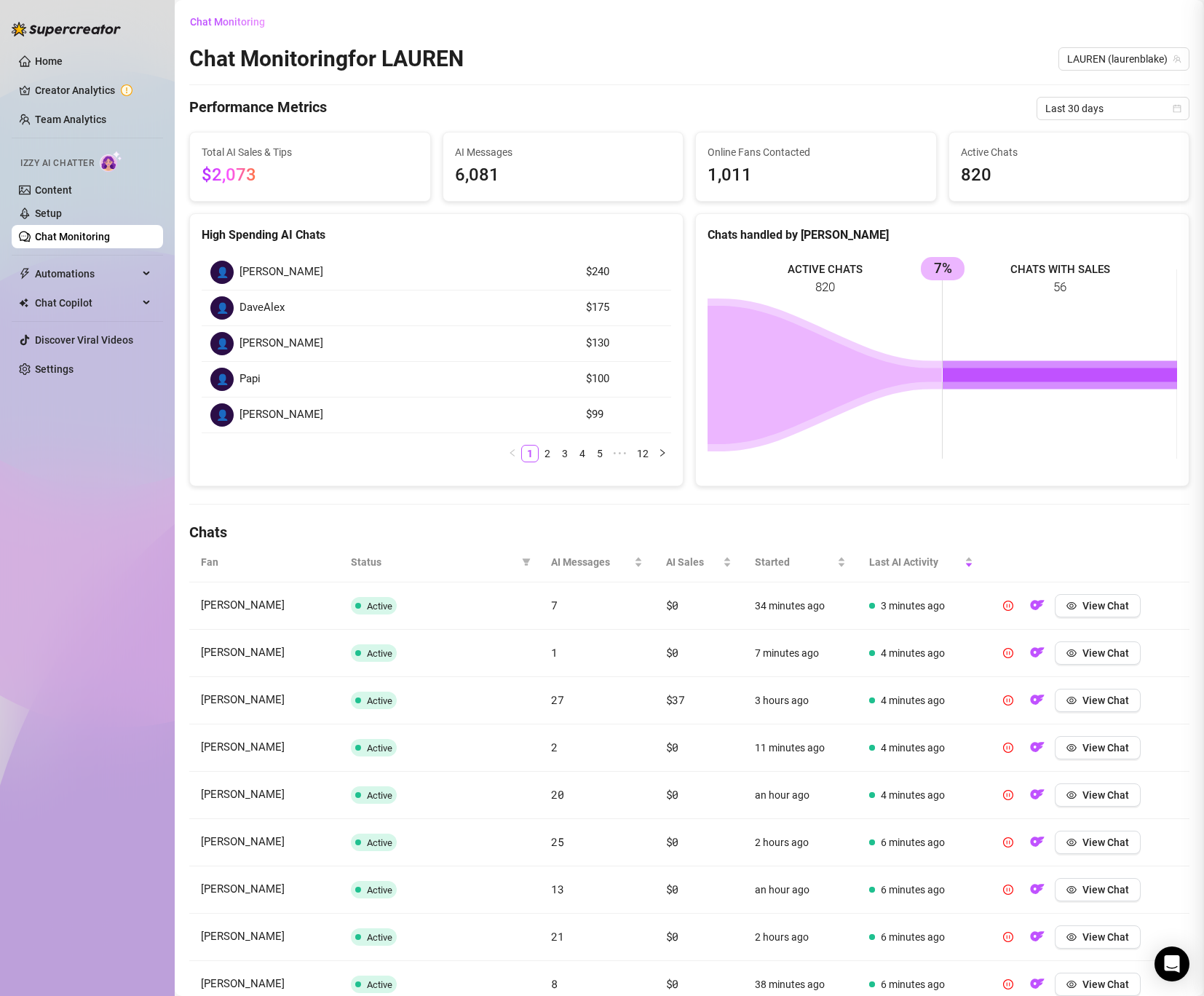
scroll to position [0, 0]
click at [52, 237] on link "Chat Monitoring" at bounding box center [72, 236] width 75 height 12
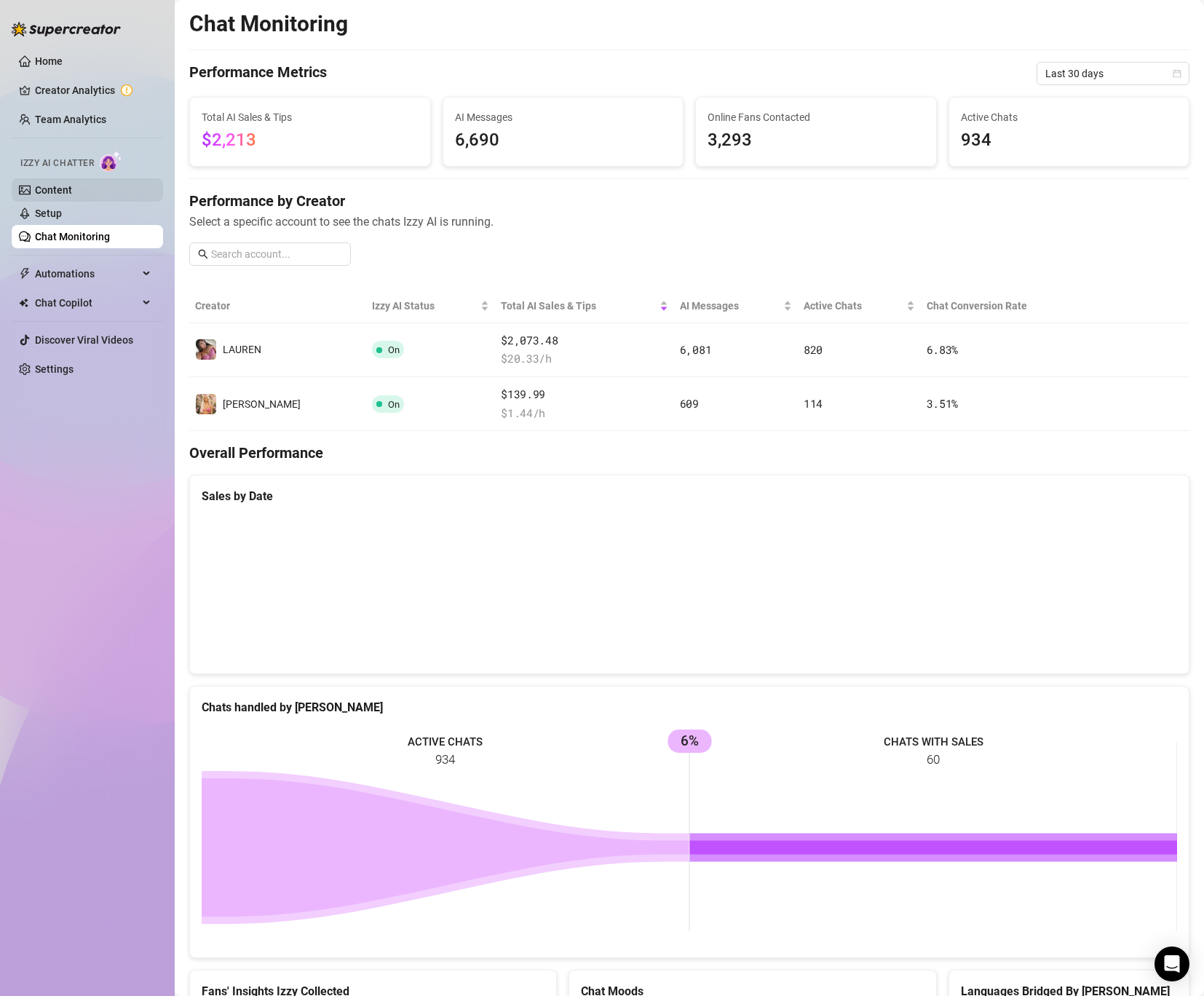
click at [53, 187] on link "Content" at bounding box center [53, 190] width 37 height 12
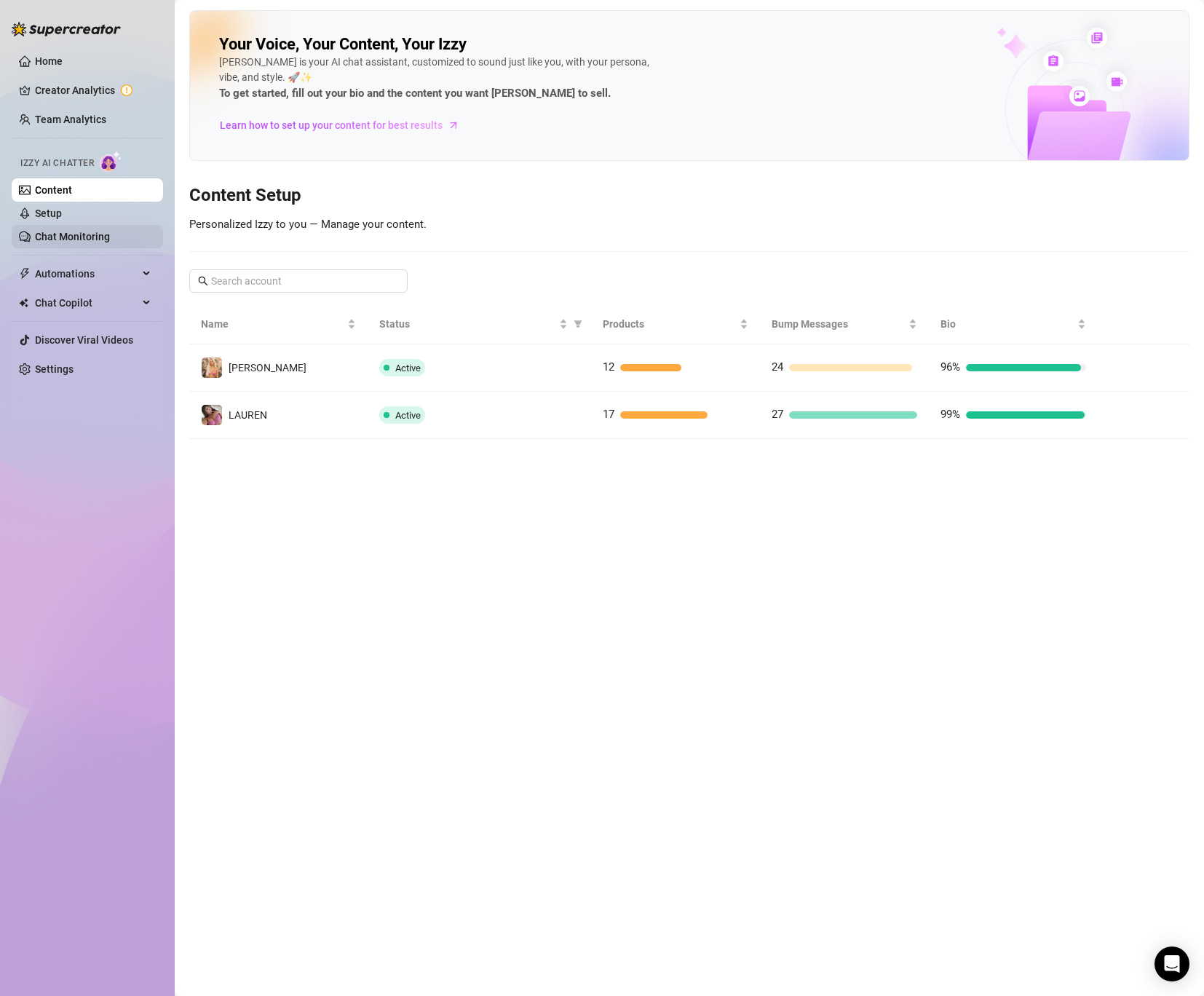
click at [53, 231] on link "Chat Monitoring" at bounding box center [72, 236] width 75 height 12
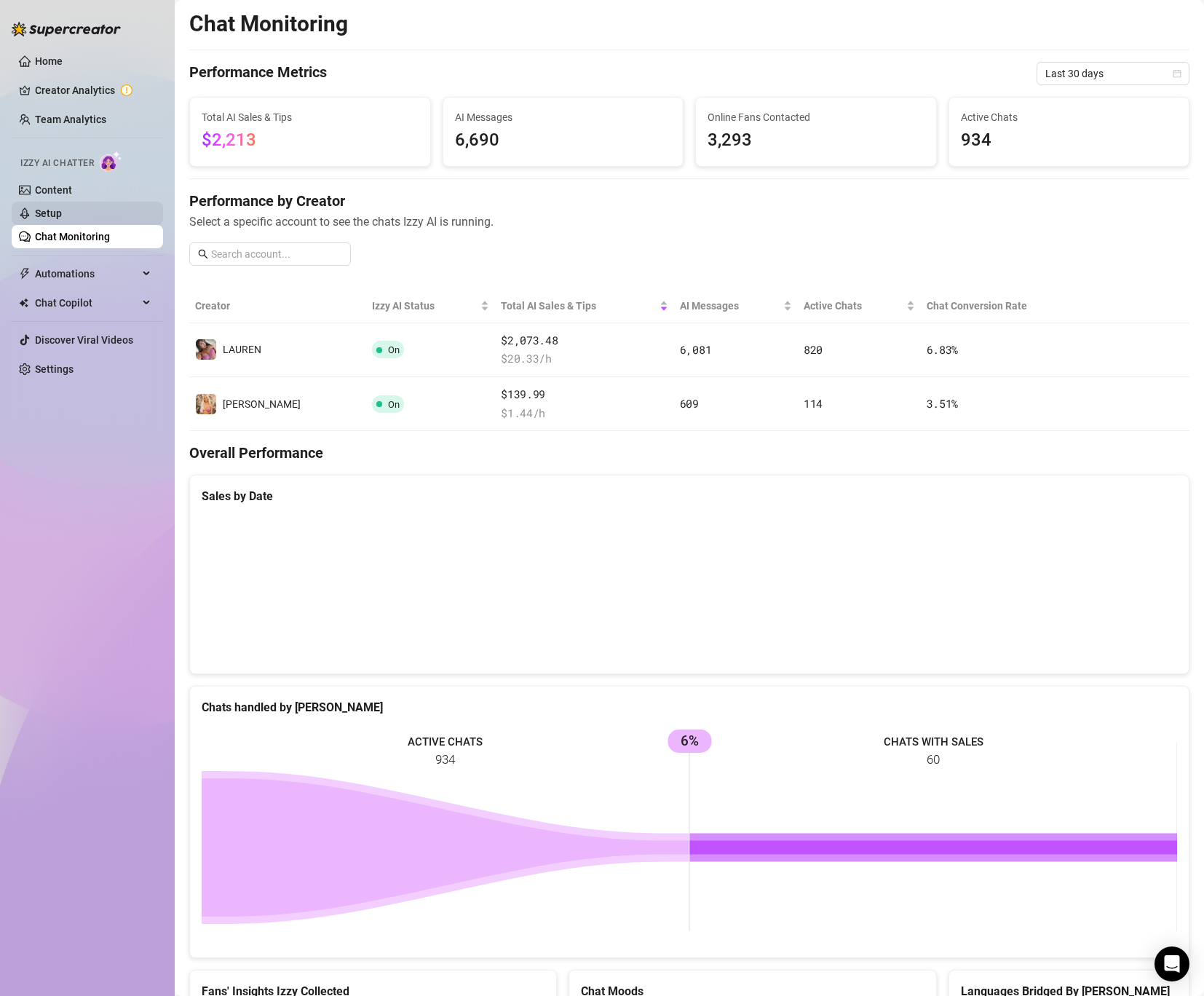
click at [54, 213] on link "Setup" at bounding box center [48, 213] width 27 height 12
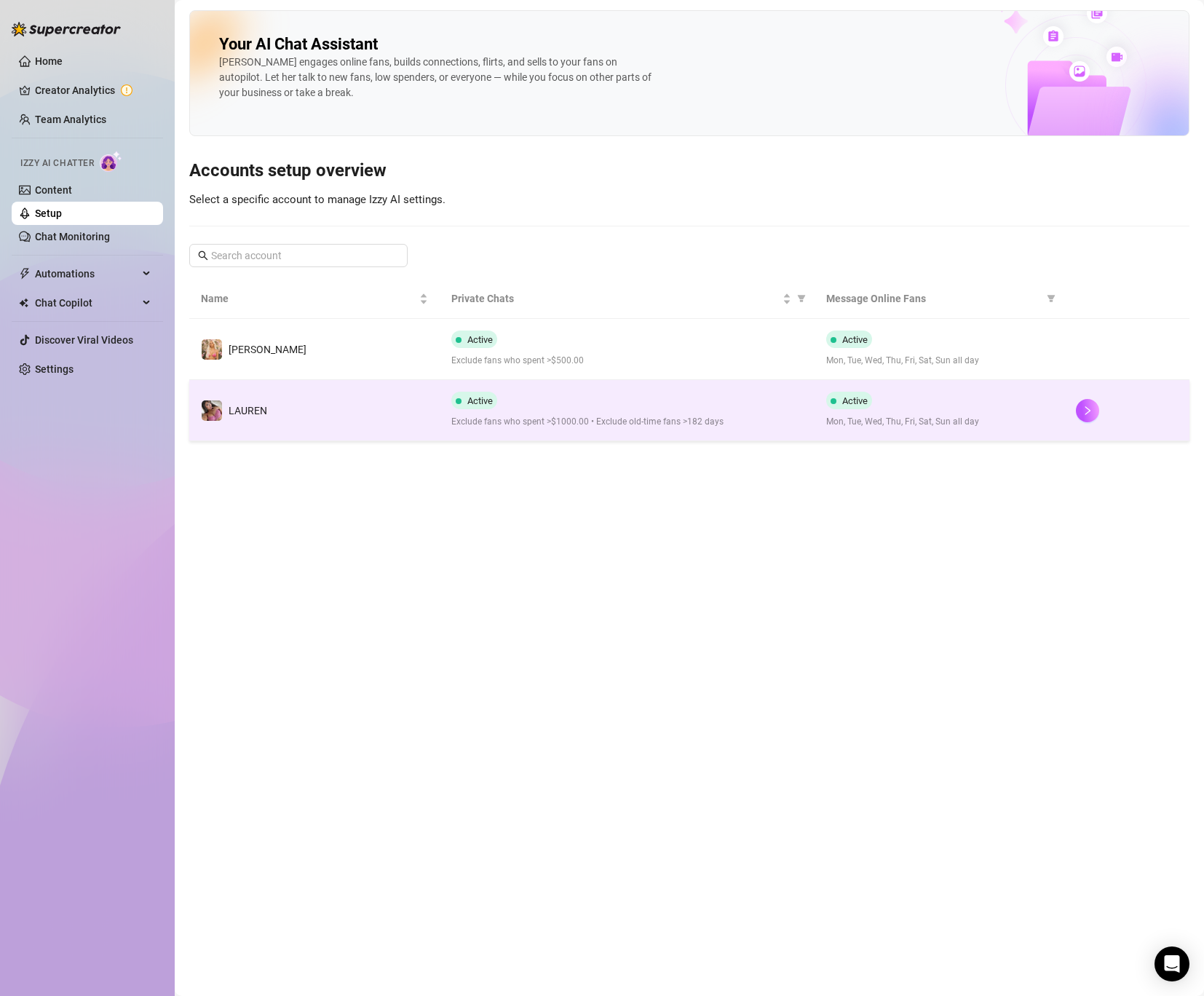
click at [287, 401] on td "️‍LAUREN" at bounding box center [314, 411] width 250 height 61
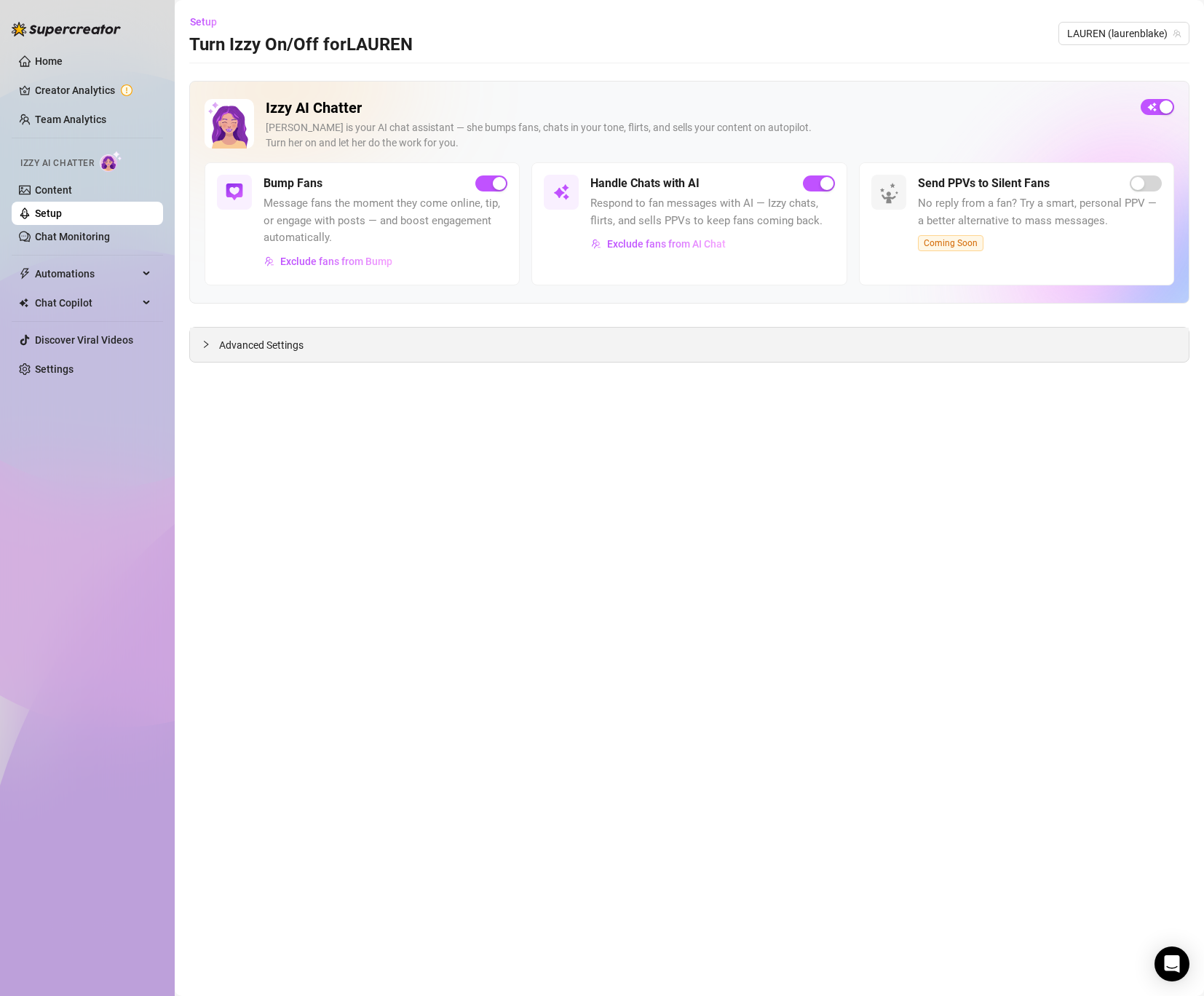
click at [242, 349] on span "Advanced Settings" at bounding box center [261, 345] width 84 height 16
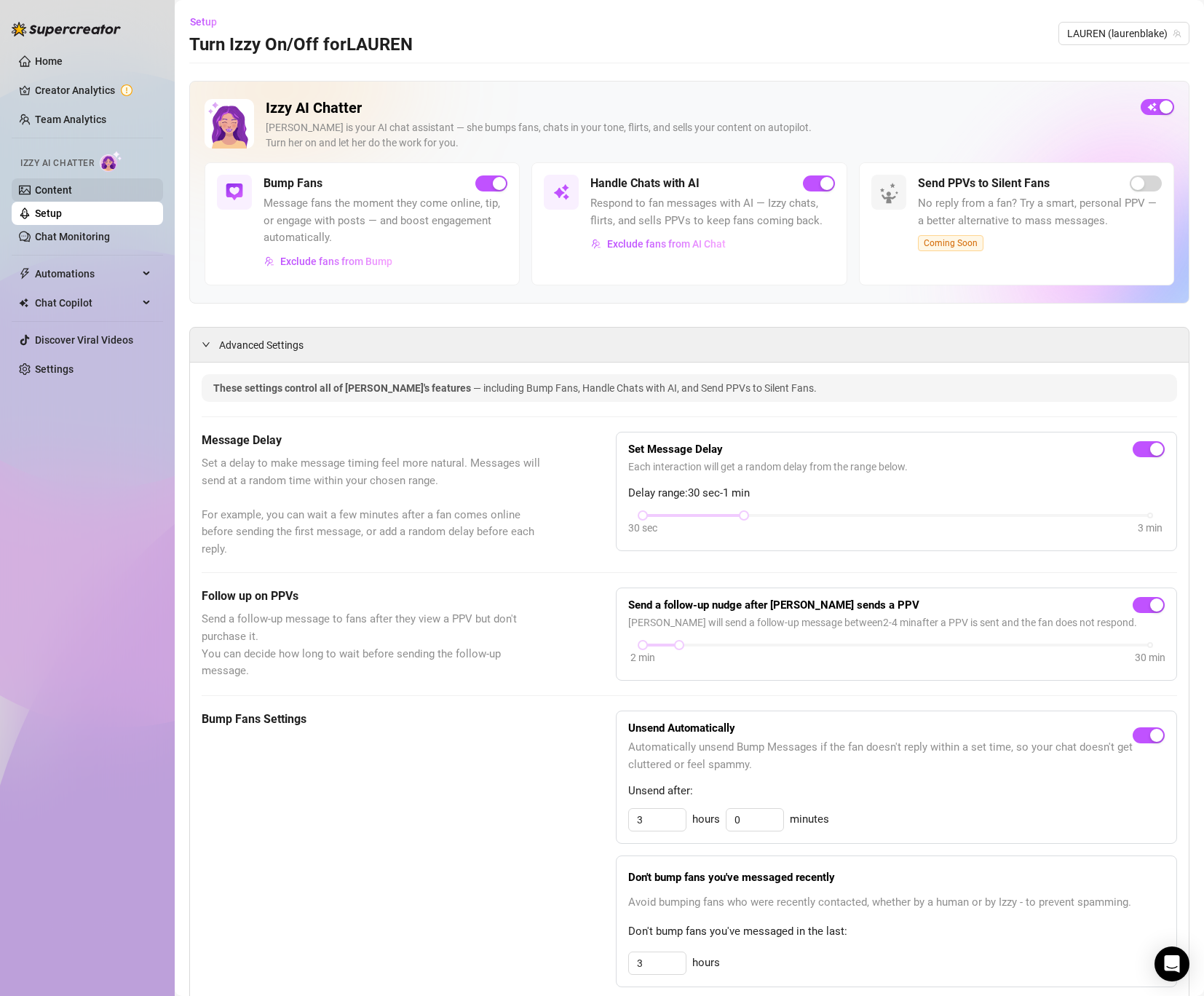
click at [72, 193] on link "Content" at bounding box center [53, 190] width 37 height 12
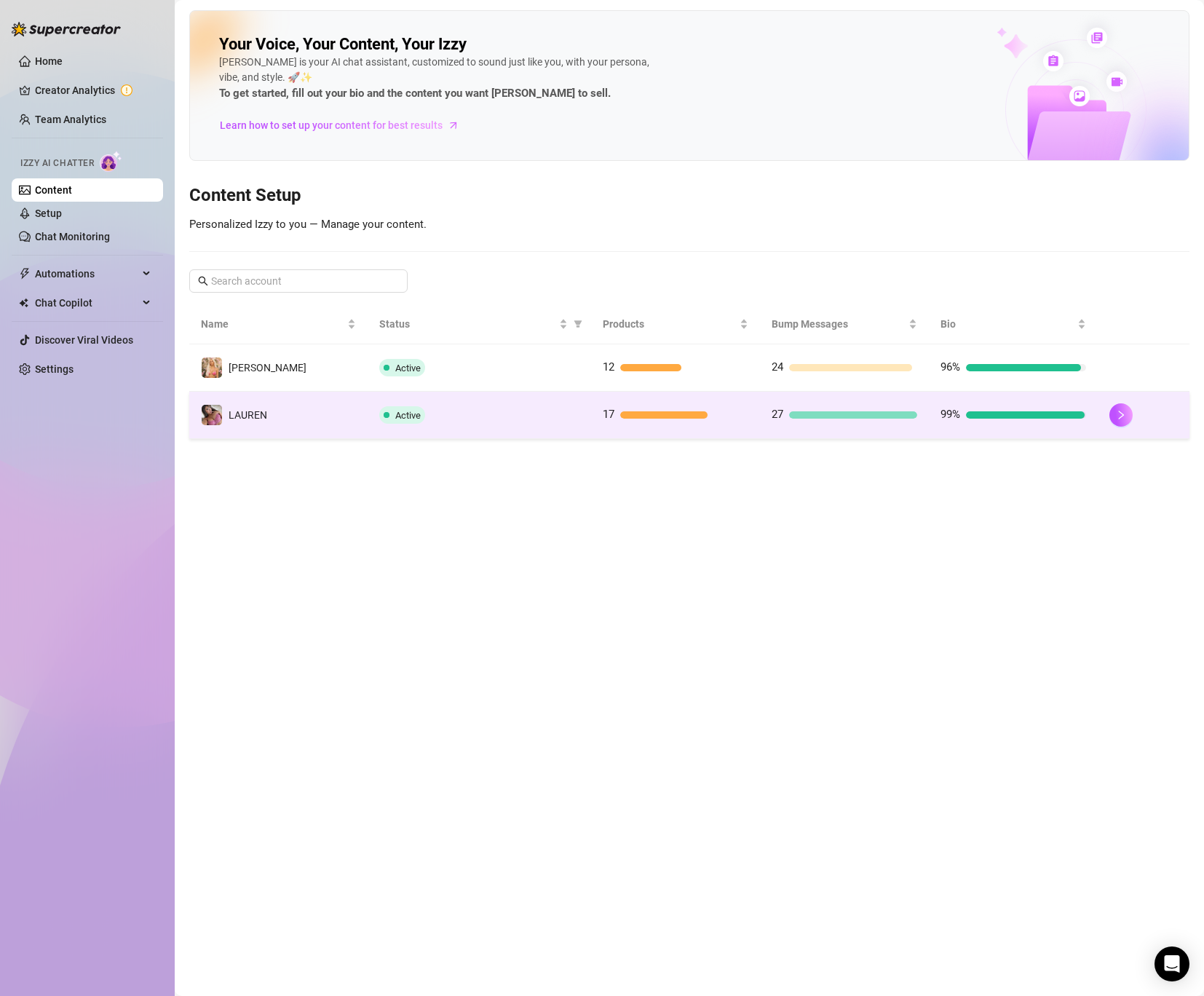
click at [272, 408] on td "️‍LAUREN" at bounding box center [278, 415] width 179 height 47
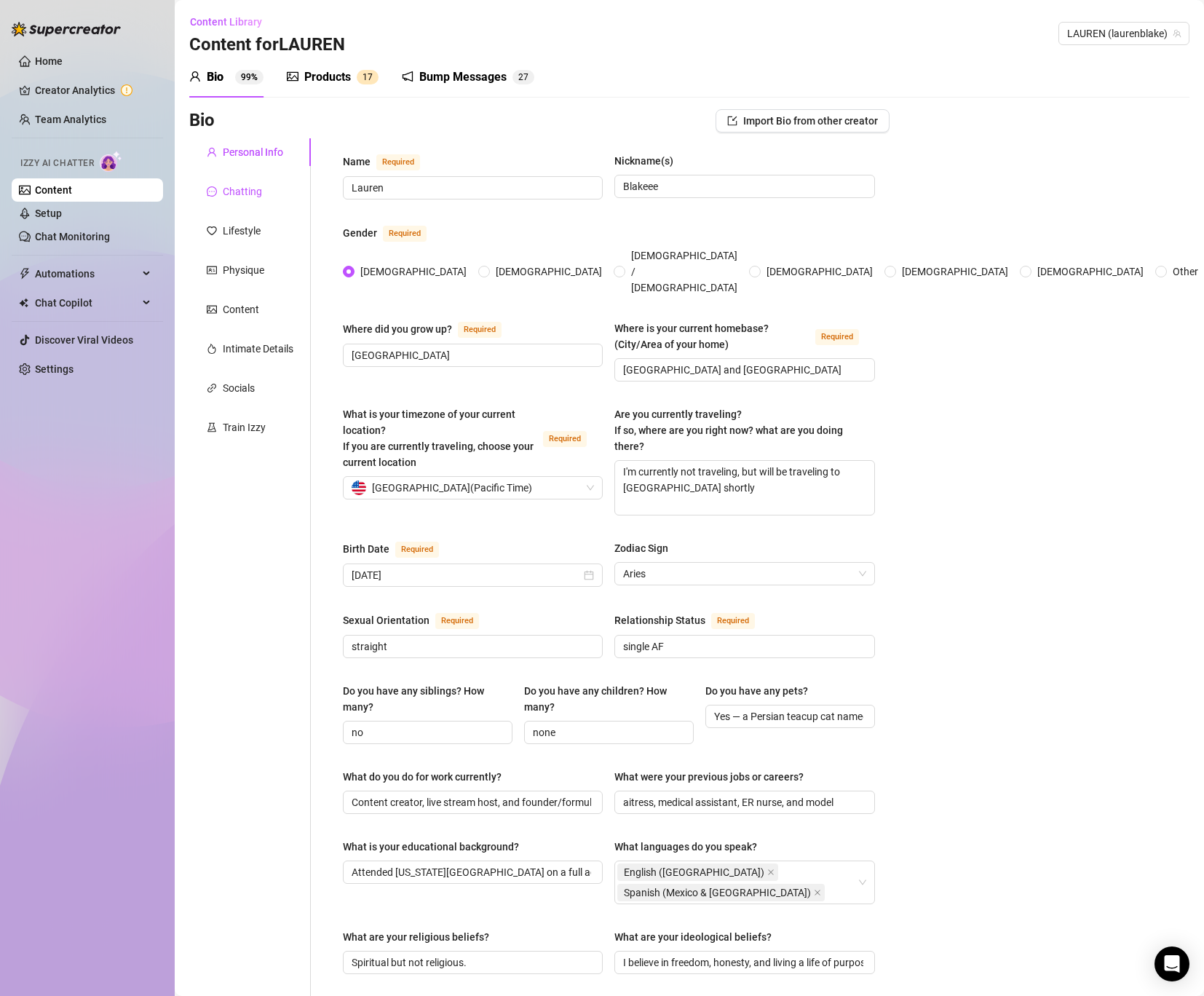
click at [237, 191] on div "Chatting" at bounding box center [243, 191] width 39 height 16
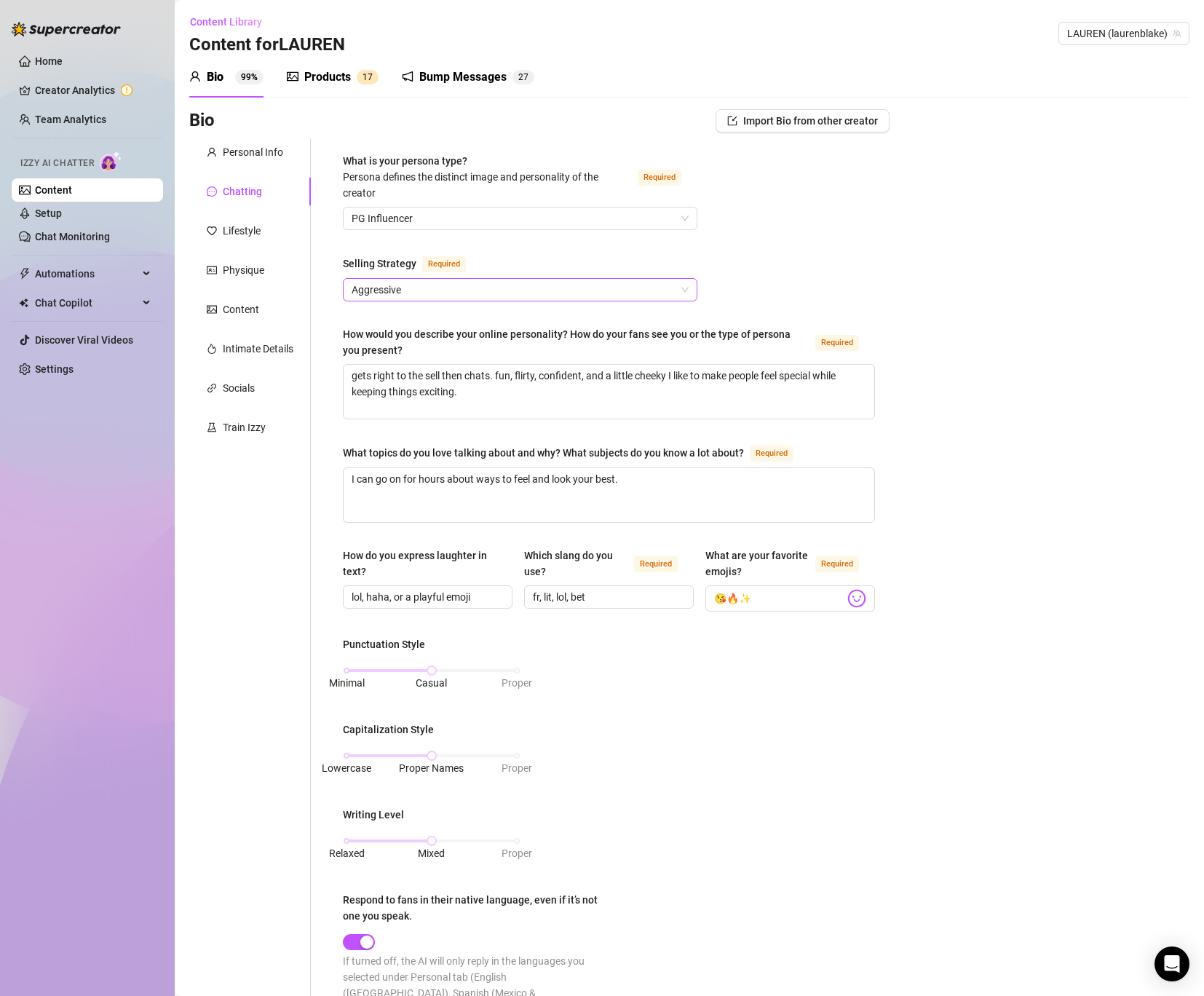
click at [408, 294] on span "Aggressive" at bounding box center [520, 290] width 337 height 22
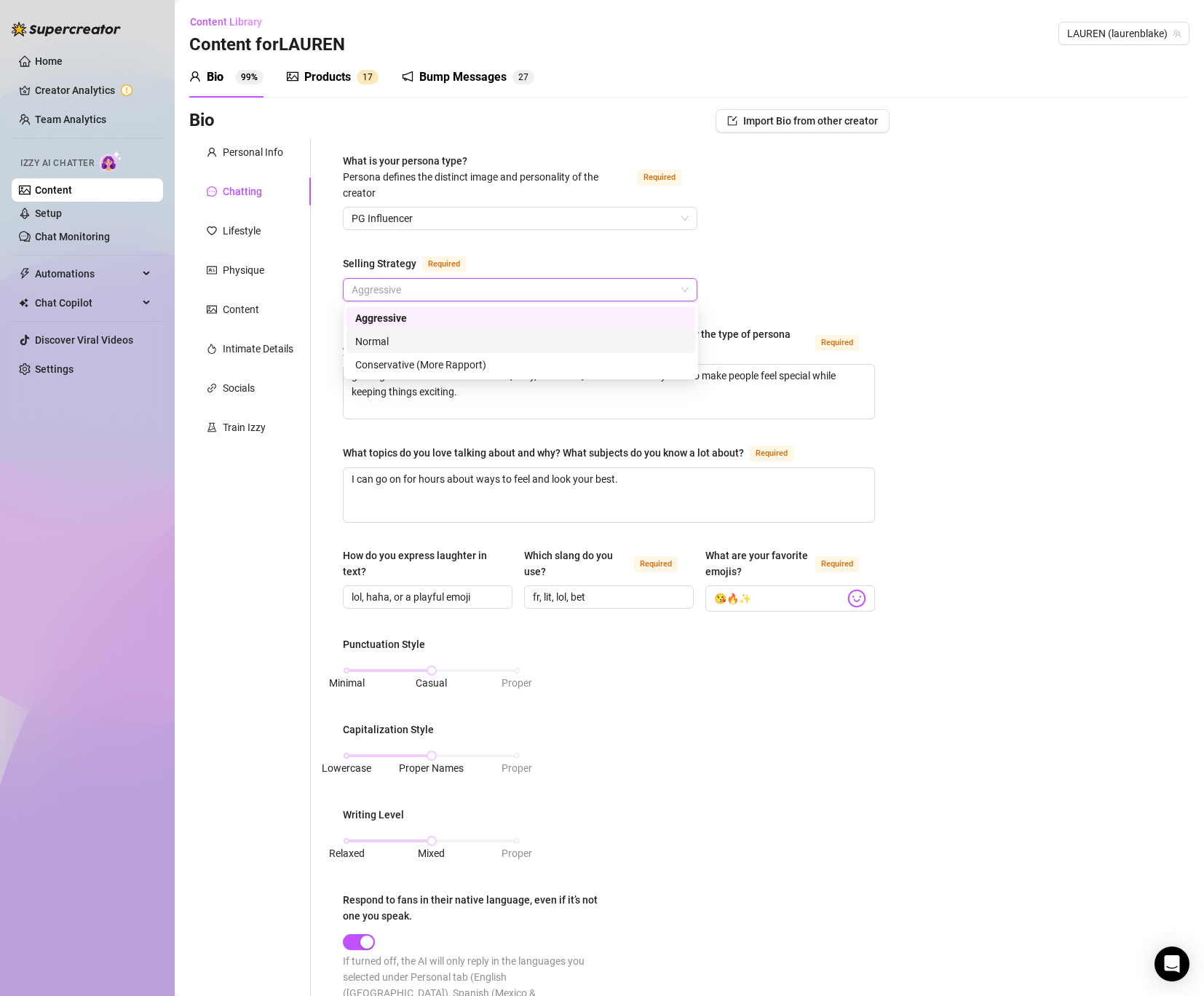
click at [410, 342] on div "Normal" at bounding box center [520, 341] width 332 height 16
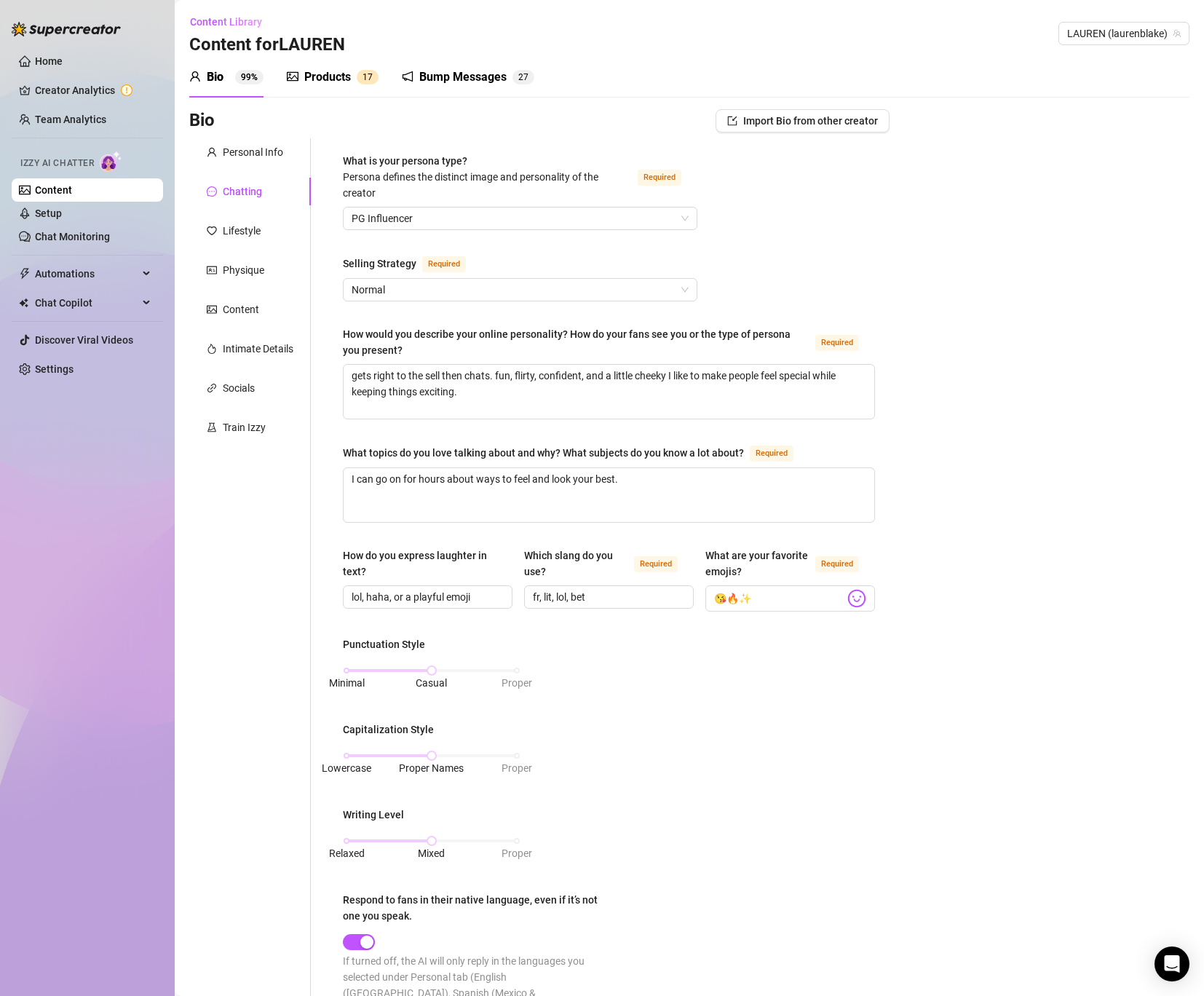
click at [598, 248] on div "What is your persona type? [PERSON_NAME] defines the distinct image and persona…" at bounding box center [609, 744] width 532 height 1183
click at [388, 131] on div "Bio Import Bio from other creator" at bounding box center [539, 124] width 700 height 29
click at [54, 60] on link "Home" at bounding box center [48, 61] width 28 height 12
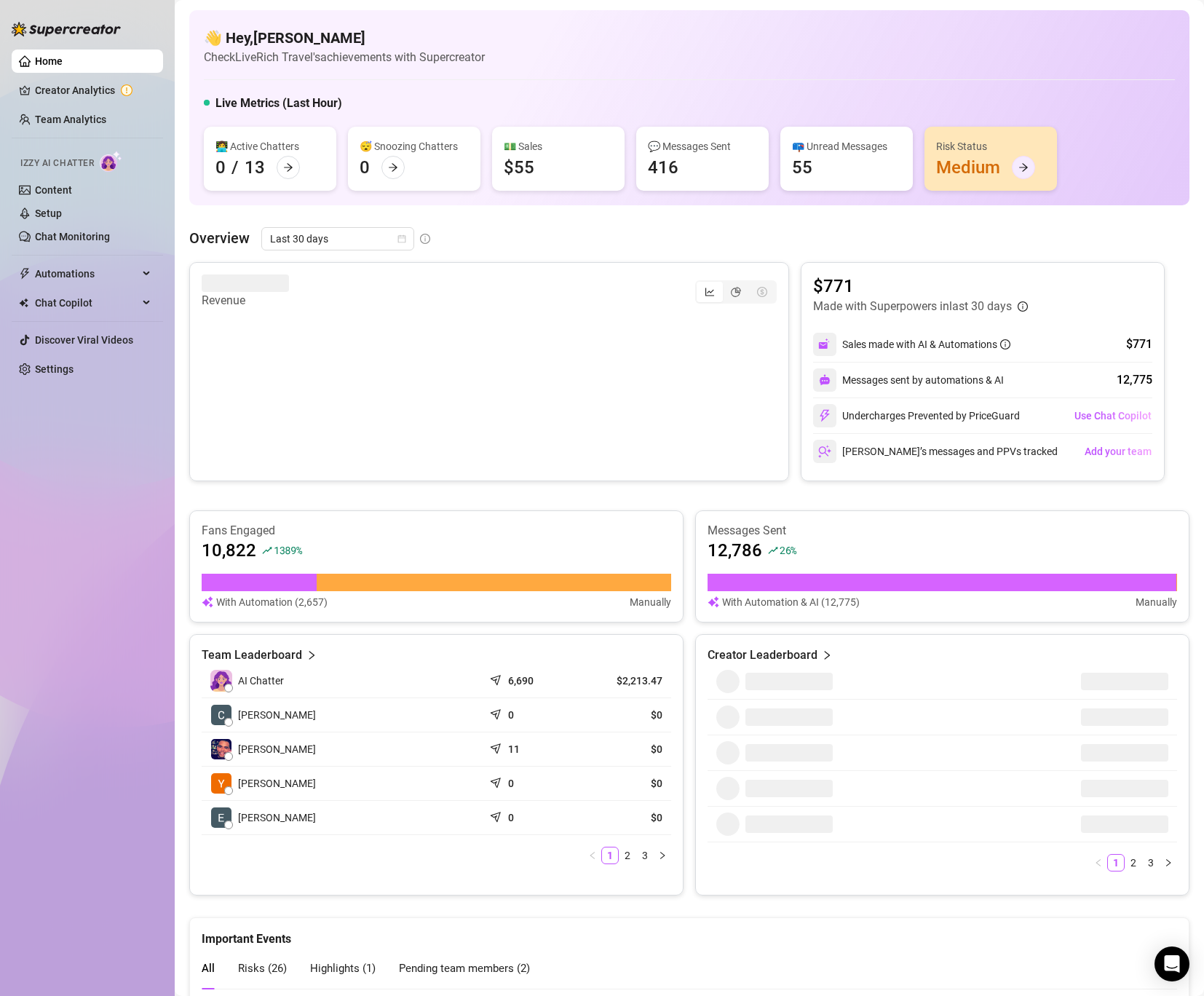
click at [1025, 169] on icon "arrow-right" at bounding box center [1023, 167] width 10 height 10
click at [487, 687] on td "6,690" at bounding box center [530, 680] width 94 height 34
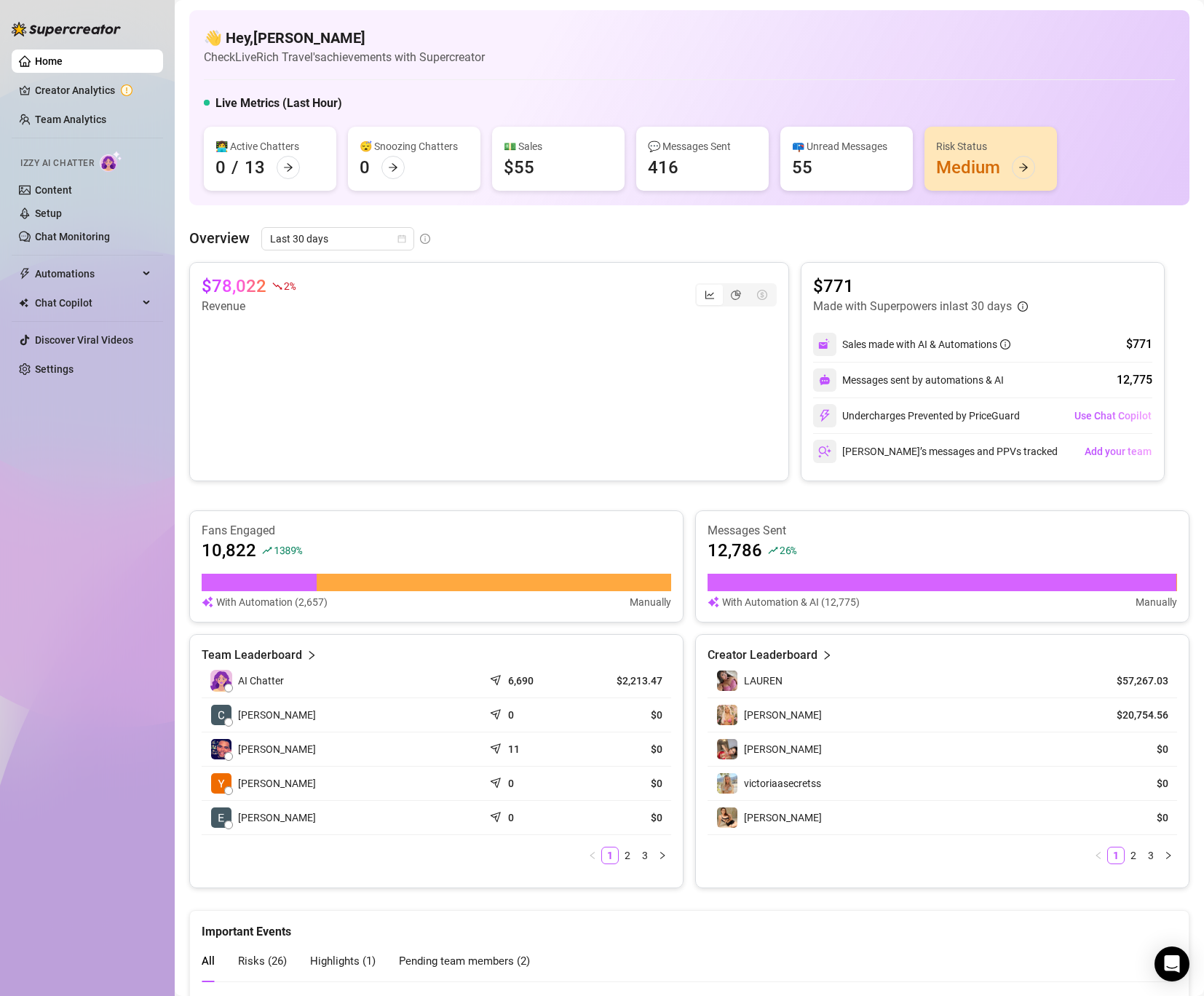
click at [514, 159] on div "$55" at bounding box center [519, 168] width 31 height 24
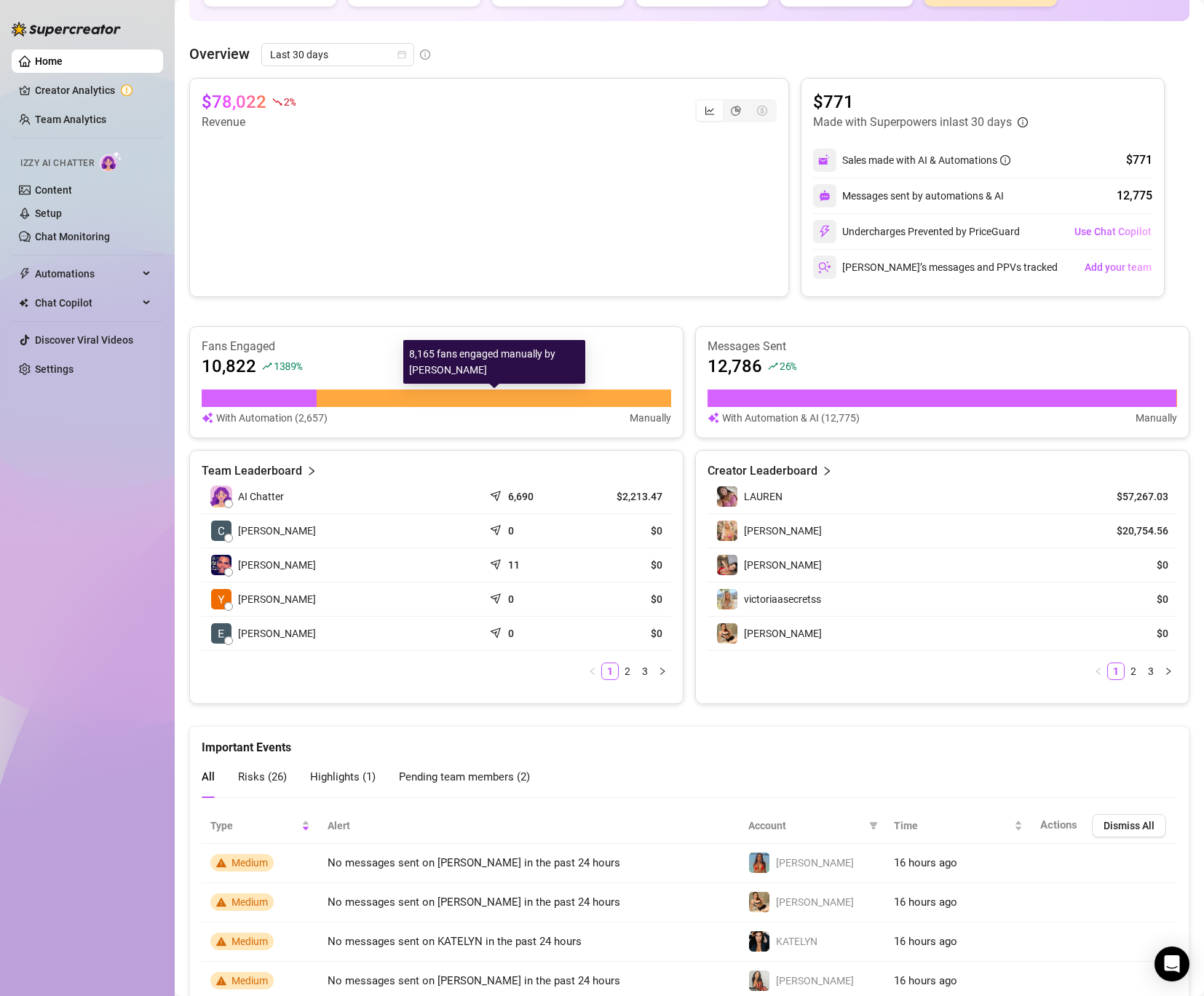
scroll to position [186, 0]
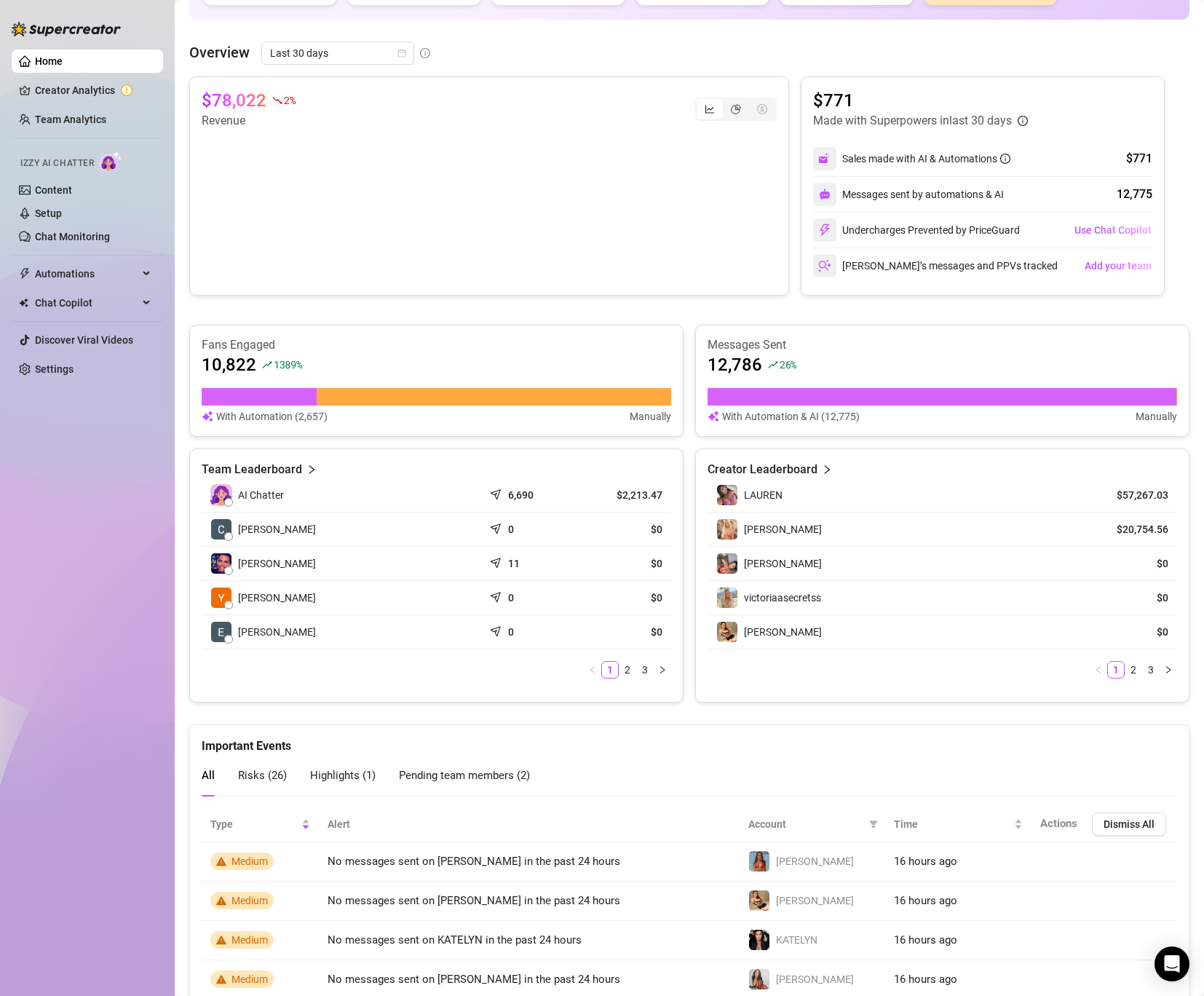
click at [497, 502] on td "6,690" at bounding box center [530, 494] width 94 height 34
click at [532, 488] on article "6,690" at bounding box center [520, 494] width 25 height 14
click at [295, 461] on article "Team Leaderboard" at bounding box center [252, 469] width 101 height 17
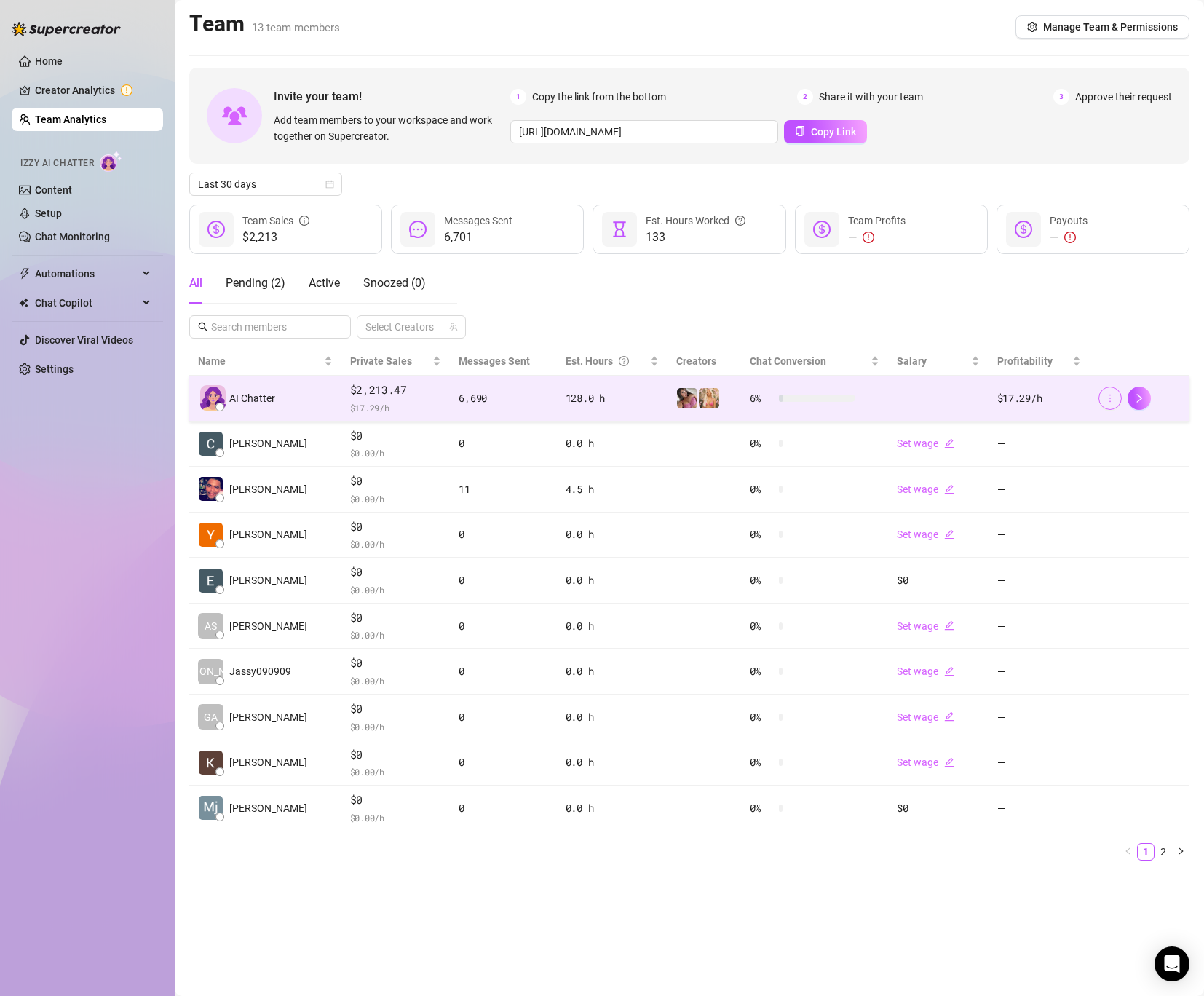
click at [1108, 397] on icon "more" at bounding box center [1110, 398] width 10 height 10
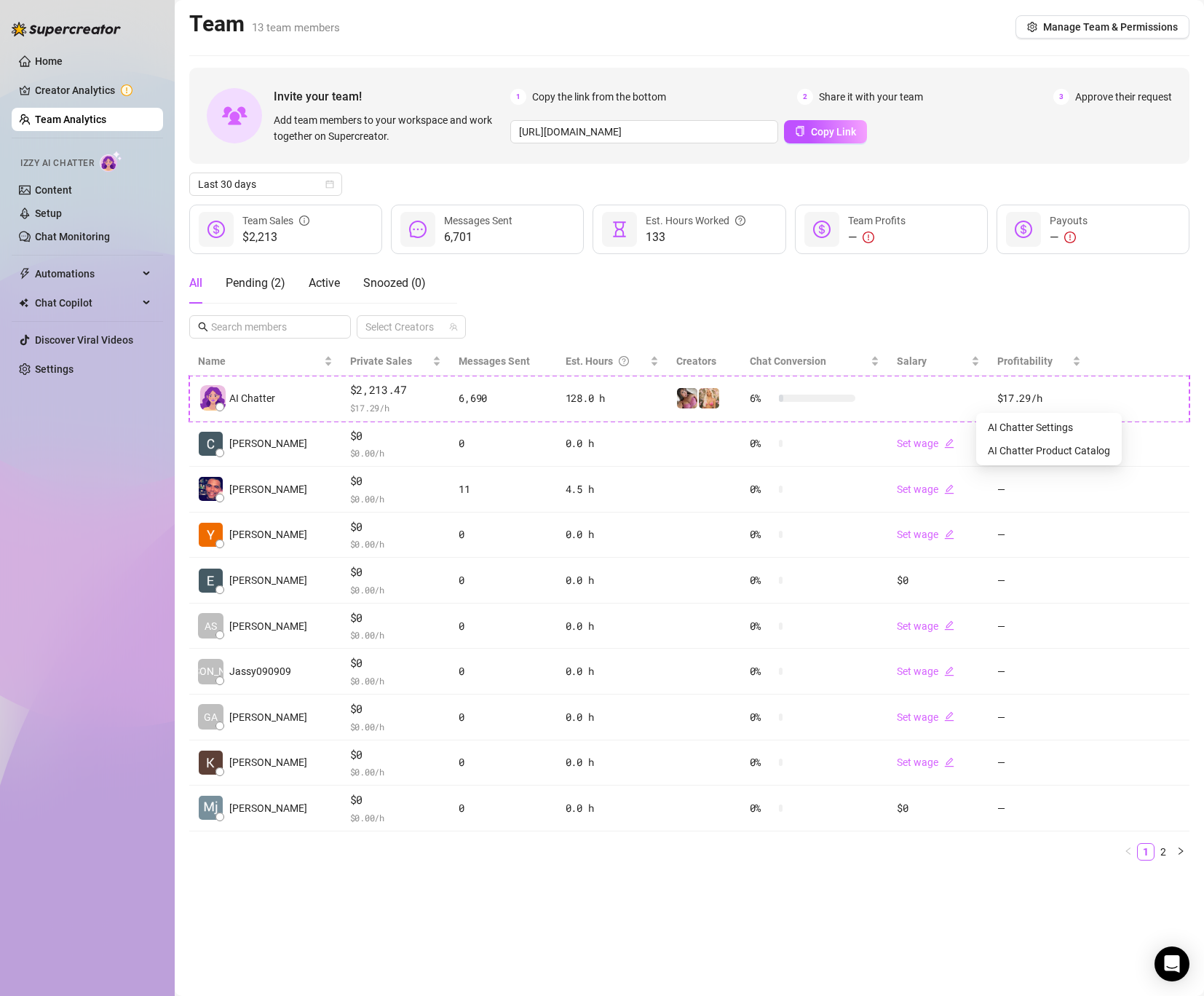
click at [1087, 339] on div "Invite your team! Add team members to your workspace and work together on Super…" at bounding box center [689, 470] width 1000 height 805
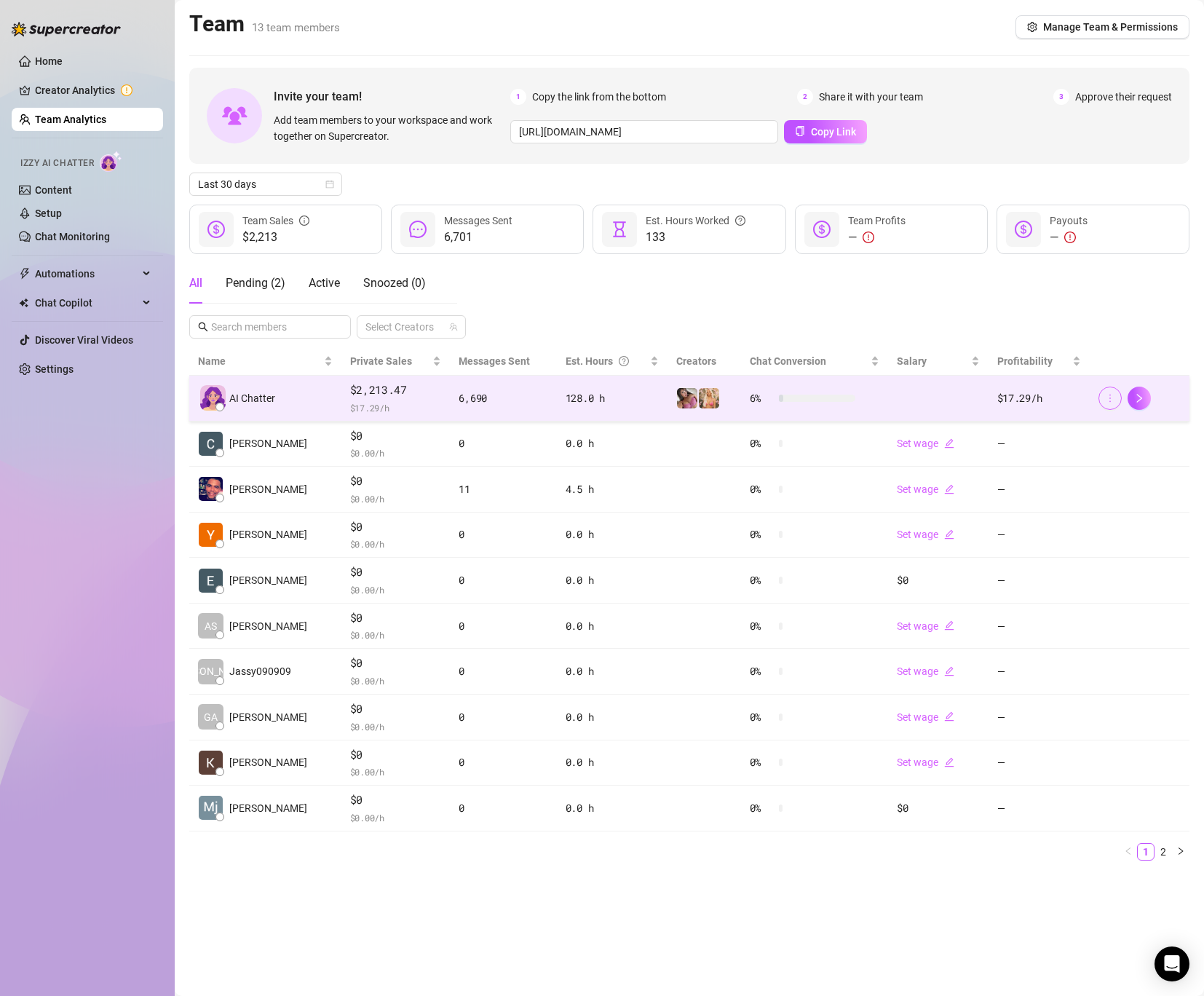
click at [1107, 401] on icon "more" at bounding box center [1110, 398] width 10 height 10
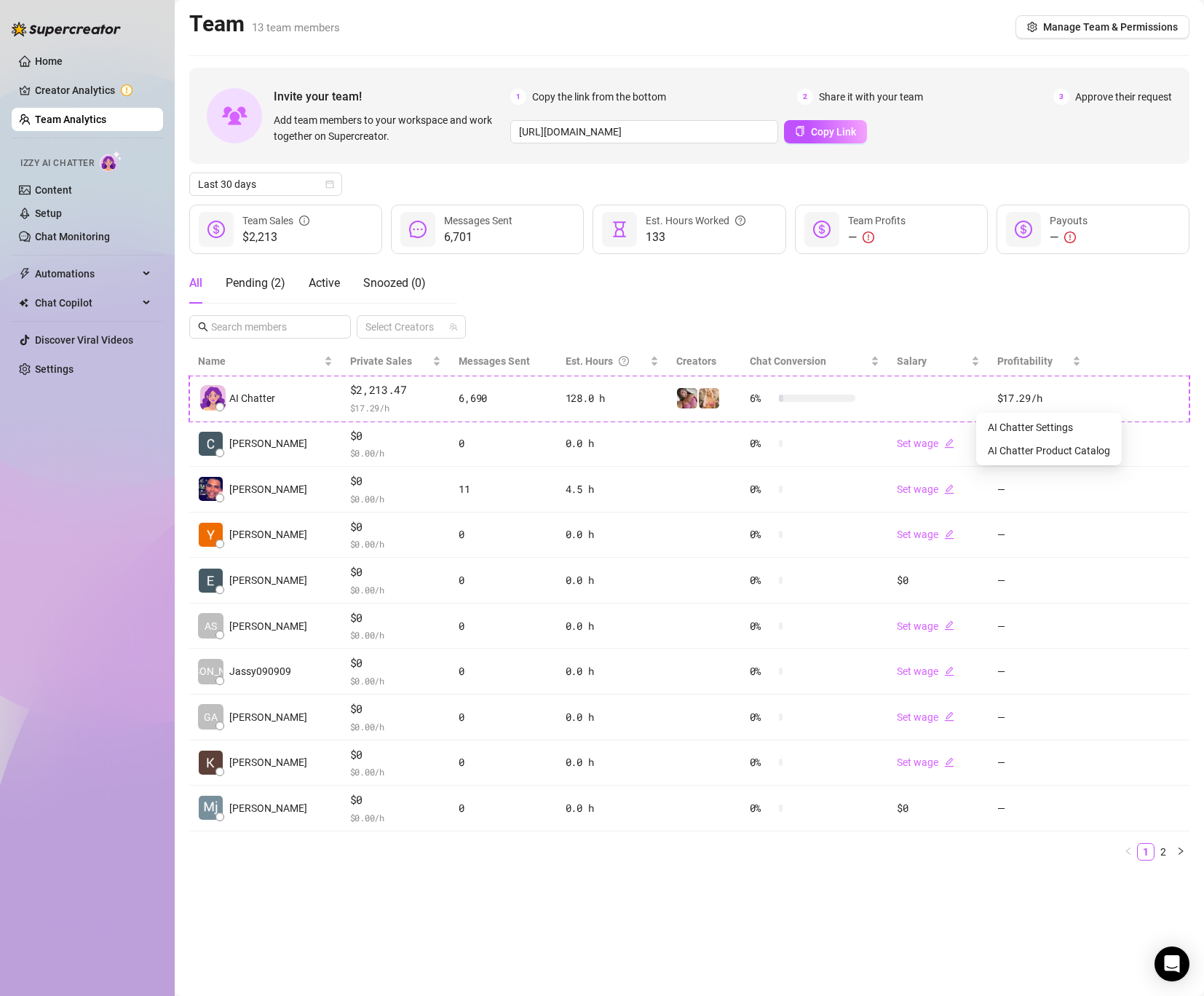
click at [1078, 309] on div "All Pending ( 2 ) Active Snoozed ( 0 ) Select Creators" at bounding box center [689, 301] width 1000 height 76
click at [319, 243] on div "$2,213 Team Sales" at bounding box center [285, 229] width 193 height 50
click at [498, 223] on span "Messages Sent" at bounding box center [478, 220] width 69 height 12
click at [719, 216] on div "Est. Hours Worked" at bounding box center [695, 220] width 100 height 16
click at [840, 183] on div "Last 30 days" at bounding box center [689, 184] width 1000 height 24
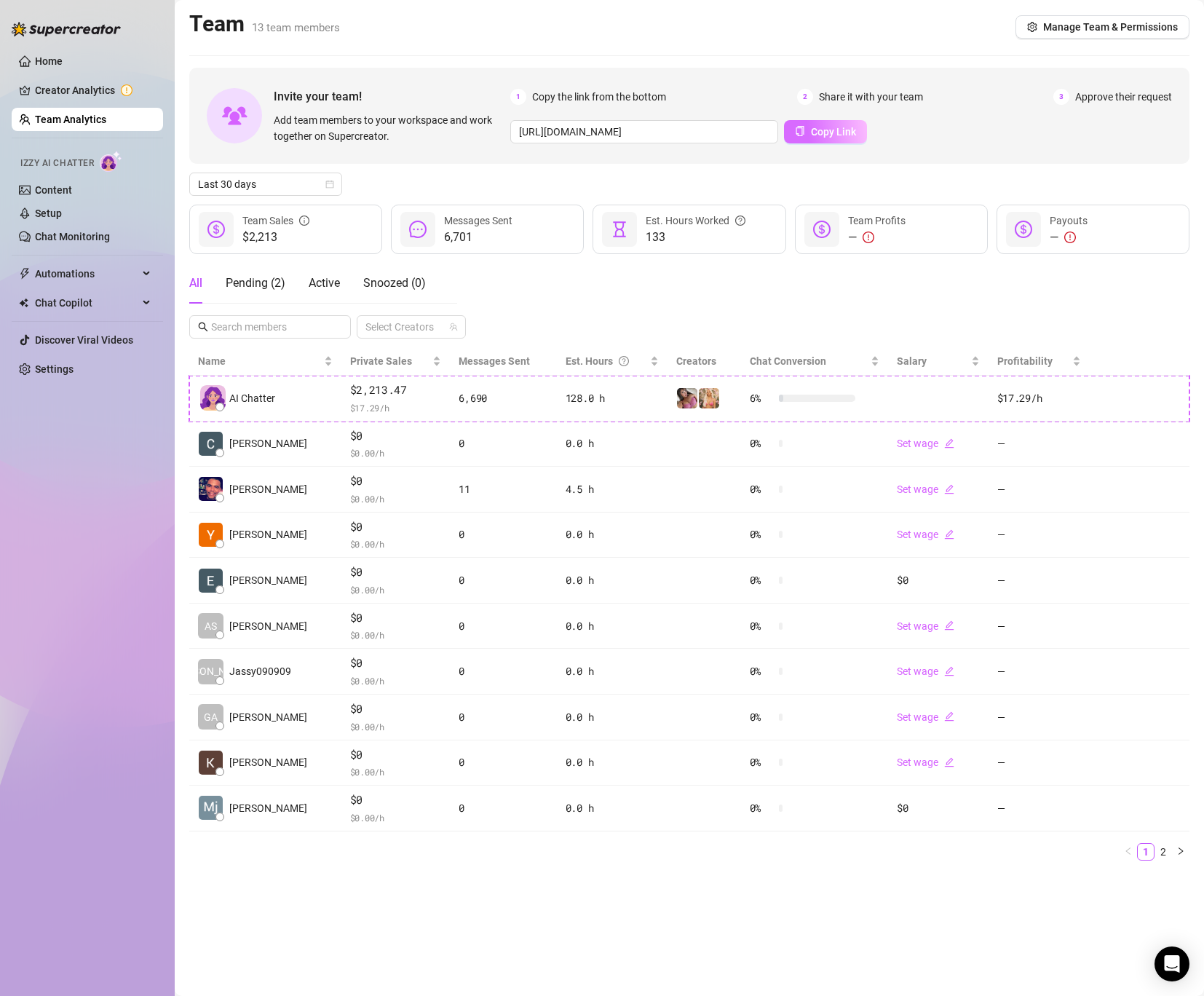
click at [811, 131] on span "Copy Link" at bounding box center [833, 131] width 45 height 12
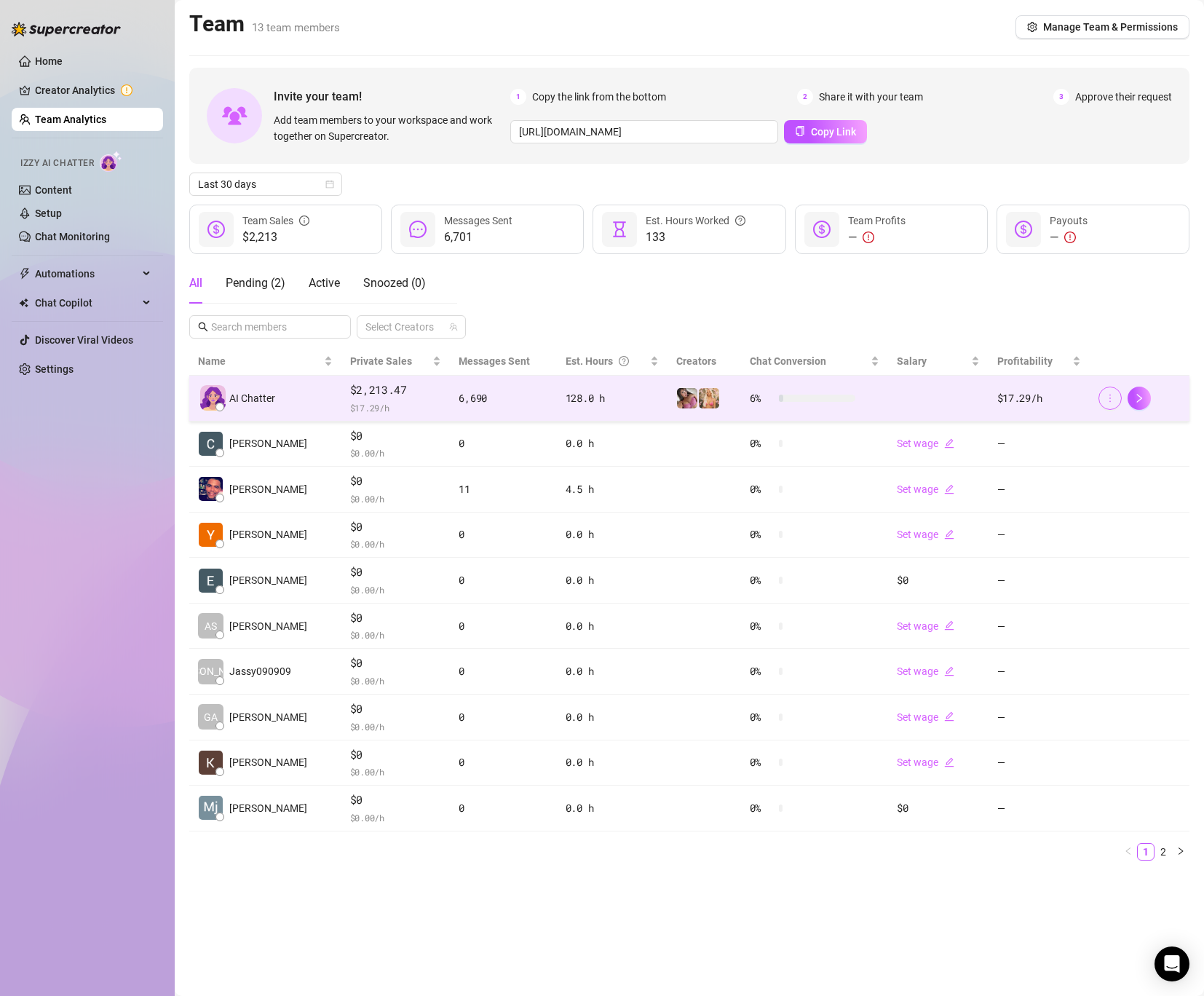
click at [1111, 398] on icon "more" at bounding box center [1110, 398] width 10 height 10
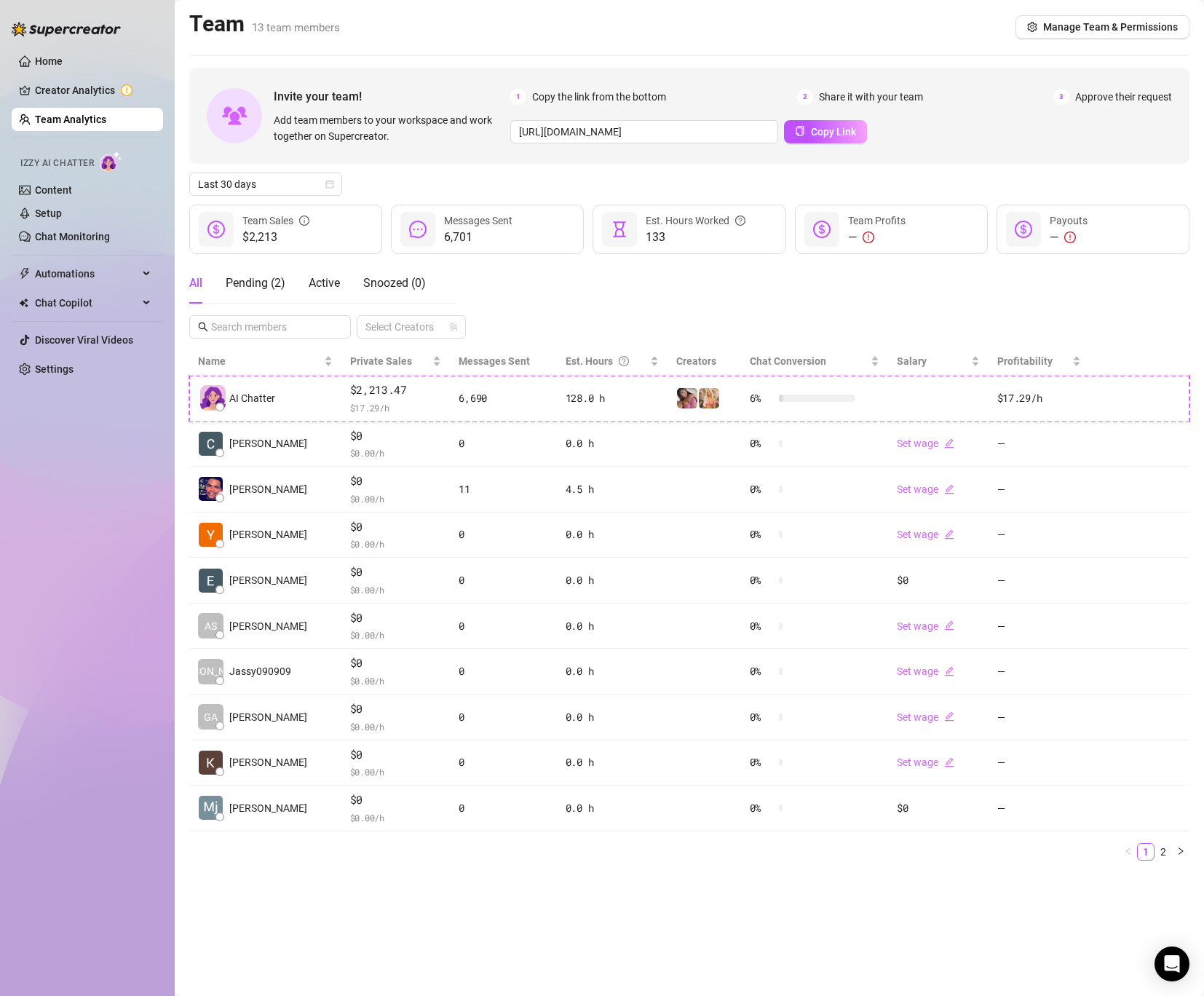
click at [1055, 315] on div "All Pending ( 2 ) Active Snoozed ( 0 ) Select Creators" at bounding box center [689, 301] width 1000 height 76
click at [83, 277] on span "Automations" at bounding box center [86, 274] width 103 height 24
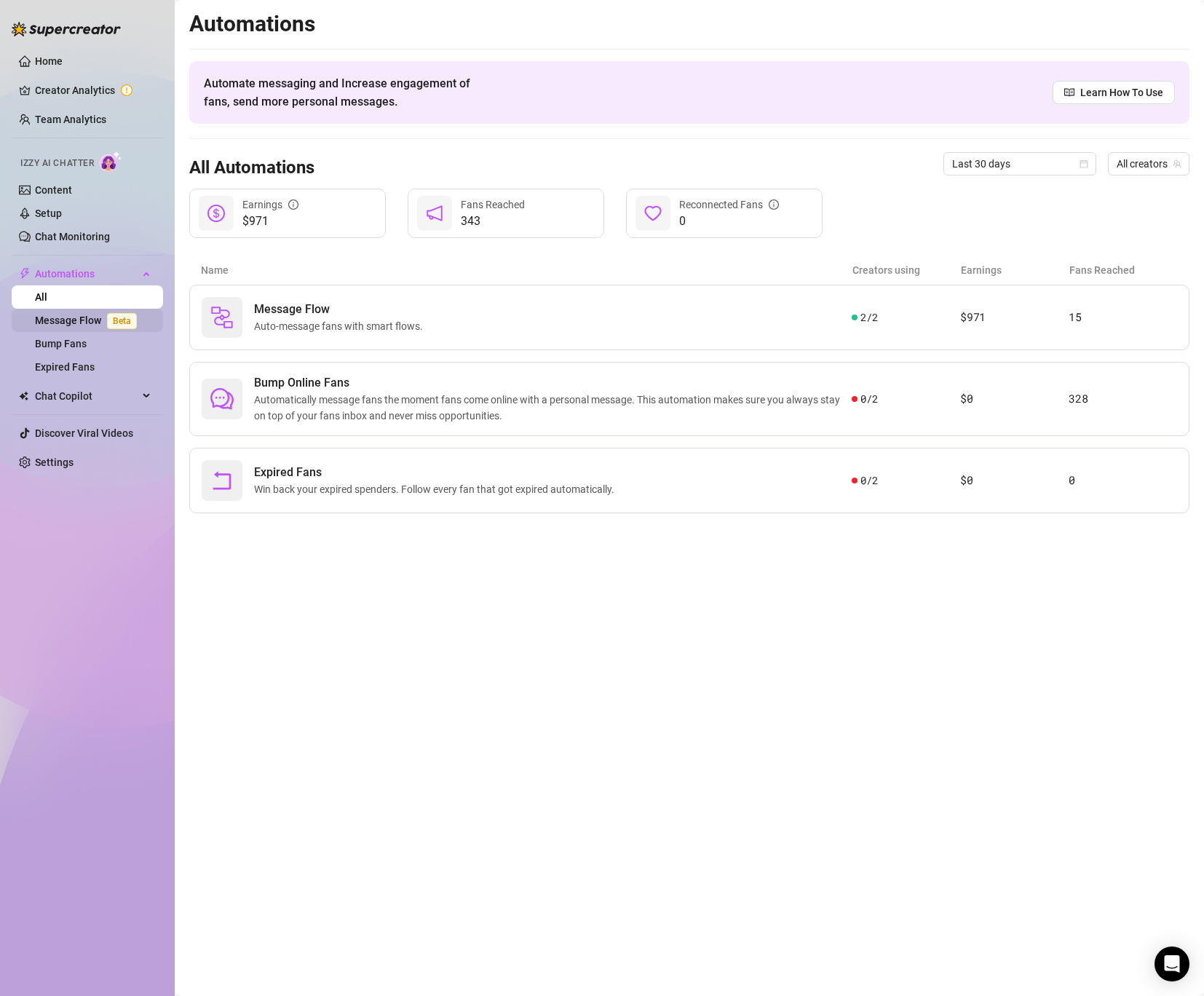
click at [89, 326] on link "Message Flow Beta" at bounding box center [88, 320] width 108 height 12
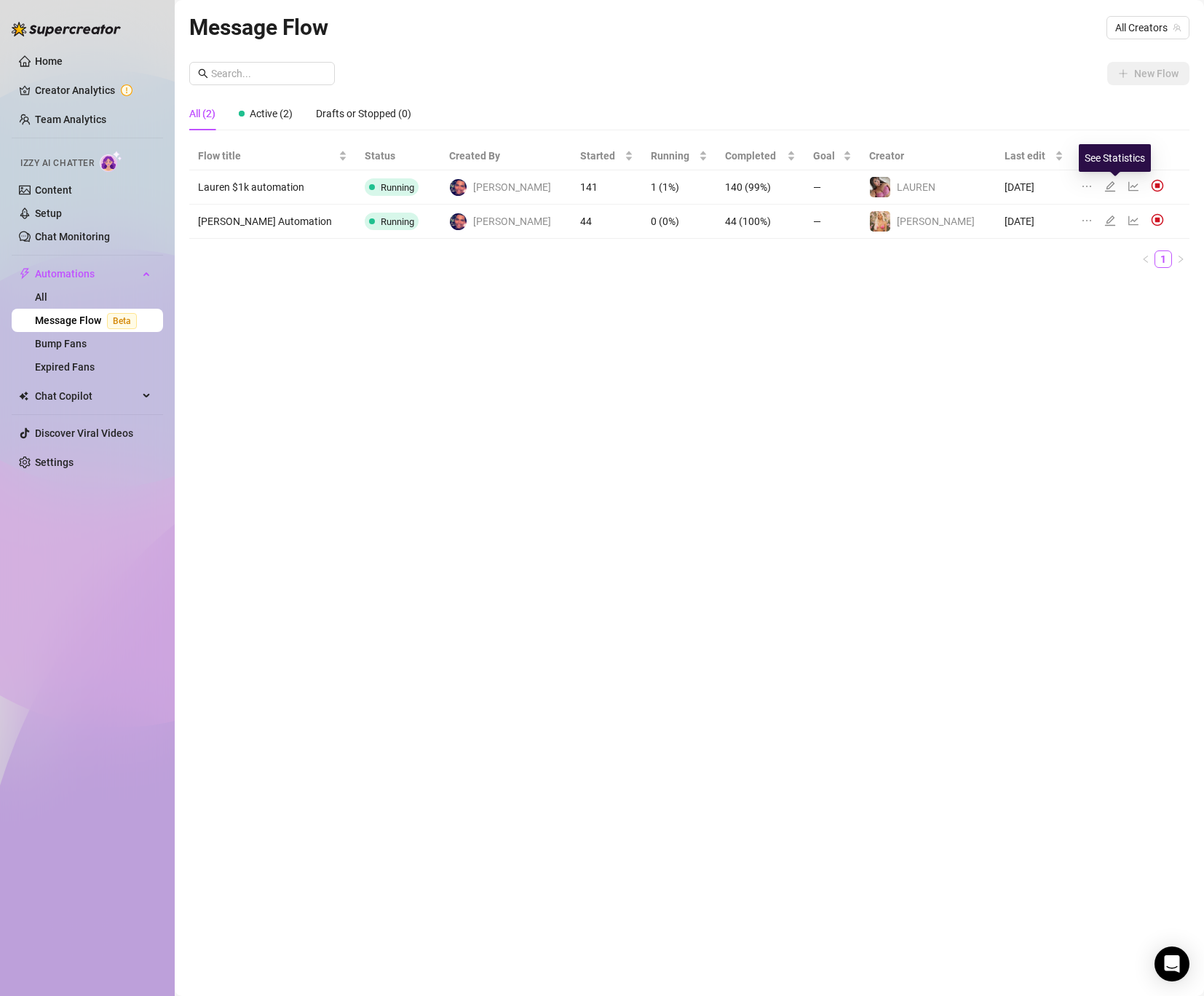
click at [1128, 187] on icon "line-chart" at bounding box center [1133, 186] width 12 height 12
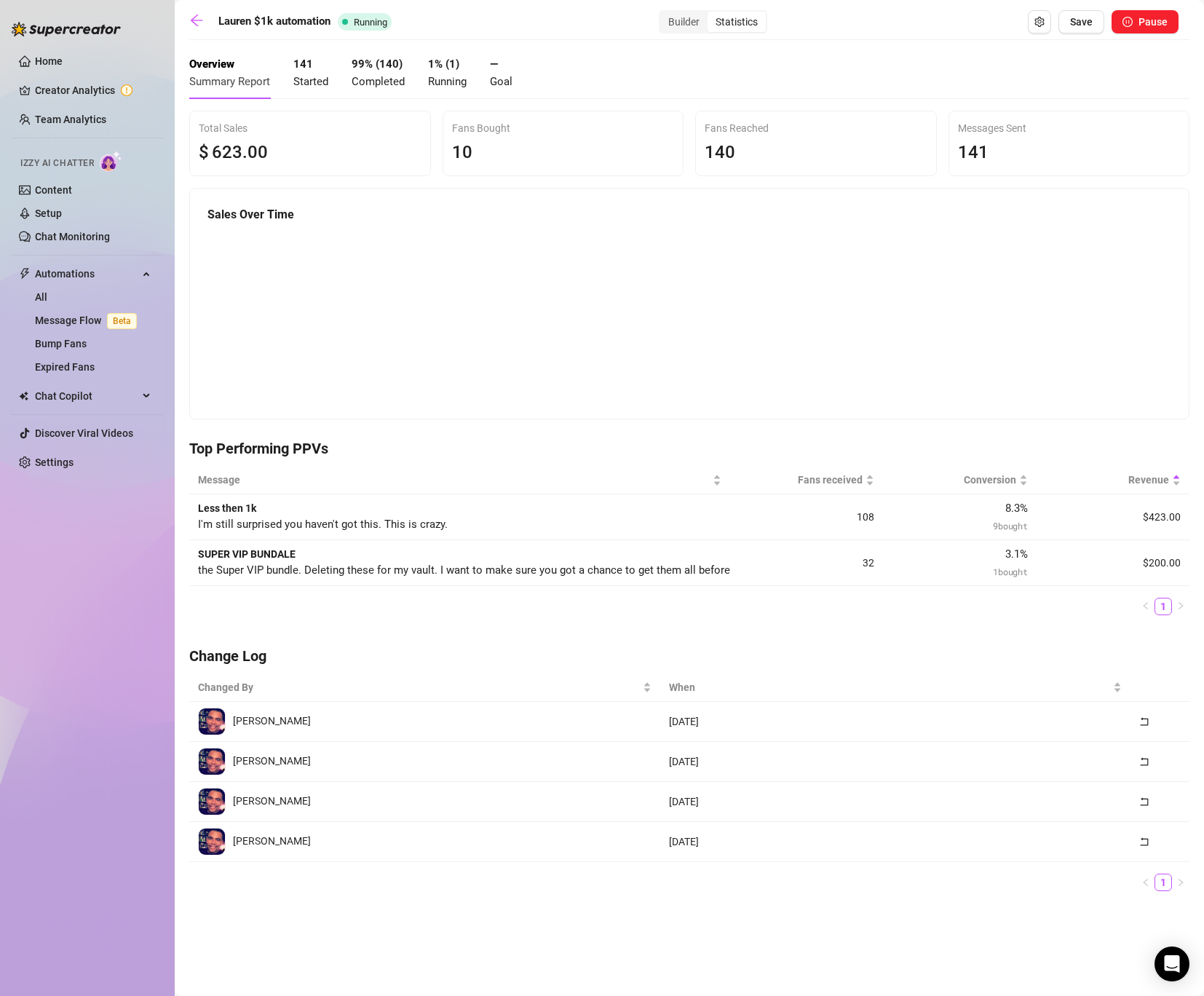
click at [1091, 320] on canvas at bounding box center [690, 320] width 964 height 183
click at [341, 517] on div "Less then 1k I'm still surprised you haven't got this. This is crazy." at bounding box center [343, 517] width 291 height 34
click at [402, 556] on div "SUPER VIP BUNDALE the Super VIP bundle. Deleting these for my vault. I want to …" at bounding box center [343, 562] width 291 height 34
click at [1137, 557] on td "$200.00" at bounding box center [1113, 563] width 153 height 46
click at [1002, 574] on span "1 bought" at bounding box center [1010, 571] width 34 height 12
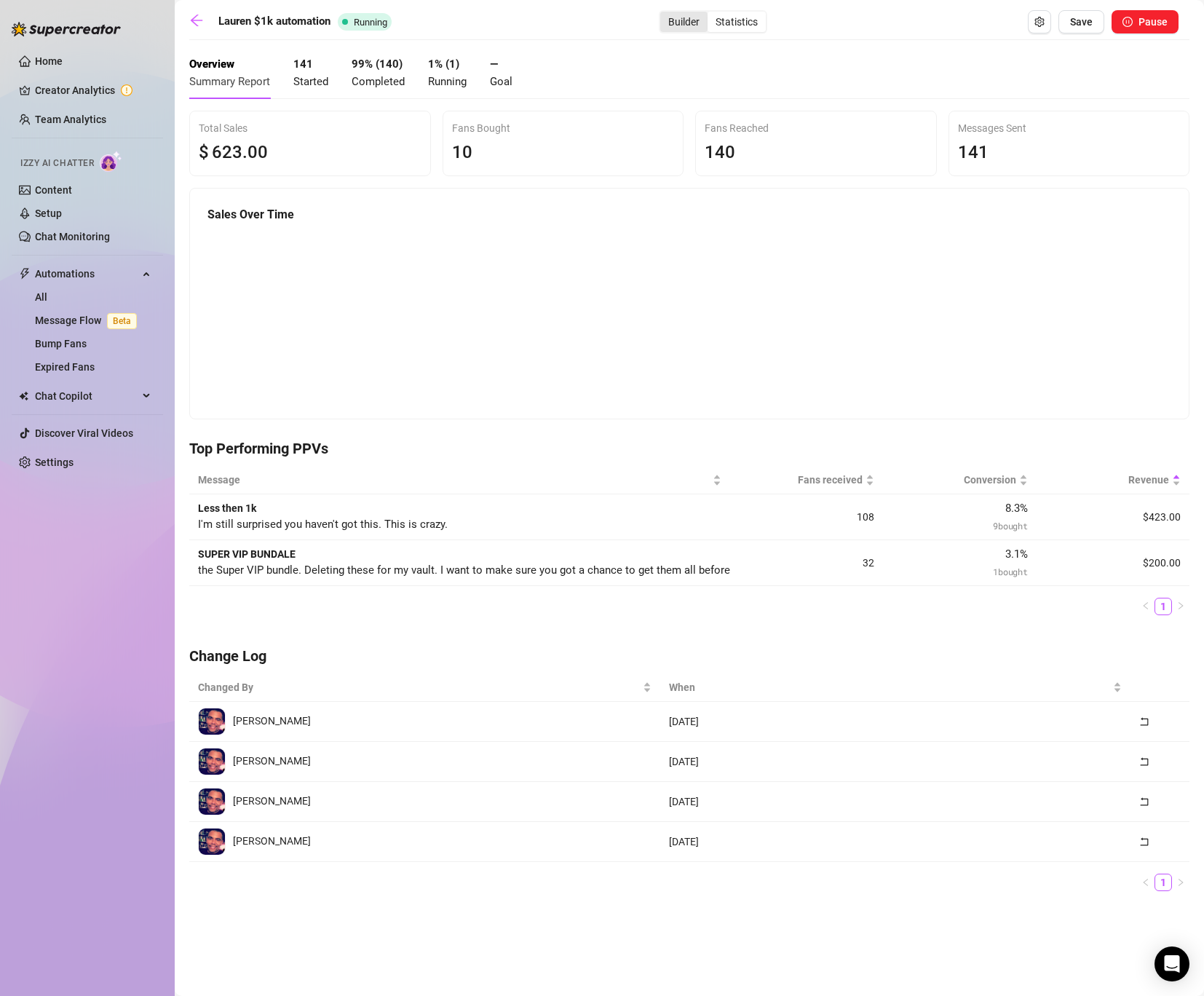
click at [676, 20] on div "Builder" at bounding box center [684, 22] width 47 height 20
click at [664, 14] on input "Builder" at bounding box center [664, 14] width 0 height 0
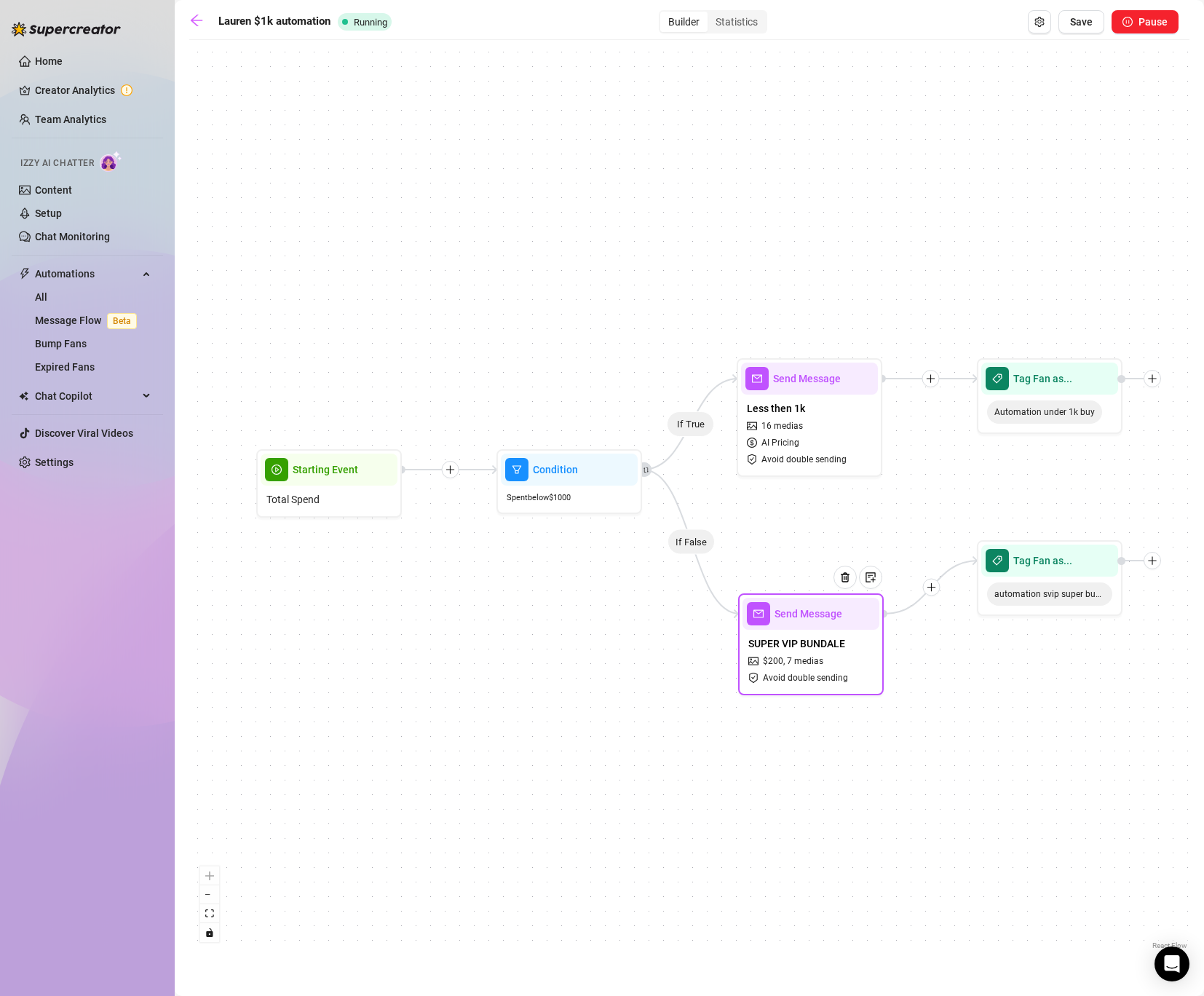
drag, startPoint x: 802, startPoint y: 632, endPoint x: 803, endPoint y: 690, distance: 58.0
click at [803, 690] on div "SUPER VIP BUNDALE $ 200 , 7 medias Avoid double sending" at bounding box center [811, 661] width 137 height 61
click at [45, 280] on span "Automations" at bounding box center [86, 274] width 103 height 24
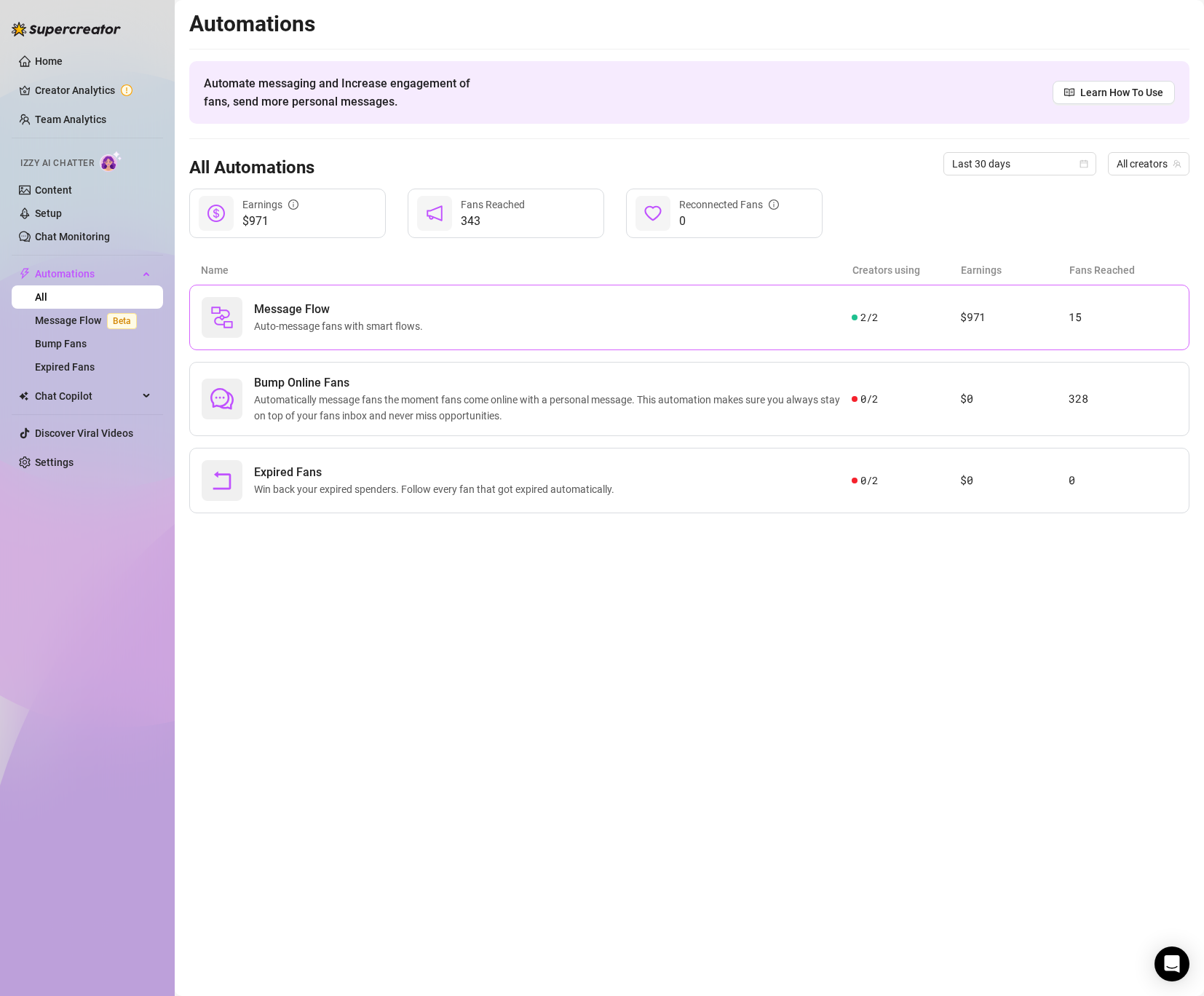
click at [285, 313] on span "Message Flow" at bounding box center [342, 309] width 175 height 17
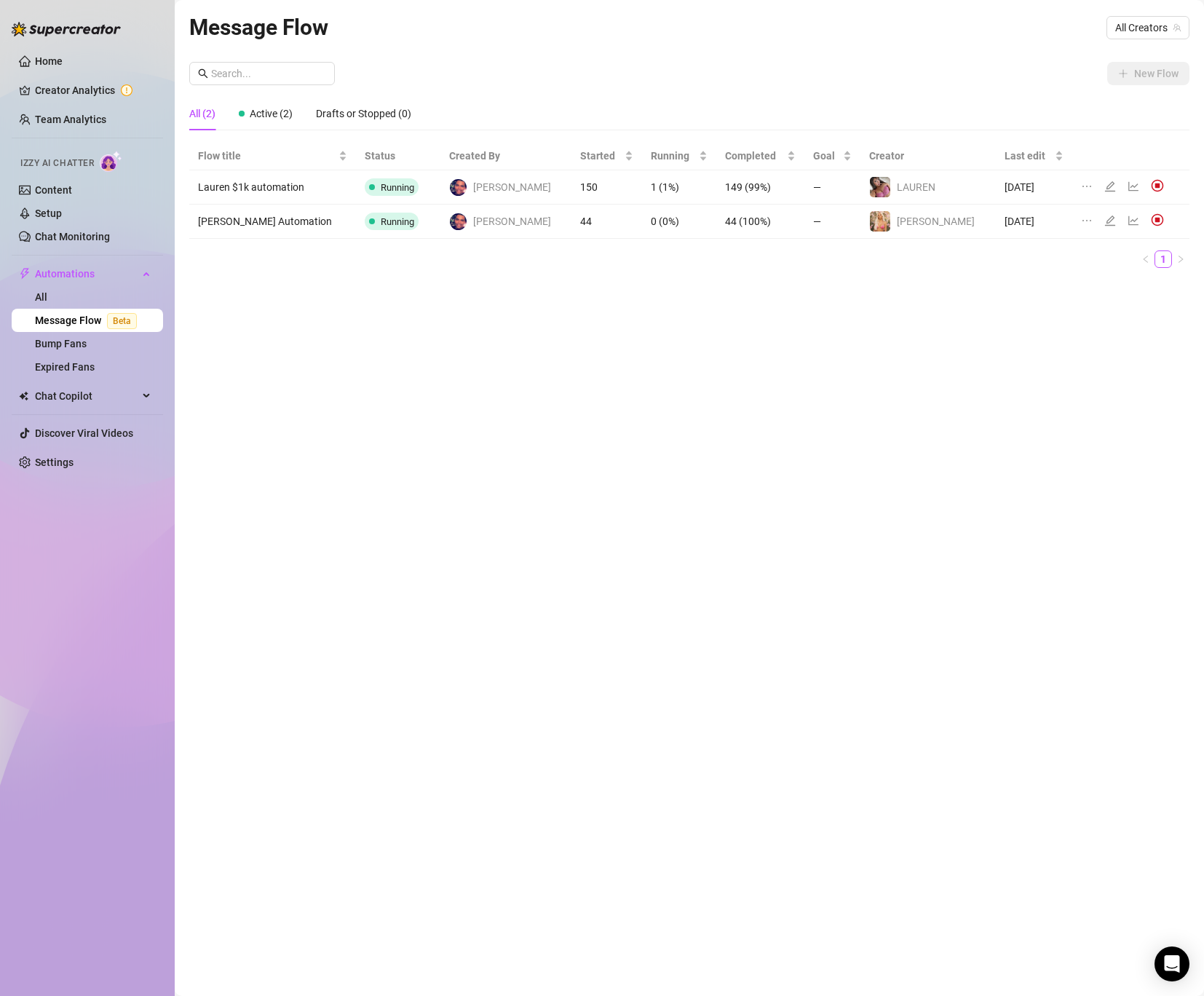
click at [319, 219] on td "[PERSON_NAME] Automation" at bounding box center [272, 221] width 167 height 34
click at [1128, 216] on icon "line-chart" at bounding box center [1133, 220] width 12 height 12
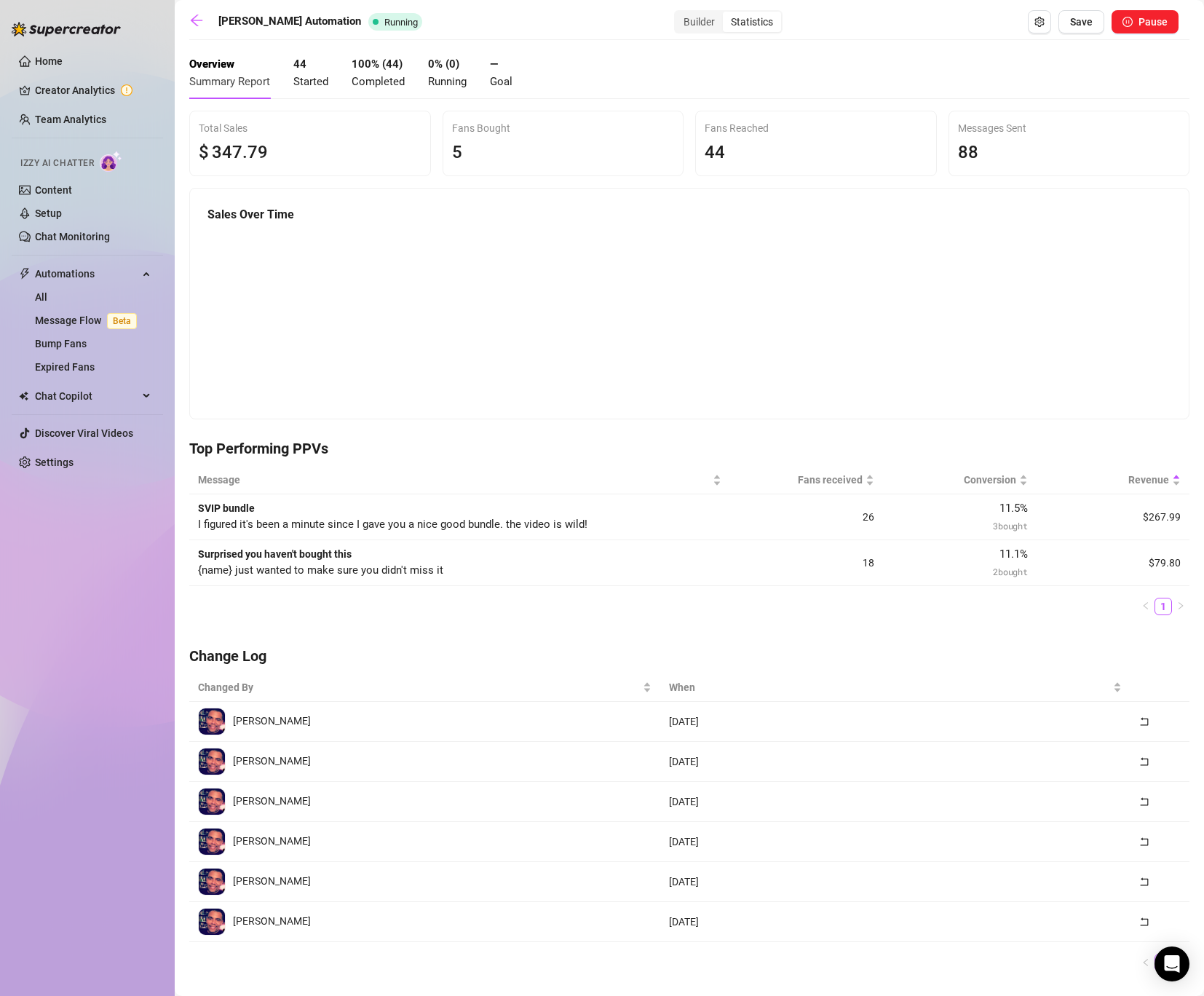
click at [674, 33] on div "Builder Statistics" at bounding box center [728, 22] width 109 height 24
click at [676, 24] on div "Builder" at bounding box center [699, 22] width 47 height 20
click at [680, 14] on input "Builder" at bounding box center [680, 14] width 0 height 0
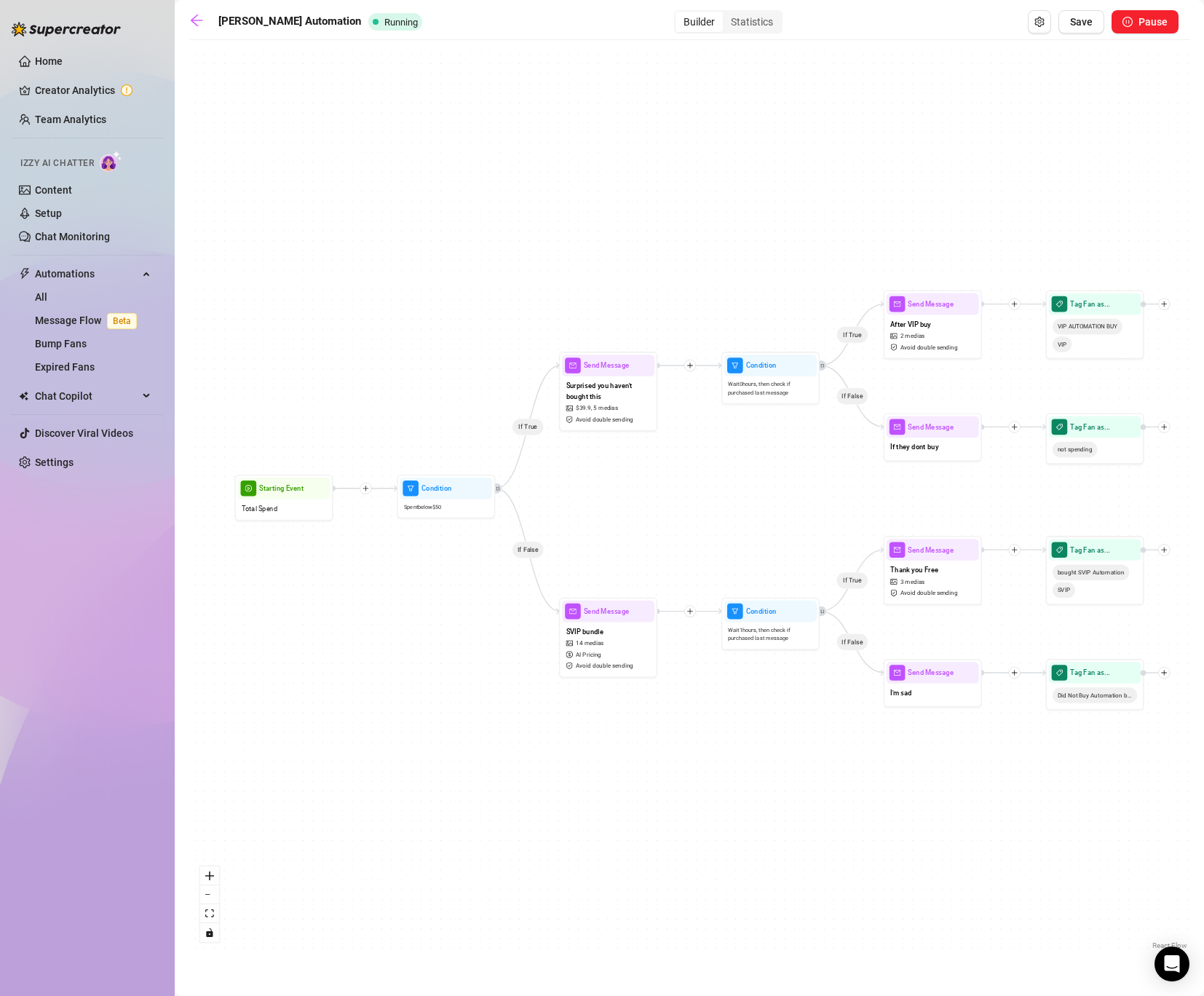
click at [84, 261] on ul "Home Creator Analytics Team Analytics Izzy AI Chatter Content Setup Chat Monito…" at bounding box center [87, 261] width 151 height 436
click at [79, 276] on span "Automations" at bounding box center [86, 274] width 103 height 24
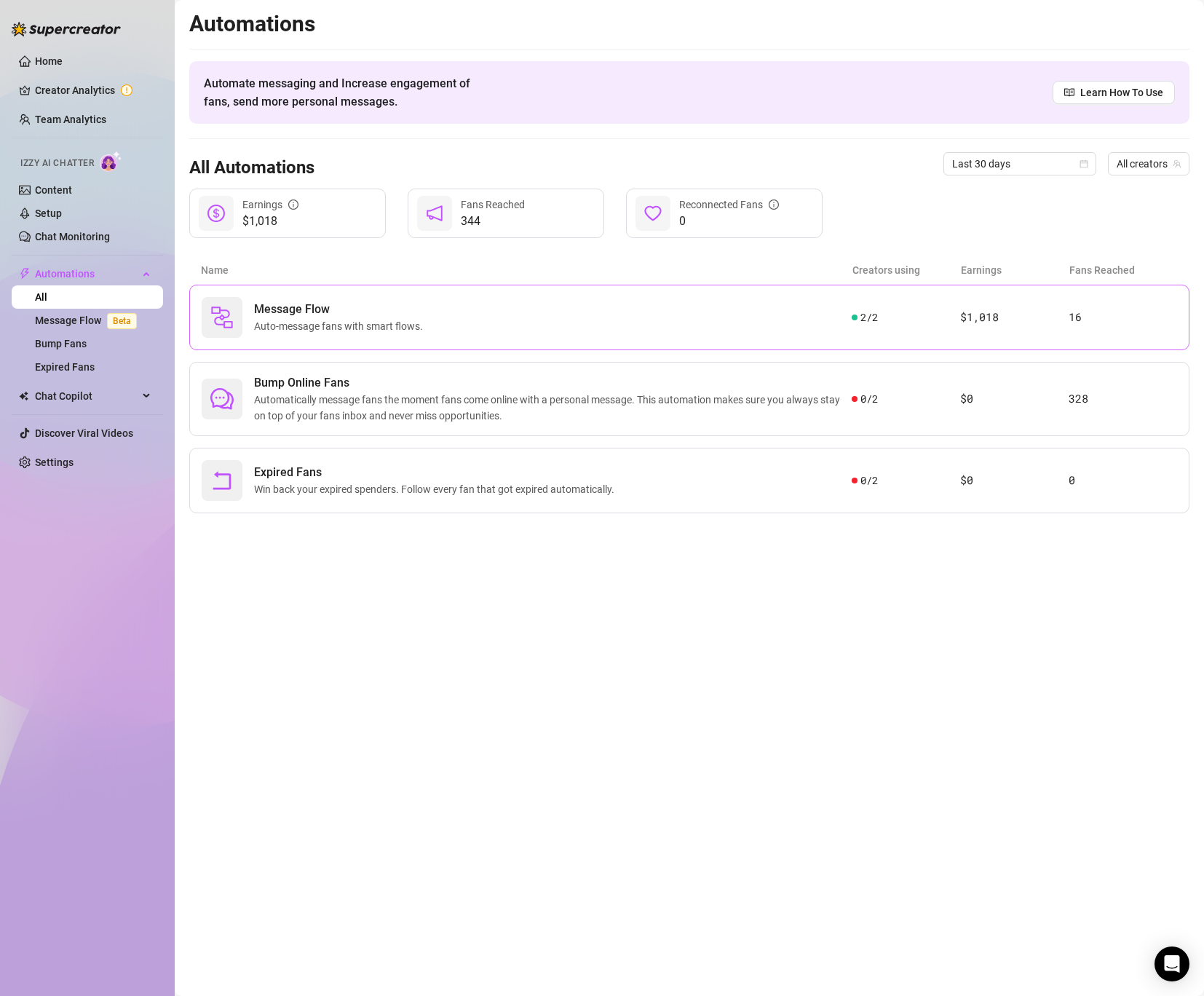
click at [397, 311] on span "Message Flow" at bounding box center [342, 309] width 175 height 17
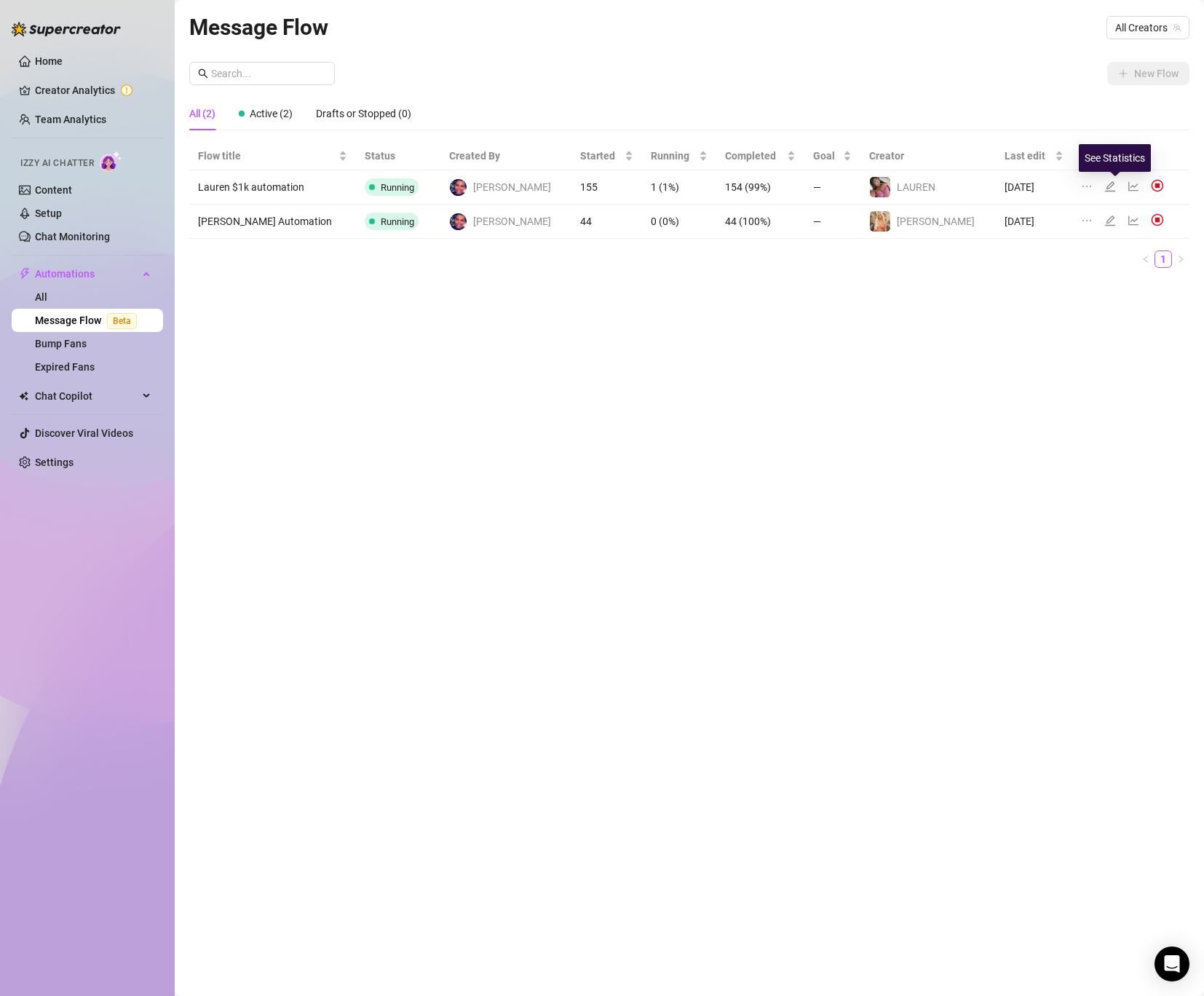
click at [1128, 184] on icon "line-chart" at bounding box center [1133, 186] width 12 height 12
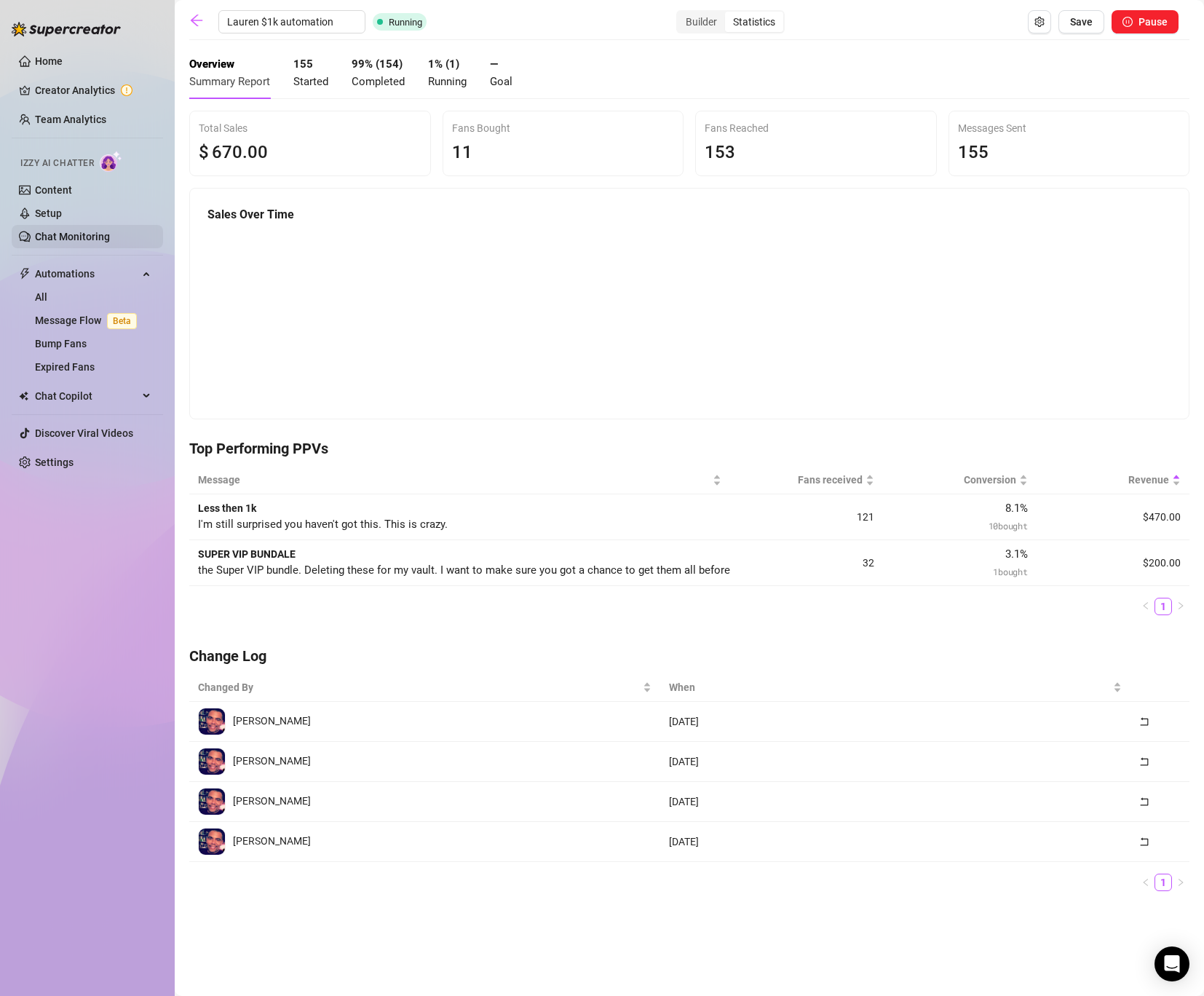
click at [64, 236] on link "Chat Monitoring" at bounding box center [72, 236] width 75 height 12
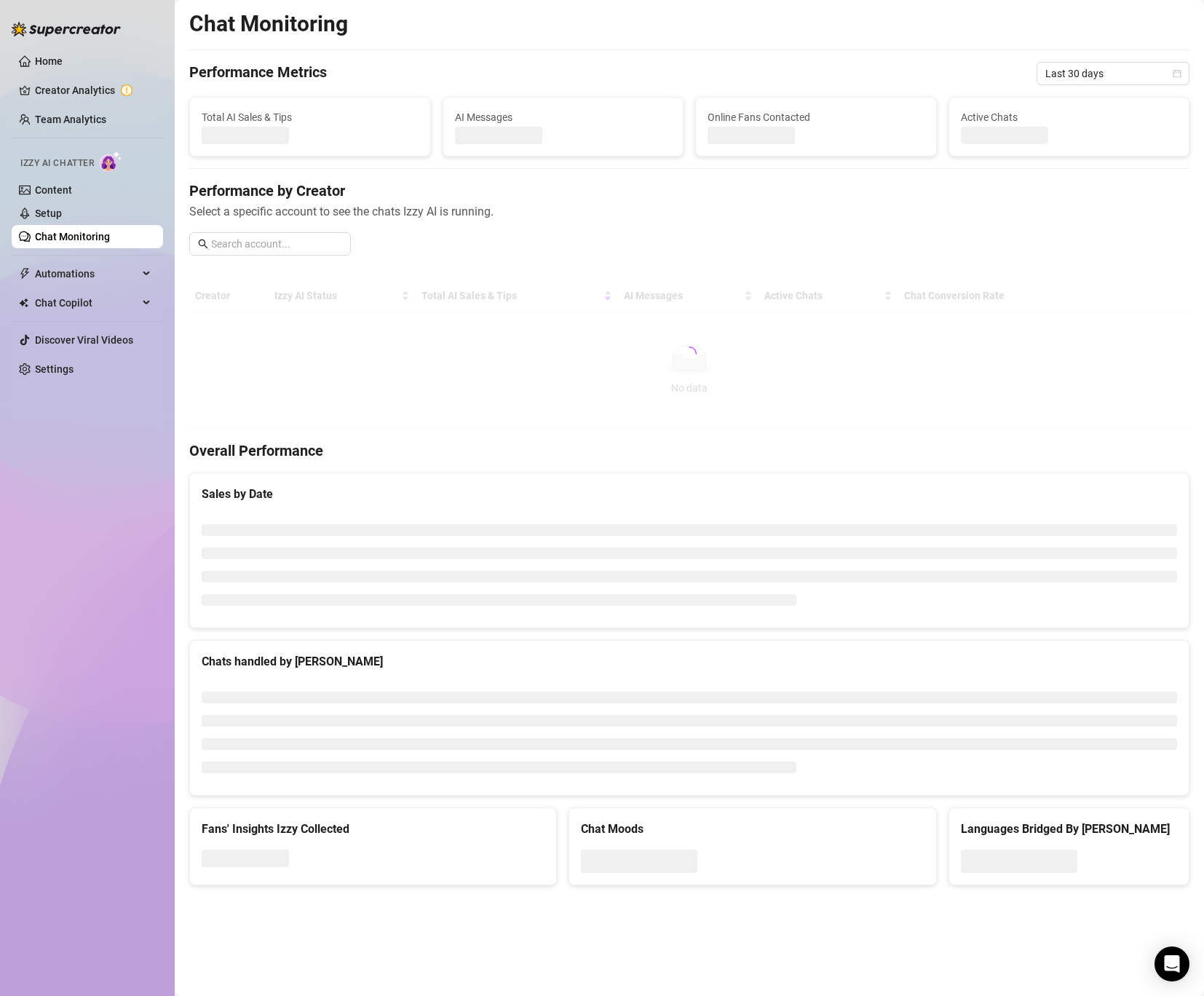
click at [64, 236] on link "Chat Monitoring" at bounding box center [72, 236] width 75 height 12
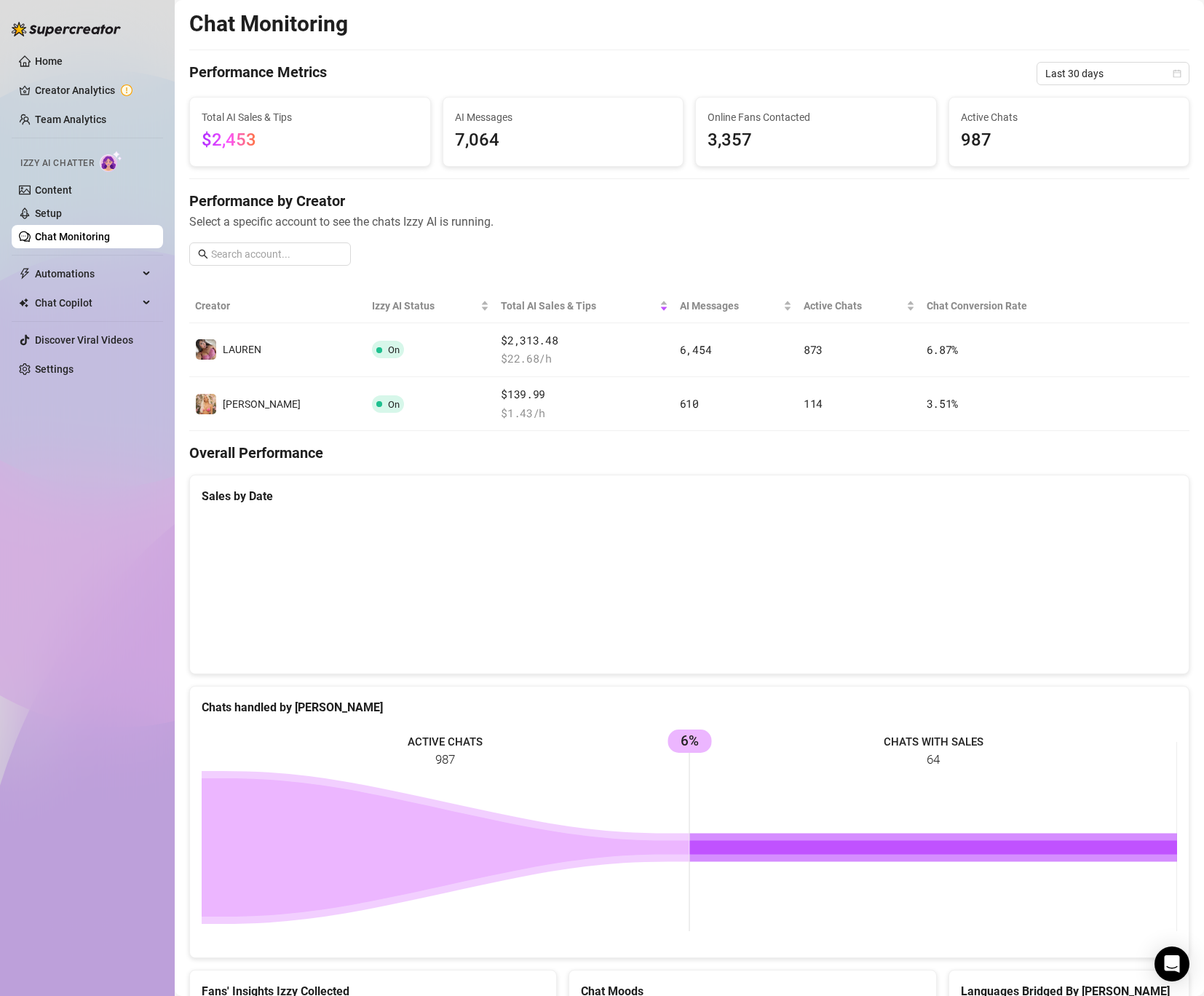
click at [1161, 531] on canvas at bounding box center [689, 589] width 976 height 146
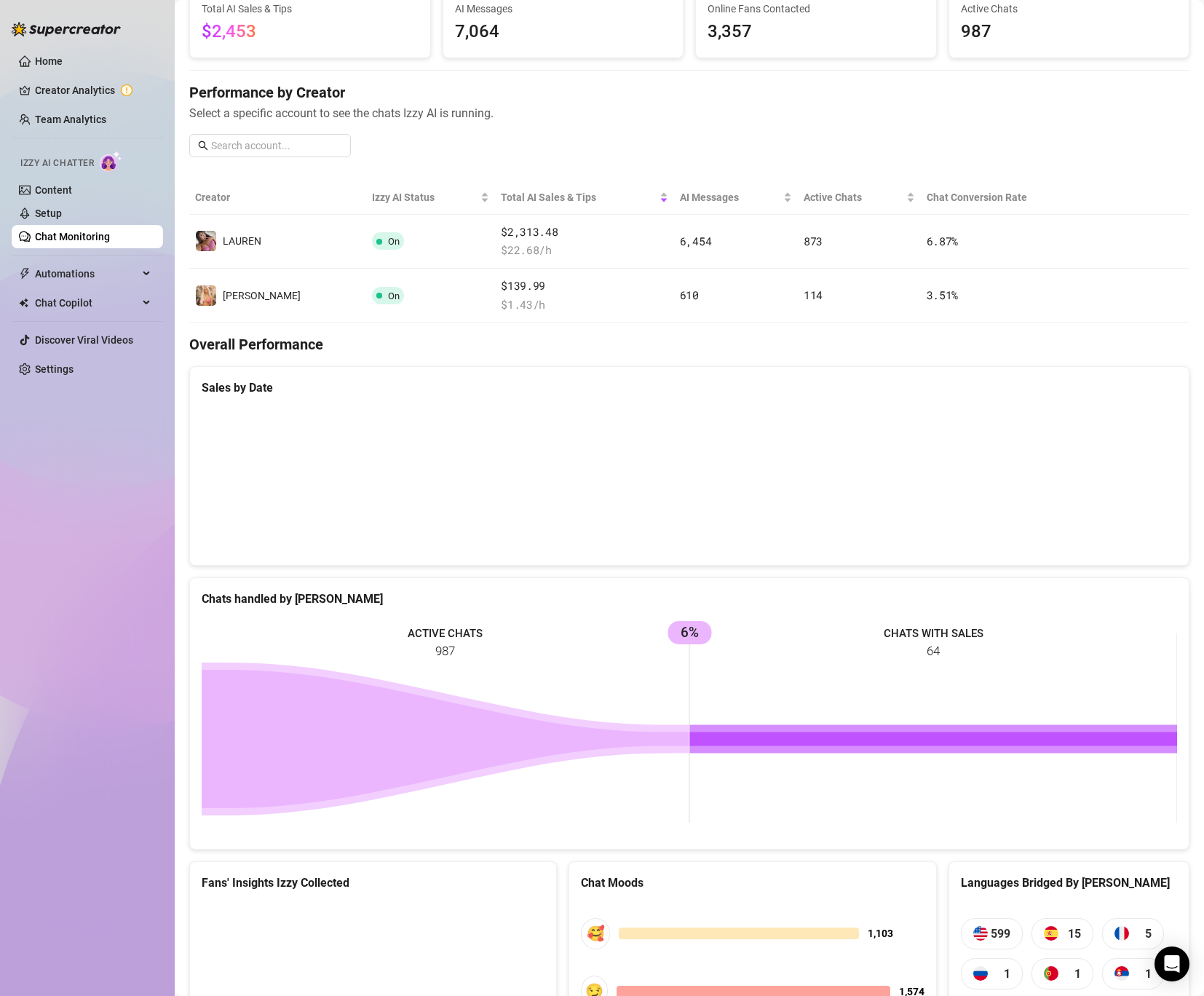
scroll to position [305, 0]
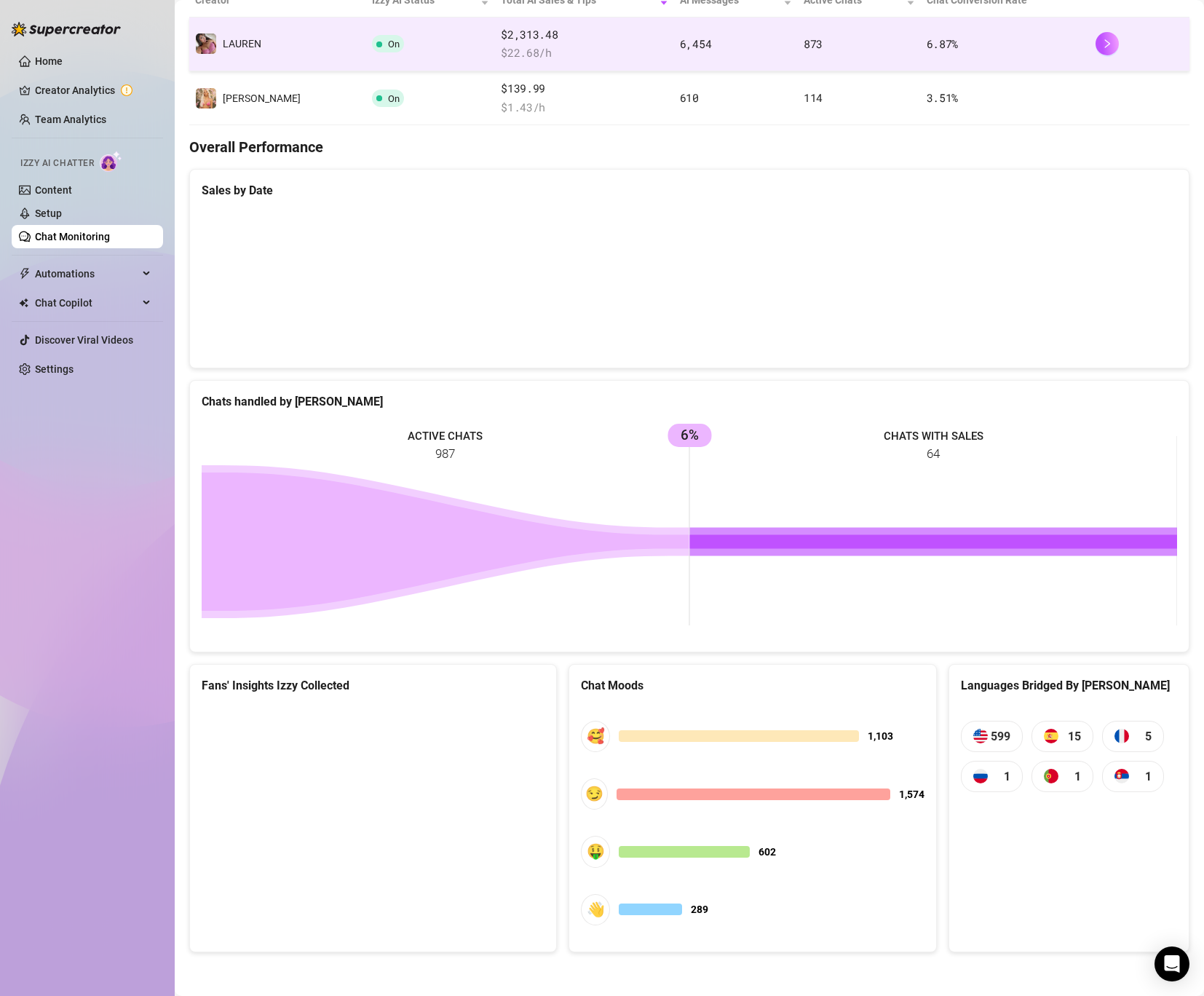
click at [280, 44] on td "️‍LAUREN" at bounding box center [277, 44] width 177 height 54
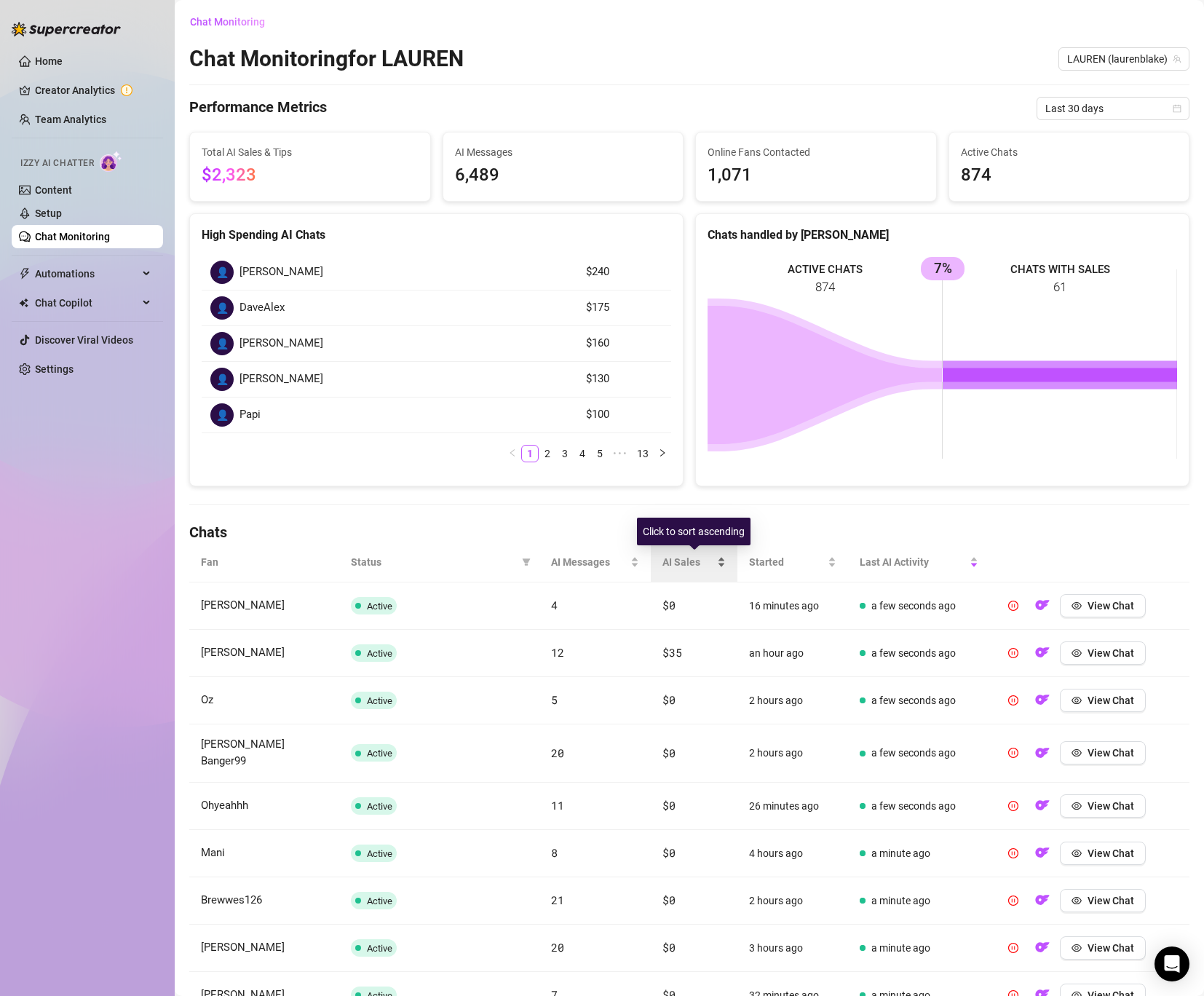
click at [693, 561] on span "AI Sales" at bounding box center [688, 562] width 52 height 16
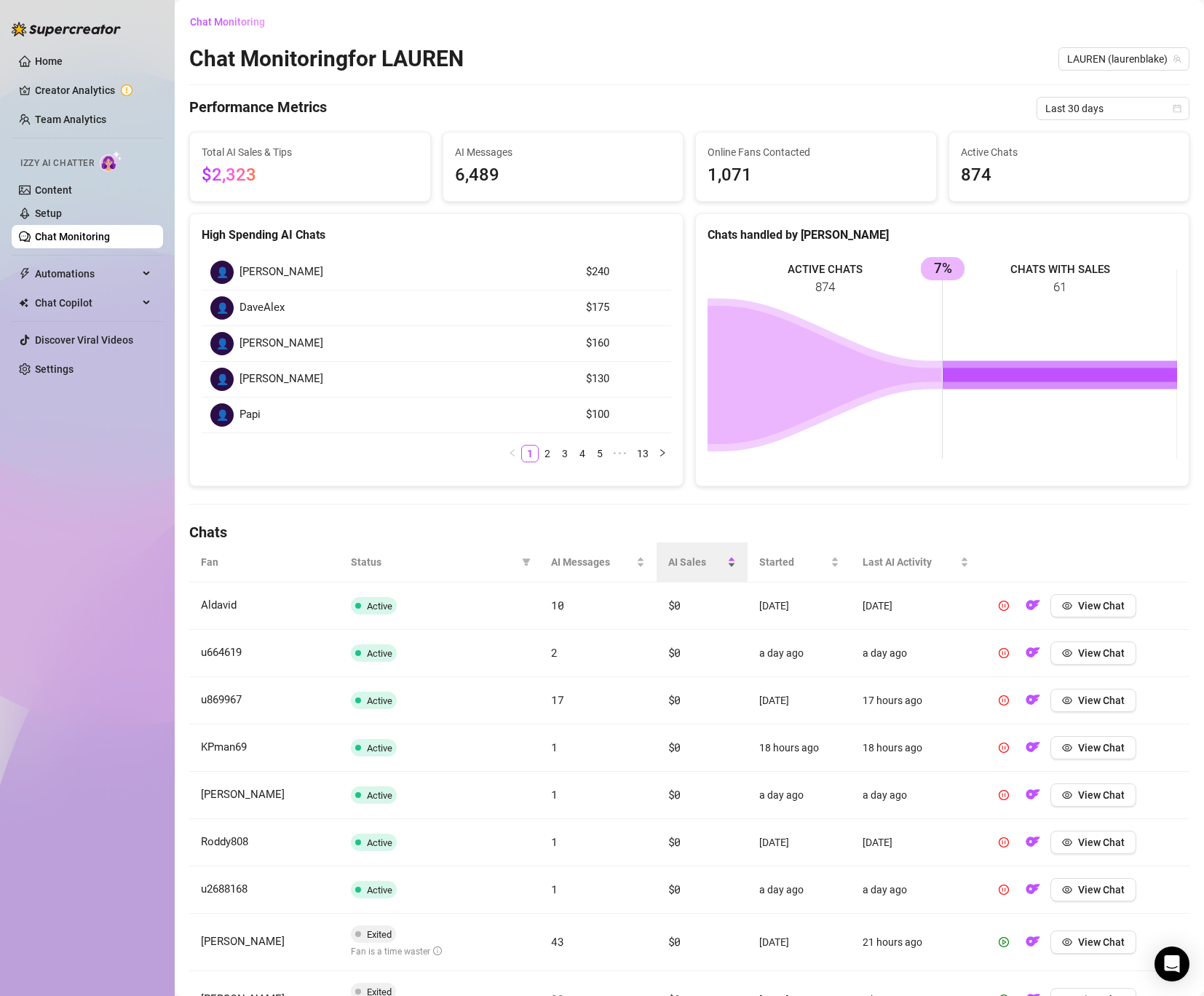
click at [690, 567] on span "AI Sales" at bounding box center [696, 562] width 56 height 16
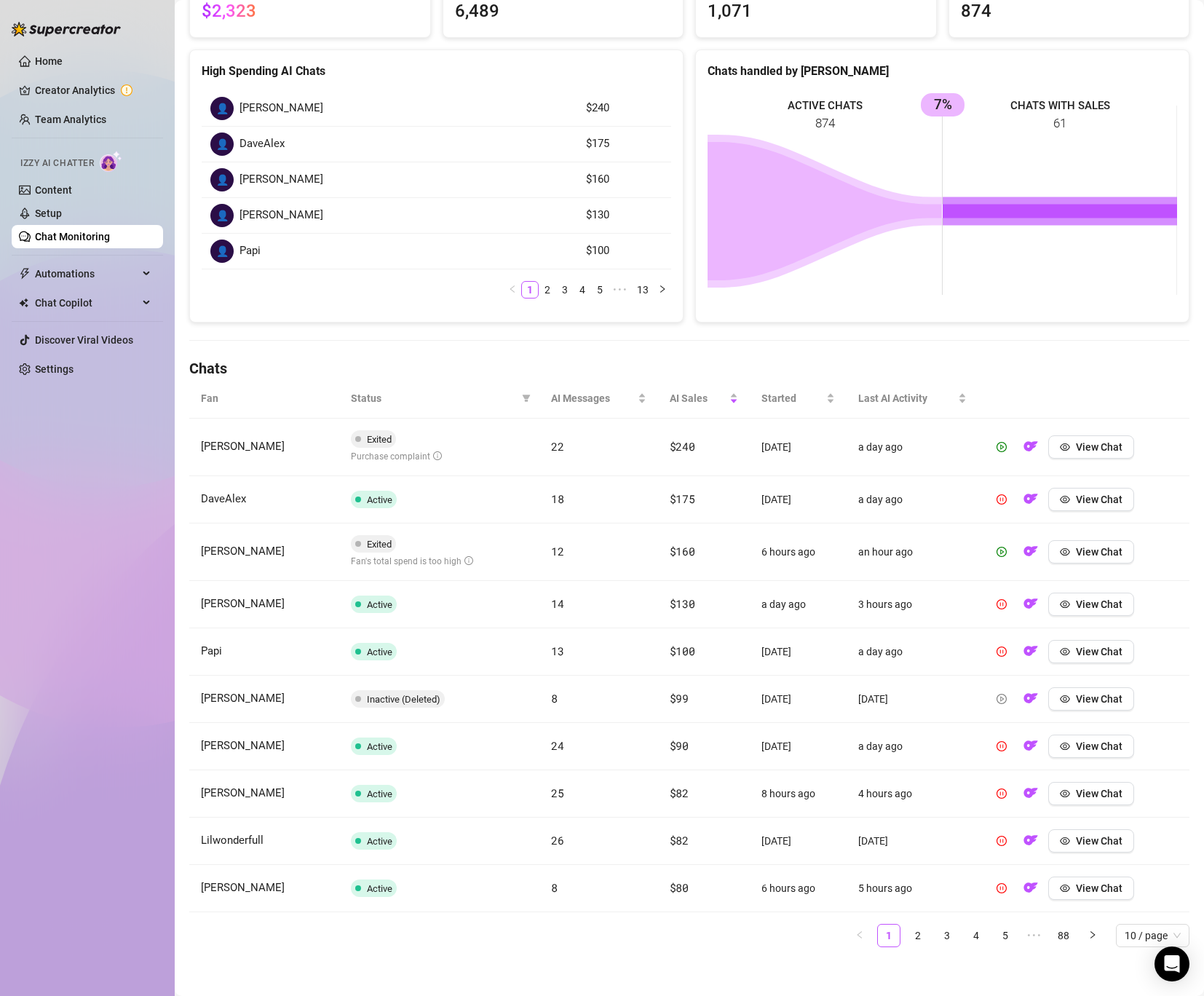
scroll to position [170, 0]
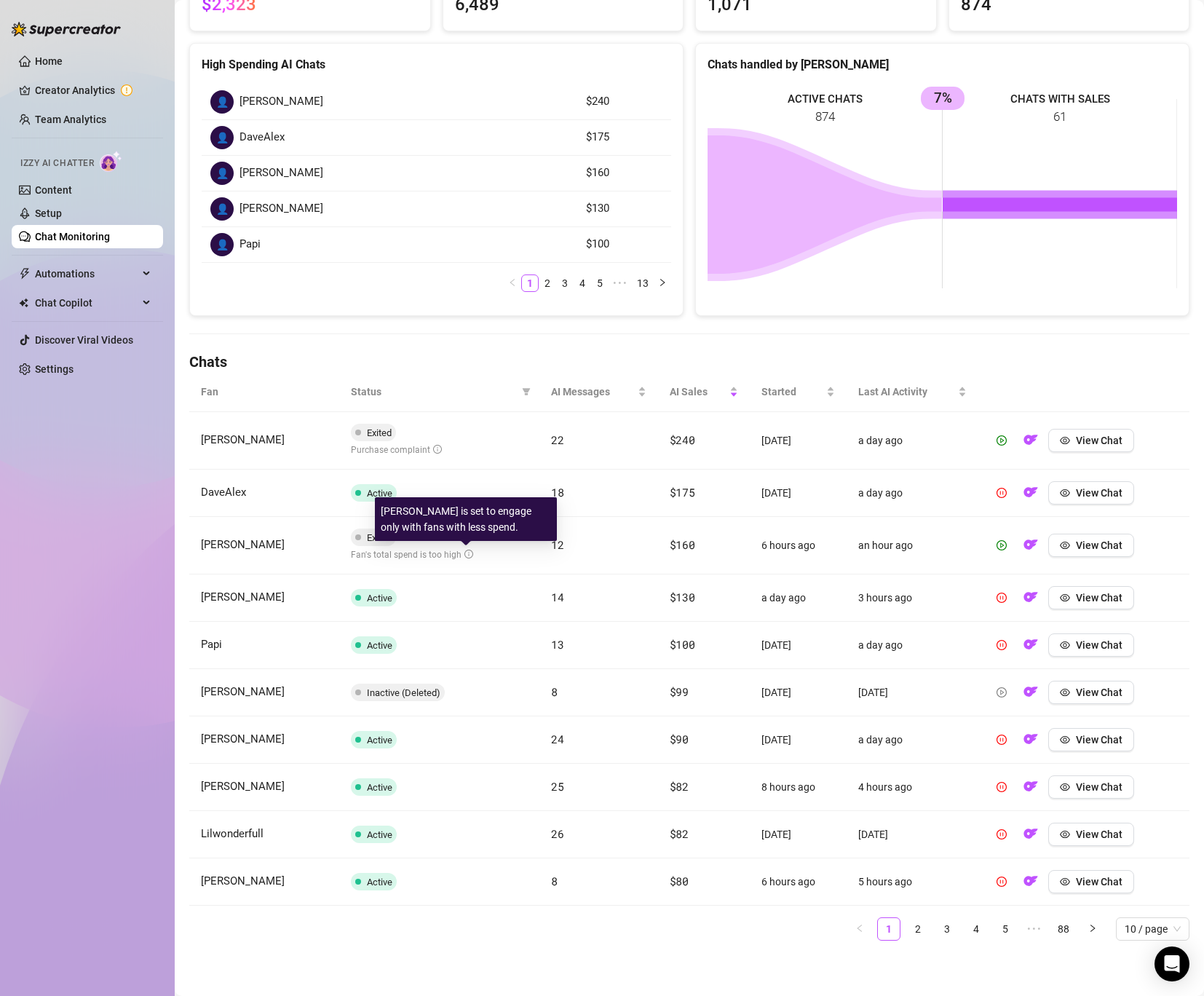
click at [465, 555] on icon "info-circle" at bounding box center [469, 554] width 9 height 9
click at [1077, 547] on span "View Chat" at bounding box center [1099, 545] width 46 height 12
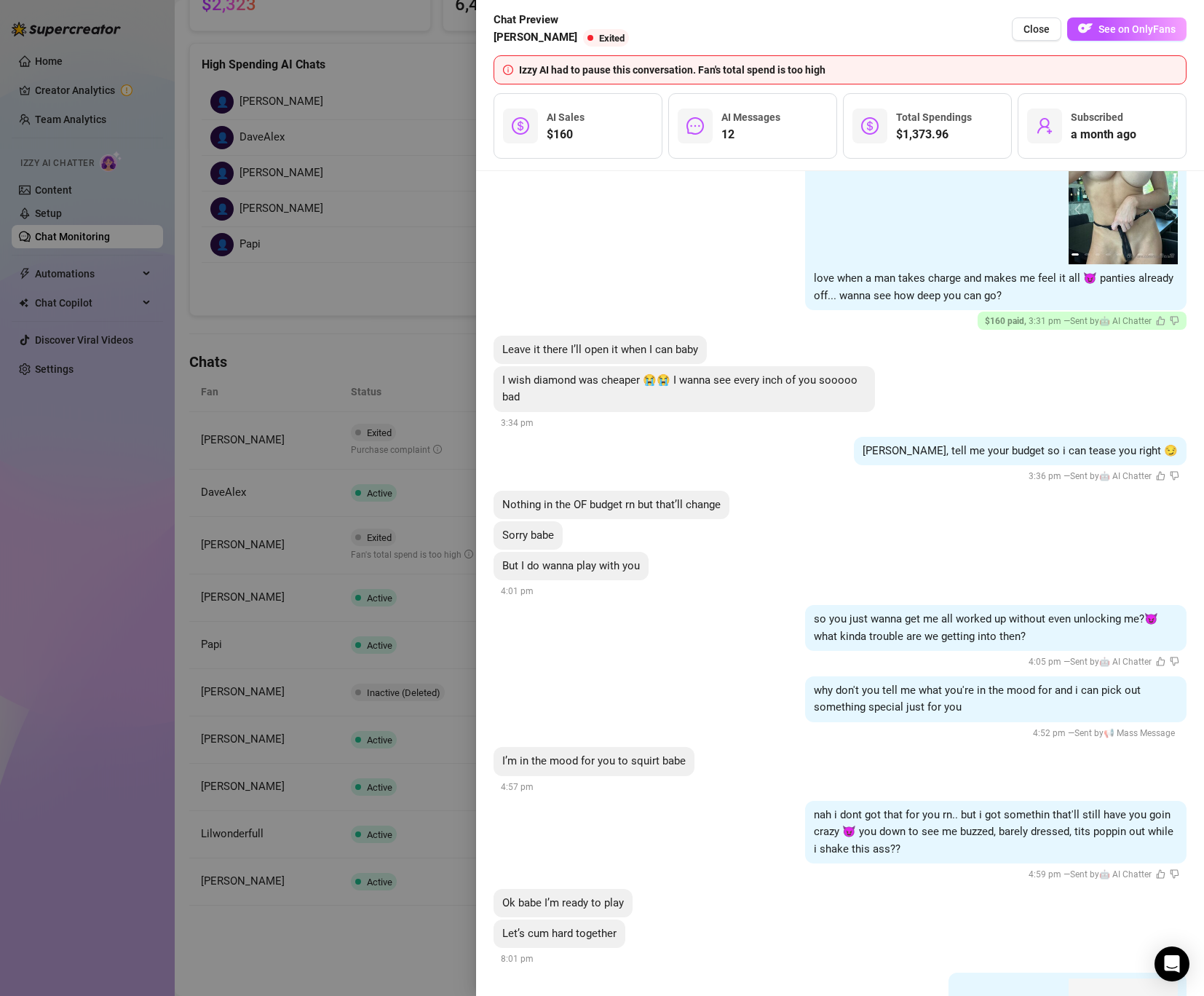
scroll to position [11817, 0]
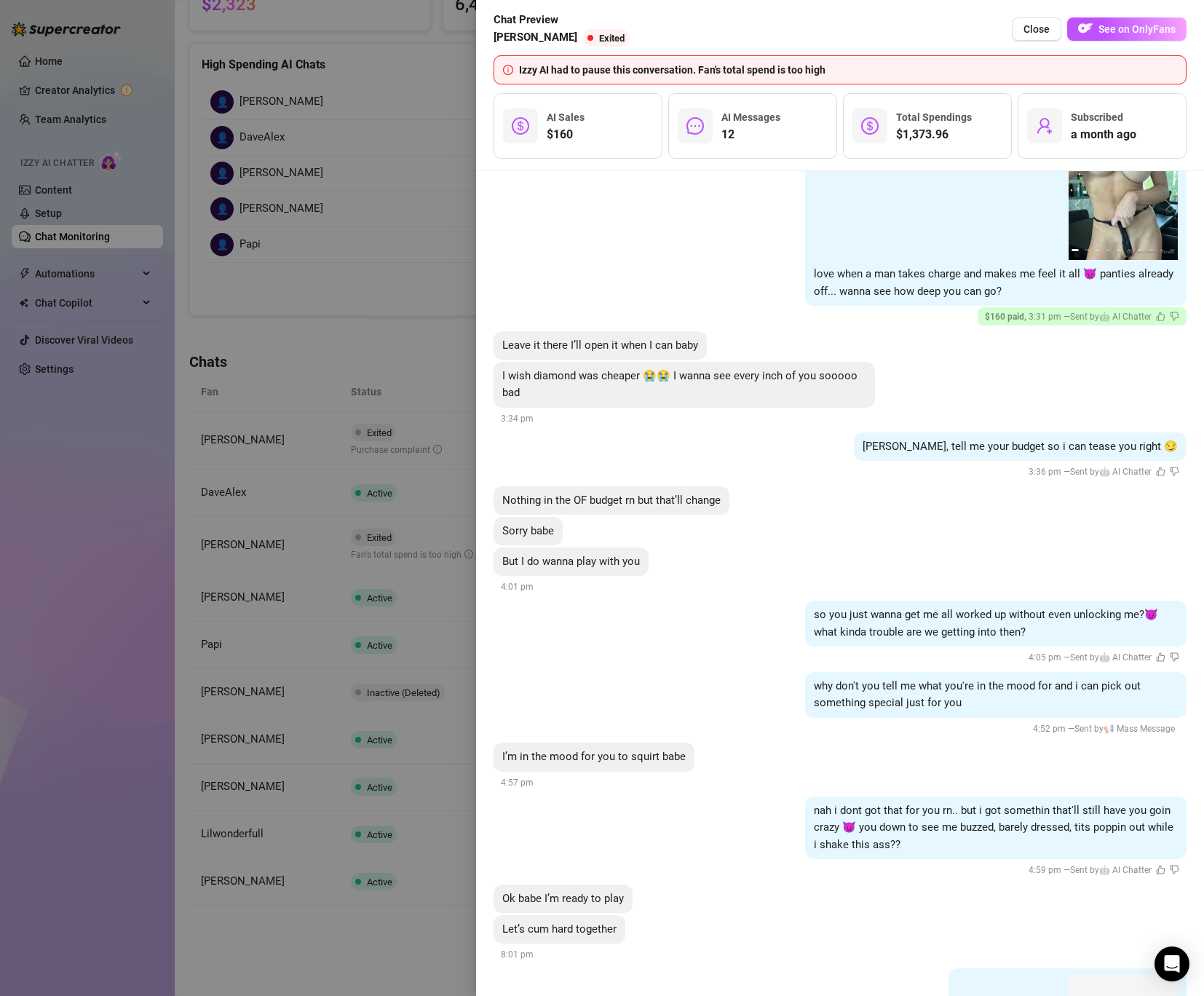
click at [354, 539] on div at bounding box center [602, 498] width 1204 height 996
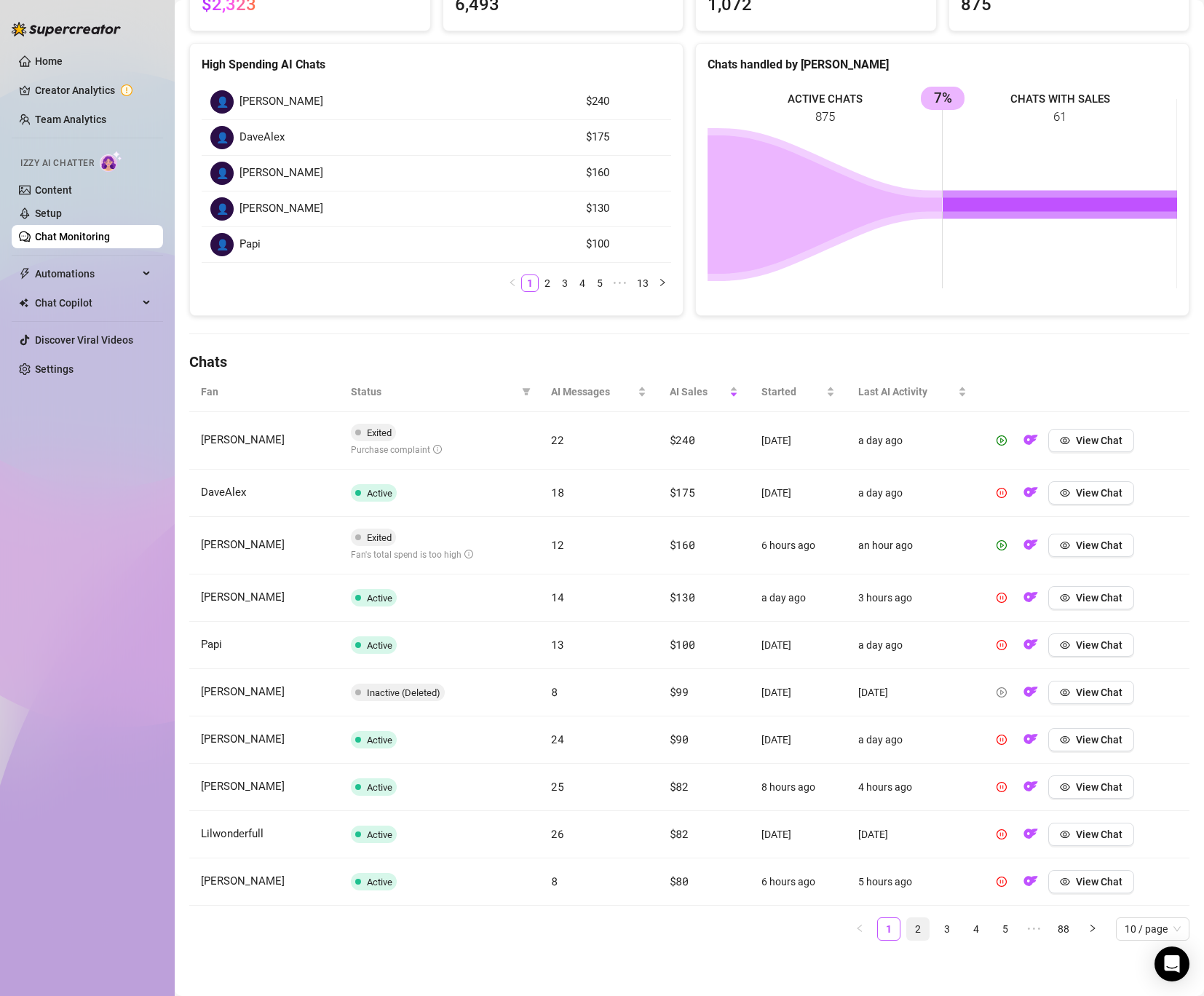
click at [924, 928] on link "2" at bounding box center [918, 929] width 22 height 22
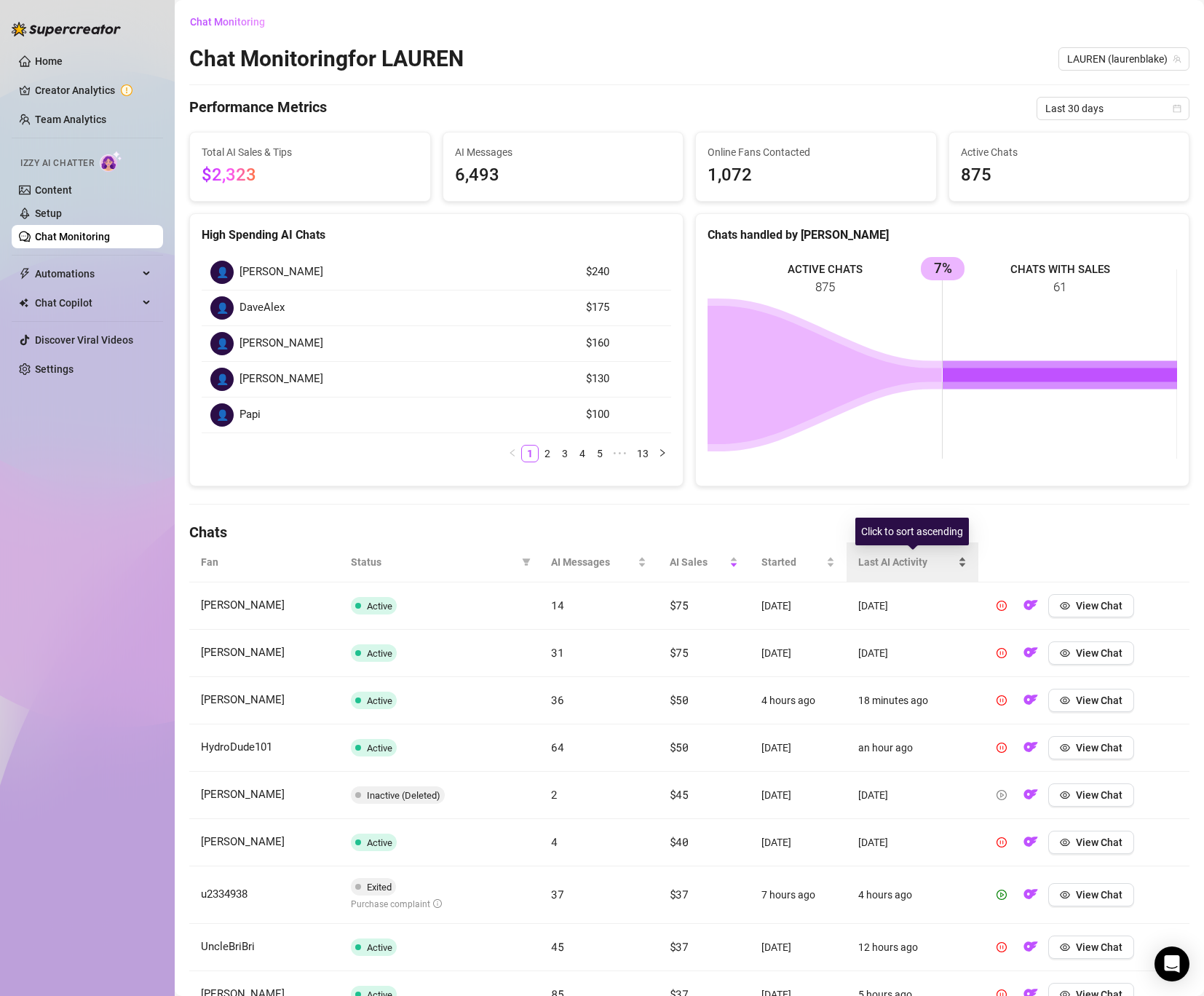
click at [883, 570] on div "Last AI Activity" at bounding box center [912, 562] width 108 height 16
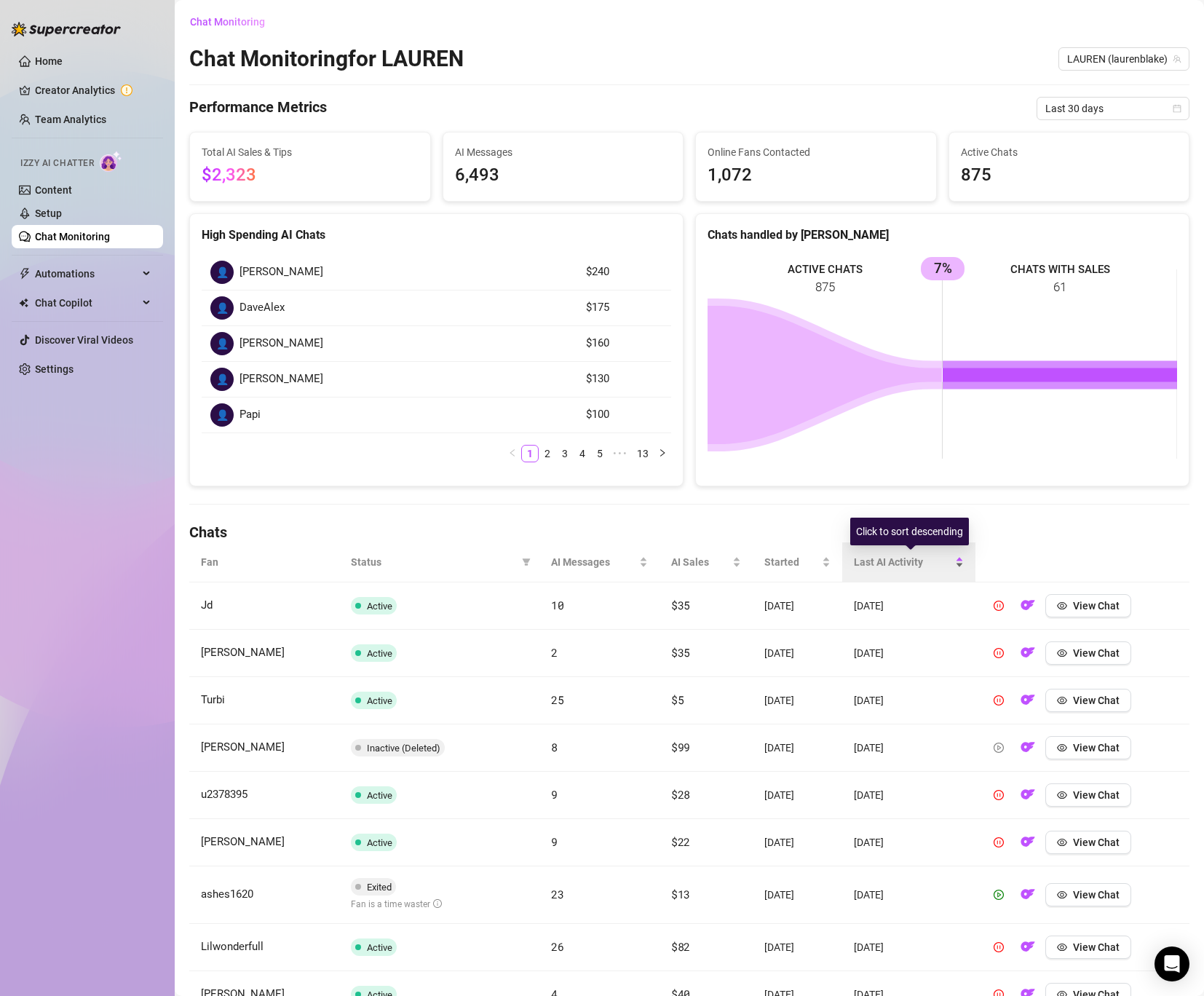
click at [880, 570] on div "Last AI Activity" at bounding box center [909, 562] width 110 height 16
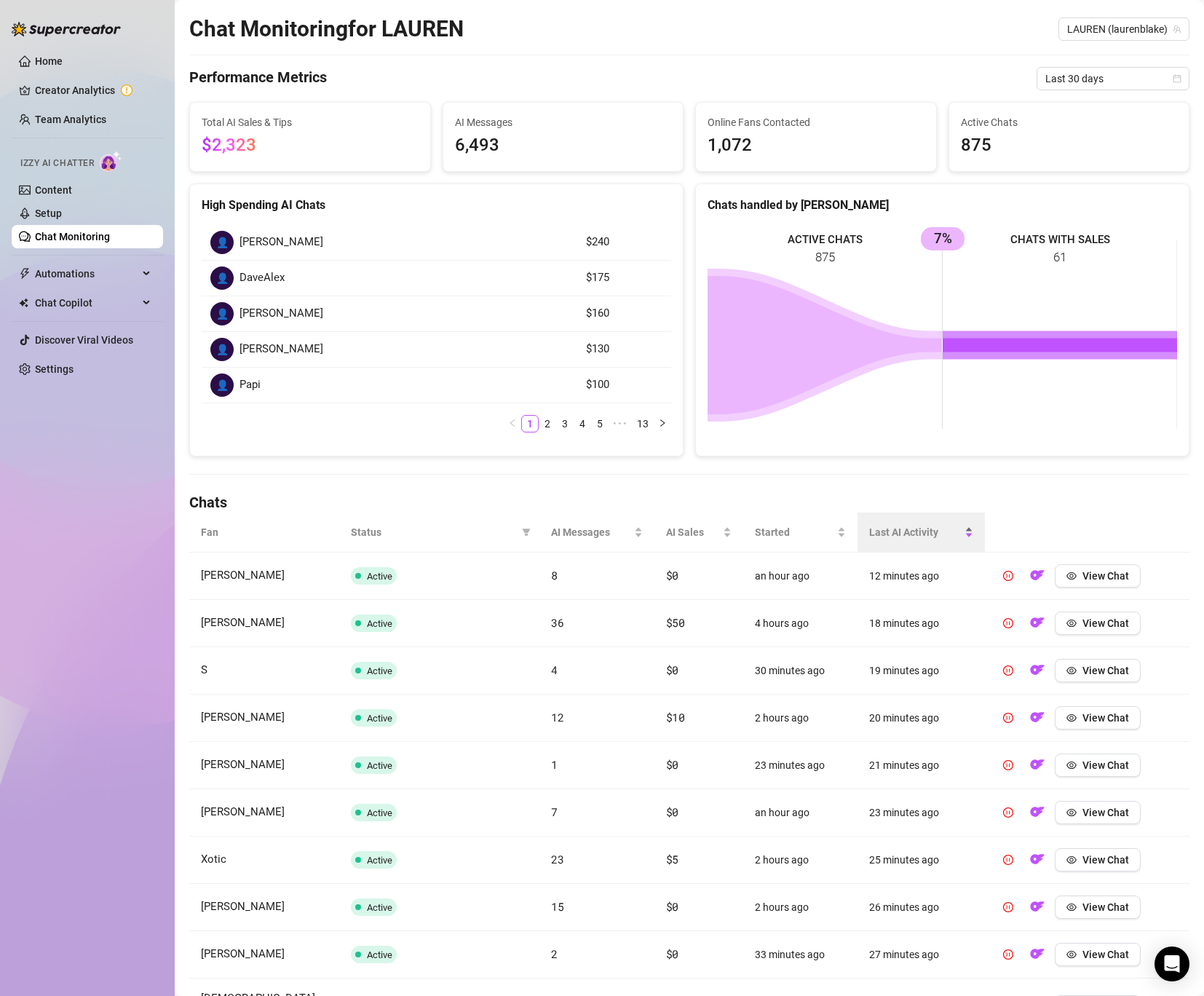
click at [880, 571] on td "12 minutes ago" at bounding box center [921, 576] width 128 height 47
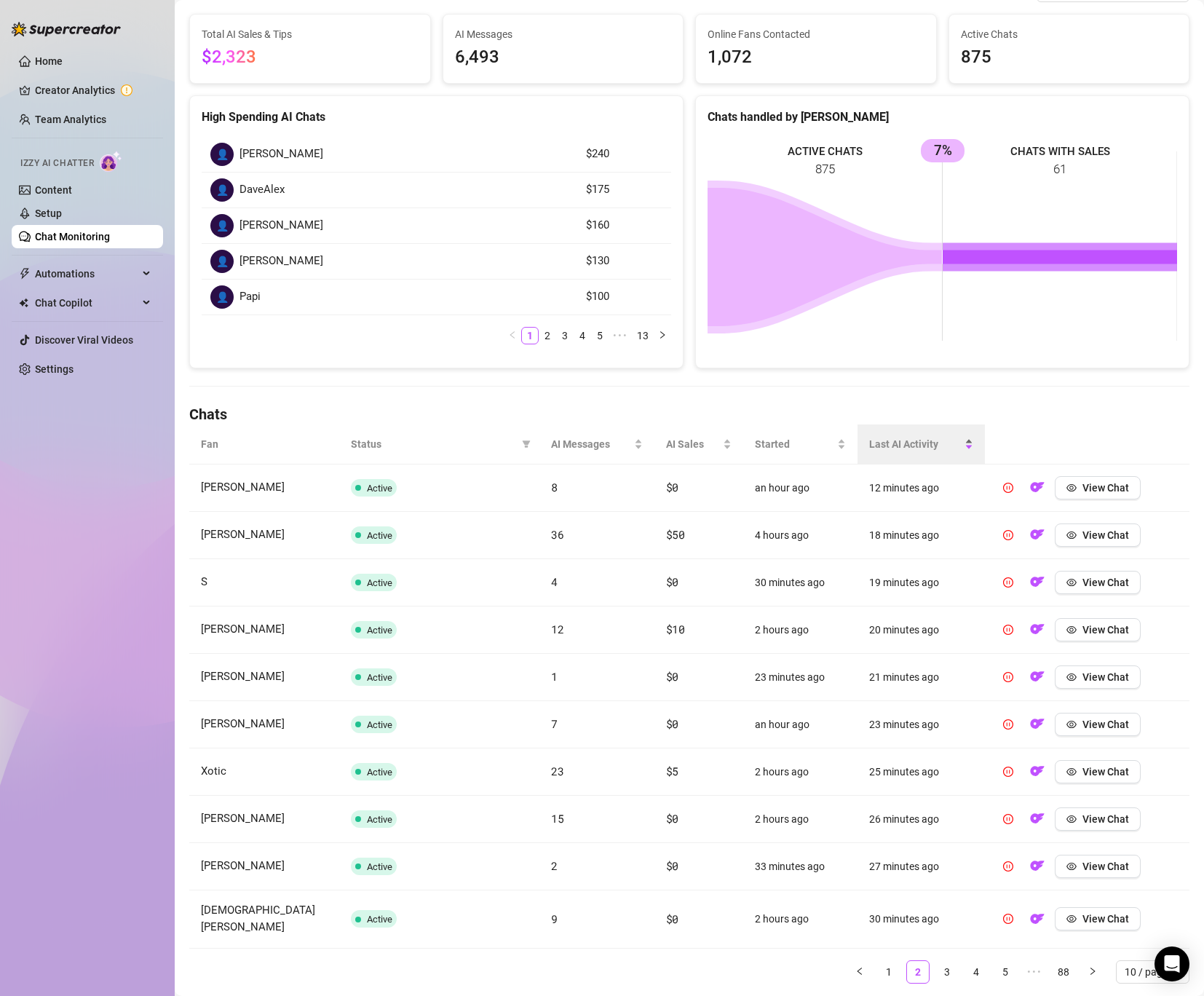
scroll to position [116, 0]
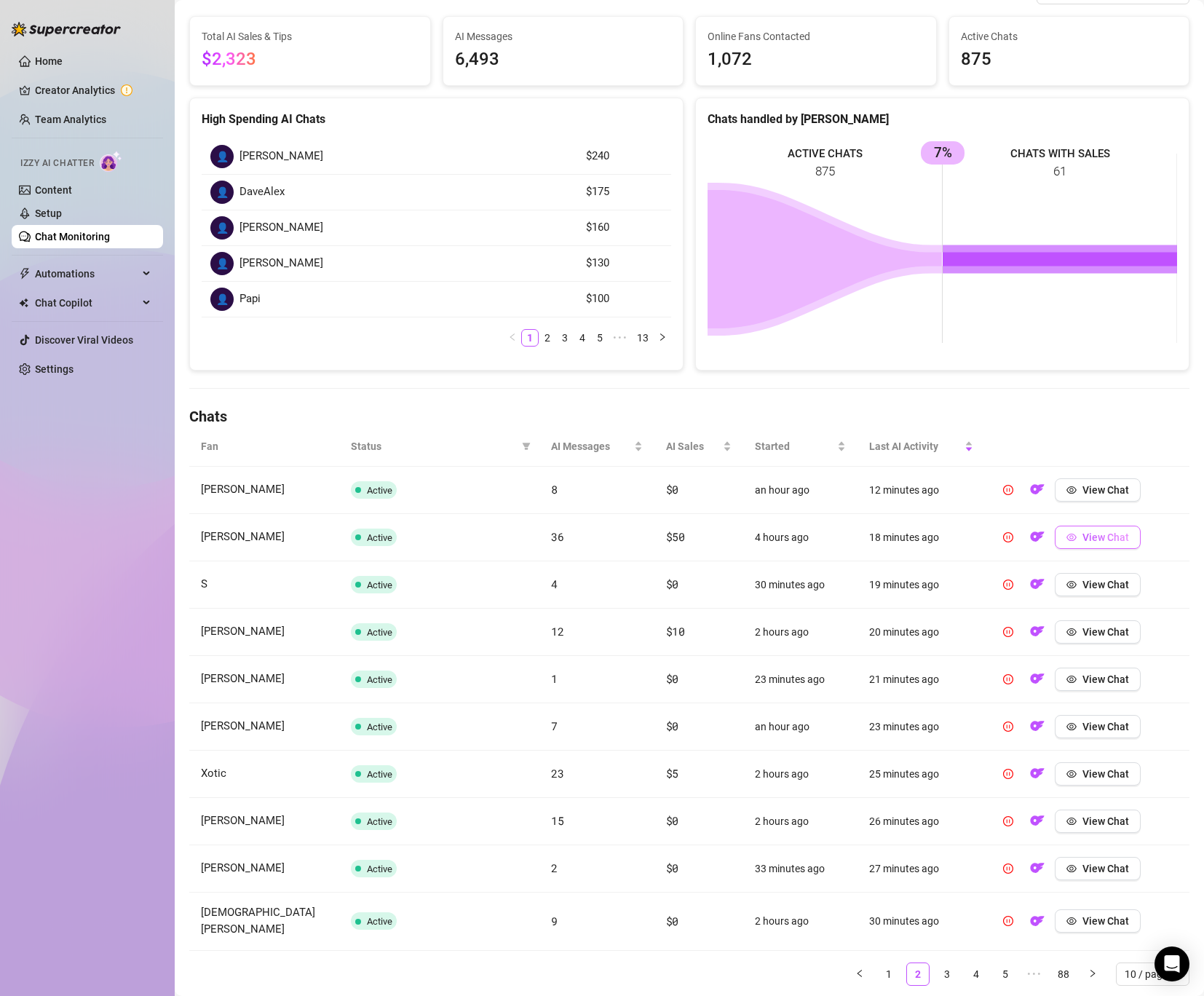
click at [1069, 535] on icon "eye" at bounding box center [1072, 537] width 10 height 7
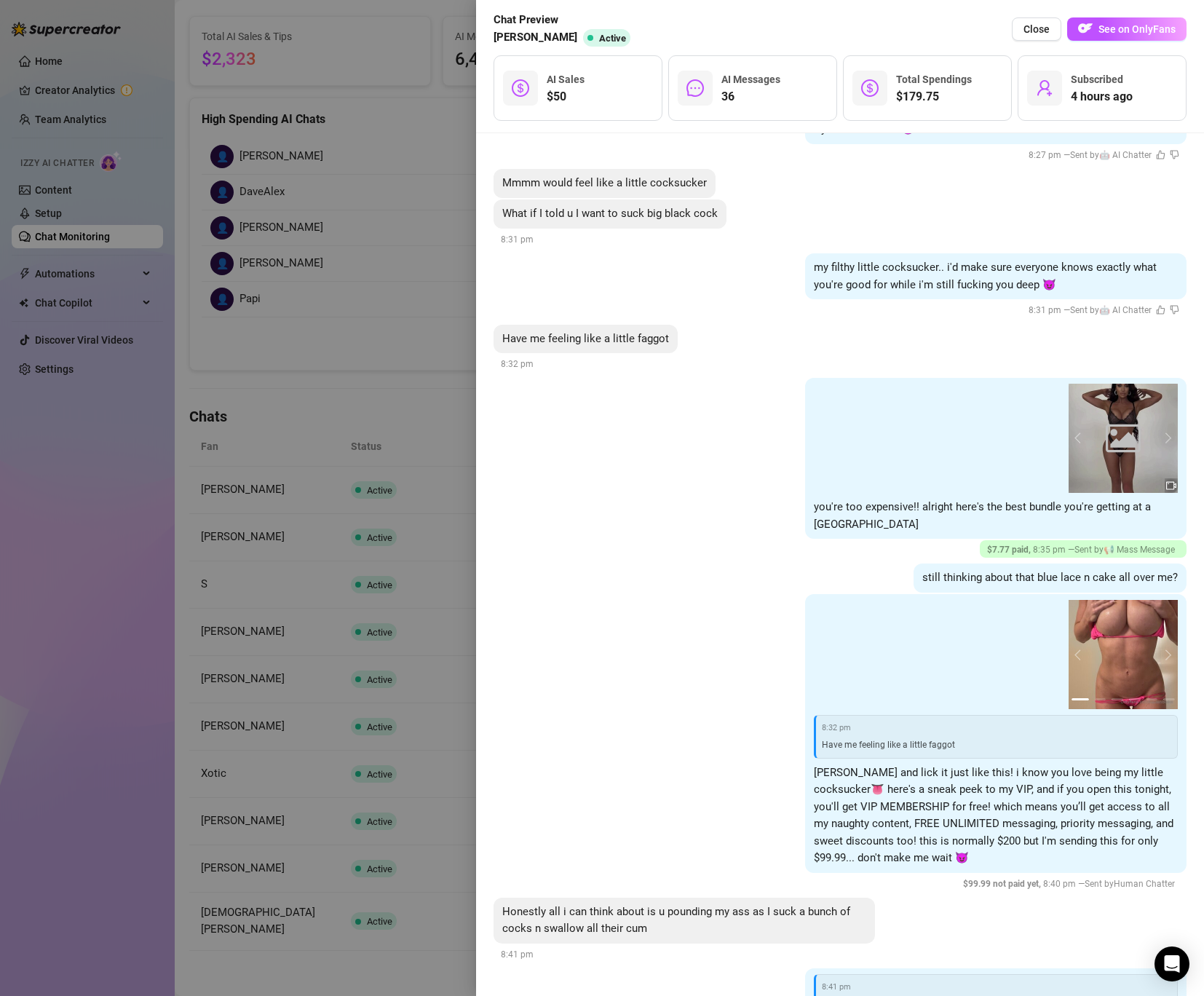
scroll to position [5724, 0]
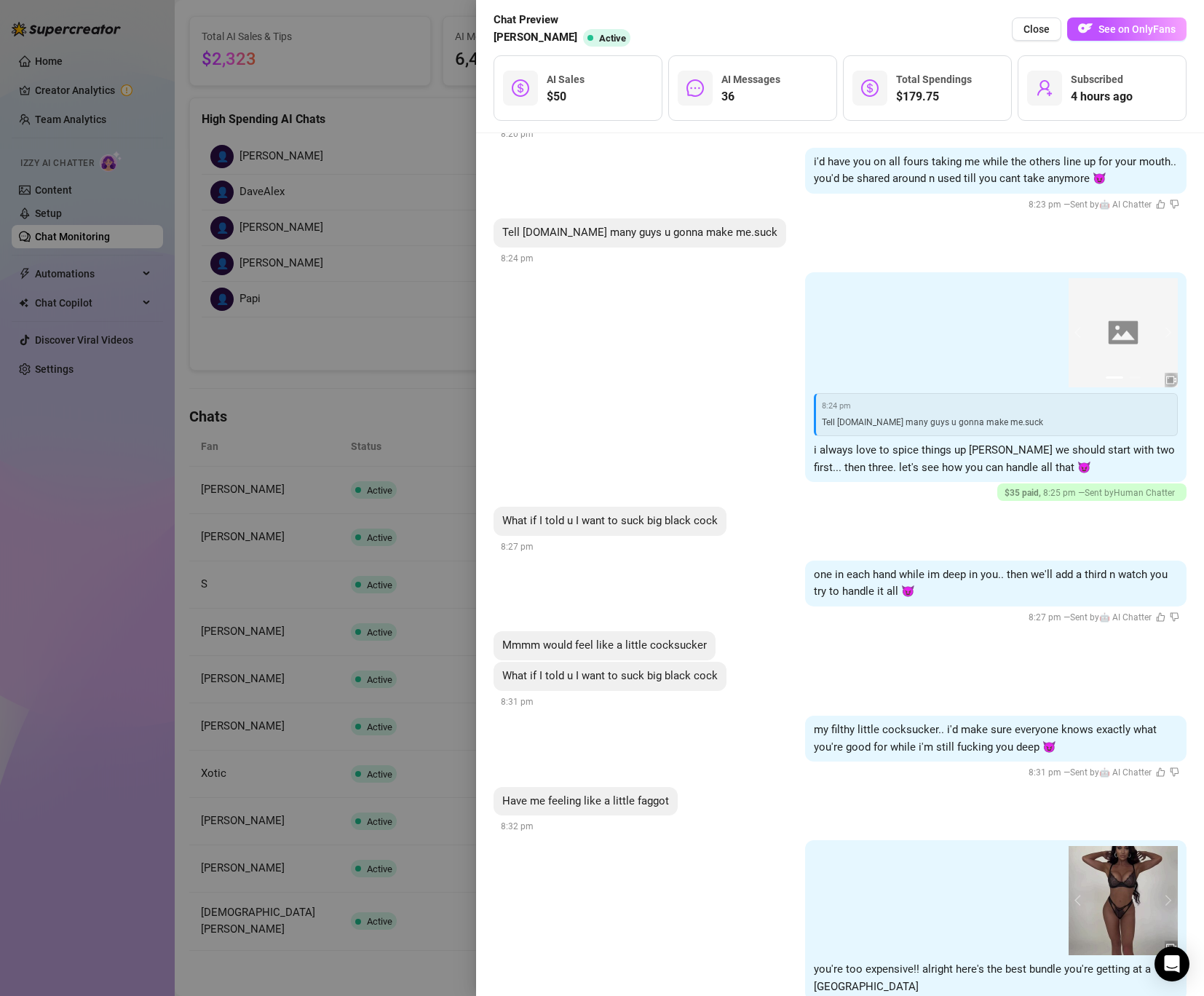
click at [907, 661] on div "What if I told u I want to suck big black cock 8:31 pm" at bounding box center [840, 685] width 693 height 48
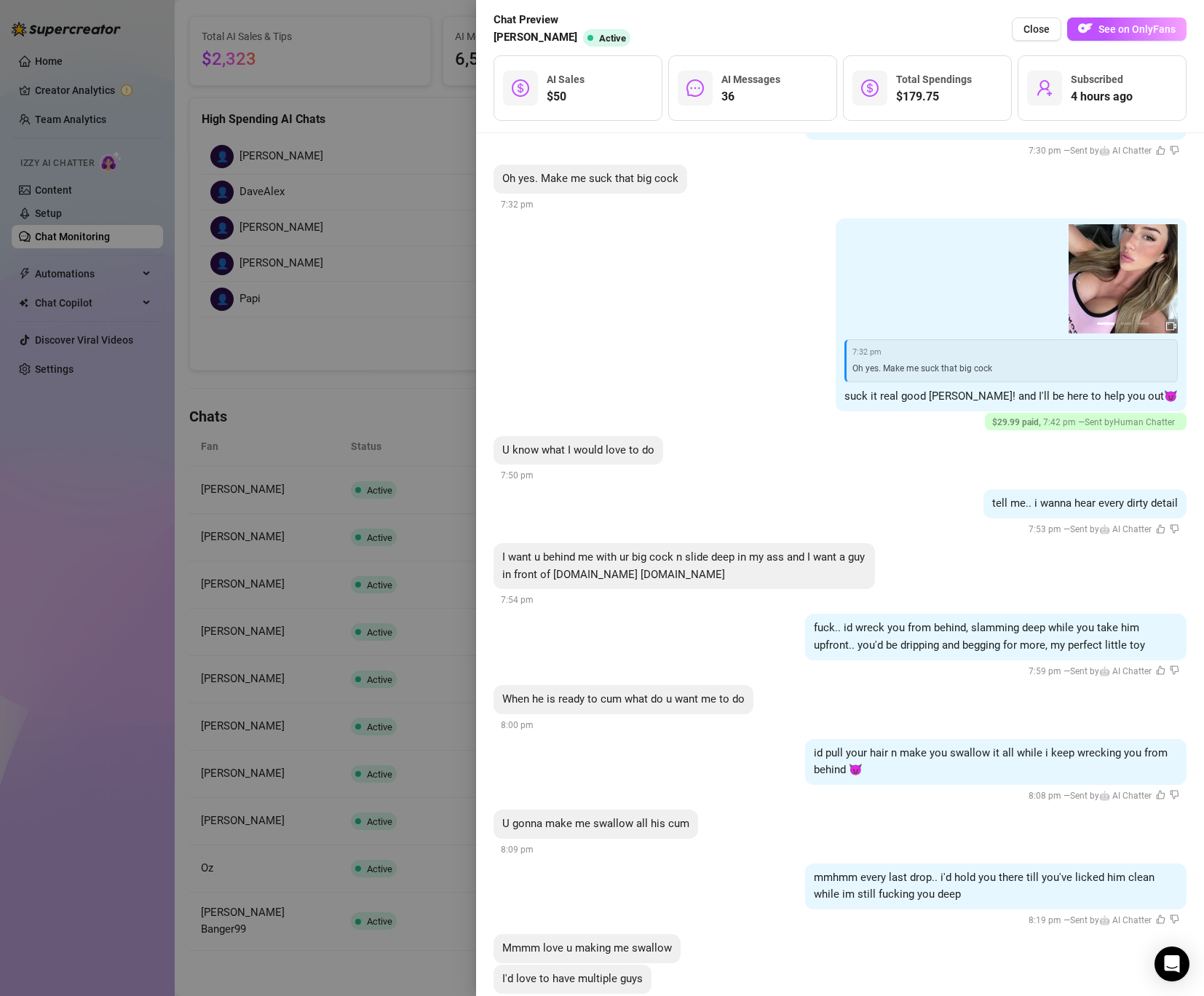
scroll to position [4152, 0]
